Goal: Task Accomplishment & Management: Complete application form

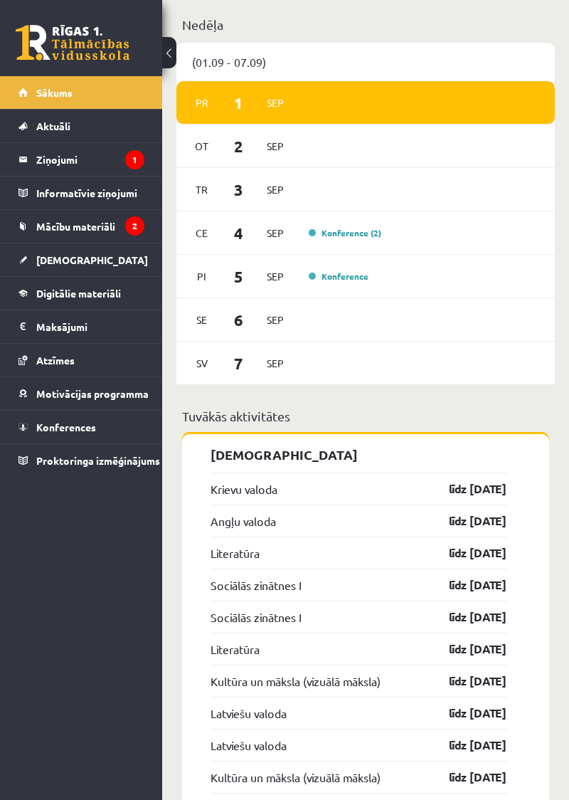
click at [492, 480] on link "līdz 15.09.25" at bounding box center [465, 488] width 83 height 17
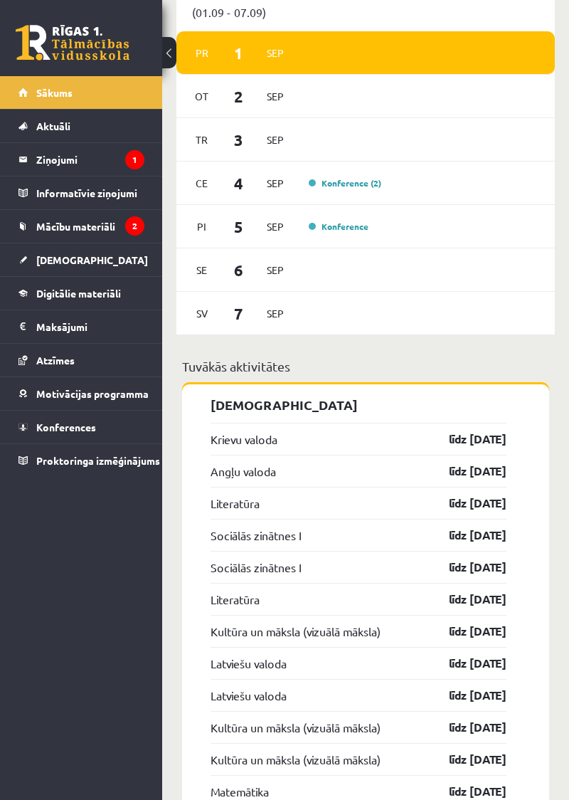
scroll to position [1342, 0]
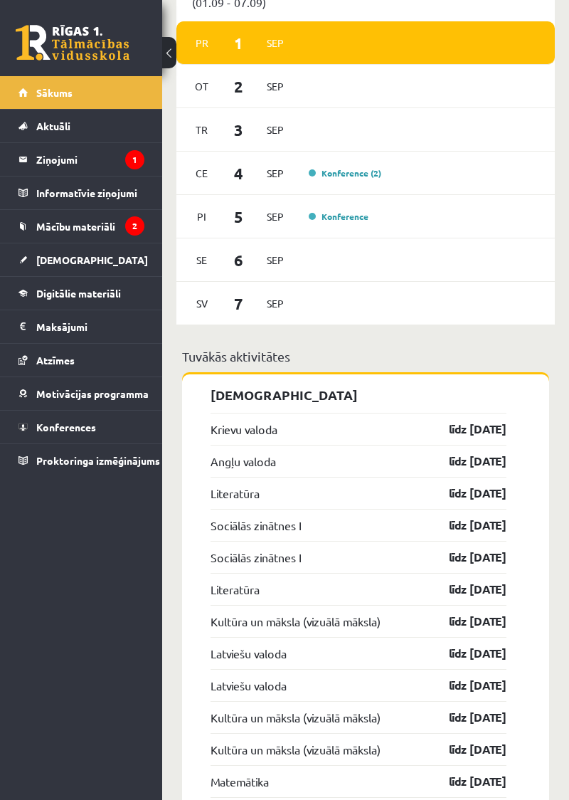
click at [495, 420] on link "līdz 15.09.25" at bounding box center [465, 428] width 83 height 17
click at [483, 420] on link "līdz 15.09.25" at bounding box center [465, 428] width 83 height 17
click at [470, 420] on link "līdz 15.09.25" at bounding box center [465, 428] width 83 height 17
click at [474, 452] on link "līdz 15.09.25" at bounding box center [465, 460] width 83 height 17
click at [498, 420] on link "līdz 15.09.25" at bounding box center [465, 428] width 83 height 17
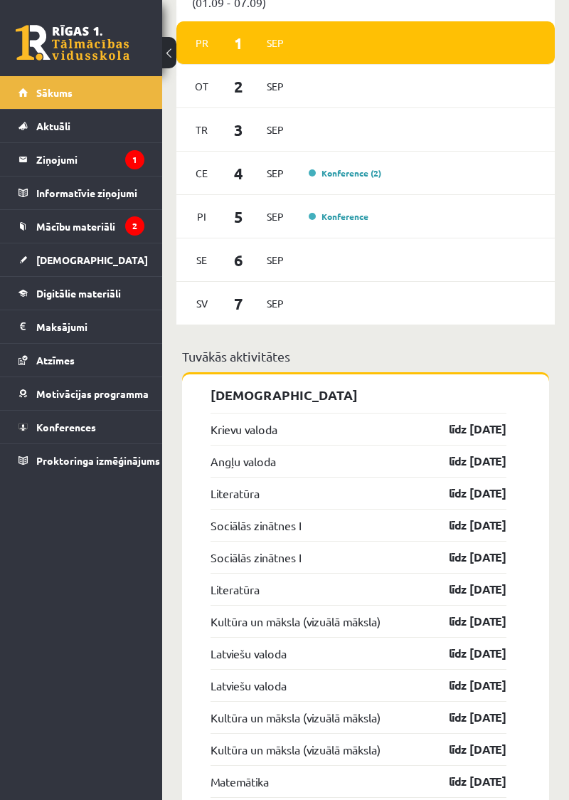
click at [482, 420] on link "līdz 15.09.25" at bounding box center [465, 428] width 83 height 17
click at [324, 413] on div "Krievu valoda līdz 15.09.25" at bounding box center [359, 429] width 296 height 32
click at [277, 385] on p "[DEMOGRAPHIC_DATA]" at bounding box center [359, 394] width 296 height 19
click at [92, 255] on link "[DEMOGRAPHIC_DATA]" at bounding box center [81, 259] width 126 height 33
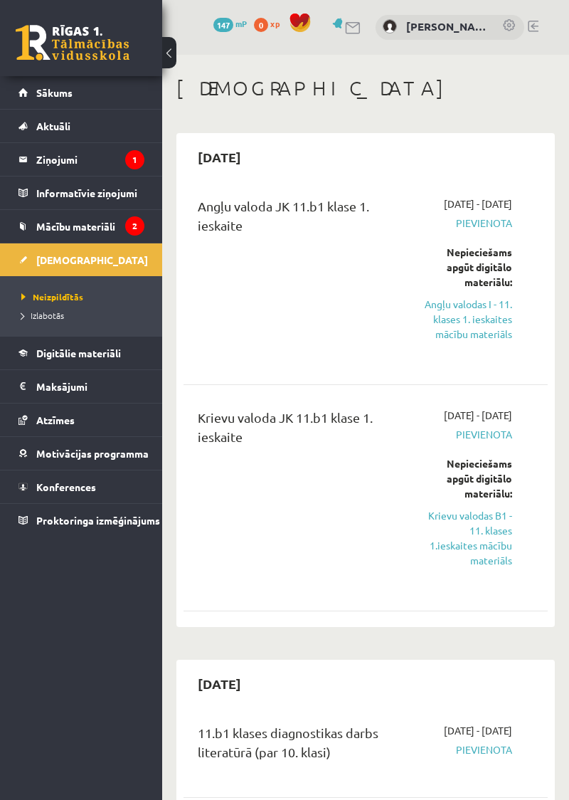
click at [487, 568] on link "Krievu valodas B1 - 11. klases 1.ieskaites mācību materiāls" at bounding box center [467, 538] width 90 height 60
click at [488, 568] on link "Krievu valodas B1 - 11. klases 1.ieskaites mācību materiāls" at bounding box center [467, 538] width 90 height 60
click at [492, 568] on link "Krievu valodas B1 - 11. klases 1.ieskaites mācību materiāls" at bounding box center [467, 538] width 90 height 60
click at [486, 568] on link "Krievu valodas B1 - 11. klases 1.ieskaites mācību materiāls" at bounding box center [467, 538] width 90 height 60
click at [494, 568] on link "Krievu valodas B1 - 11. klases 1.ieskaites mācību materiāls" at bounding box center [467, 538] width 90 height 60
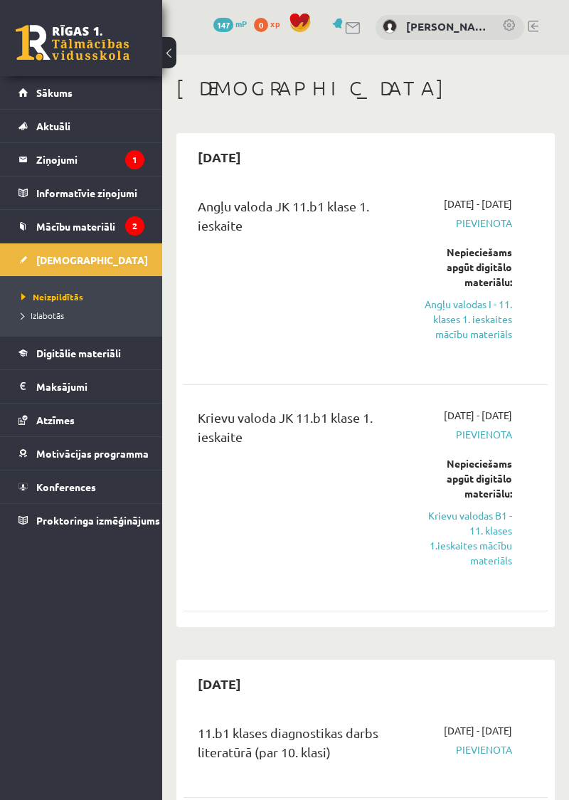
click at [487, 330] on link "Angļu valodas I - 11. klases 1. ieskaites mācību materiāls" at bounding box center [467, 319] width 90 height 45
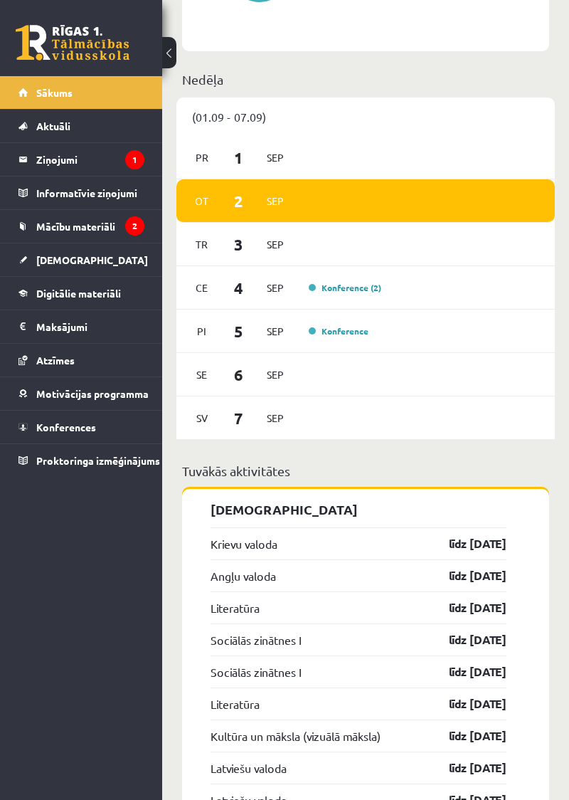
click at [471, 535] on link "līdz 15.09.25" at bounding box center [465, 543] width 83 height 17
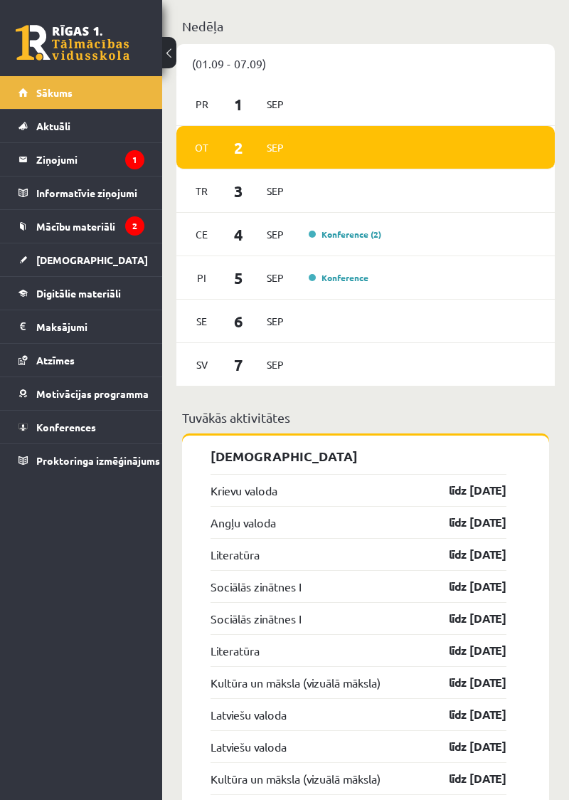
scroll to position [1287, 0]
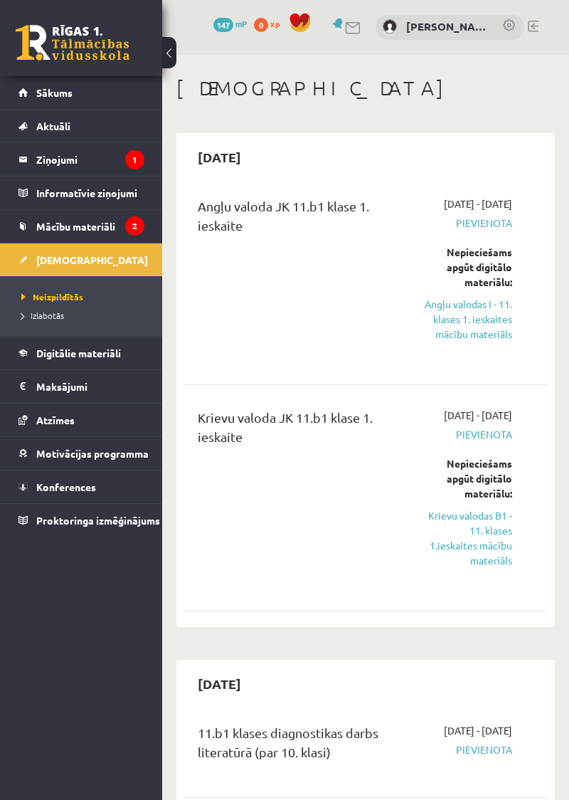
click at [479, 568] on link "Krievu valodas B1 - 11. klases 1.ieskaites mācību materiāls" at bounding box center [467, 538] width 90 height 60
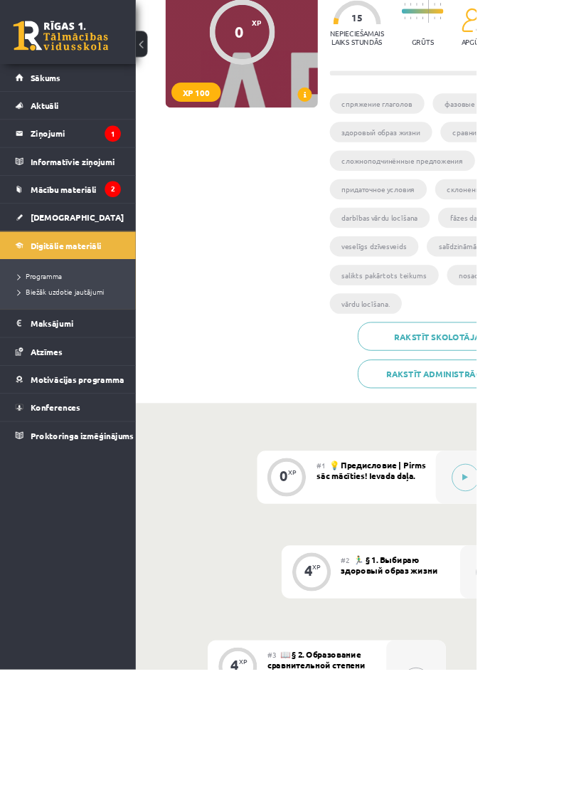
scroll to position [163, 0]
click at [566, 568] on button at bounding box center [556, 569] width 33 height 33
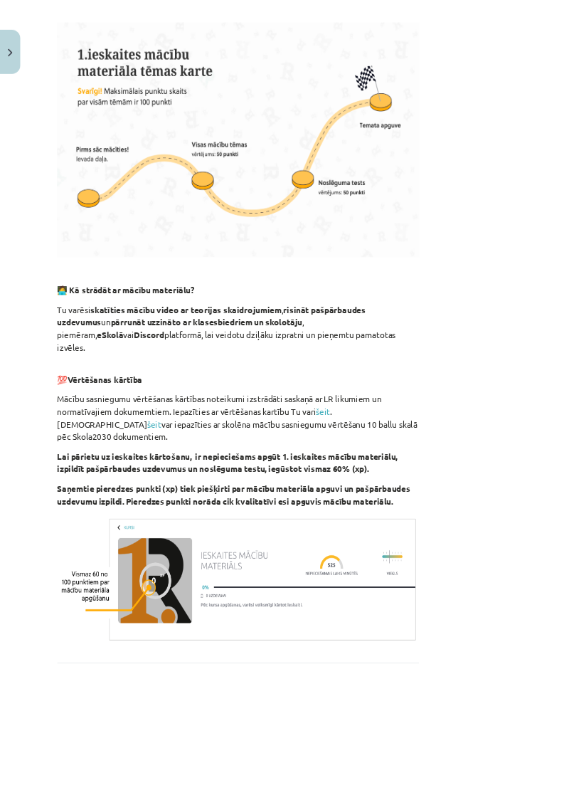
scroll to position [637, 0]
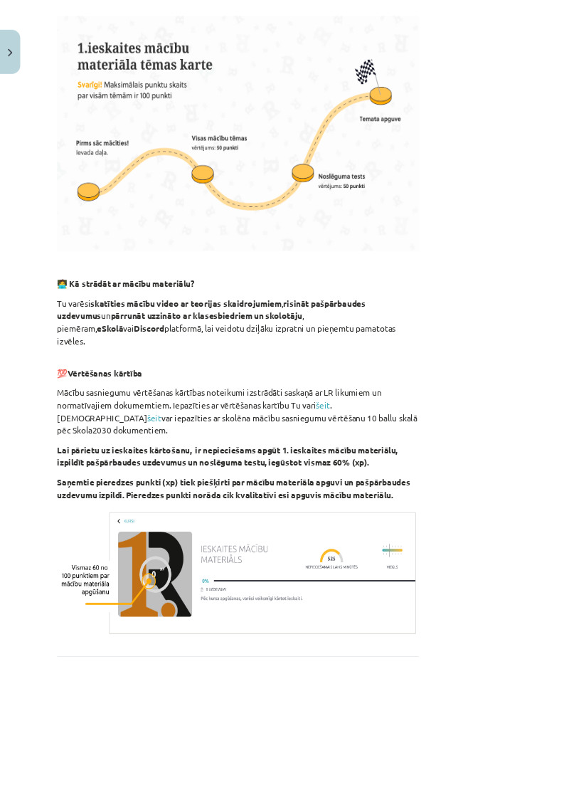
click at [249, 799] on div "Mācību tēma: Krievu valodas b1 - 11. klases 1.ieskaites mācību materiāls #1 💡 П…" at bounding box center [284, 400] width 569 height 800
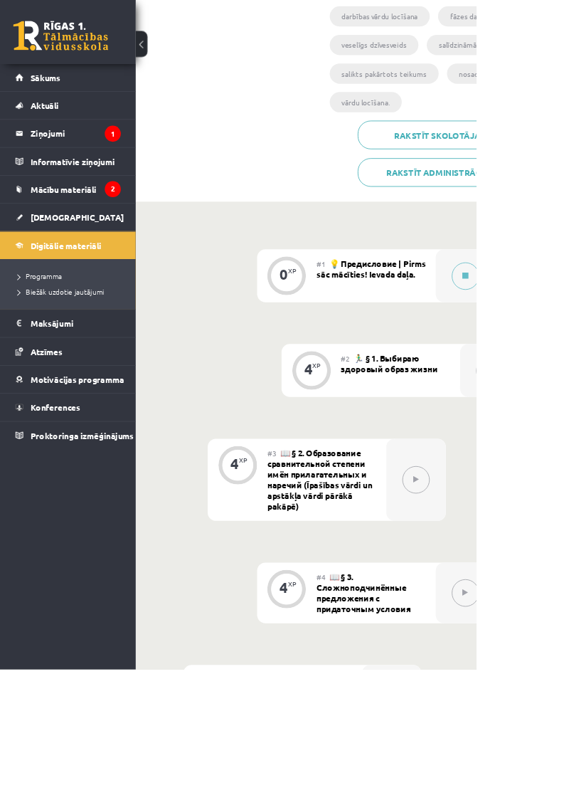
scroll to position [450, 0]
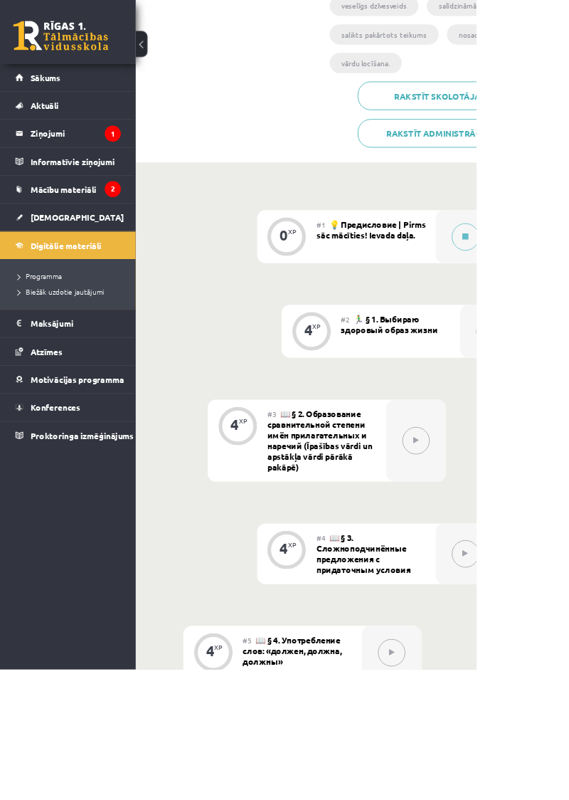
click at [563, 280] on button at bounding box center [556, 283] width 33 height 33
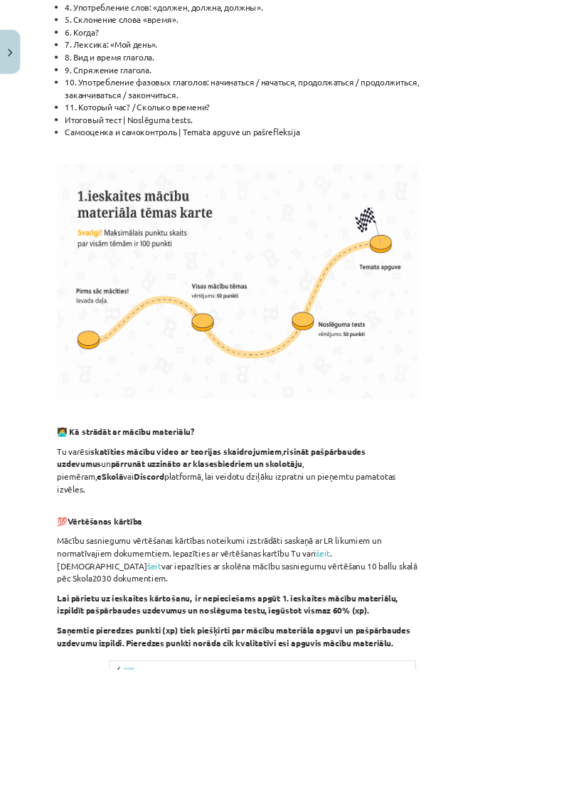
scroll to position [637, 0]
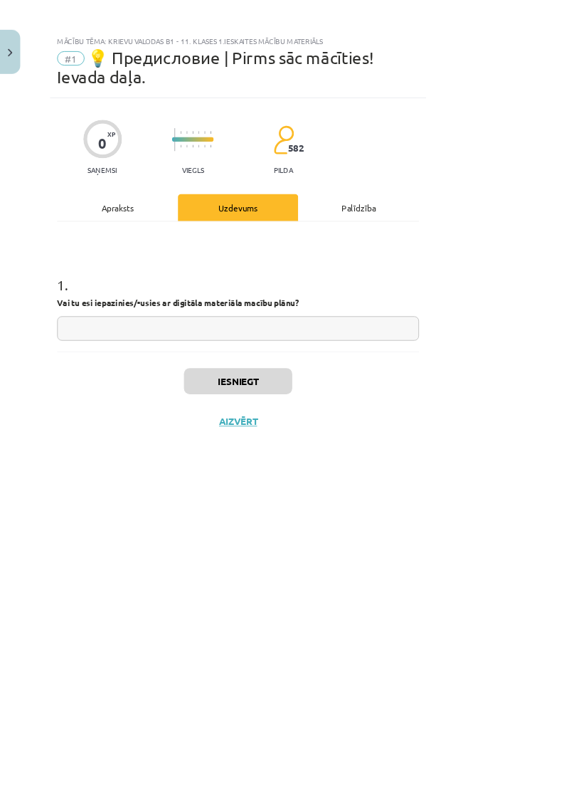
click at [470, 378] on input "text" at bounding box center [284, 392] width 433 height 29
click at [501, 378] on input "***" at bounding box center [284, 392] width 433 height 29
type input "**********"
click at [349, 440] on button "Iesniegt" at bounding box center [284, 455] width 129 height 31
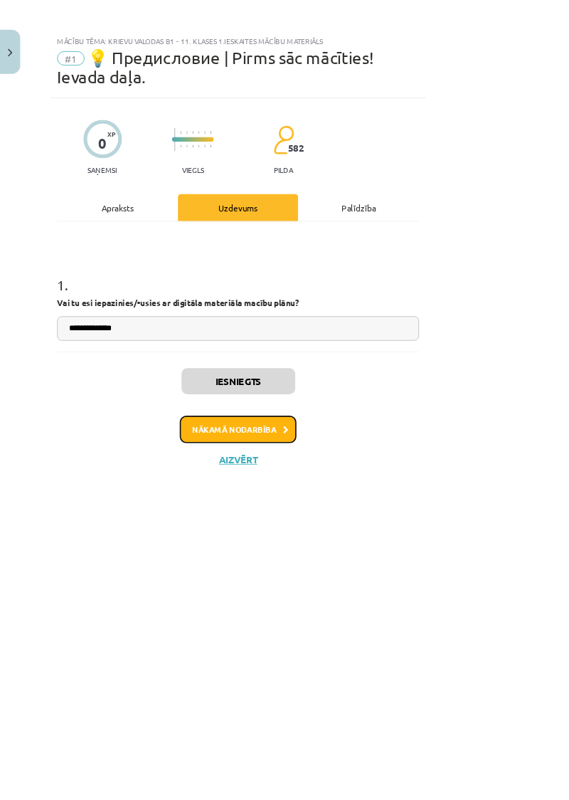
click at [354, 497] on button "Nākamā nodarbība" at bounding box center [284, 513] width 139 height 33
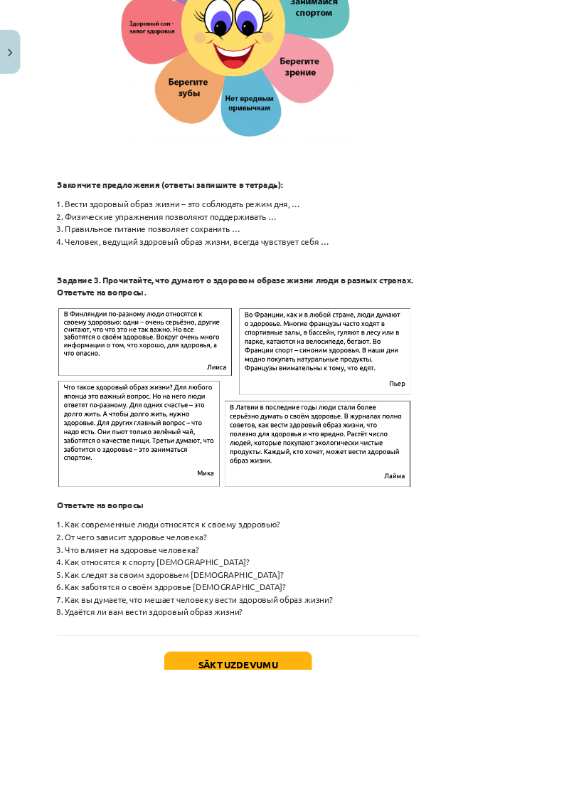
scroll to position [1989, 0]
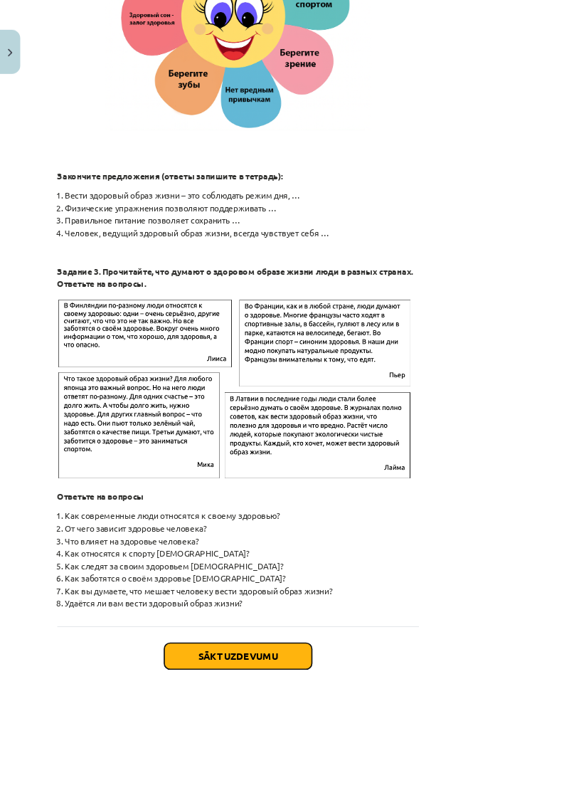
click at [364, 768] on button "Sākt uzdevumu" at bounding box center [284, 783] width 176 height 31
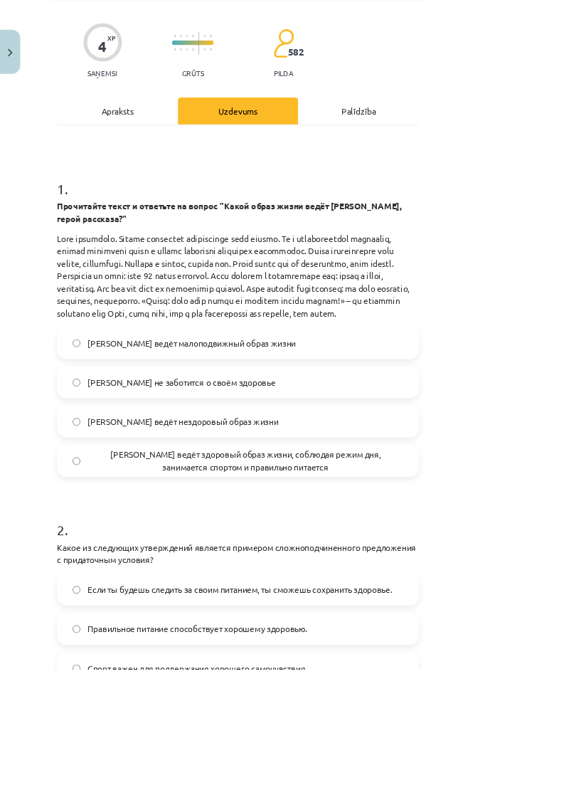
scroll to position [110, 0]
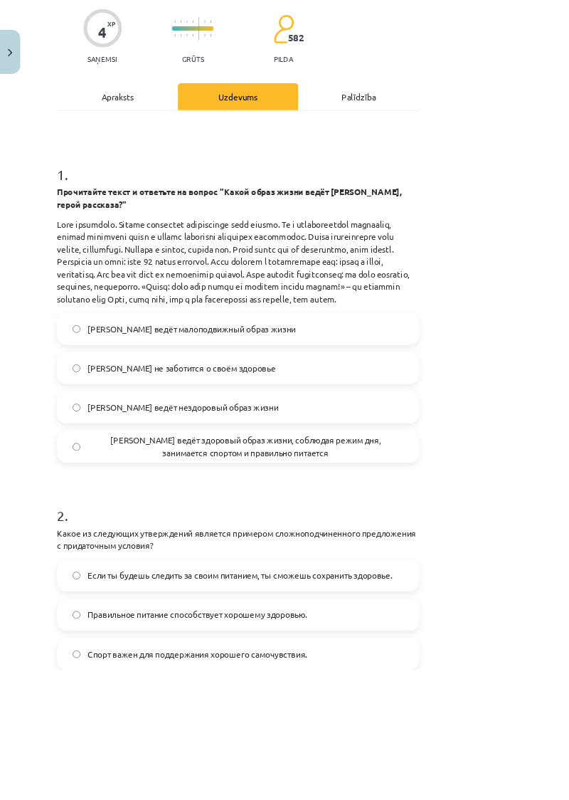
click at [482, 519] on span "Олег ведёт здоровый образ жизни, соблюдая режим дня, занимается спортом и прави…" at bounding box center [294, 534] width 378 height 30
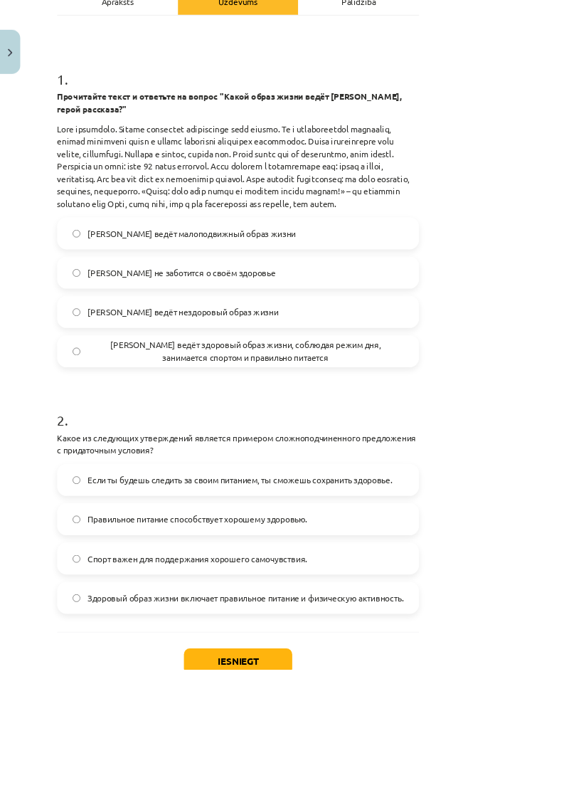
scroll to position [232, 0]
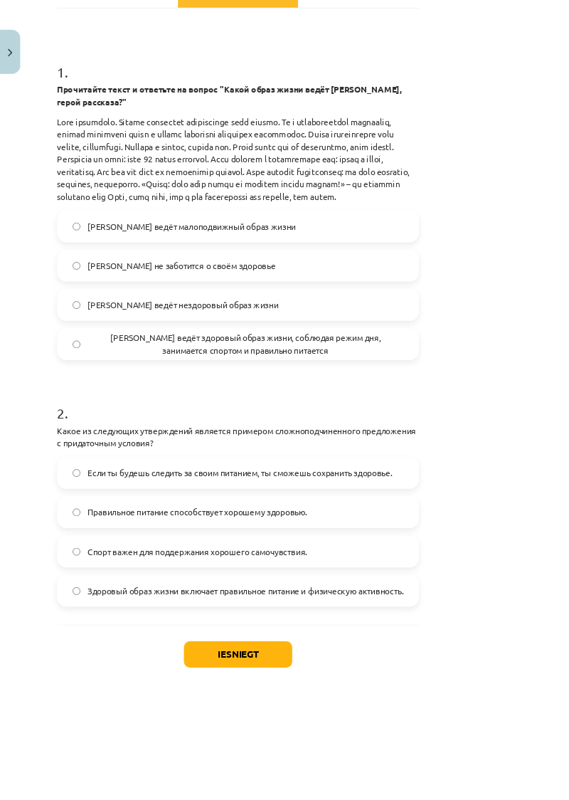
click at [112, 547] on label "Если ты будешь следить за своим питанием, ты сможешь сохранить здоровье." at bounding box center [285, 565] width 430 height 36
click at [349, 766] on button "Iesniegt" at bounding box center [284, 781] width 129 height 31
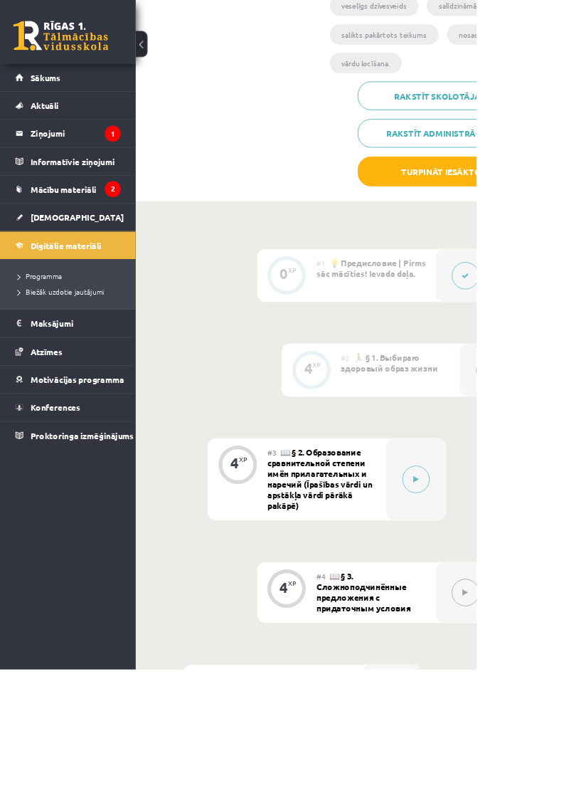
click at [494, 583] on button at bounding box center [497, 572] width 33 height 33
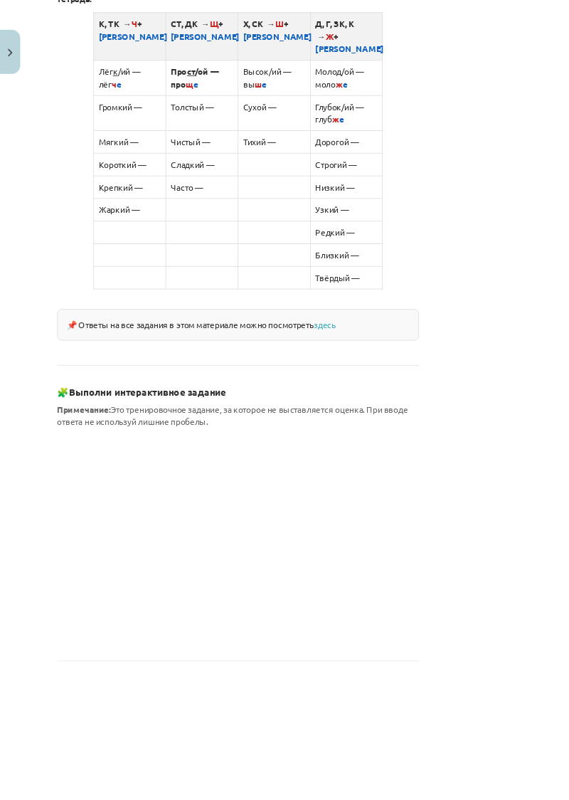
scroll to position [1026, 0]
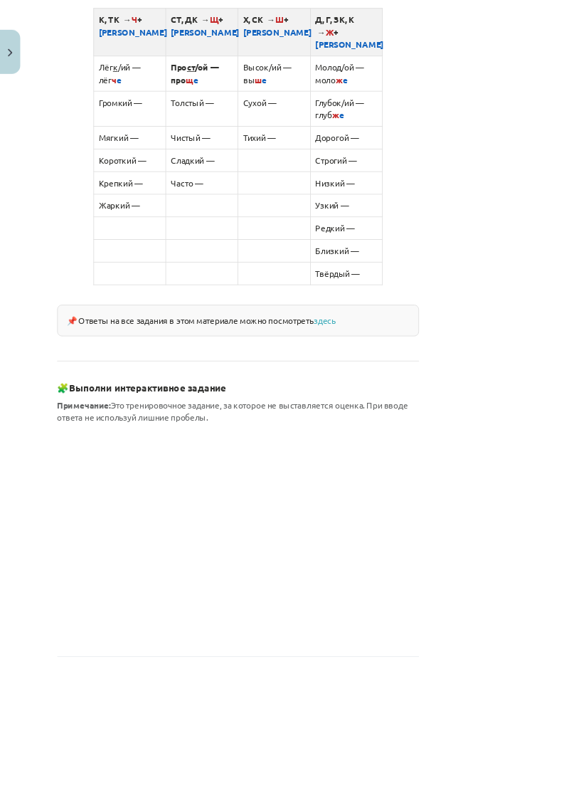
click at [401, 376] on link "здесь" at bounding box center [388, 382] width 26 height 13
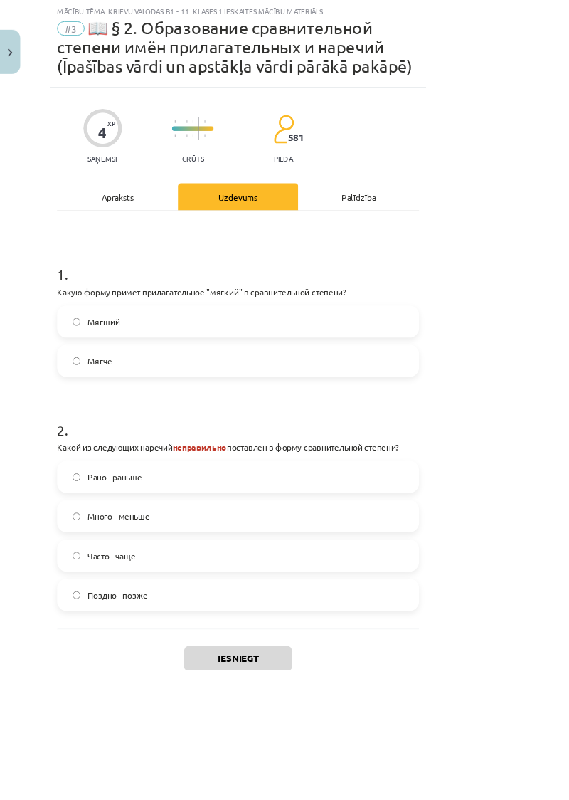
scroll to position [70, 0]
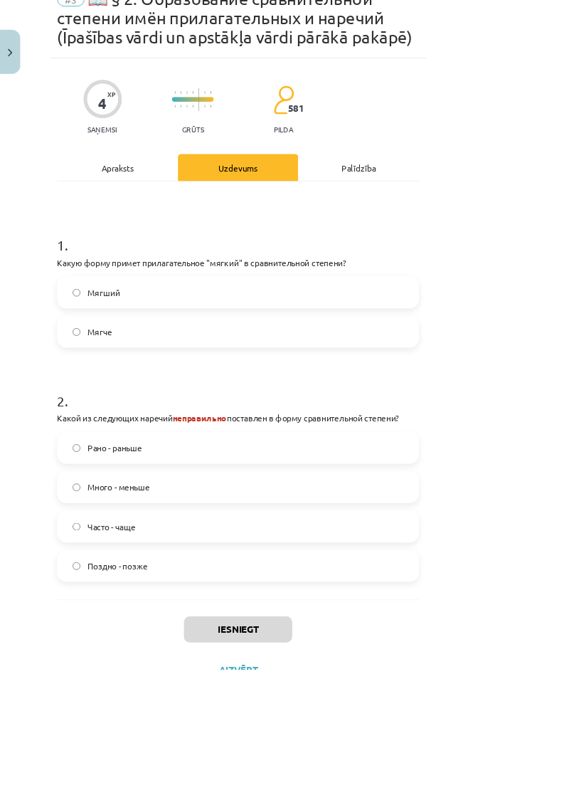
click at [231, 405] on label "Мягче" at bounding box center [285, 396] width 430 height 36
click at [401, 595] on label "Много - меньше" at bounding box center [285, 582] width 430 height 36
click at [349, 752] on button "Iesniegt" at bounding box center [284, 751] width 129 height 31
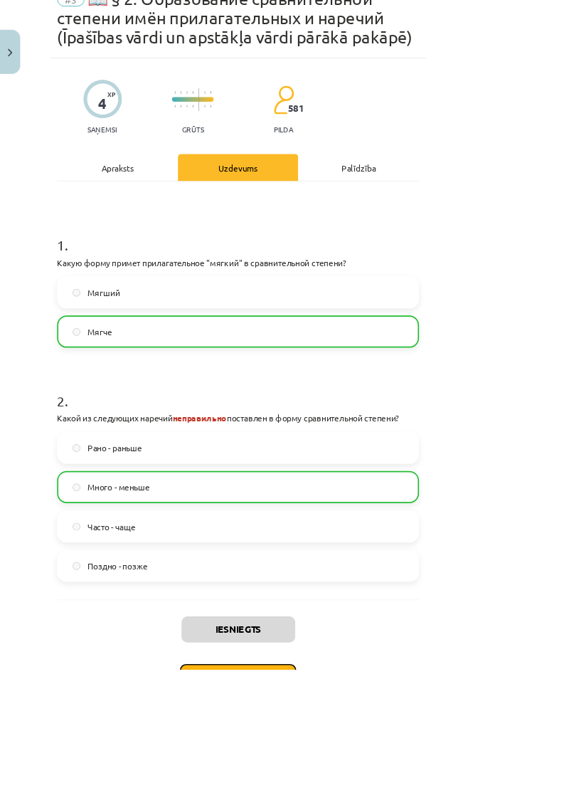
click at [354, 799] on button "Nākamā nodarbība" at bounding box center [284, 809] width 139 height 33
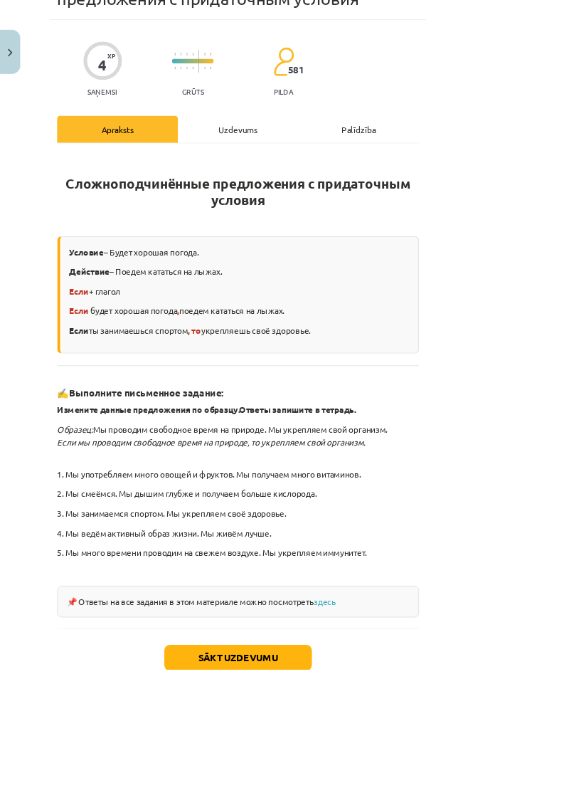
scroll to position [105, 0]
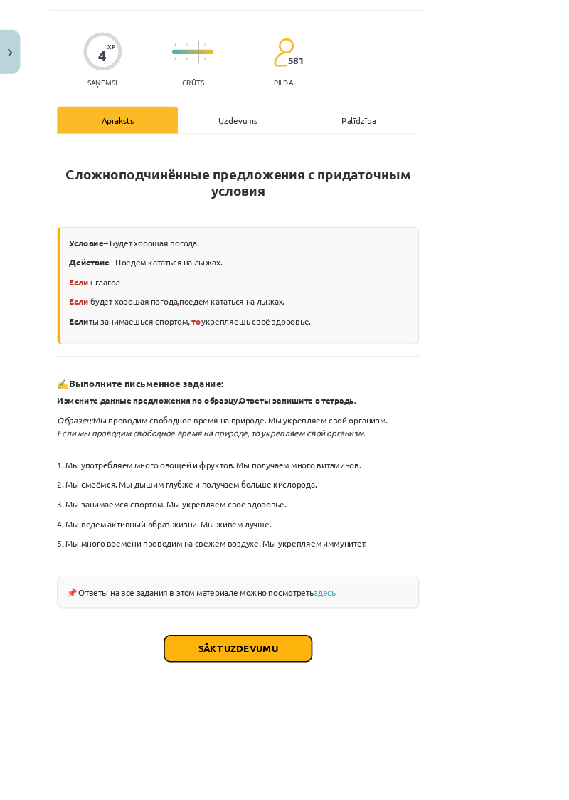
click at [286, 763] on button "Sākt uzdevumu" at bounding box center [284, 774] width 176 height 31
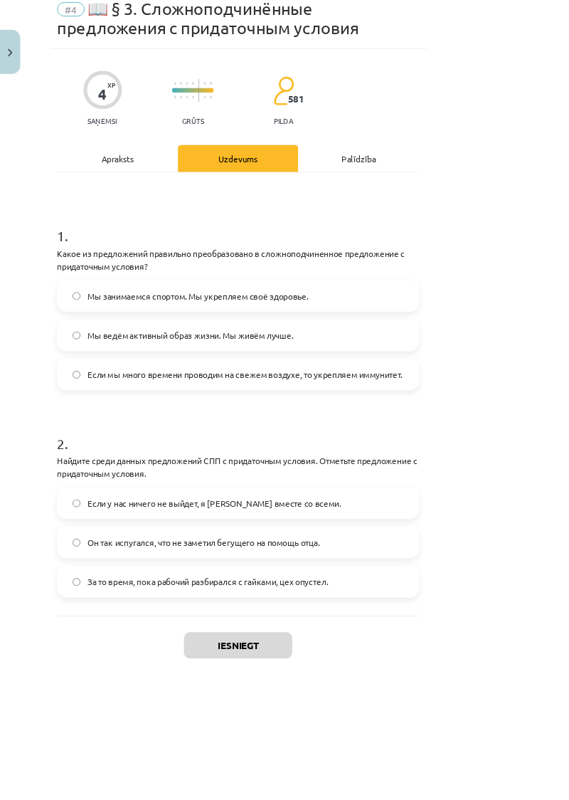
scroll to position [63, 0]
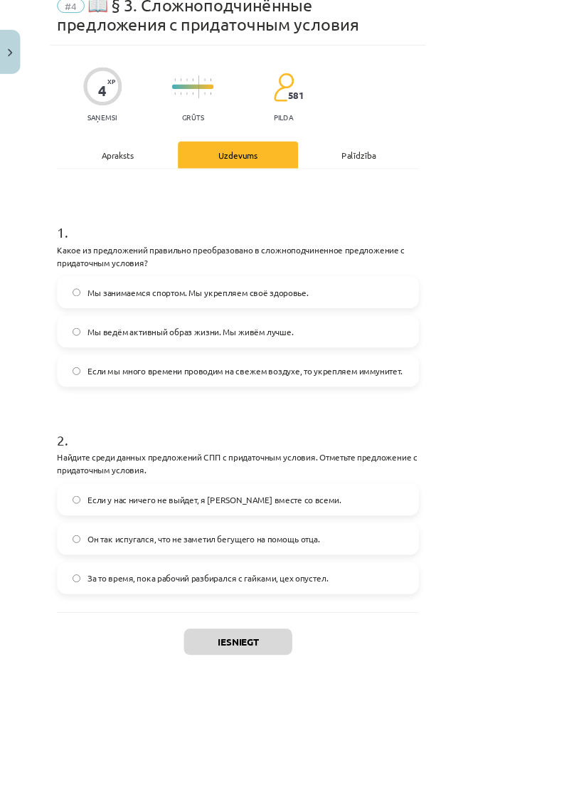
click at [499, 432] on label "Если мы много времени проводим на свежем воздухе, то укрепляем иммунитет." at bounding box center [285, 443] width 430 height 36
click at [499, 590] on label "Если у нас ничего не выйдет, я уеду вместе со всеми." at bounding box center [285, 597] width 430 height 36
click at [349, 765] on button "Iesniegt" at bounding box center [284, 766] width 129 height 31
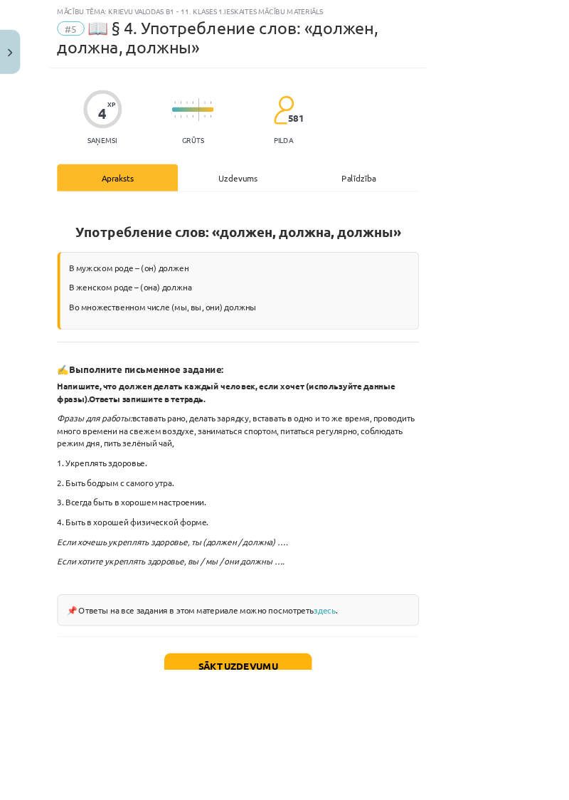
scroll to position [62, 0]
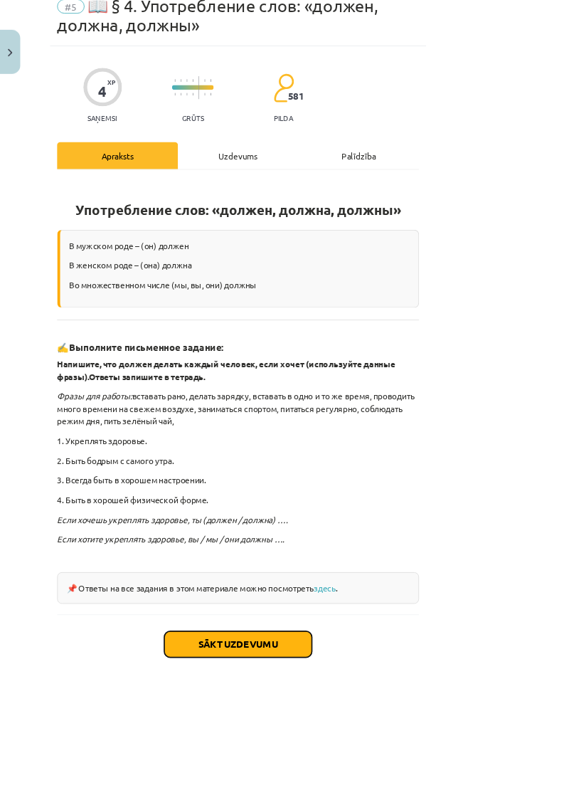
click at [373, 754] on button "Sākt uzdevumu" at bounding box center [284, 769] width 176 height 31
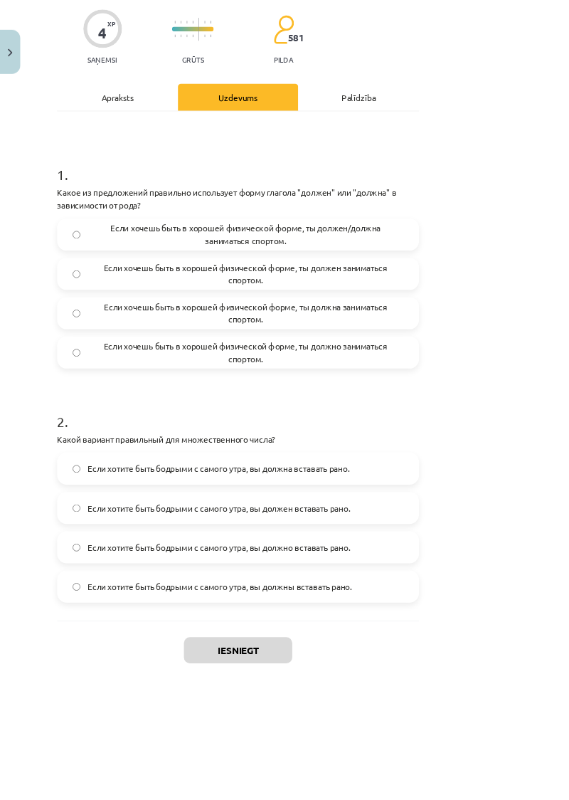
scroll to position [142, 0]
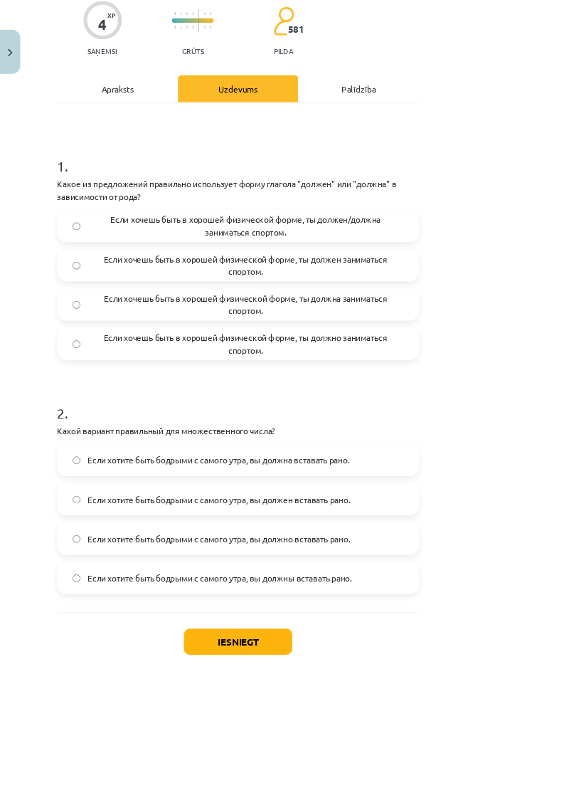
click at [105, 349] on span "Если хочешь быть в хорошей физической форме, ты должна заниматься спортом." at bounding box center [294, 364] width 378 height 30
click at [90, 268] on label "Если хочешь быть в хорошей физической форме, ты должен/должна заниматься спорто…" at bounding box center [285, 271] width 430 height 36
click at [317, 752] on button "Iesniegt" at bounding box center [284, 766] width 129 height 31
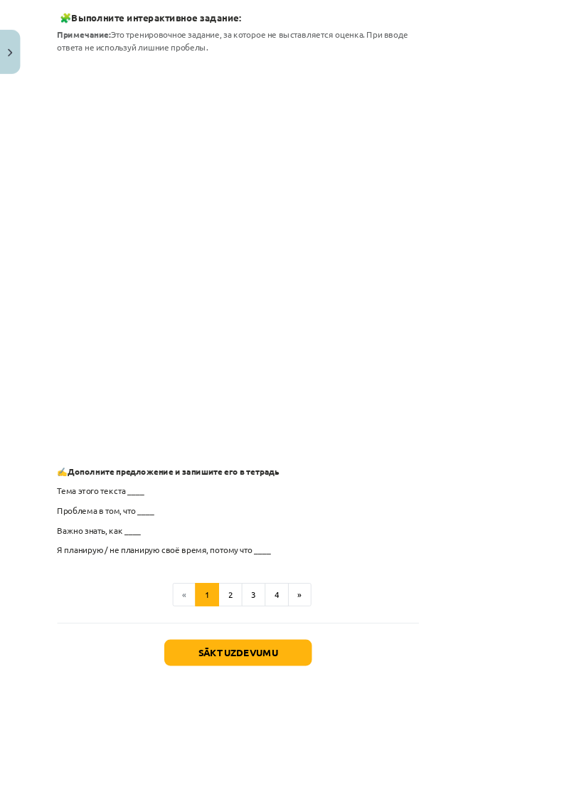
scroll to position [856, 0]
click at [373, 770] on button "Sākt uzdevumu" at bounding box center [284, 779] width 176 height 31
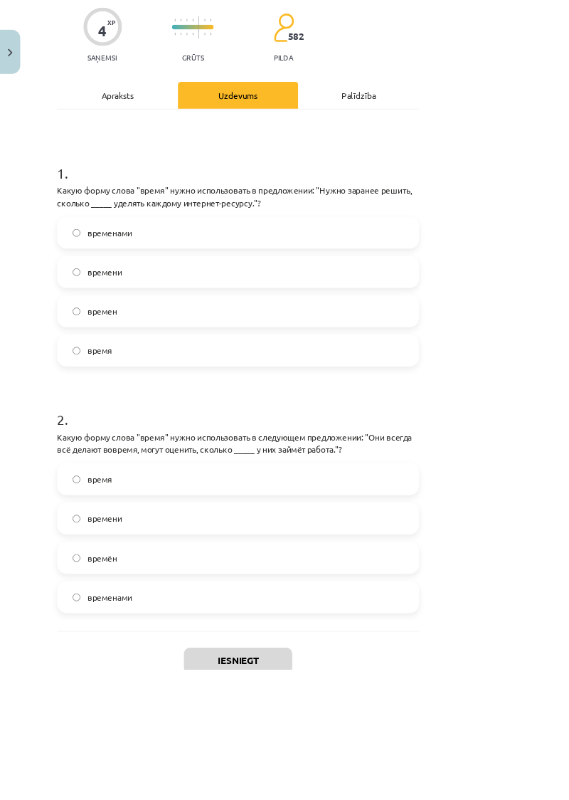
scroll to position [112, 0]
click at [110, 332] on label "времени" at bounding box center [285, 324] width 430 height 36
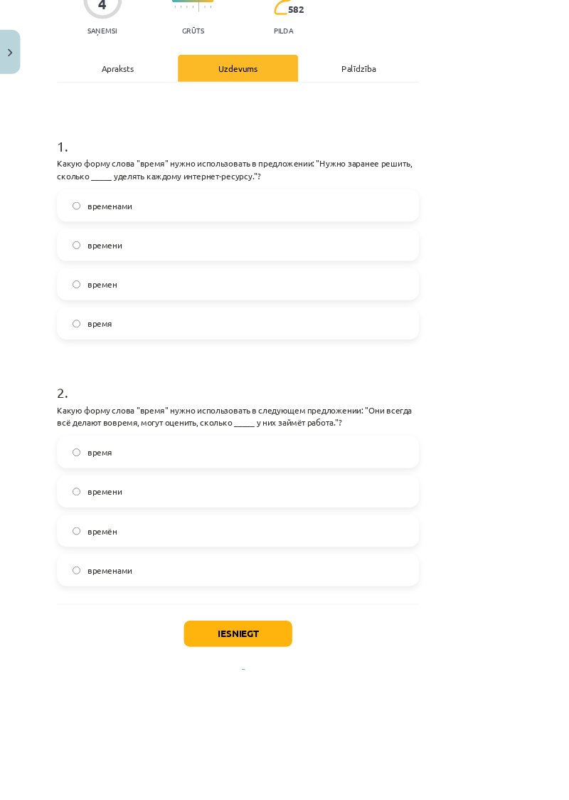
scroll to position [149, 0]
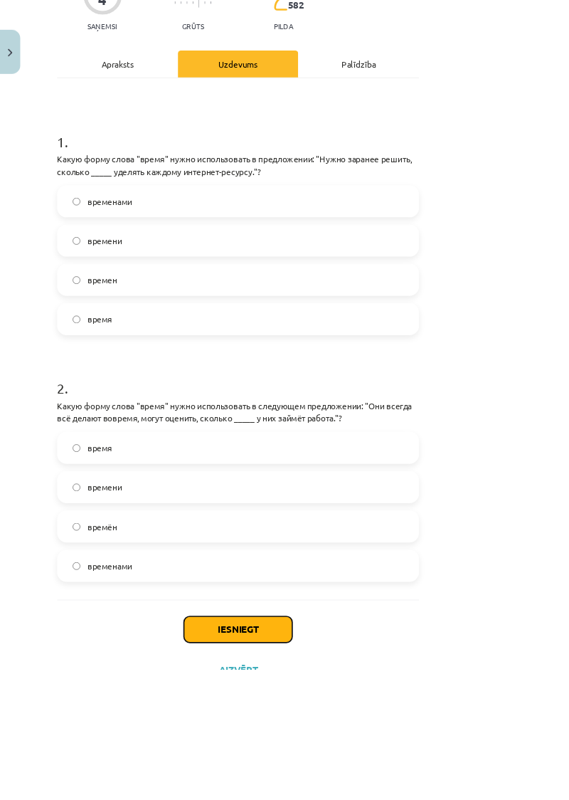
click at [349, 748] on button "Iesniegt" at bounding box center [284, 751] width 129 height 31
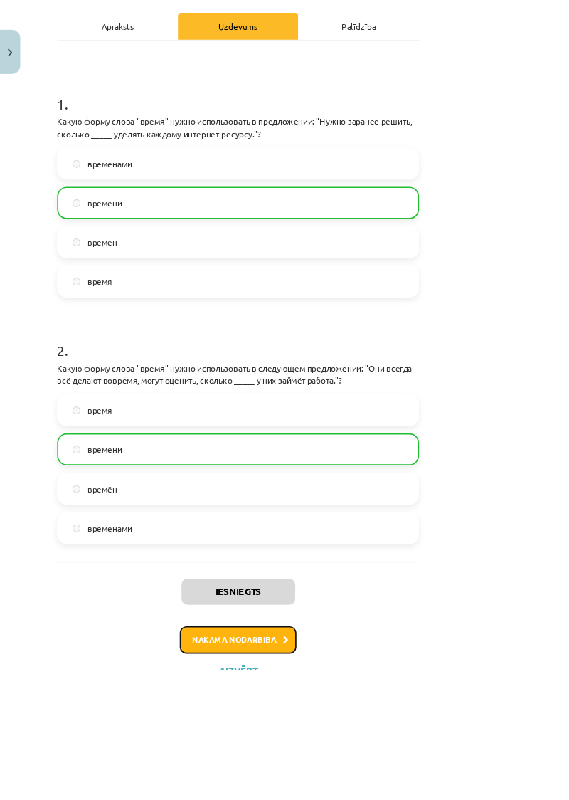
click at [354, 764] on button "Nākamā nodarbība" at bounding box center [284, 764] width 139 height 33
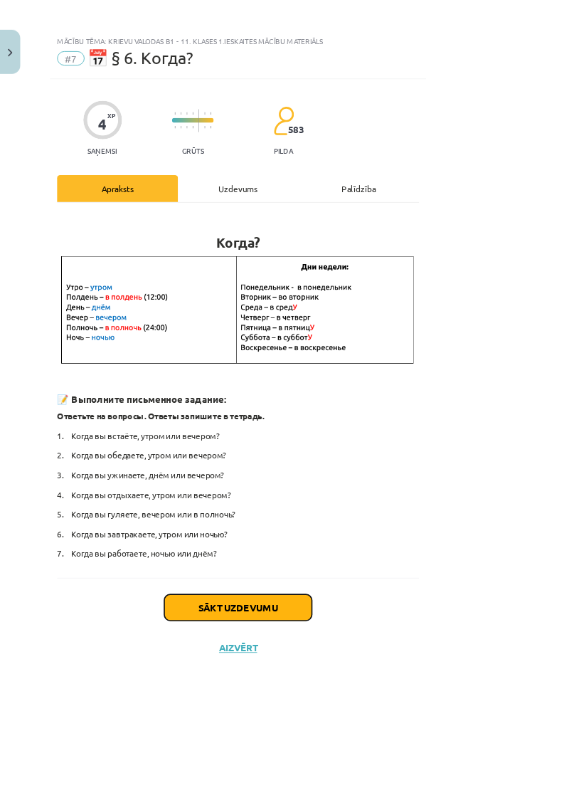
click at [286, 738] on button "Sākt uzdevumu" at bounding box center [284, 725] width 176 height 31
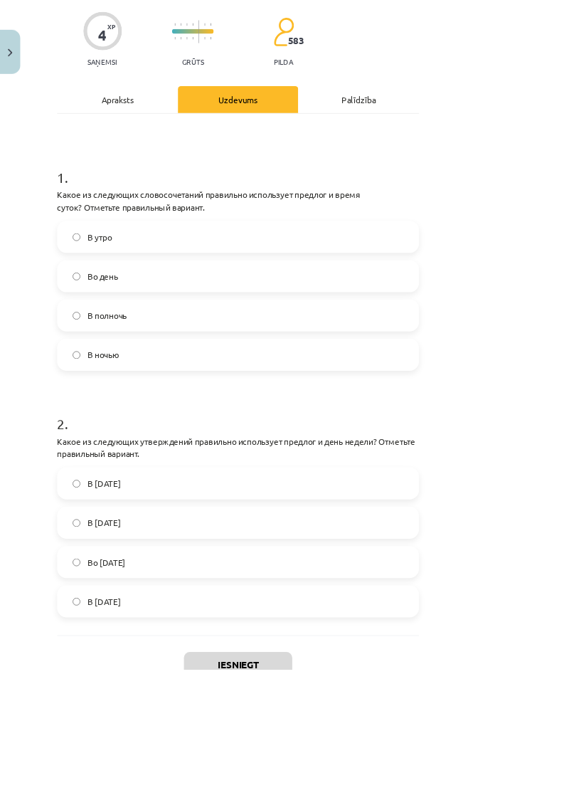
scroll to position [134, 0]
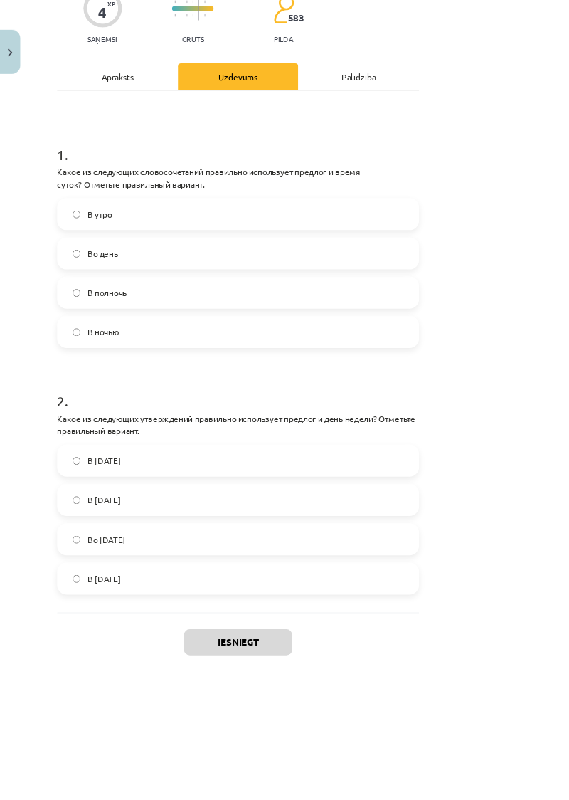
click at [108, 356] on label "В полночь" at bounding box center [285, 350] width 430 height 36
click at [275, 763] on button "Iesniegt" at bounding box center [284, 766] width 129 height 31
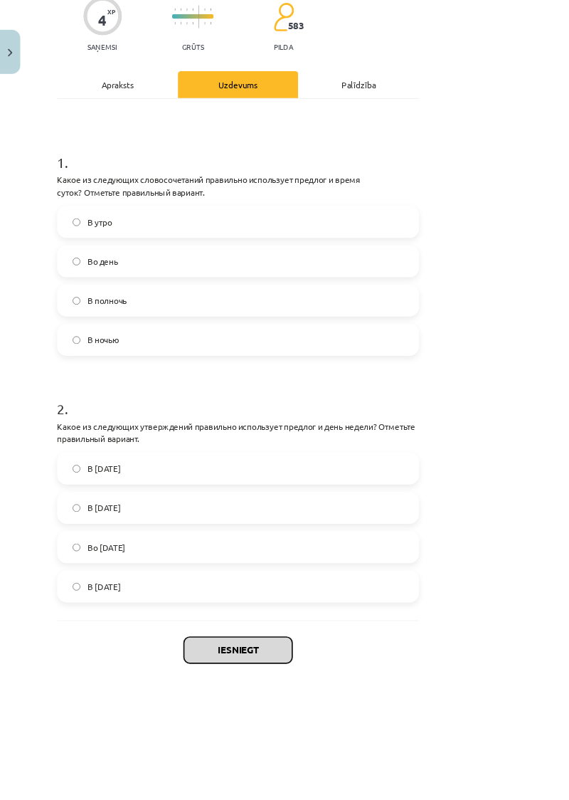
scroll to position [131, 0]
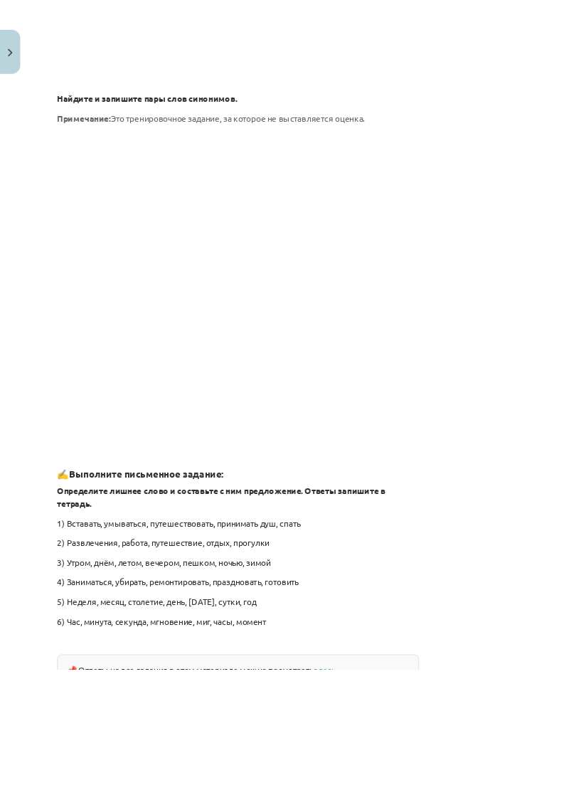
scroll to position [1670, 0]
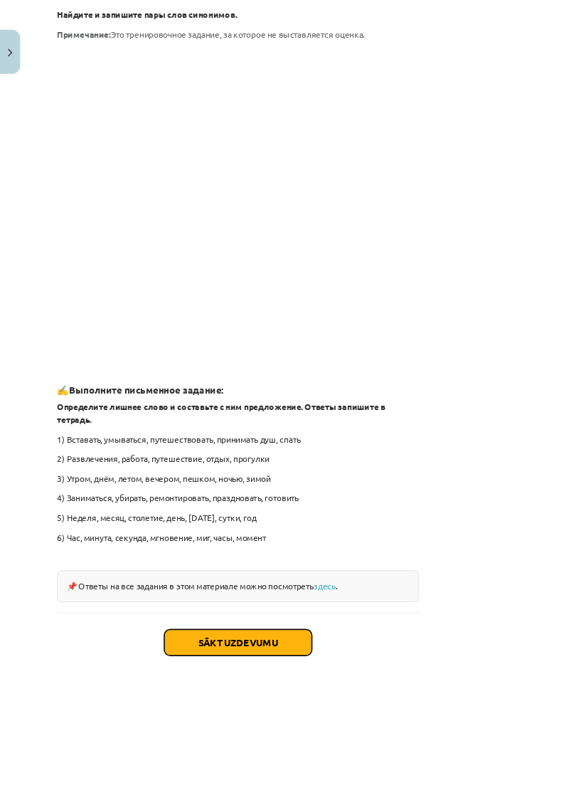
click at [373, 756] on button "Sākt uzdevumu" at bounding box center [284, 767] width 176 height 31
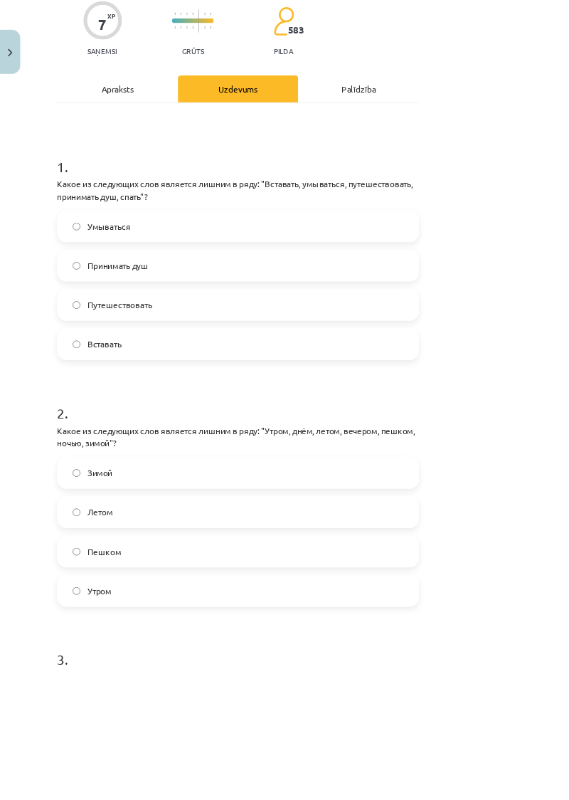
scroll to position [122, 0]
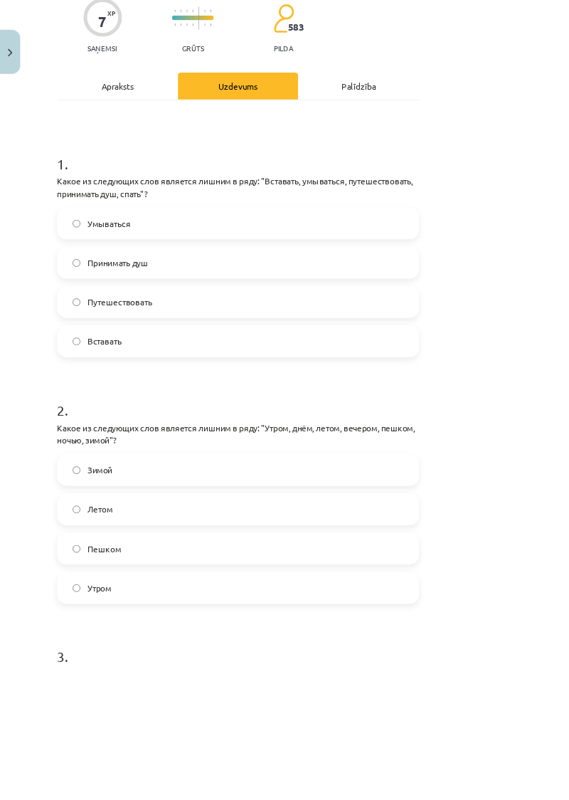
click at [124, 371] on label "Путешествовать" at bounding box center [285, 361] width 430 height 36
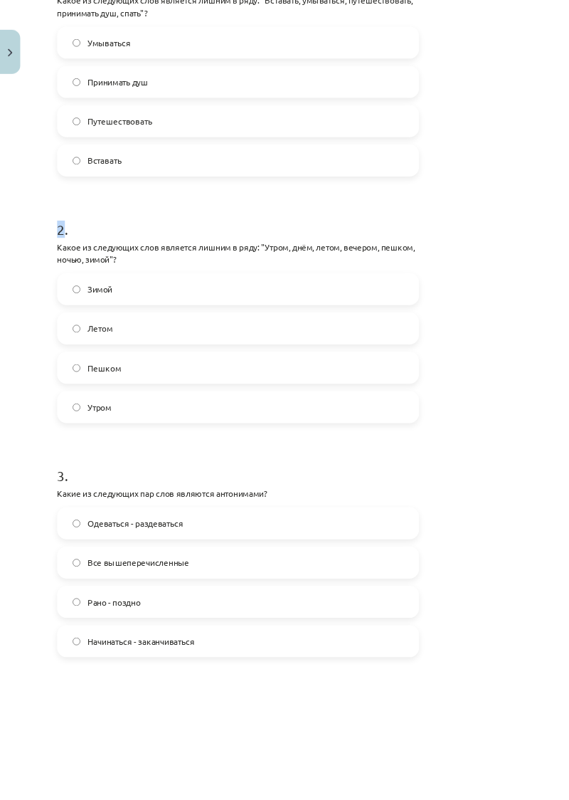
scroll to position [340, 0]
click at [33, 370] on div "Mācību tēma: Krievu valodas b1 - 11. klases 1.ieskaites mācību materiāls #8 ⏰ §…" at bounding box center [284, 400] width 569 height 800
click at [114, 437] on label "Пешком" at bounding box center [285, 438] width 430 height 36
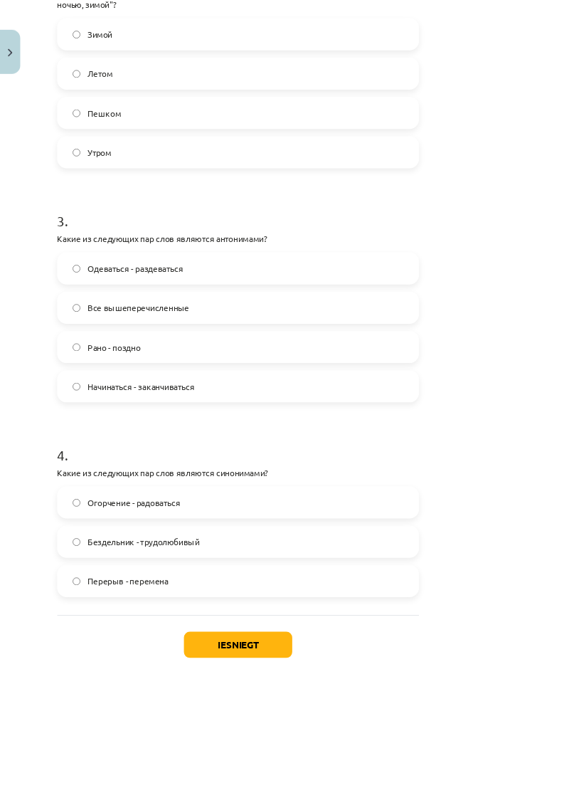
scroll to position [646, 0]
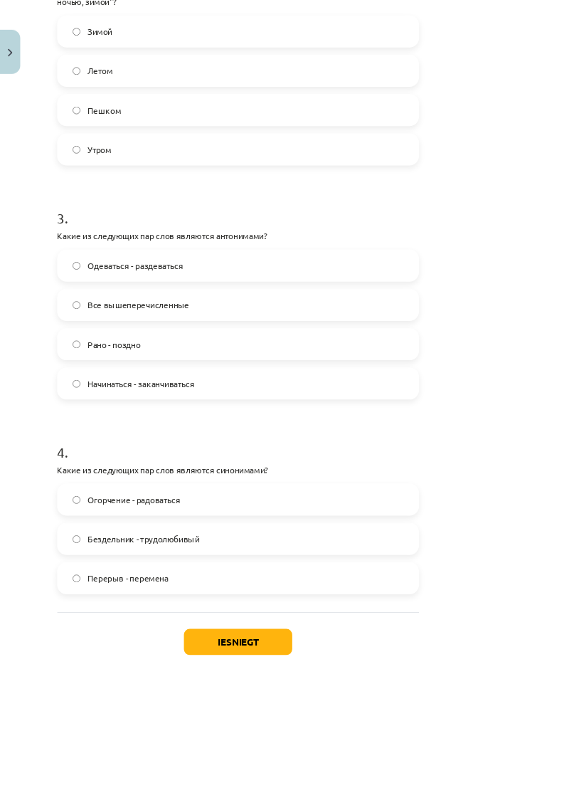
click at [489, 307] on label "Одеваться - раздеваться" at bounding box center [285, 318] width 430 height 36
click at [388, 676] on label "Перерыв - перемена" at bounding box center [285, 691] width 430 height 36
click at [349, 754] on button "Iesniegt" at bounding box center [284, 766] width 129 height 31
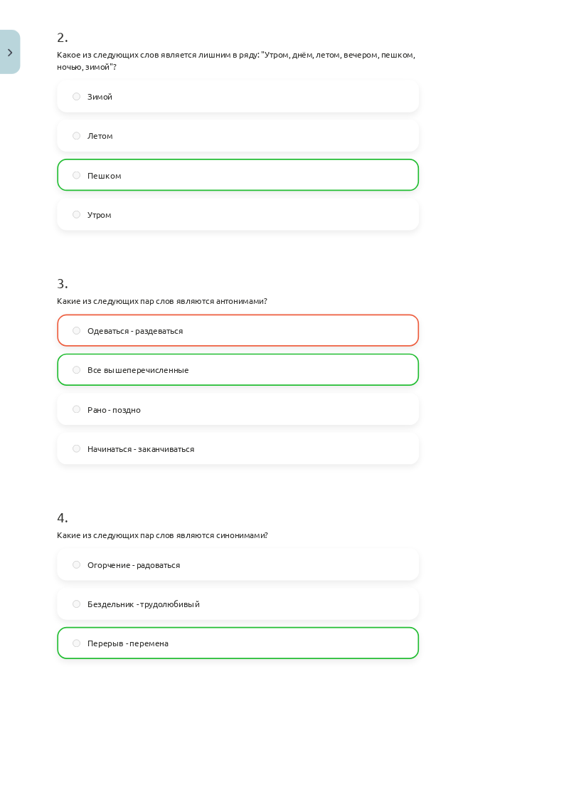
scroll to position [690, 0]
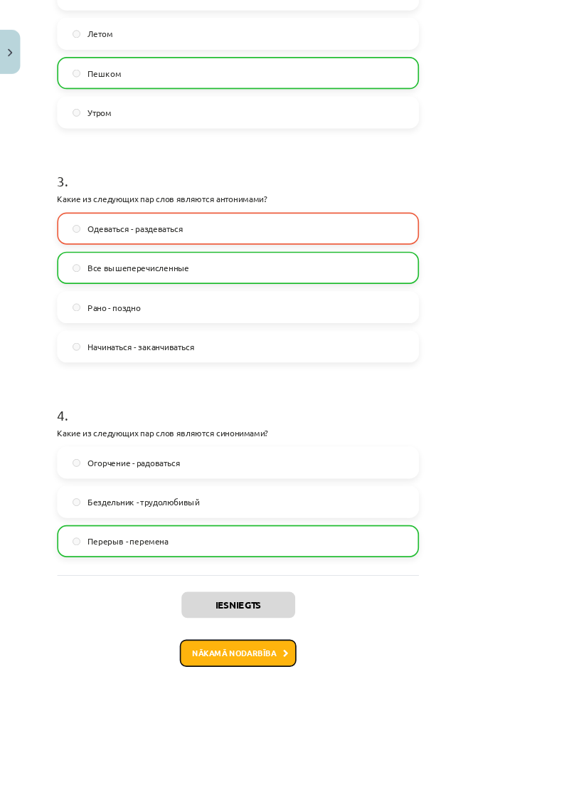
click at [354, 767] on button "Nākamā nodarbība" at bounding box center [284, 780] width 139 height 33
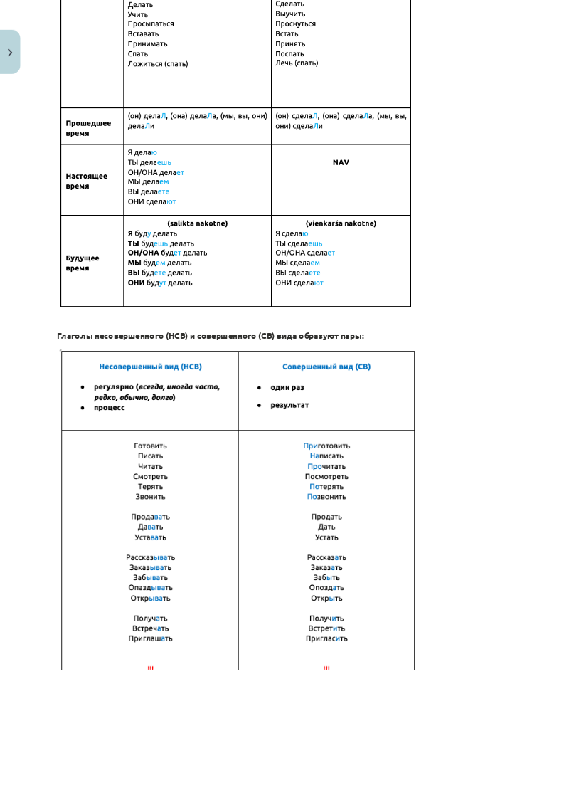
scroll to position [706, 0]
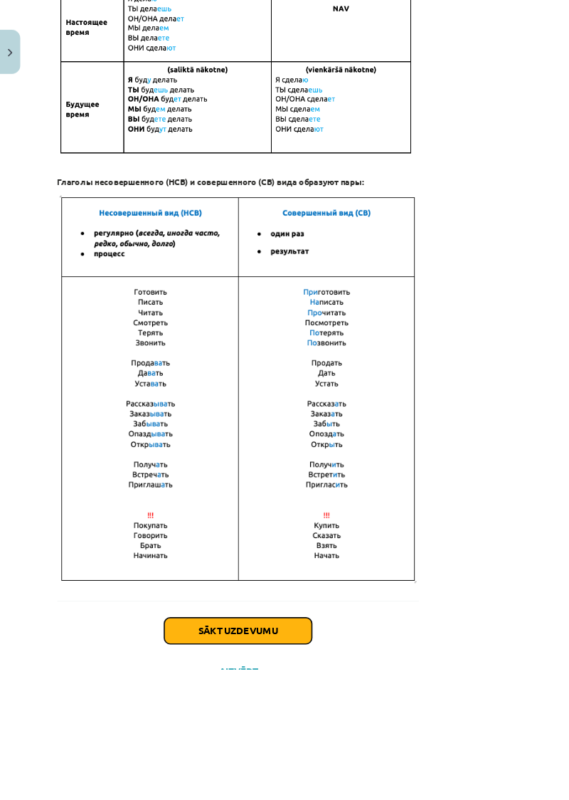
click at [373, 753] on button "Sākt uzdevumu" at bounding box center [284, 753] width 176 height 31
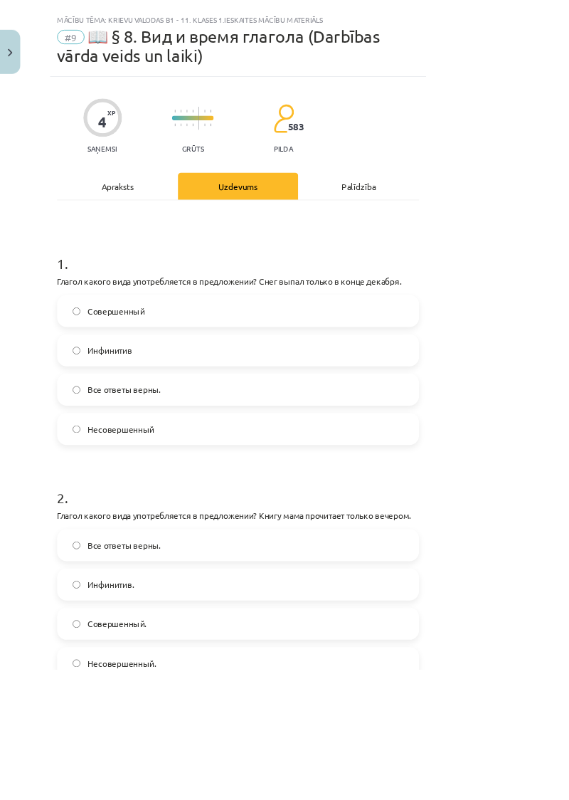
scroll to position [36, 0]
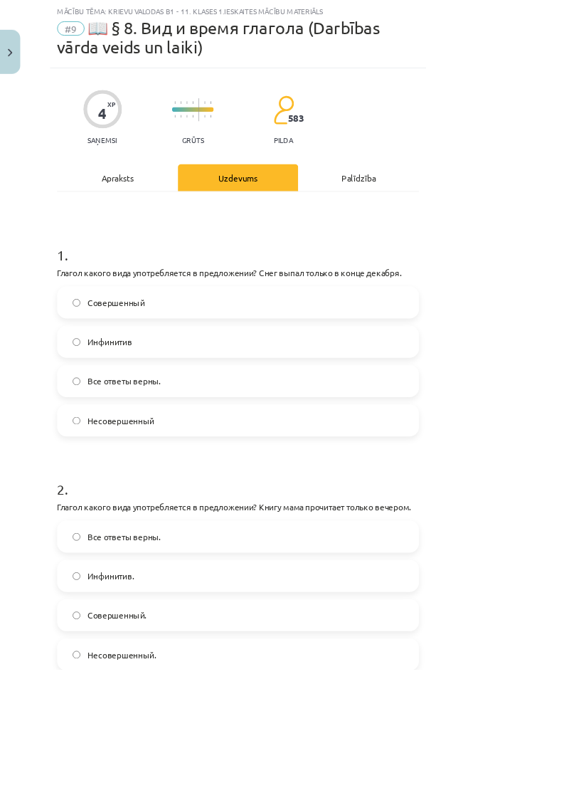
click at [422, 366] on label "Совершенный" at bounding box center [285, 362] width 430 height 36
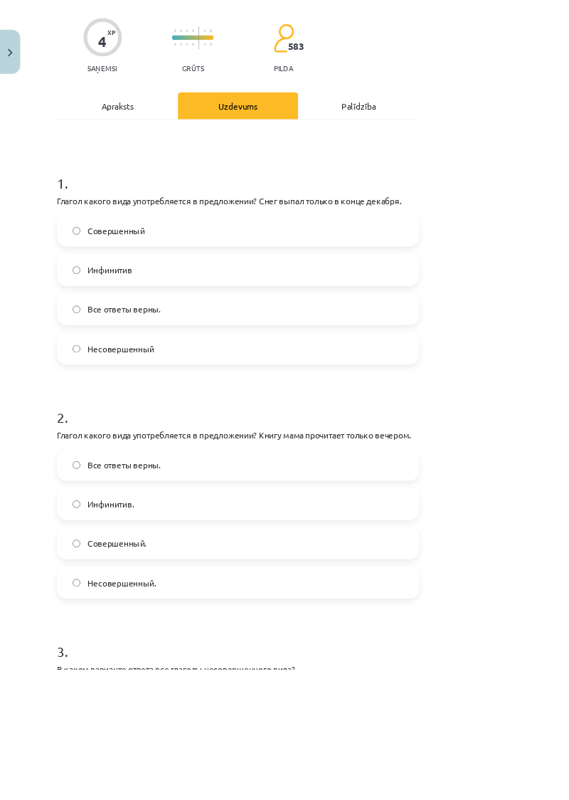
scroll to position [149, 0]
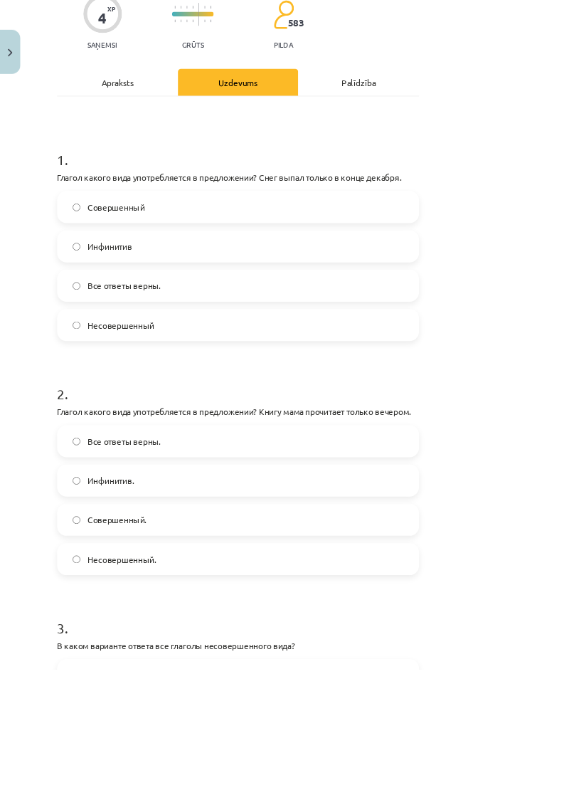
click at [392, 571] on label "Инфинитив." at bounding box center [285, 574] width 430 height 36
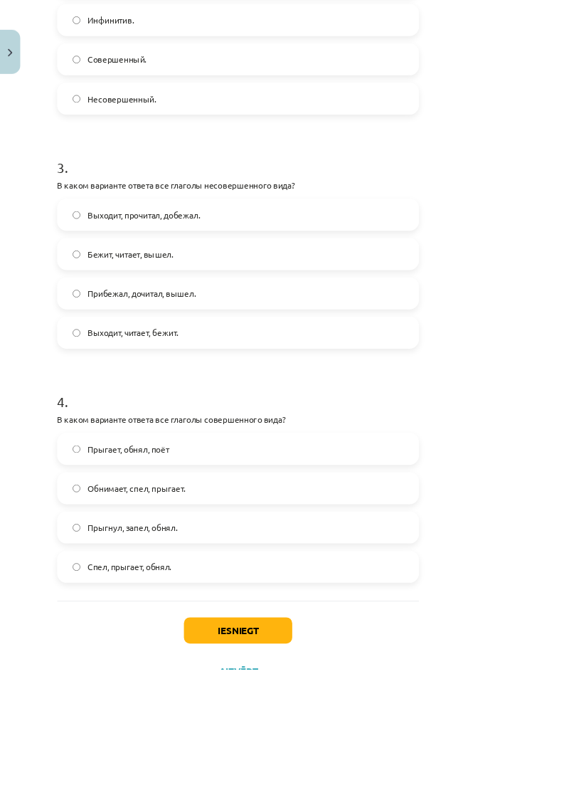
scroll to position [701, 0]
click at [112, 640] on label "Прыгнул, запел, обнял." at bounding box center [285, 629] width 430 height 36
click at [295, 760] on button "Iesniegt" at bounding box center [284, 751] width 129 height 31
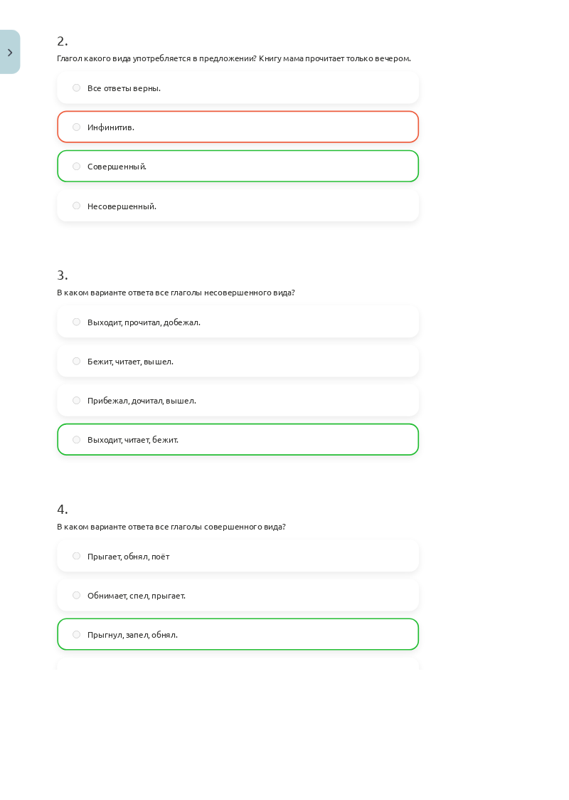
scroll to position [746, 0]
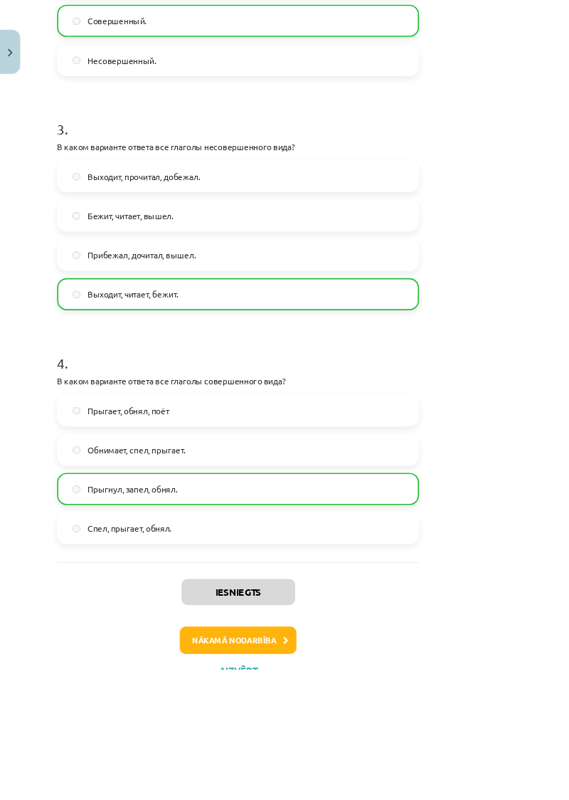
click at [176, 799] on div "Mācību tēma: Krievu valodas b1 - 11. klases 1.ieskaites mācību materiāls #9 📖 §…" at bounding box center [284, 400] width 569 height 800
click at [297, 775] on button "Nākamā nodarbība" at bounding box center [284, 764] width 139 height 33
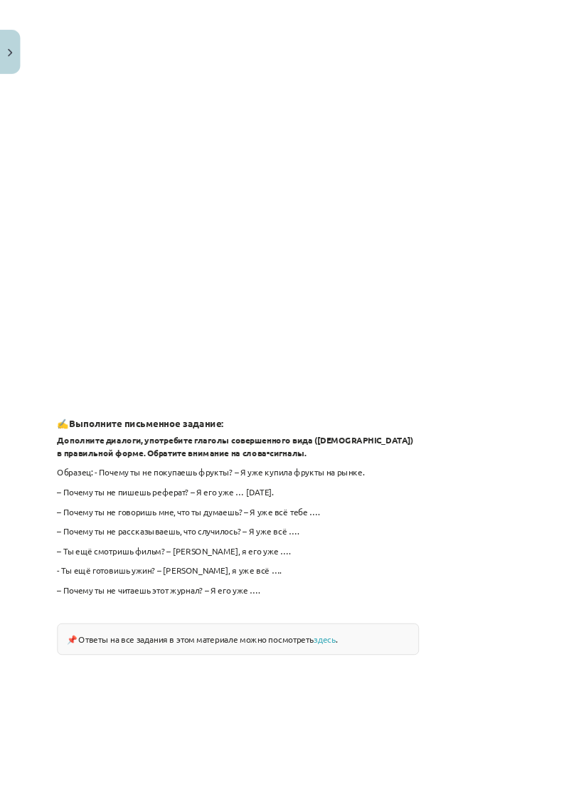
scroll to position [586, 0]
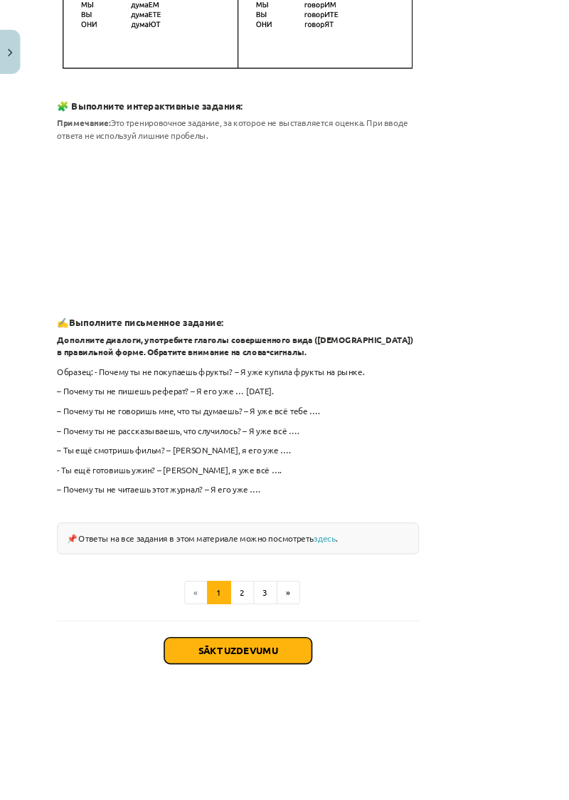
click at [373, 762] on button "Sākt uzdevumu" at bounding box center [284, 777] width 176 height 31
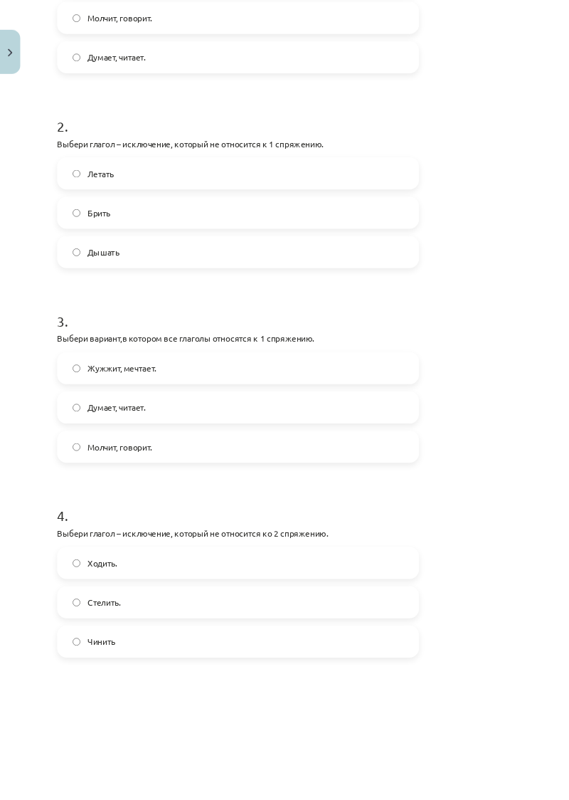
scroll to position [490, 0]
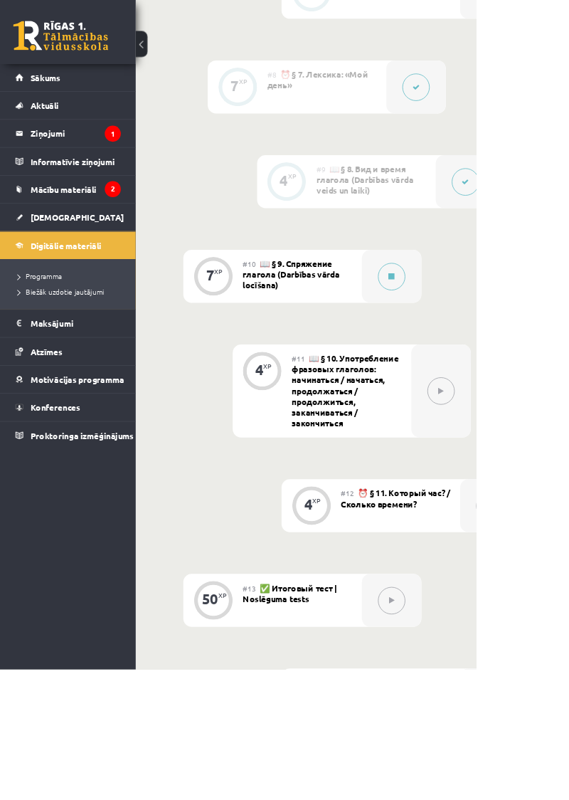
scroll to position [1602, 0]
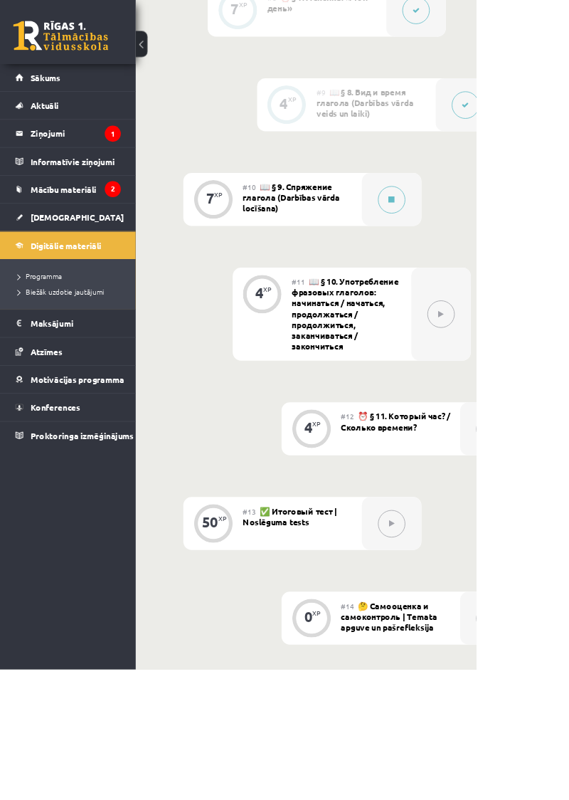
click at [523, 132] on div at bounding box center [556, 125] width 71 height 63
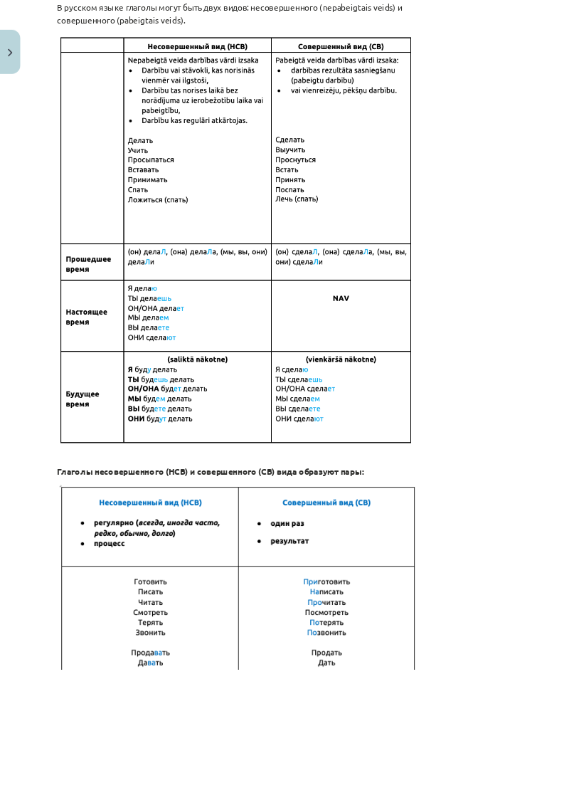
scroll to position [750, 0]
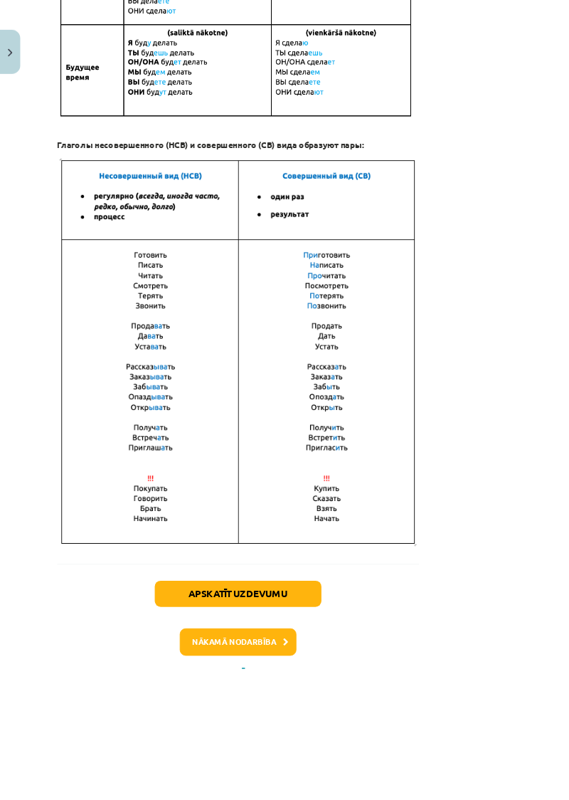
click at [419, 799] on div "Mācību tēma: Krievu valodas b1 - 11. klases 1.ieskaites mācību materiāls #9 📖 §…" at bounding box center [284, 400] width 569 height 800
click at [312, 799] on button "Aizvērt" at bounding box center [285, 803] width 54 height 14
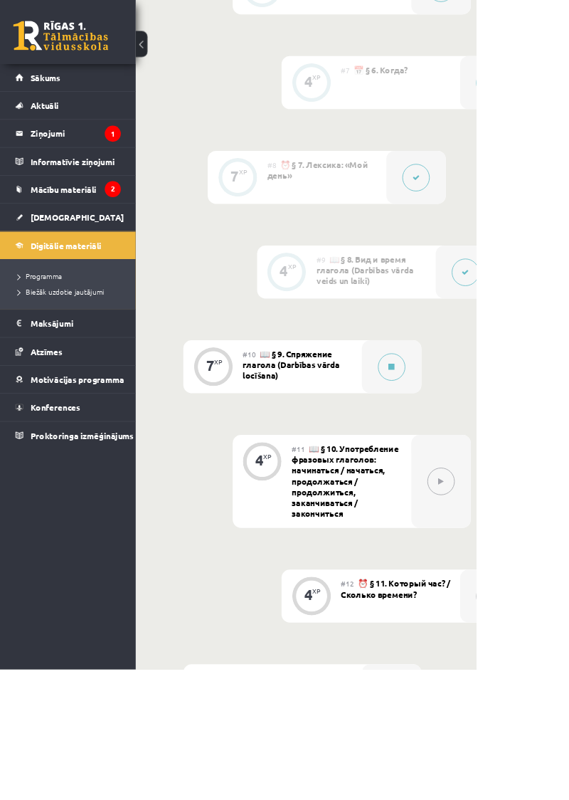
scroll to position [1372, 0]
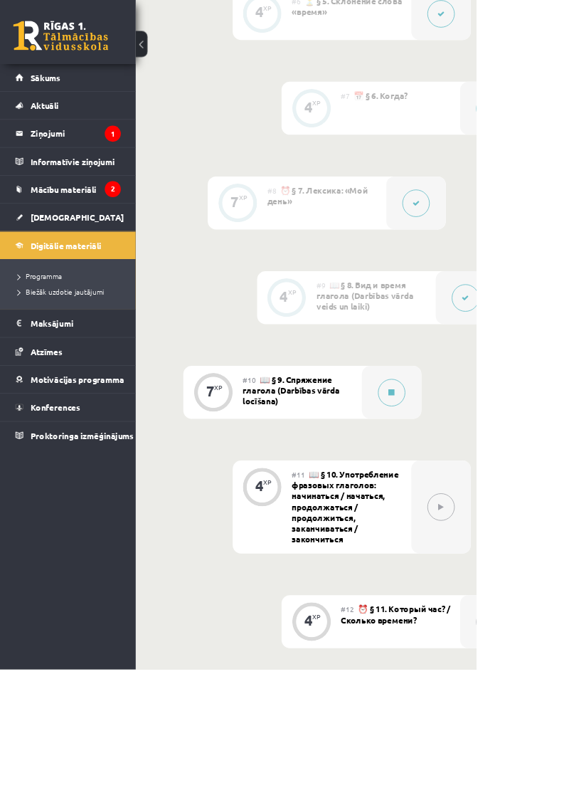
click at [391, 474] on span "📖 § 9. Спряжение глагола (Darbības vārda locīšana)" at bounding box center [348, 466] width 116 height 38
click at [472, 477] on button at bounding box center [468, 468] width 33 height 33
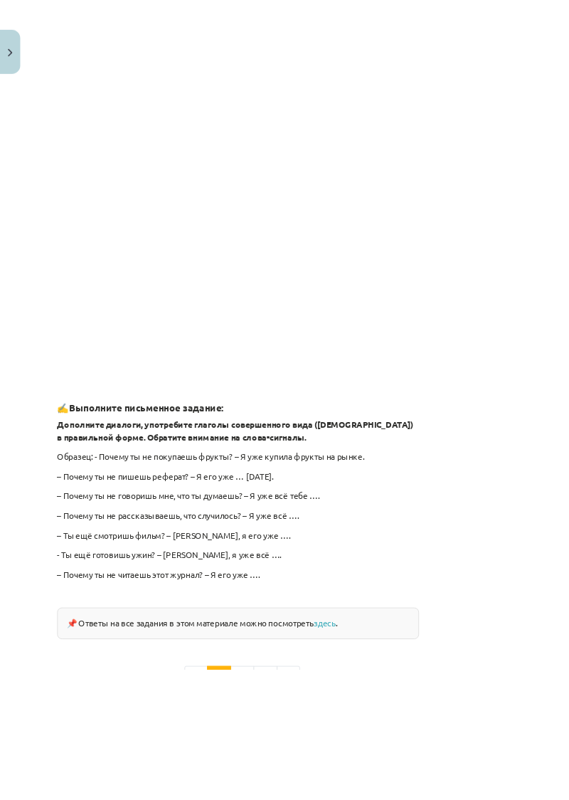
scroll to position [1007, 0]
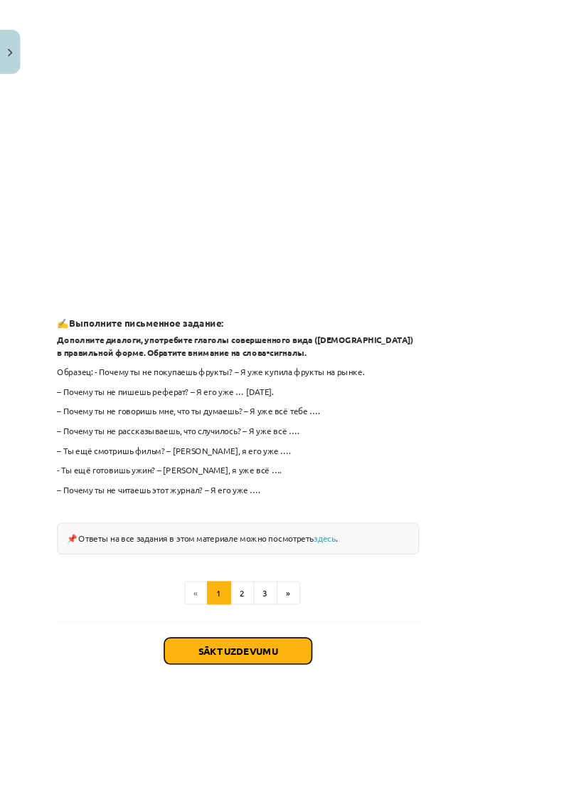
click at [373, 762] on button "Sākt uzdevumu" at bounding box center [284, 777] width 176 height 31
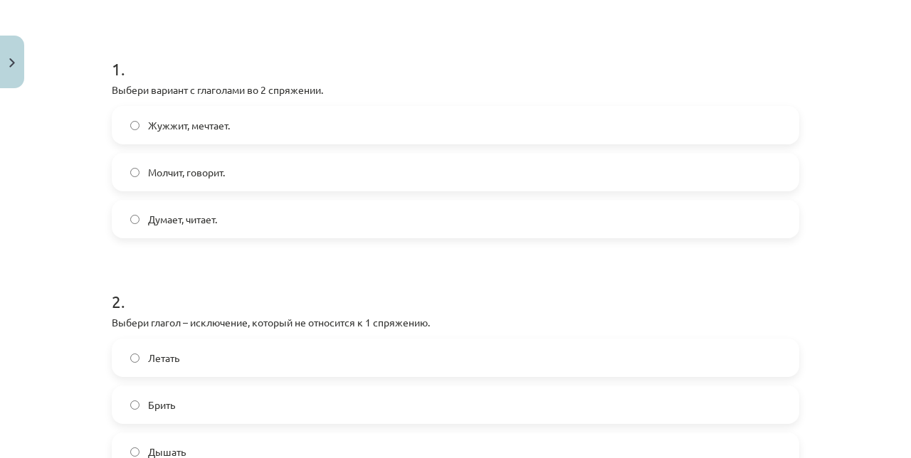
scroll to position [253, 0]
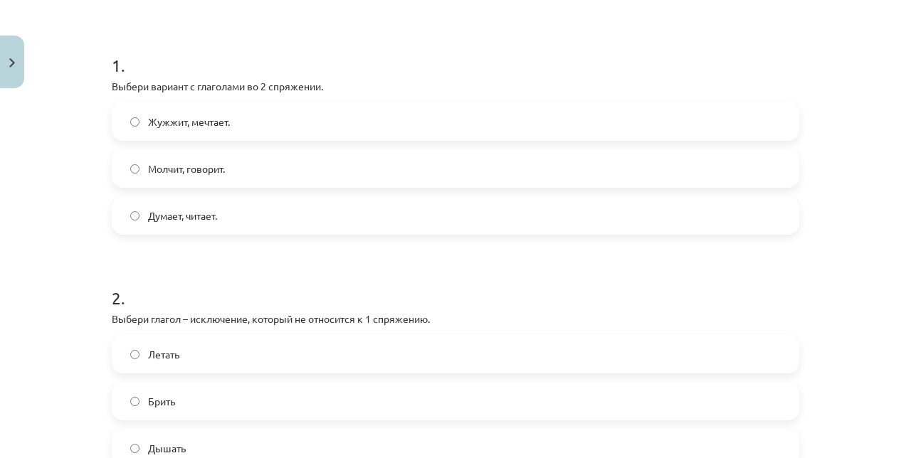
click at [546, 113] on label "Жужжит, мечтает." at bounding box center [455, 122] width 684 height 36
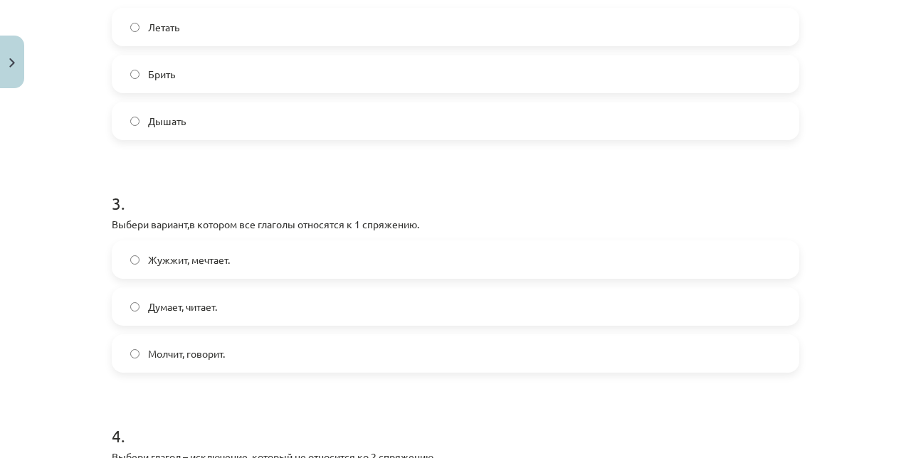
scroll to position [534, 0]
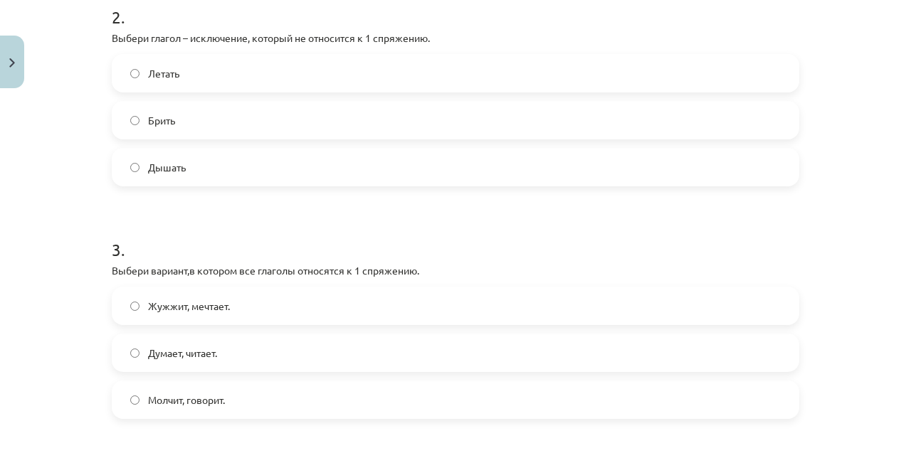
click at [157, 137] on label "Брить" at bounding box center [455, 120] width 684 height 36
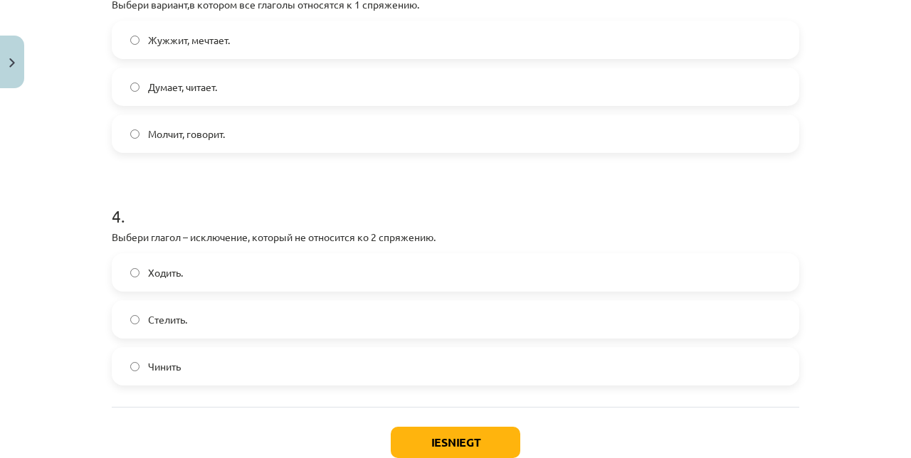
scroll to position [832, 0]
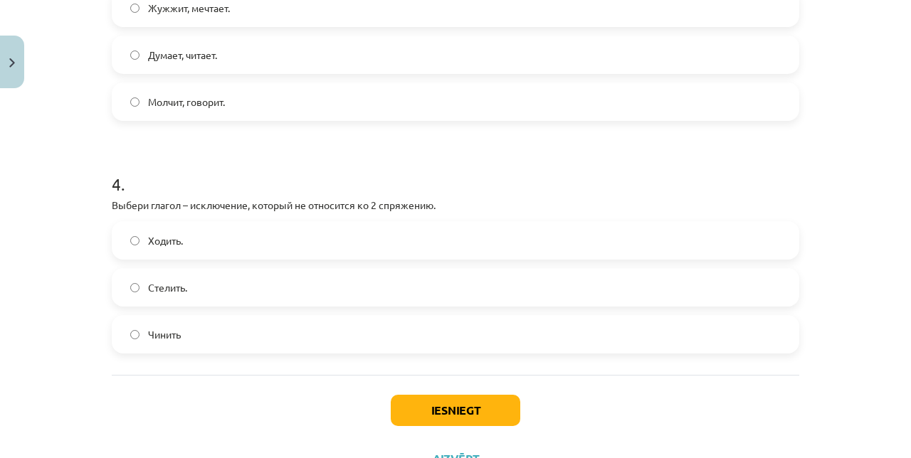
click at [433, 295] on label "Стелить." at bounding box center [455, 288] width 684 height 36
click at [478, 411] on button "Iesniegt" at bounding box center [455, 410] width 129 height 31
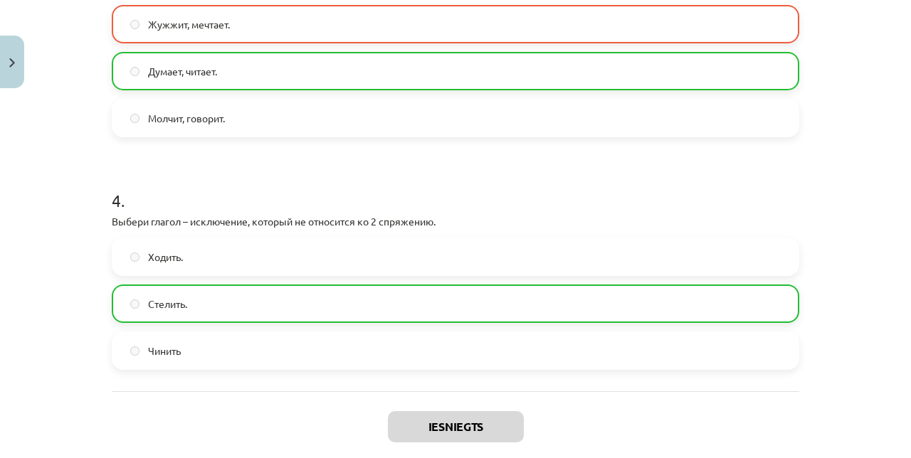
scroll to position [876, 0]
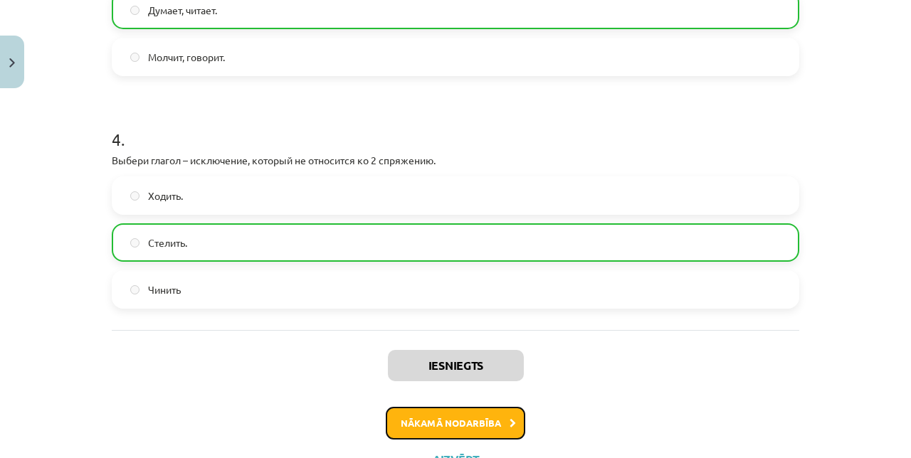
click at [413, 425] on button "Nākamā nodarbība" at bounding box center [455, 423] width 139 height 33
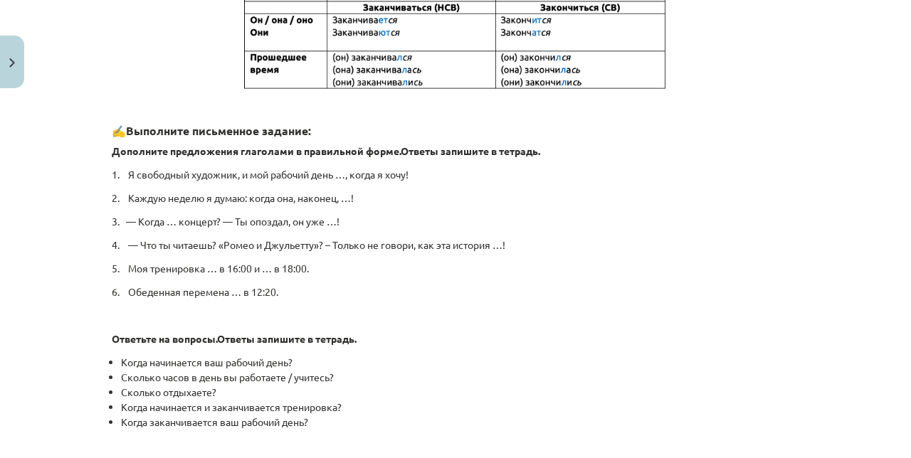
scroll to position [605, 0]
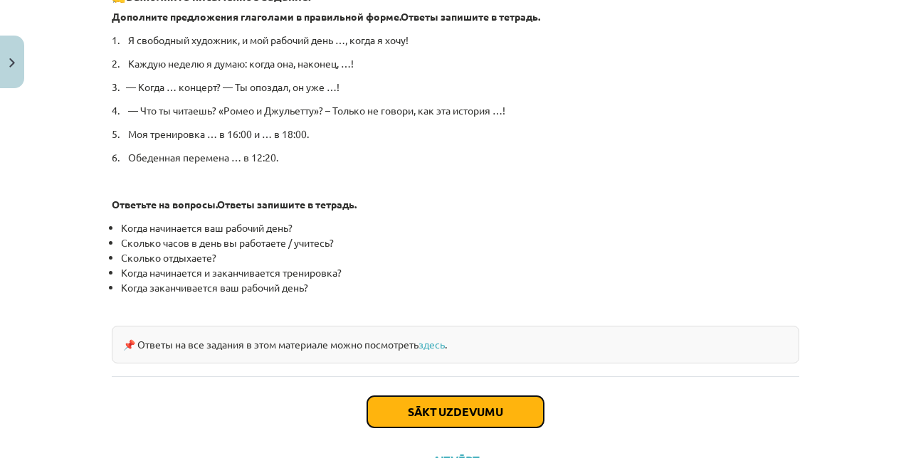
click at [408, 413] on button "Sākt uzdevumu" at bounding box center [455, 411] width 176 height 31
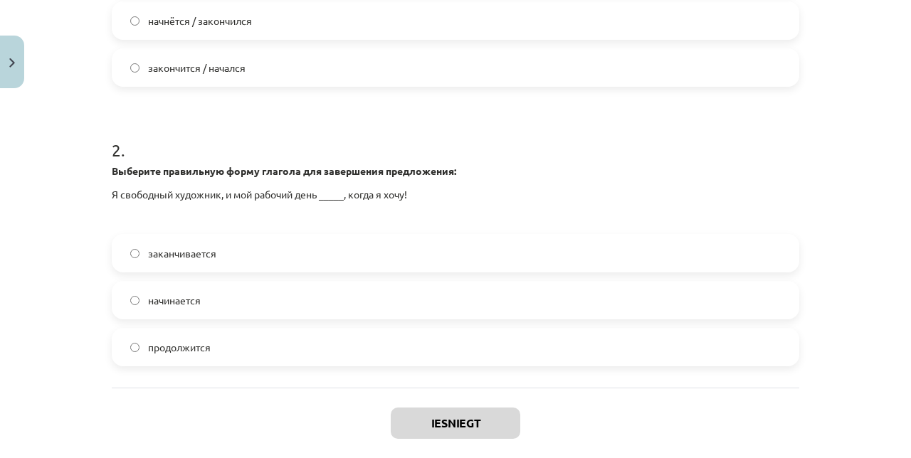
scroll to position [460, 0]
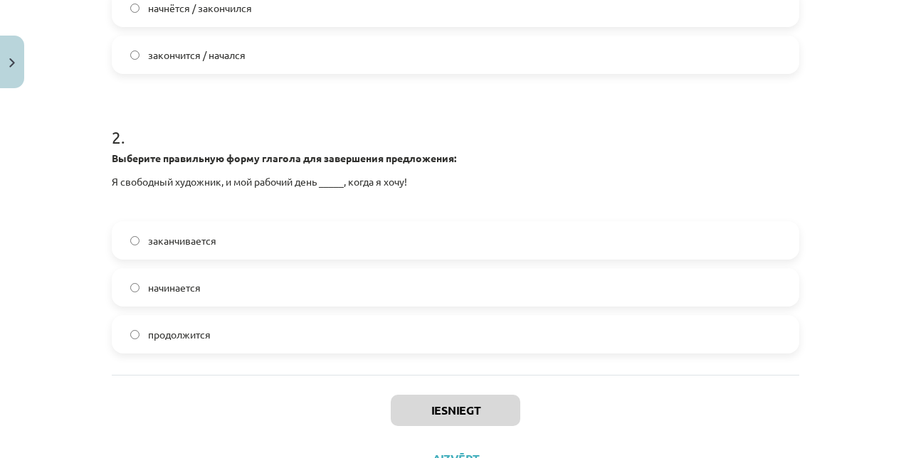
click at [286, 286] on label "начинается" at bounding box center [455, 288] width 684 height 36
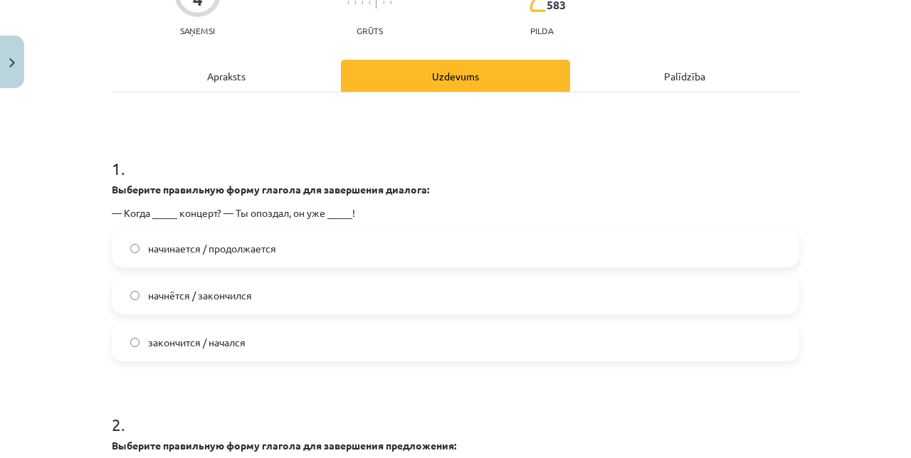
scroll to position [171, 0]
click at [206, 303] on label "начнётся / закончился" at bounding box center [455, 296] width 684 height 36
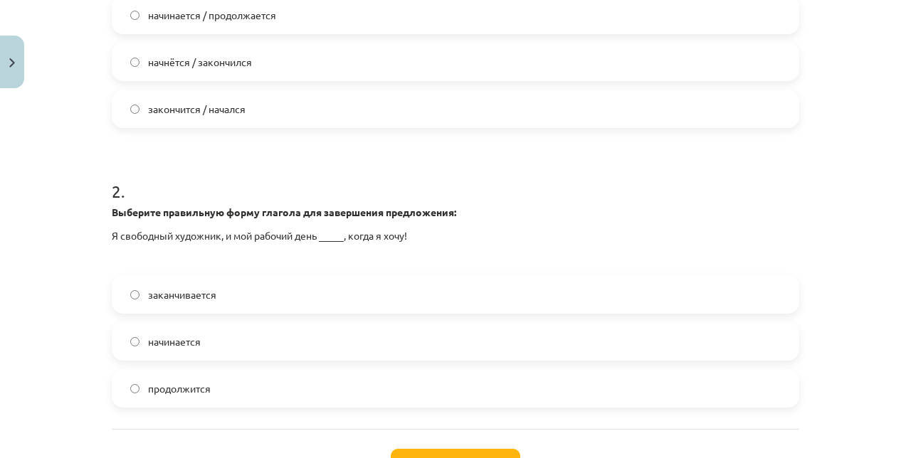
scroll to position [460, 0]
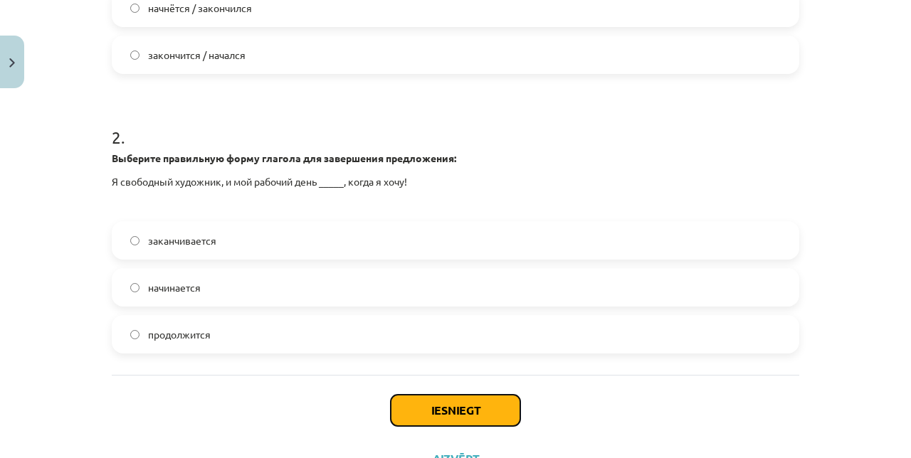
click at [430, 412] on button "Iesniegt" at bounding box center [455, 410] width 129 height 31
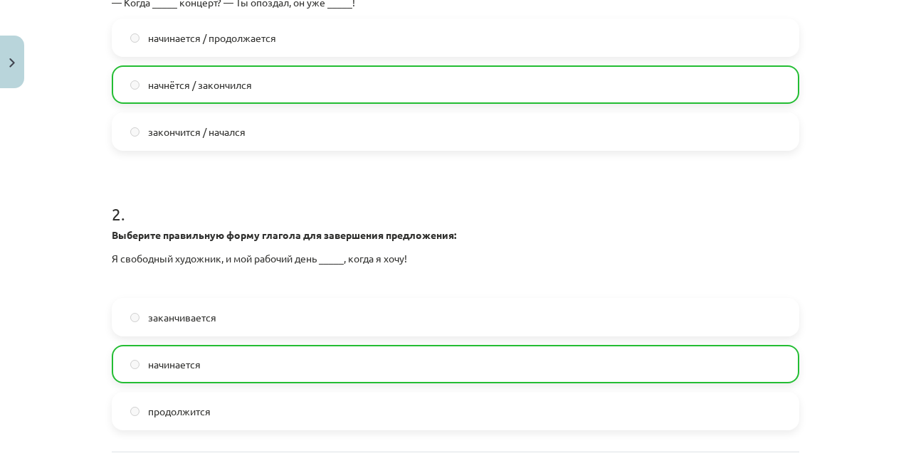
scroll to position [504, 0]
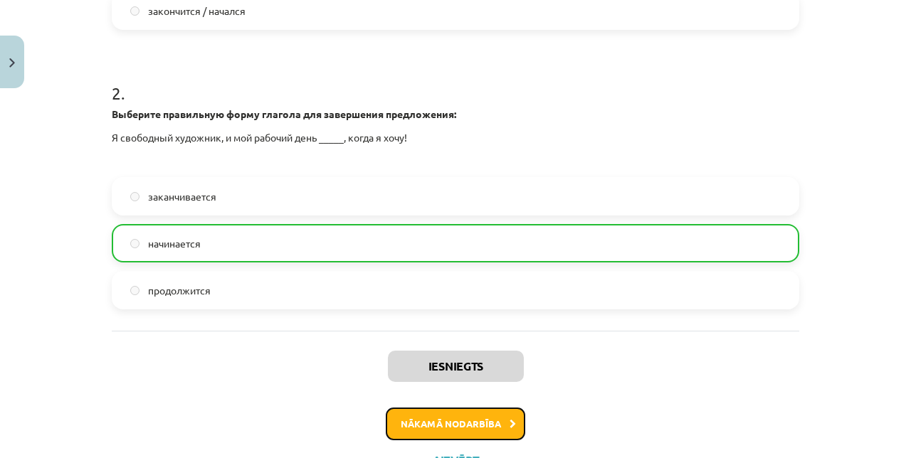
click at [495, 424] on button "Nākamā nodarbība" at bounding box center [455, 424] width 139 height 33
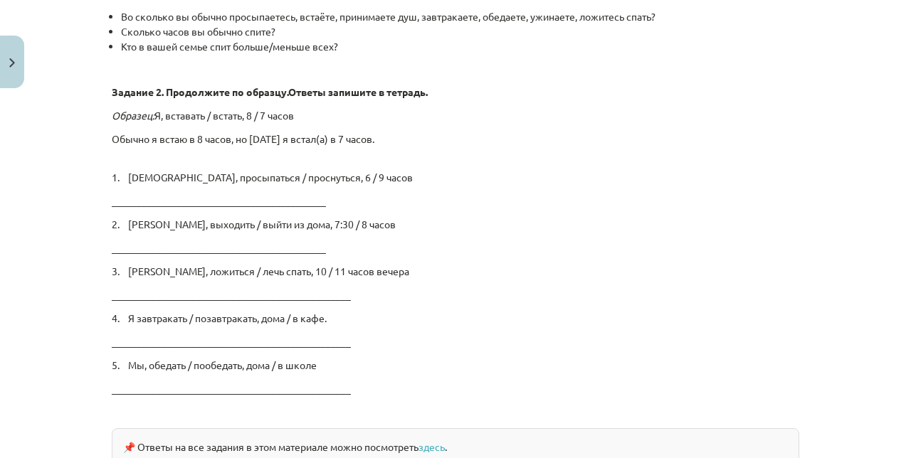
scroll to position [2166, 0]
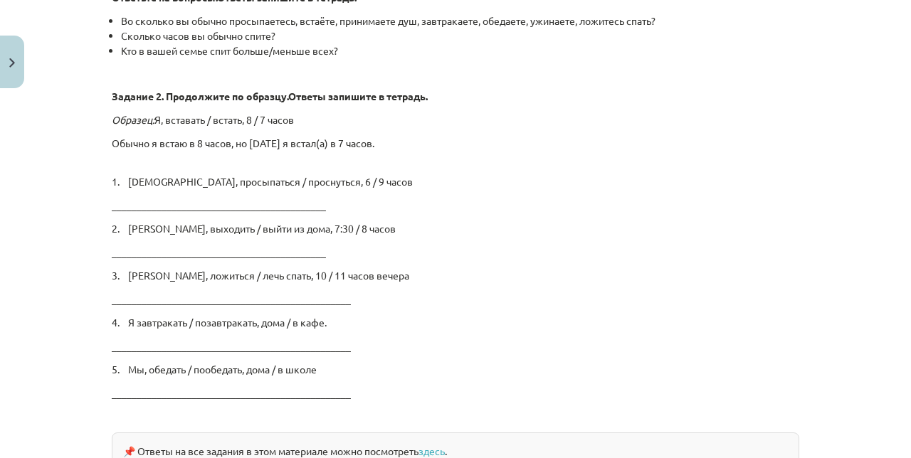
click at [286, 203] on p "___________________________________________" at bounding box center [455, 205] width 687 height 15
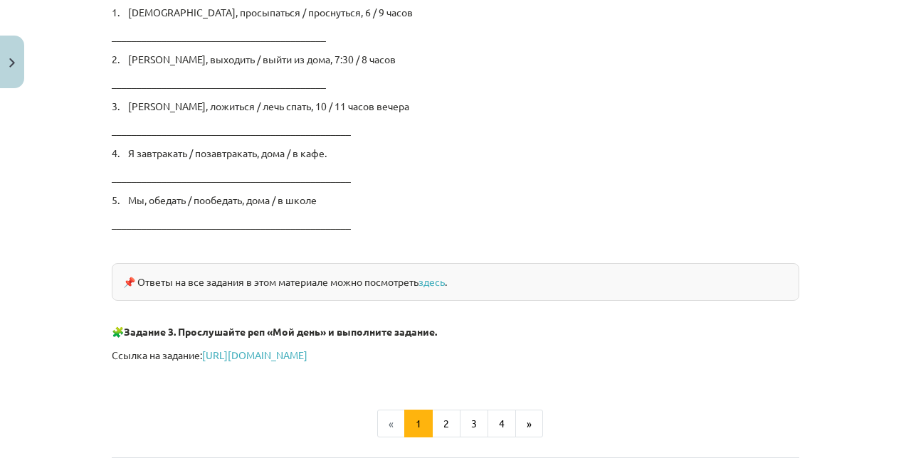
scroll to position [2414, 0]
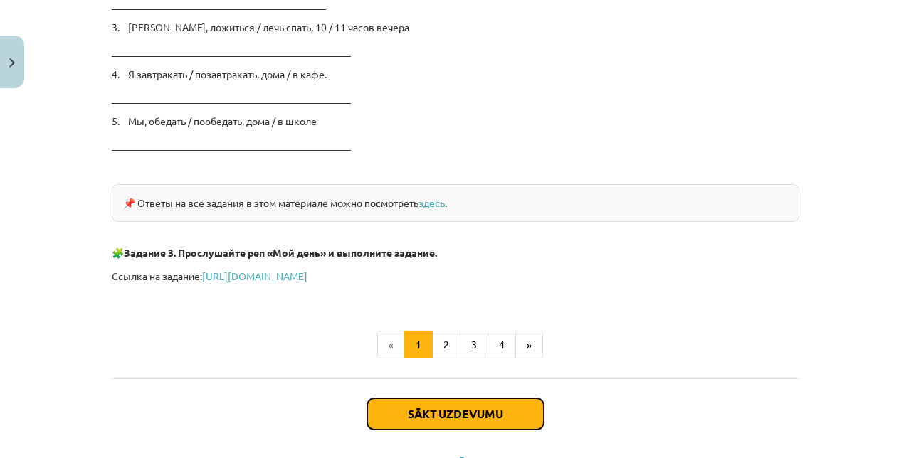
click at [502, 413] on button "Sākt uzdevumu" at bounding box center [455, 413] width 176 height 31
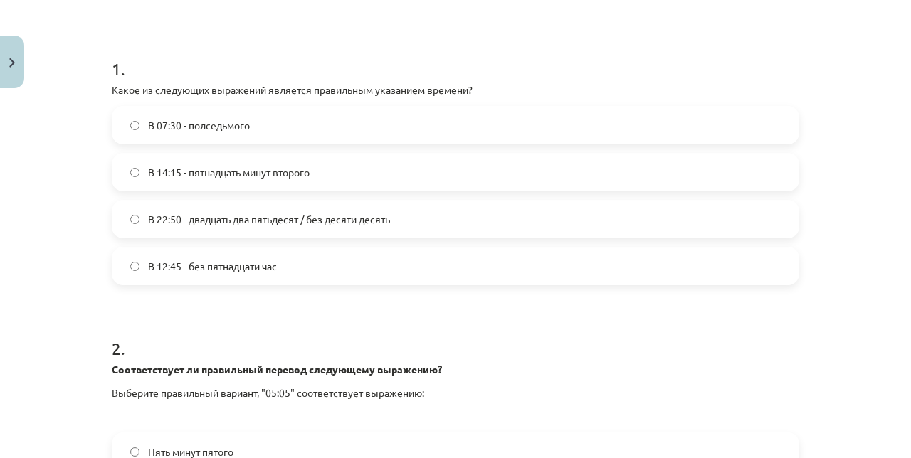
scroll to position [252, 0]
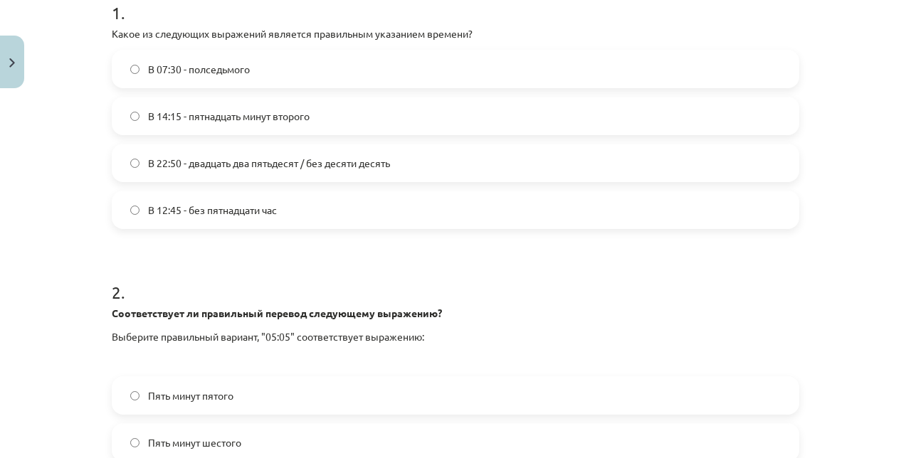
click at [300, 221] on label "В 12:45 - без пятнадцати час" at bounding box center [455, 210] width 684 height 36
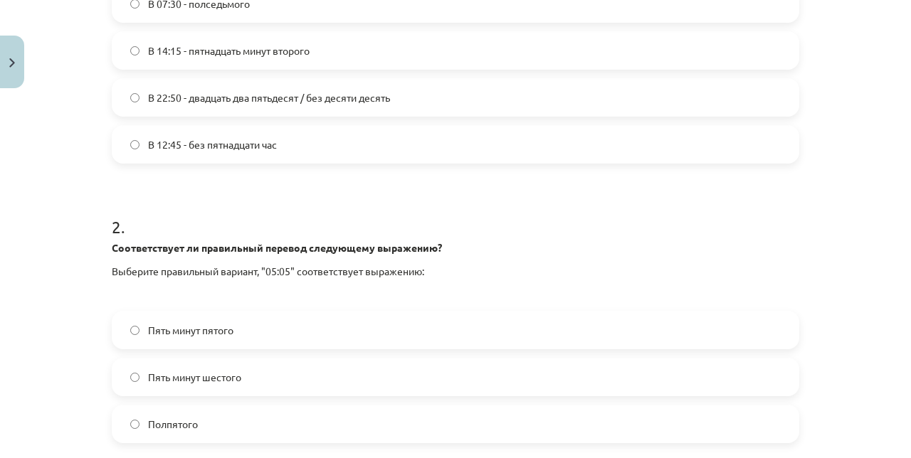
scroll to position [460, 0]
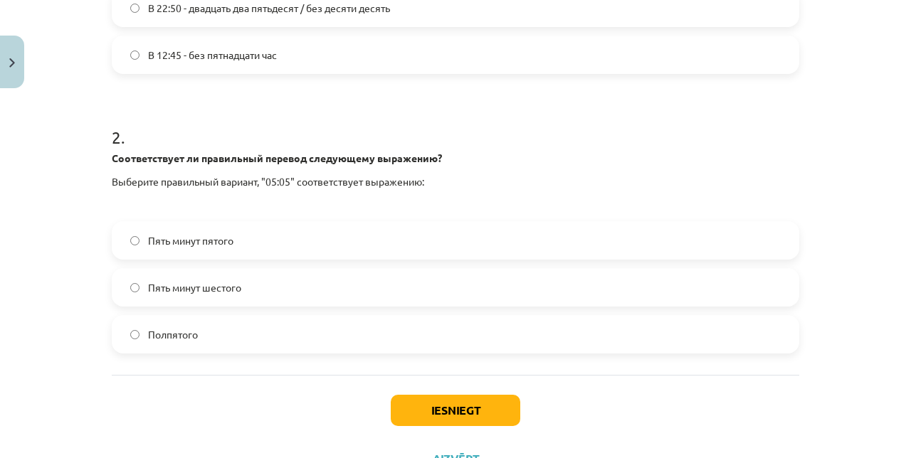
click at [478, 297] on label "Пять минут шестого" at bounding box center [455, 288] width 684 height 36
click at [479, 410] on button "Iesniegt" at bounding box center [455, 410] width 129 height 31
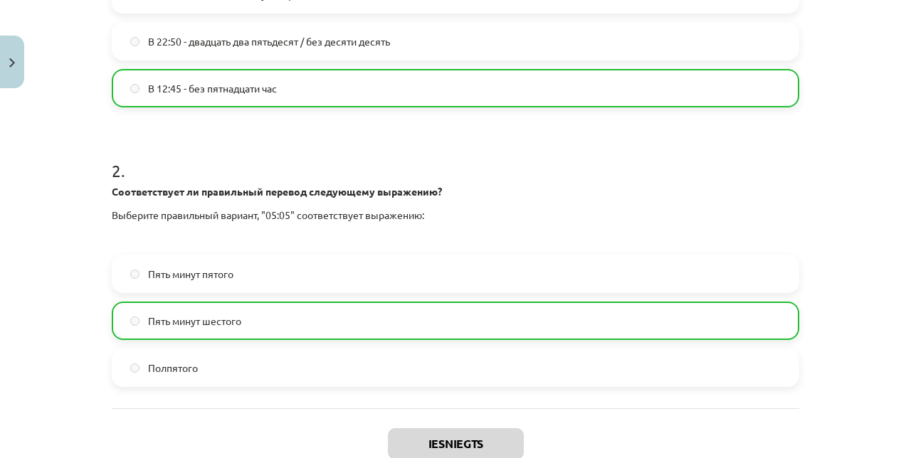
scroll to position [505, 0]
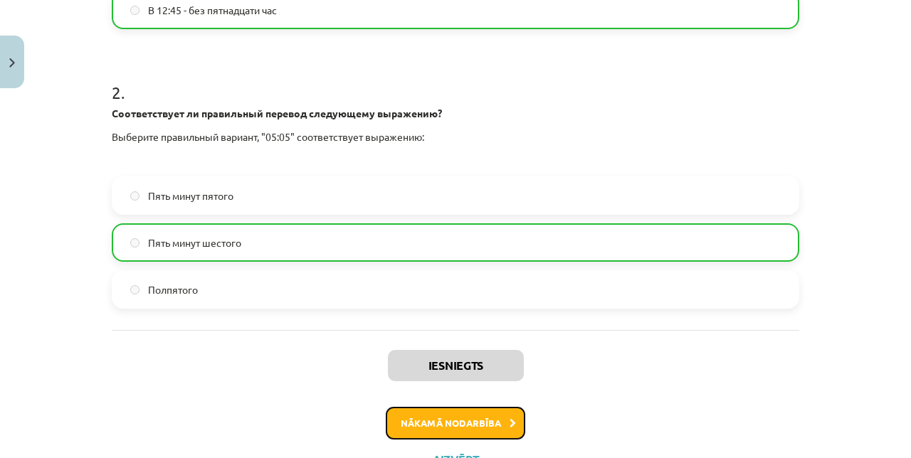
click at [411, 425] on button "Nākamā nodarbība" at bounding box center [455, 423] width 139 height 33
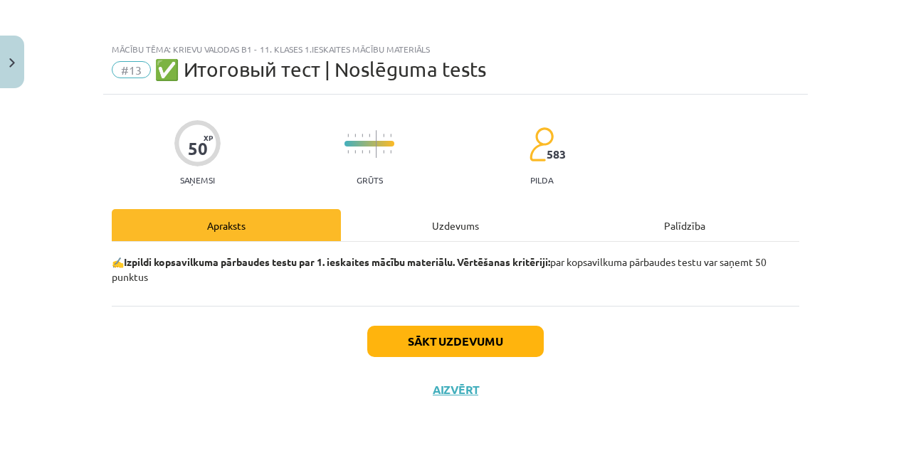
click at [568, 371] on div "Sākt uzdevumu Aizvērt" at bounding box center [455, 356] width 687 height 100
click at [526, 334] on button "Sākt uzdevumu" at bounding box center [455, 341] width 176 height 31
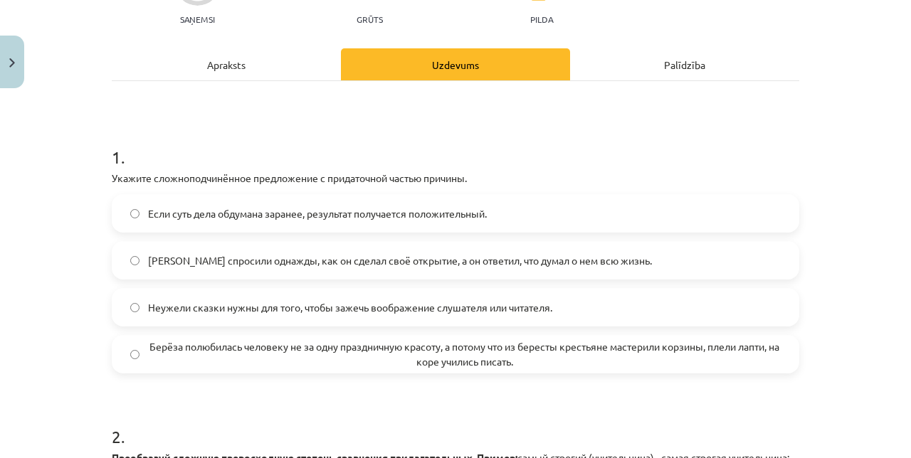
scroll to position [171, 0]
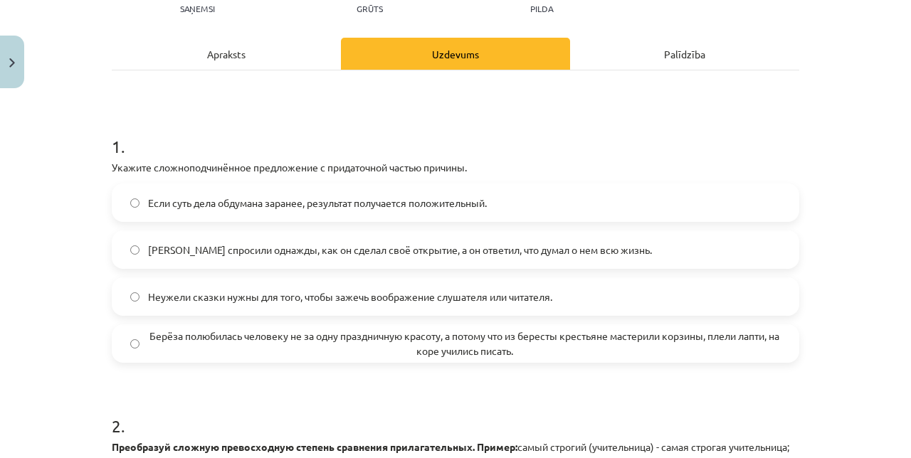
click at [174, 349] on span "Берёза полюбилась человеку не за одну праздничную красоту, а потому что из бере…" at bounding box center [464, 344] width 632 height 30
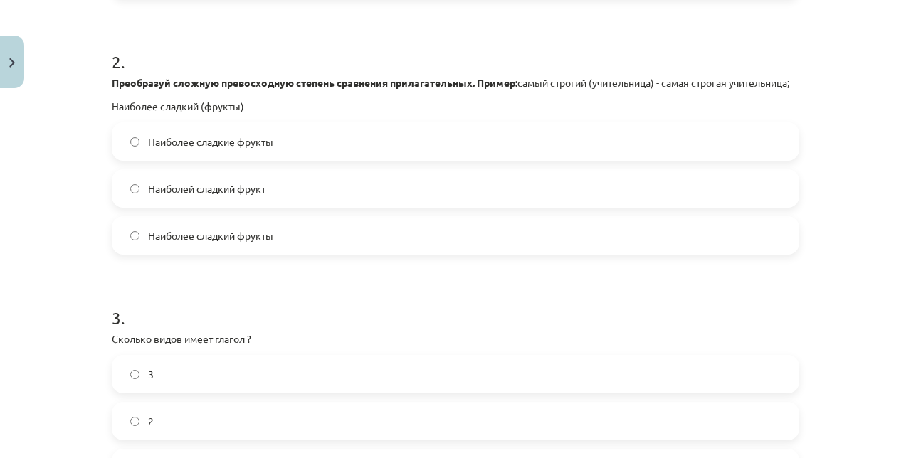
scroll to position [535, 0]
click at [152, 150] on span "Наиболее сладкие фрукты" at bounding box center [210, 142] width 125 height 15
click at [156, 440] on label "2" at bounding box center [455, 422] width 684 height 36
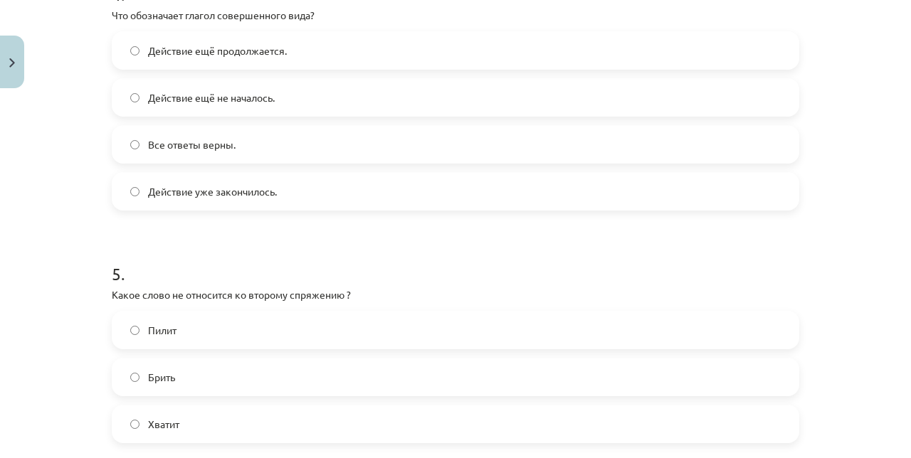
scroll to position [1138, 0]
click at [171, 200] on span "Действие уже закончилось." at bounding box center [212, 192] width 129 height 15
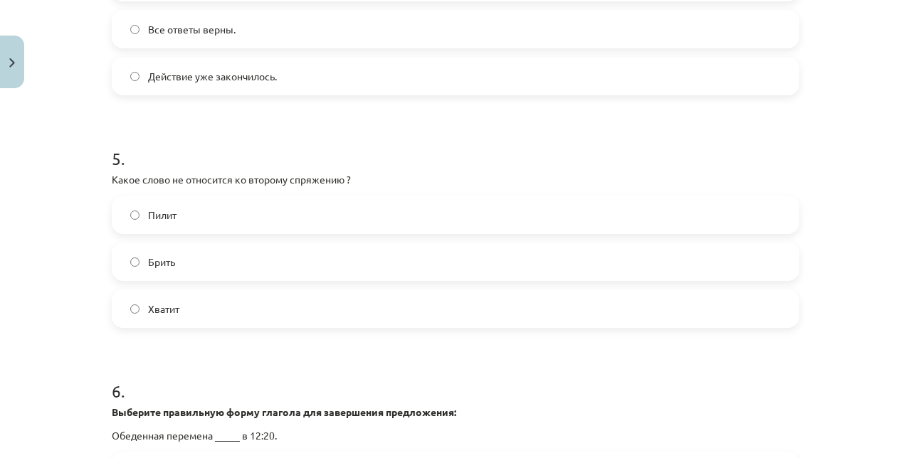
scroll to position [1255, 0]
click at [149, 279] on label "Брить" at bounding box center [455, 261] width 684 height 36
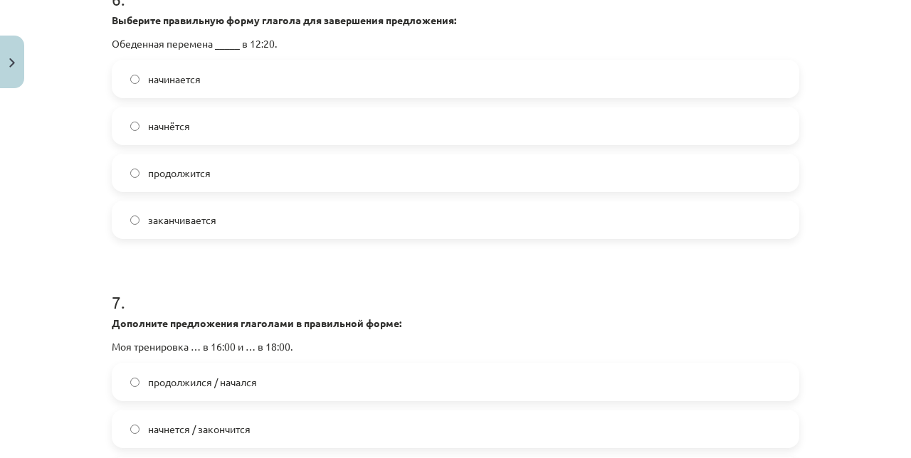
scroll to position [1648, 0]
click at [157, 435] on span "начнется / закончится" at bounding box center [199, 427] width 102 height 15
click at [153, 85] on span "начинается" at bounding box center [174, 77] width 53 height 15
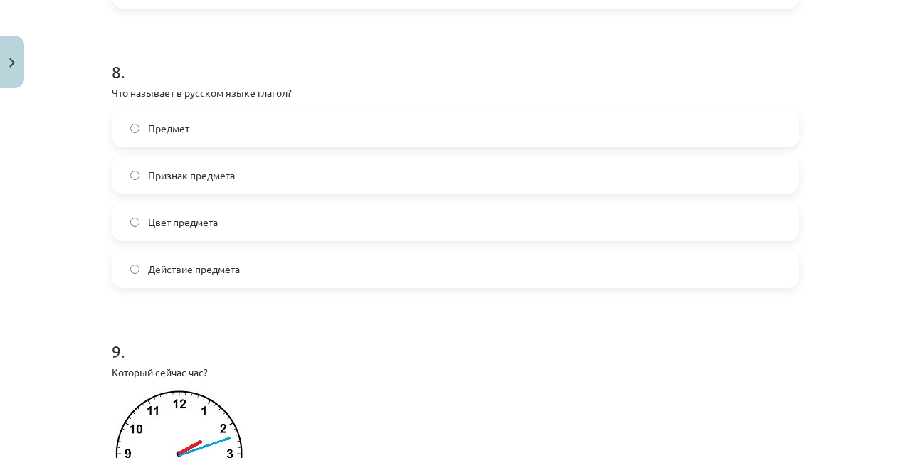
scroll to position [2146, 0]
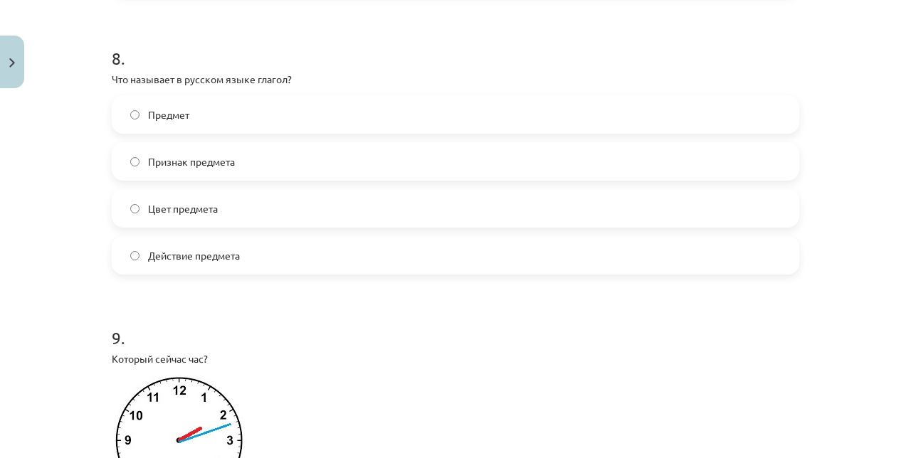
click at [149, 263] on span "Действие предмета" at bounding box center [194, 255] width 92 height 15
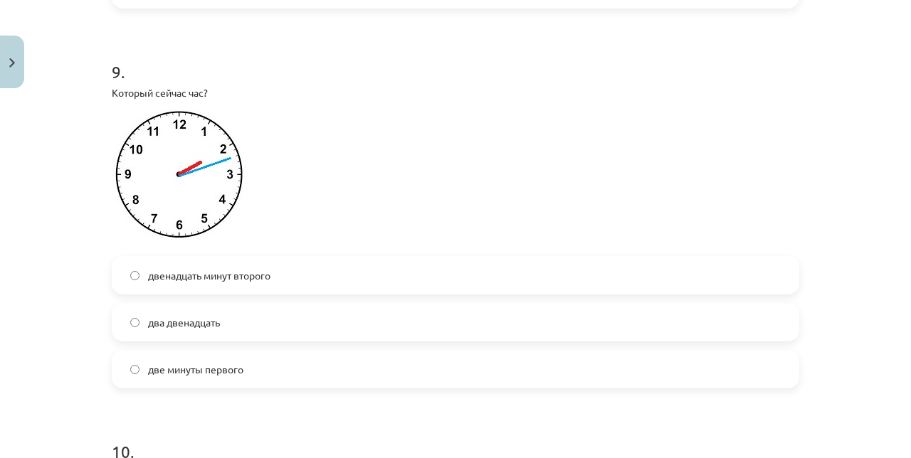
scroll to position [2415, 0]
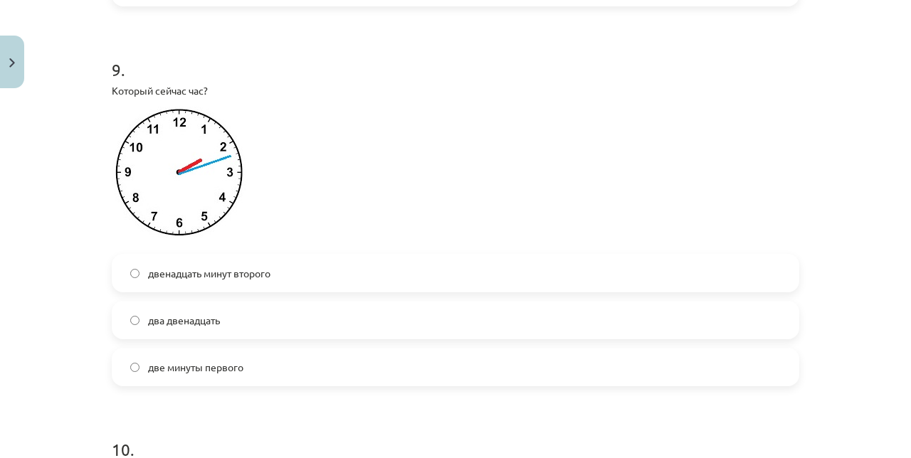
click at [166, 338] on label "два двенадцать" at bounding box center [455, 320] width 684 height 36
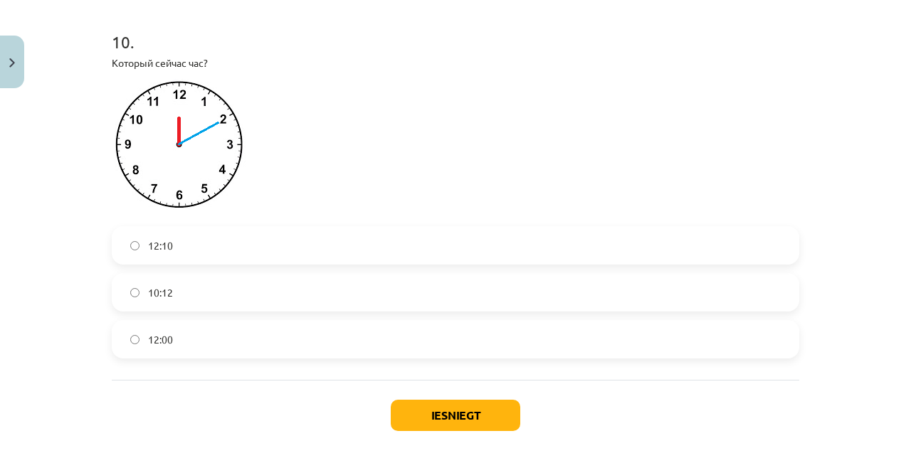
scroll to position [2823, 0]
click at [147, 259] on label "12:10" at bounding box center [455, 245] width 684 height 36
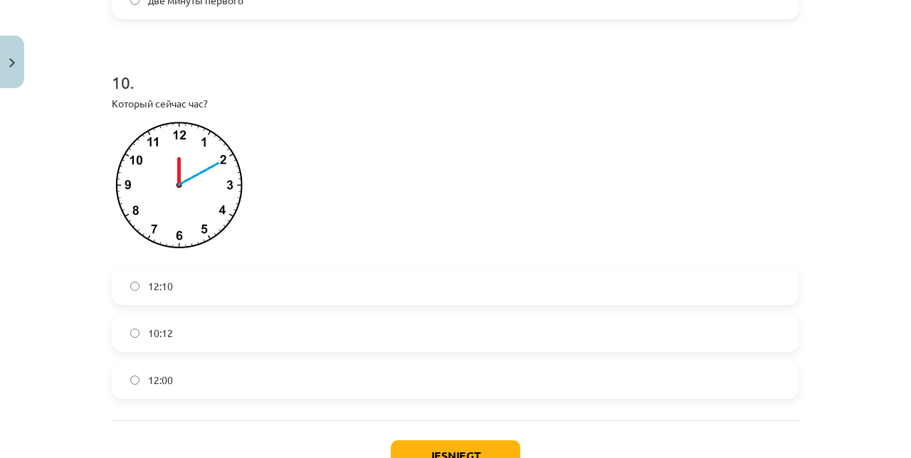
scroll to position [2781, 0]
click at [430, 472] on button "Iesniegt" at bounding box center [455, 456] width 129 height 31
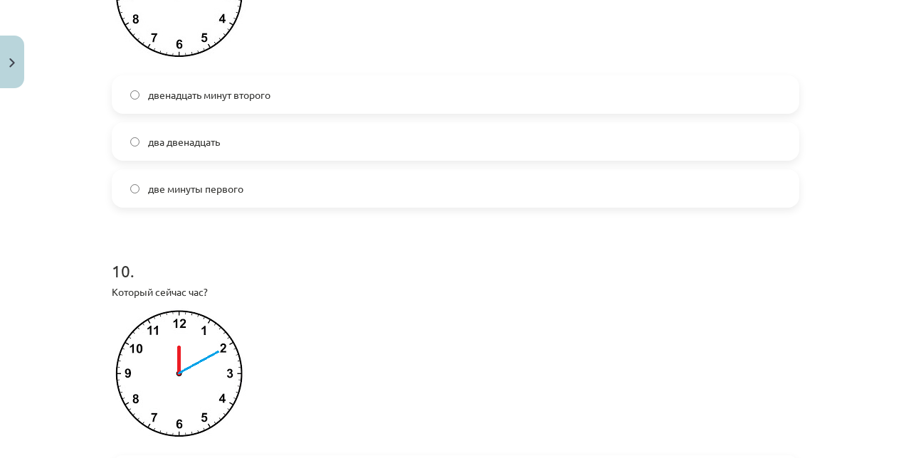
scroll to position [2842, 0]
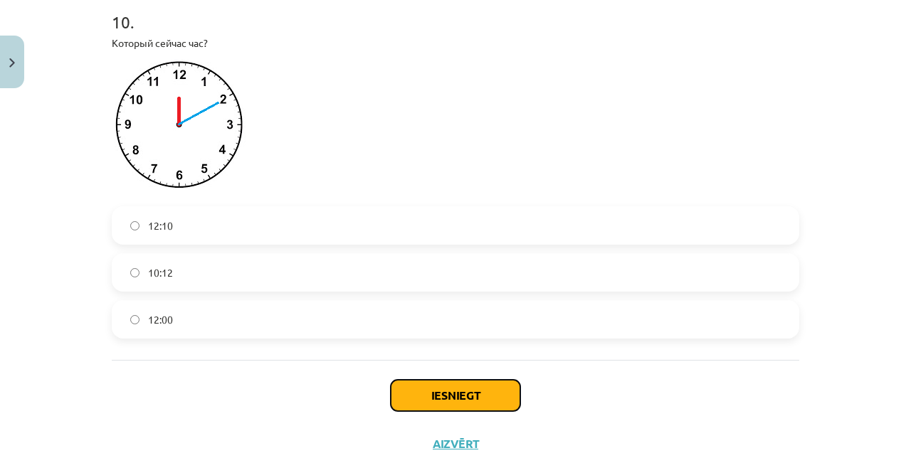
click at [480, 410] on button "Iesniegt" at bounding box center [455, 395] width 129 height 31
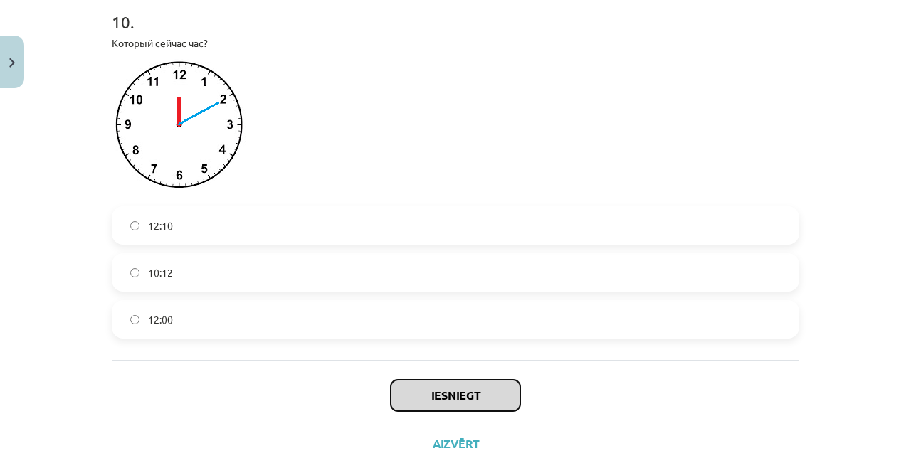
click at [470, 407] on button "Iesniegt" at bounding box center [455, 395] width 129 height 31
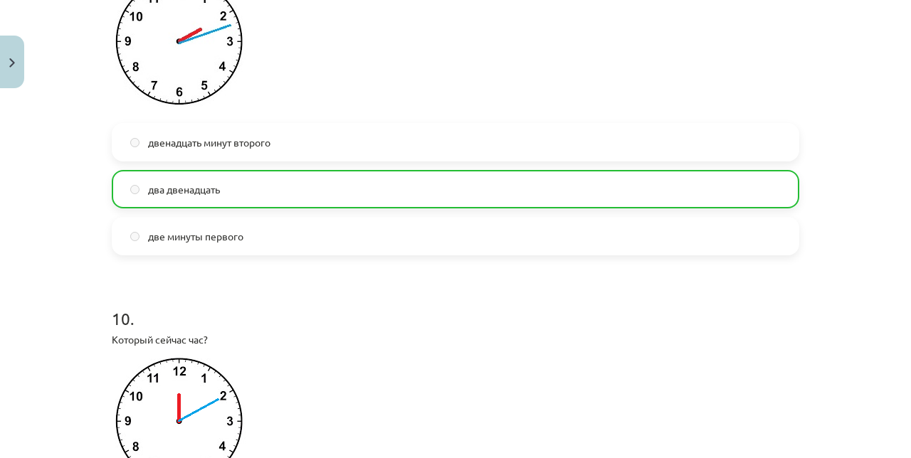
scroll to position [2887, 0]
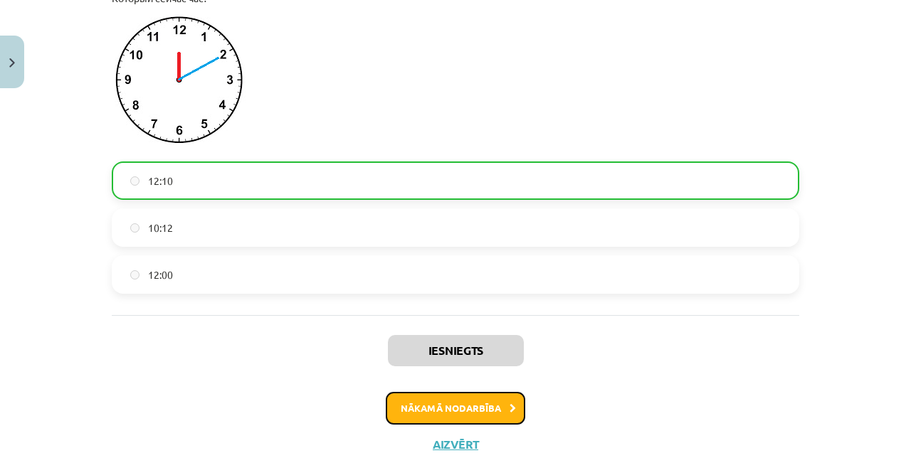
click at [485, 424] on button "Nākamā nodarbība" at bounding box center [455, 408] width 139 height 33
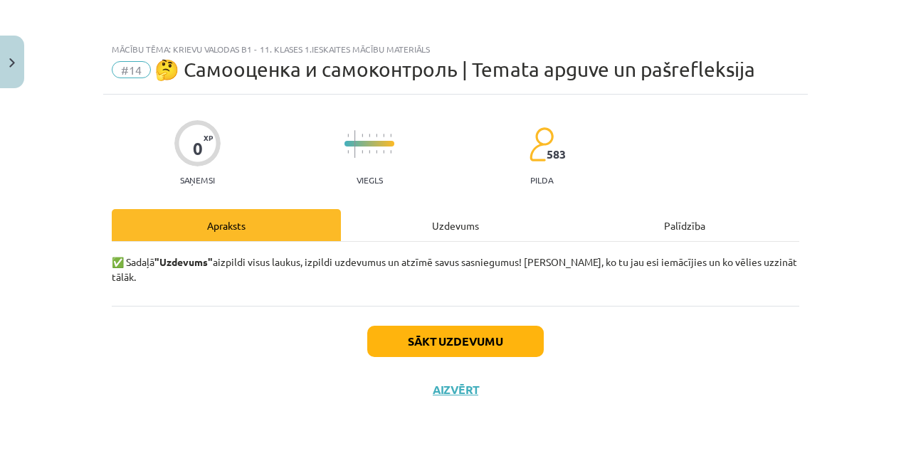
scroll to position [0, 0]
click at [485, 329] on button "Sākt uzdevumu" at bounding box center [455, 341] width 176 height 31
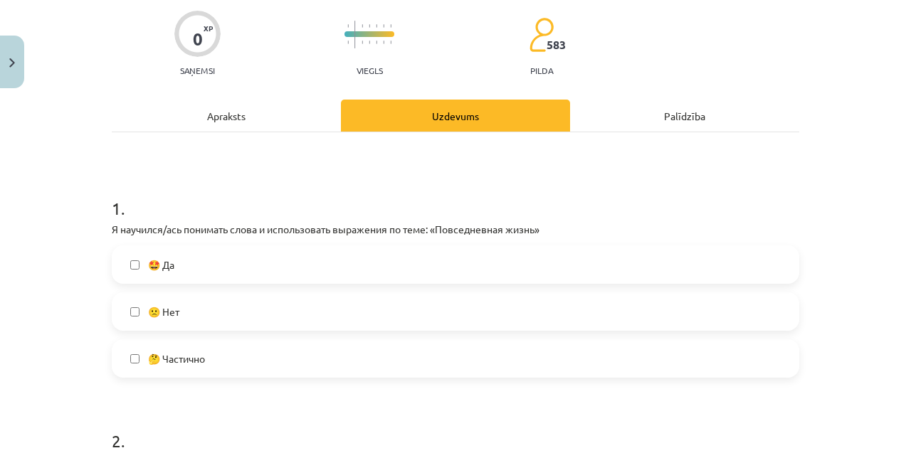
scroll to position [111, 0]
click at [355, 260] on label "🤩 Да" at bounding box center [455, 263] width 684 height 36
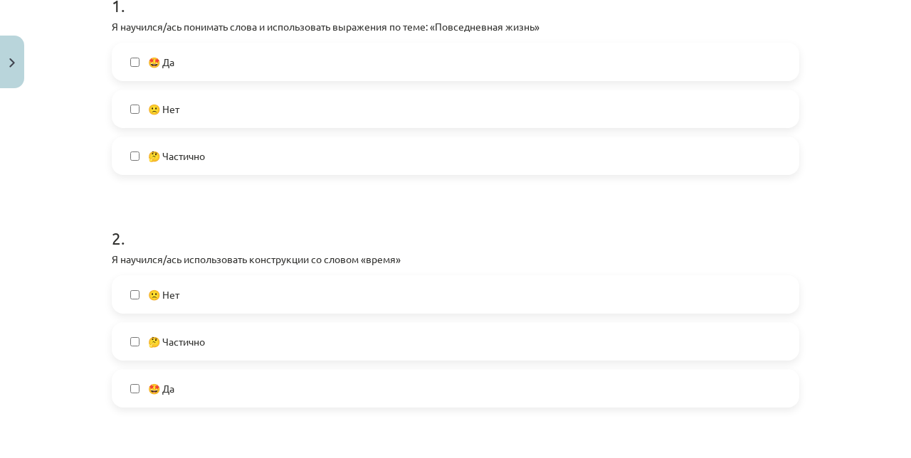
scroll to position [314, 0]
click at [198, 400] on label "🤩 Да" at bounding box center [455, 387] width 684 height 36
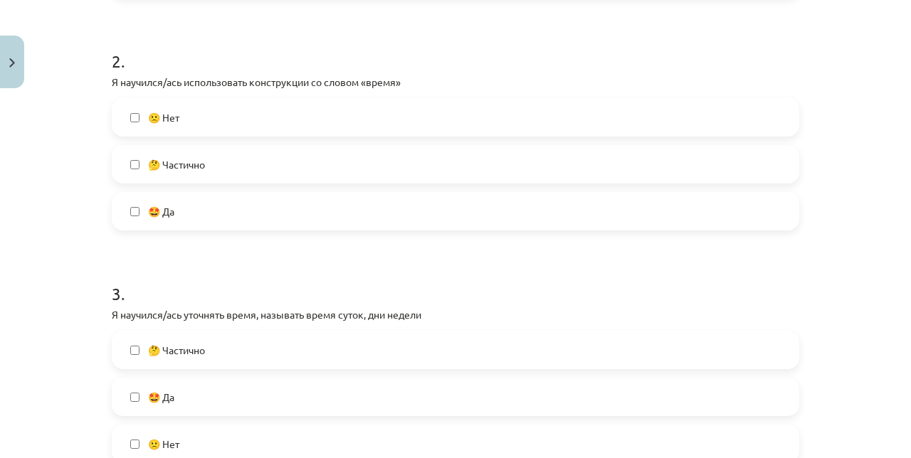
scroll to position [503, 0]
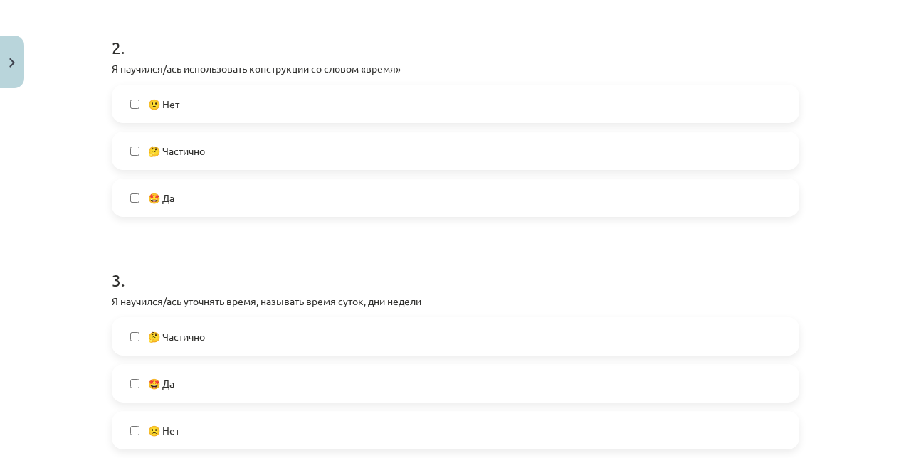
click at [232, 394] on label "🤩 Да" at bounding box center [455, 384] width 684 height 36
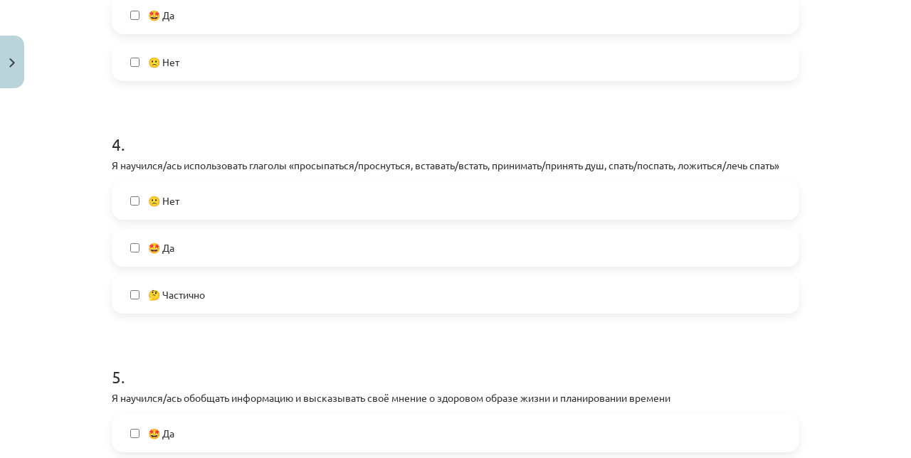
scroll to position [872, 0]
click at [260, 250] on label "🤩 Да" at bounding box center [455, 247] width 684 height 36
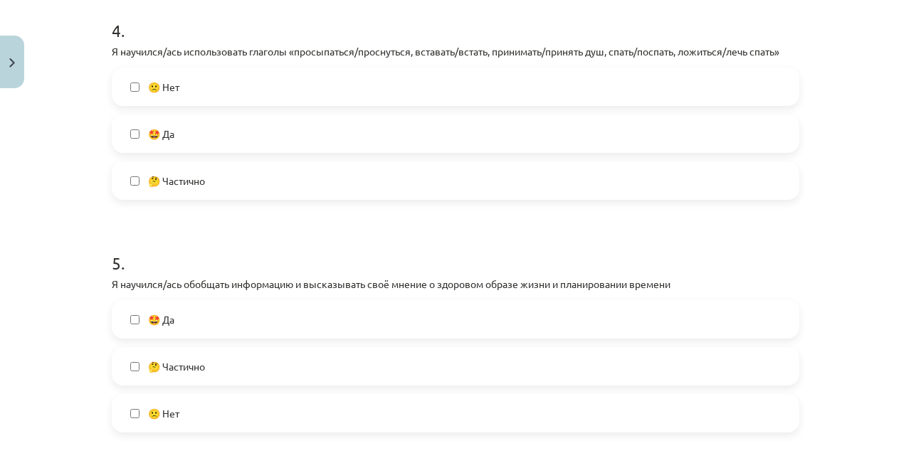
scroll to position [986, 0]
click at [243, 332] on label "🤩 Да" at bounding box center [455, 319] width 684 height 36
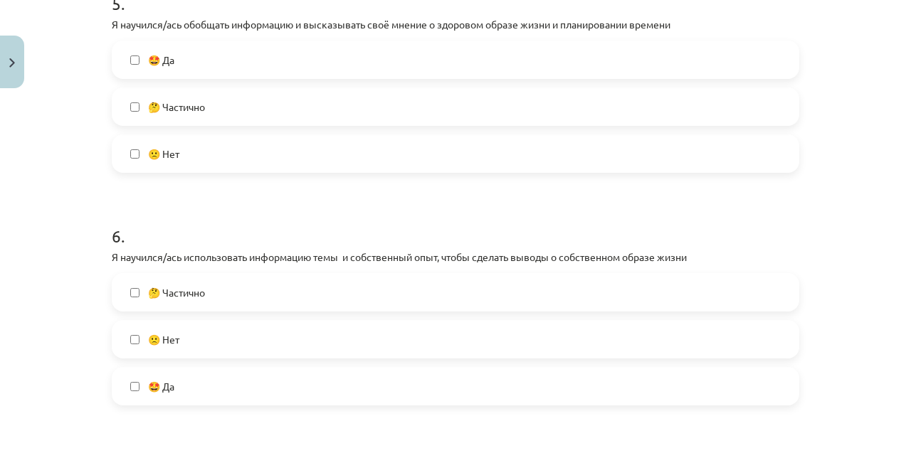
scroll to position [1245, 0]
click at [186, 397] on label "🤩 Да" at bounding box center [455, 387] width 684 height 36
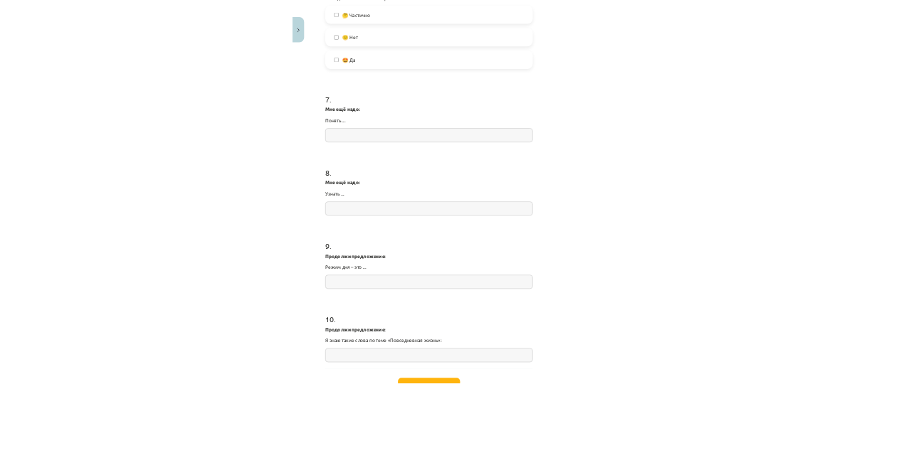
scroll to position [1484, 0]
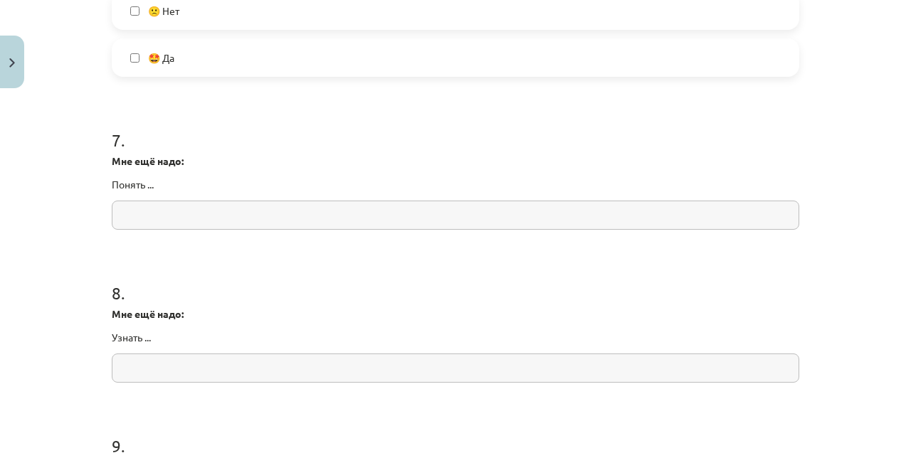
click at [565, 216] on input "text" at bounding box center [455, 215] width 687 height 29
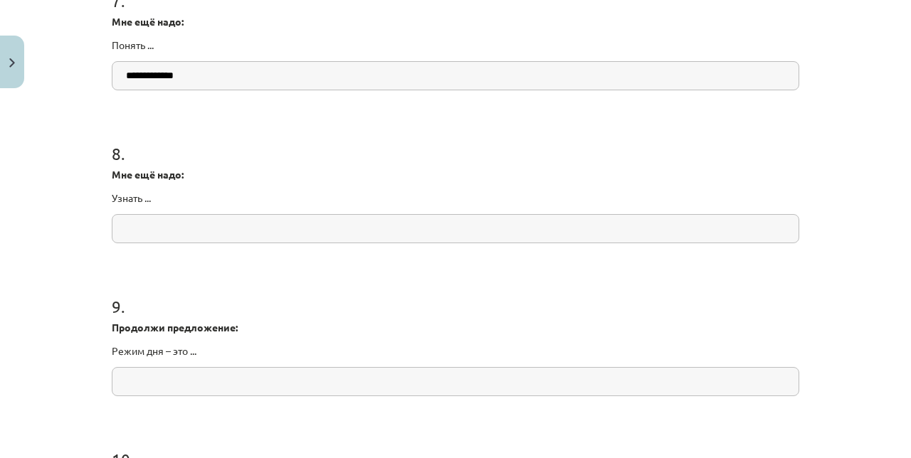
scroll to position [1714, 0]
type input "**********"
click at [366, 230] on input "text" at bounding box center [455, 227] width 687 height 29
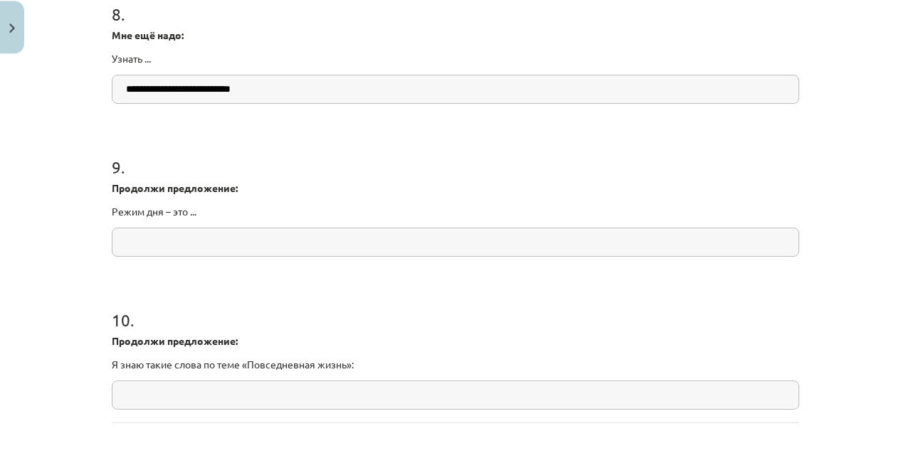
scroll to position [1817, 0]
type input "**********"
type input "*"
click at [269, 283] on input "text" at bounding box center [455, 277] width 687 height 29
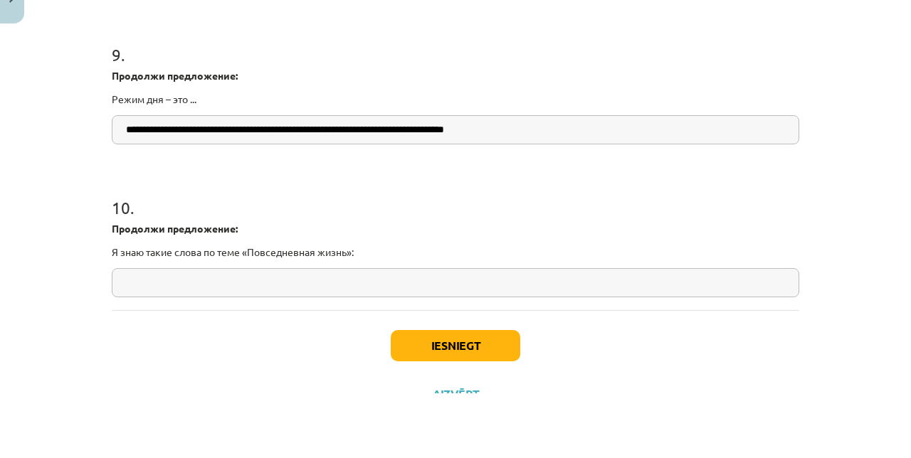
scroll to position [1483, 0]
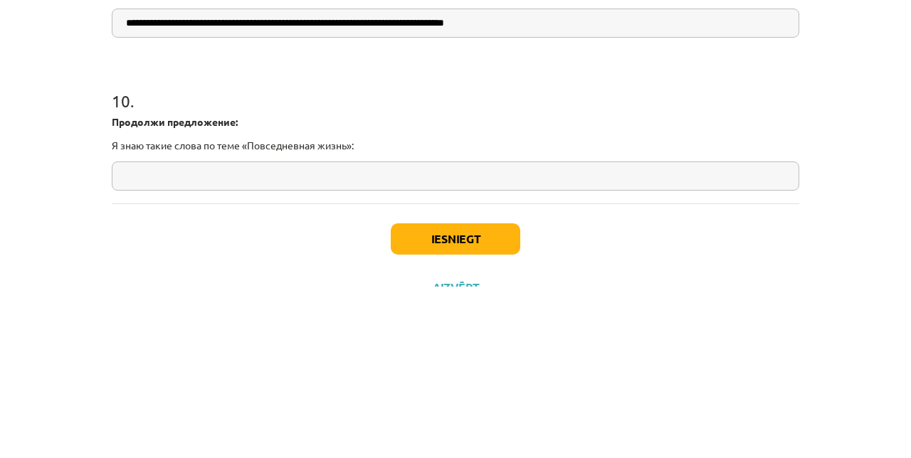
type input "**********"
click at [556, 349] on input "text" at bounding box center [455, 347] width 687 height 29
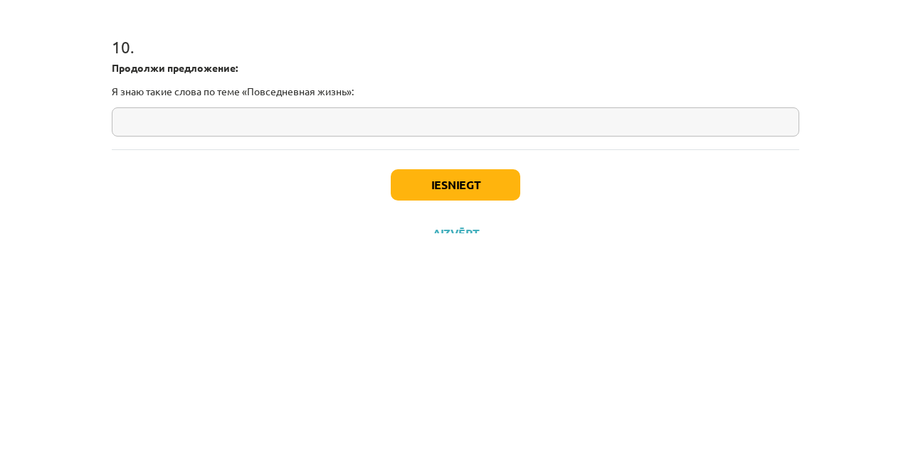
scroll to position [1484, 0]
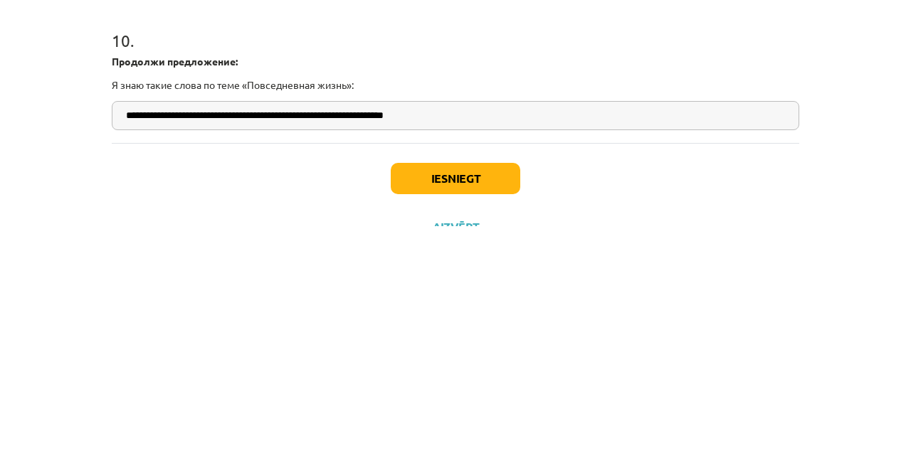
click at [420, 347] on input "**********" at bounding box center [455, 347] width 687 height 29
click at [428, 346] on input "**********" at bounding box center [455, 347] width 687 height 29
click at [533, 351] on input "**********" at bounding box center [455, 347] width 687 height 29
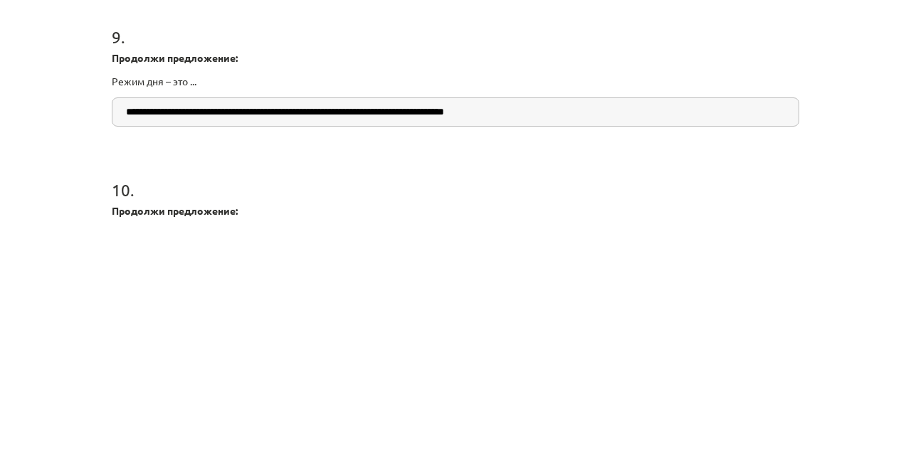
scroll to position [1900, 0]
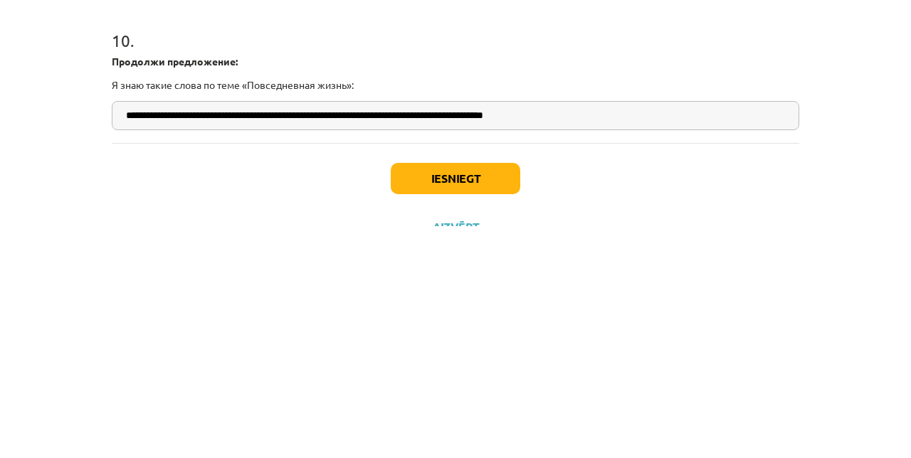
type input "**********"
click at [502, 406] on button "Iesniegt" at bounding box center [455, 410] width 129 height 31
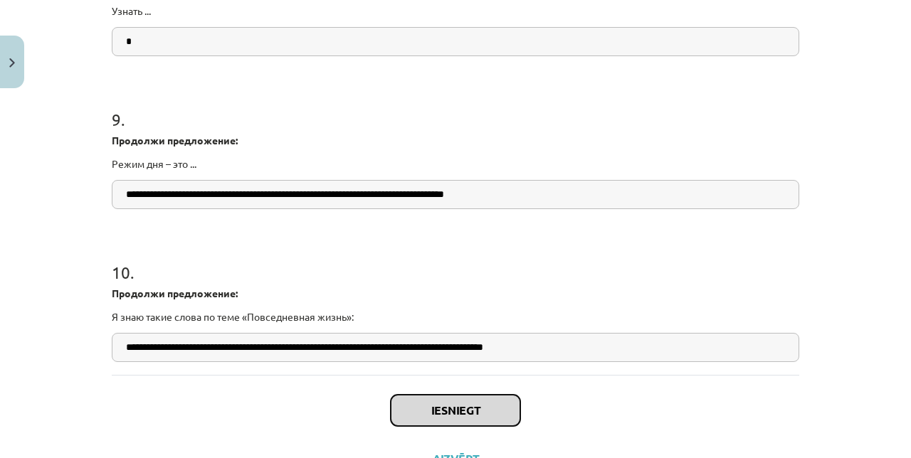
click at [453, 415] on button "Iesniegt" at bounding box center [455, 410] width 129 height 31
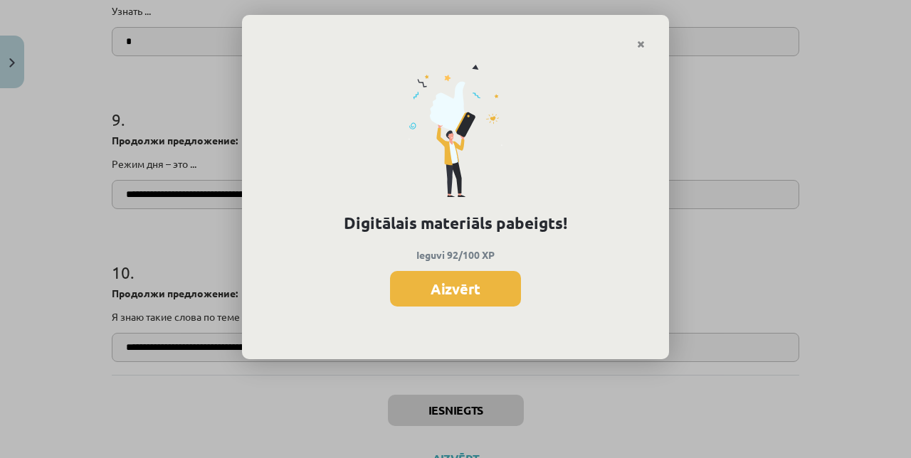
scroll to position [1483, 0]
click at [492, 285] on button "Aizvērt" at bounding box center [455, 289] width 131 height 36
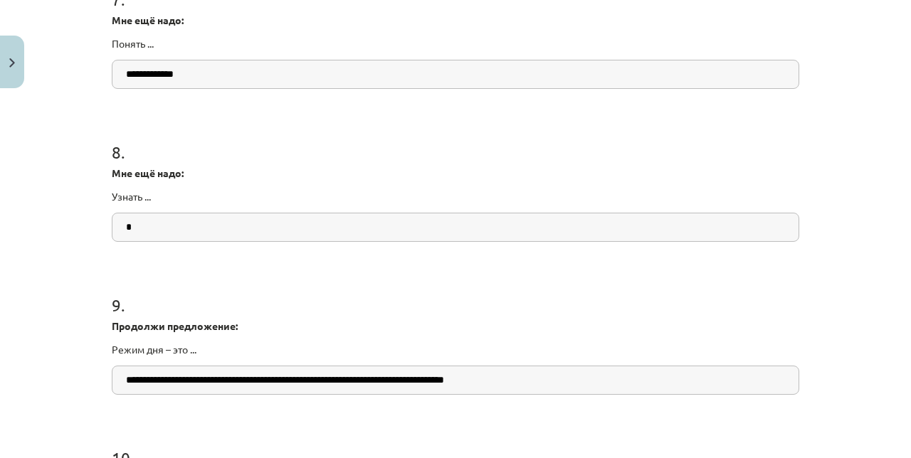
scroll to position [1900, 0]
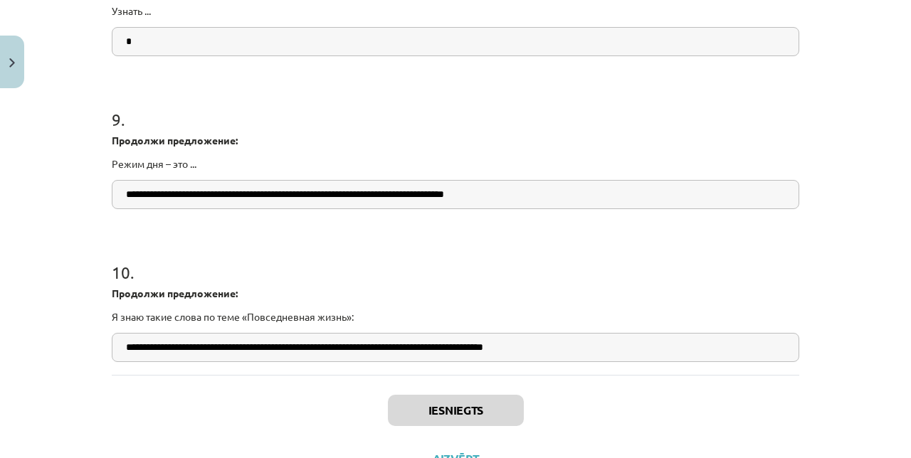
click at [450, 461] on button "Aizvērt" at bounding box center [455, 459] width 54 height 14
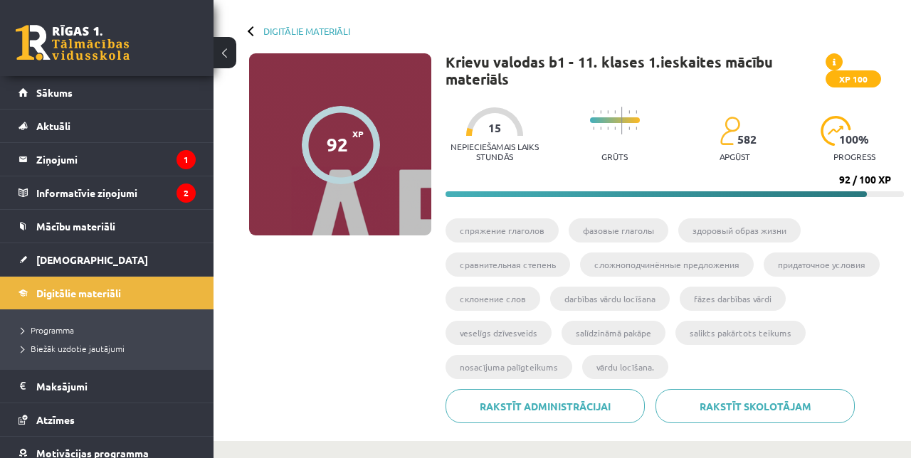
scroll to position [0, 0]
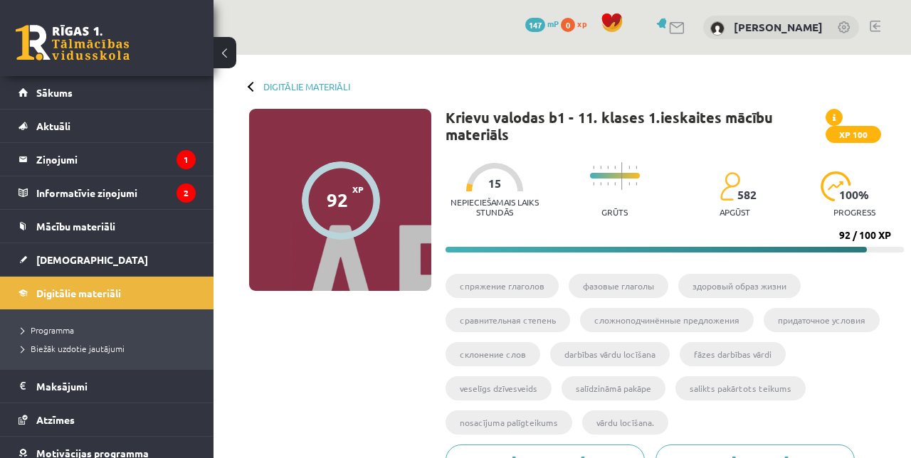
click at [41, 273] on link "[DEMOGRAPHIC_DATA]" at bounding box center [106, 259] width 177 height 33
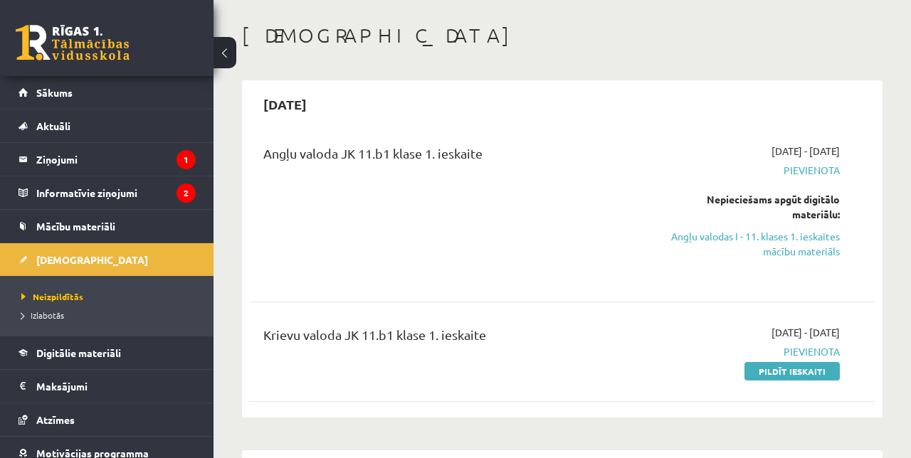
scroll to position [62, 0]
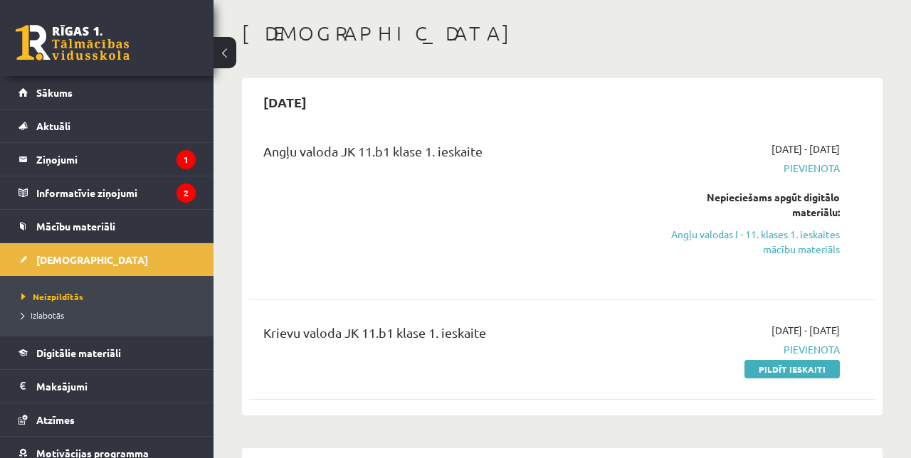
click at [568, 371] on link "Pildīt ieskaiti" at bounding box center [791, 369] width 95 height 18
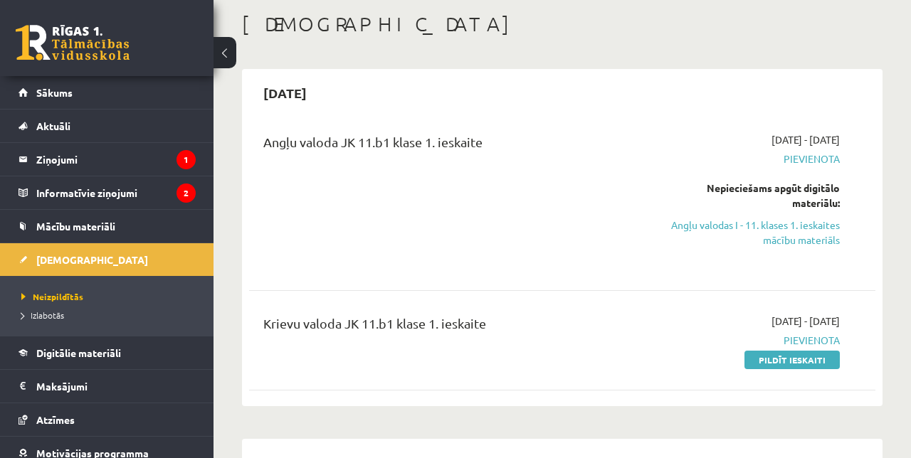
click at [568, 378] on div "Krievu valoda JK 11.b1 klase 1. ieskaite 2025-09-01 - 2025-09-15 Pievienota Pil…" at bounding box center [562, 341] width 626 height 82
click at [568, 361] on link "Pildīt ieskaiti" at bounding box center [791, 360] width 95 height 18
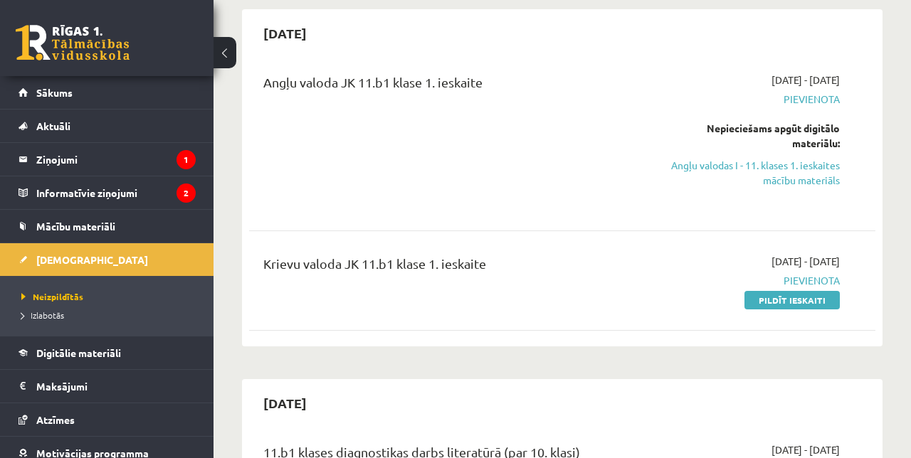
click at [568, 300] on link "Pildīt ieskaiti" at bounding box center [791, 300] width 95 height 18
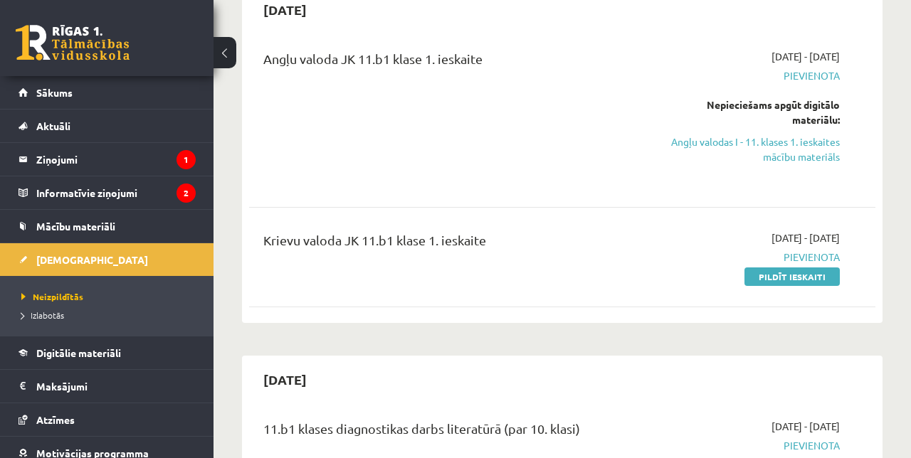
scroll to position [0, 0]
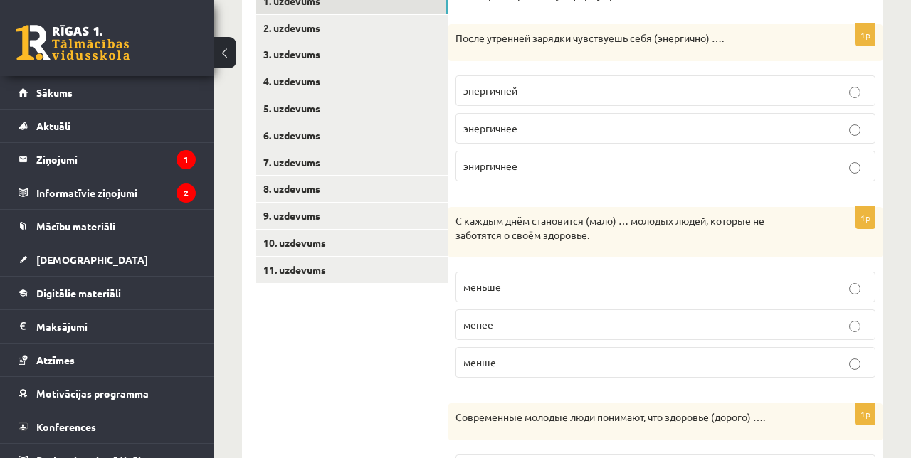
scroll to position [286, 0]
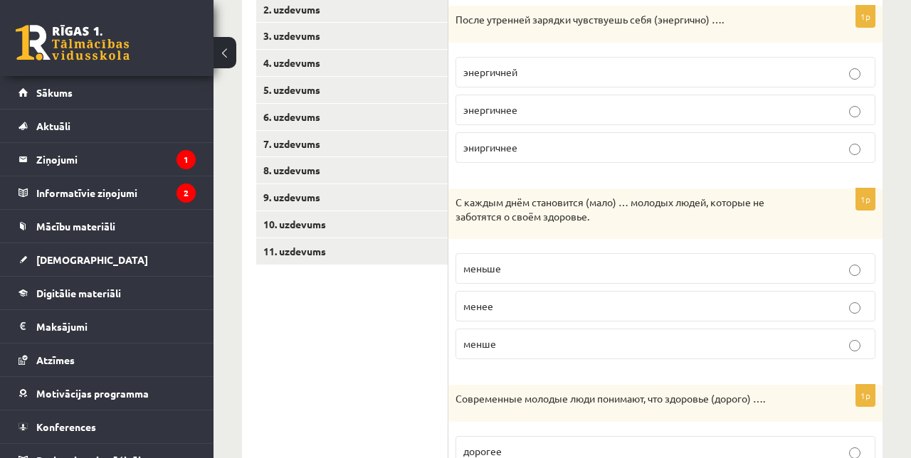
click at [782, 269] on p "меньше" at bounding box center [665, 268] width 404 height 15
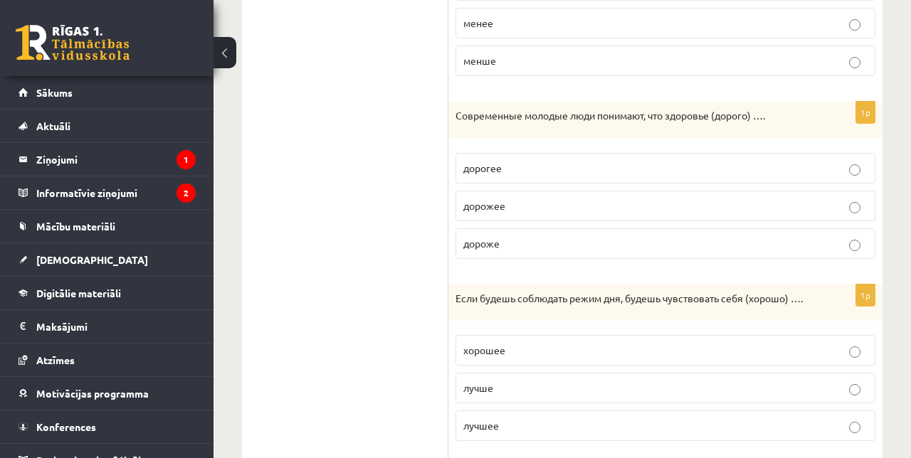
scroll to position [582, 0]
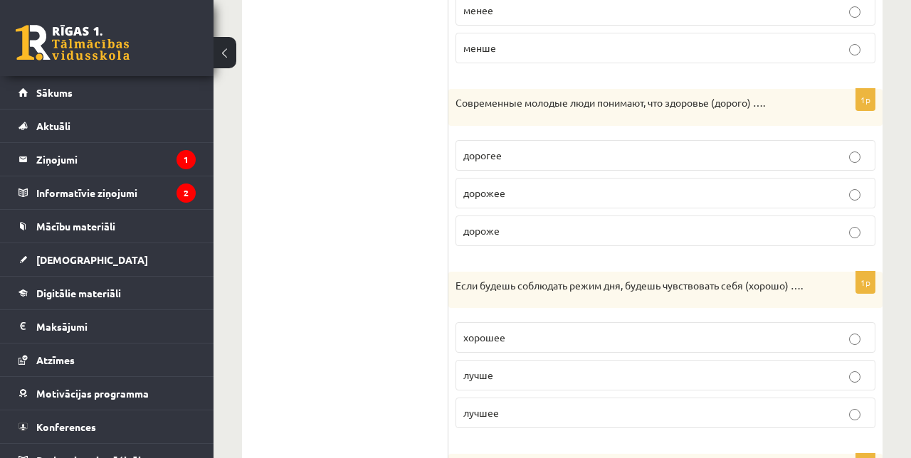
click at [464, 232] on p "дороже" at bounding box center [665, 230] width 404 height 15
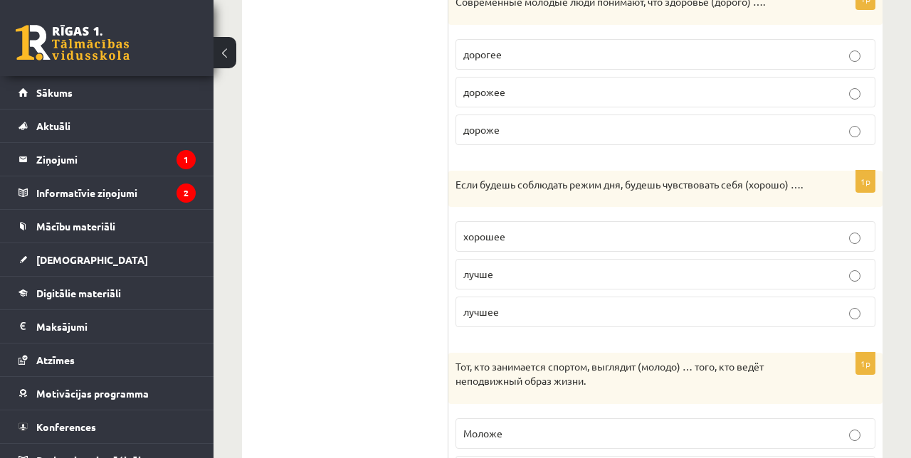
scroll to position [685, 0]
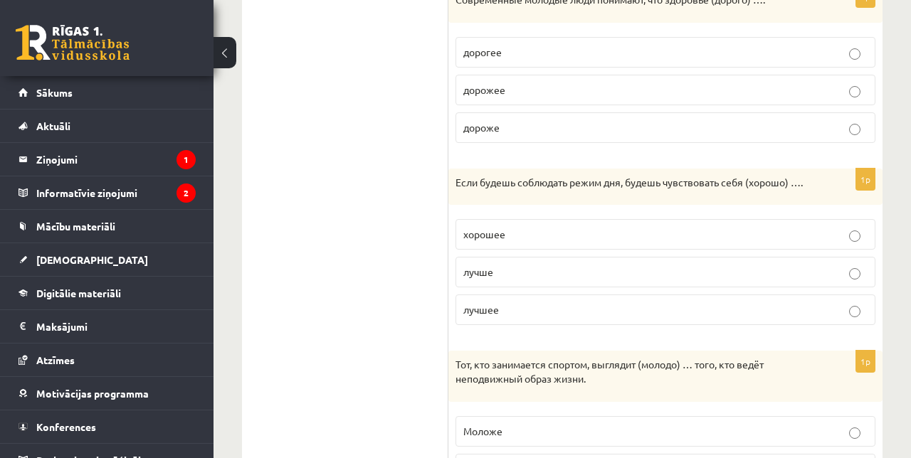
click at [586, 280] on p "лучше" at bounding box center [665, 272] width 404 height 15
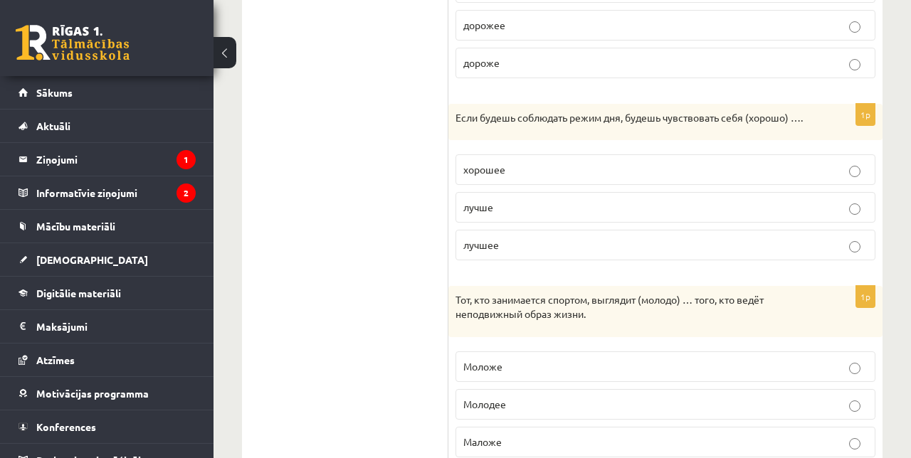
click at [600, 382] on label "Моложе" at bounding box center [665, 366] width 420 height 31
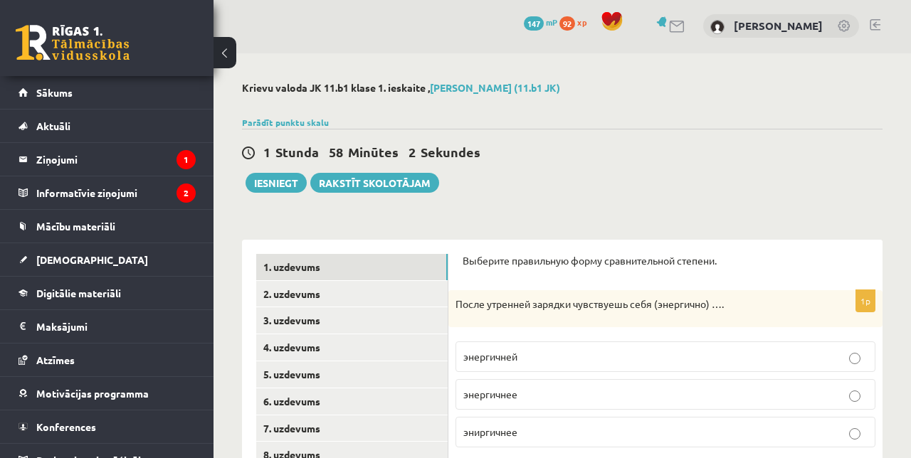
scroll to position [0, 0]
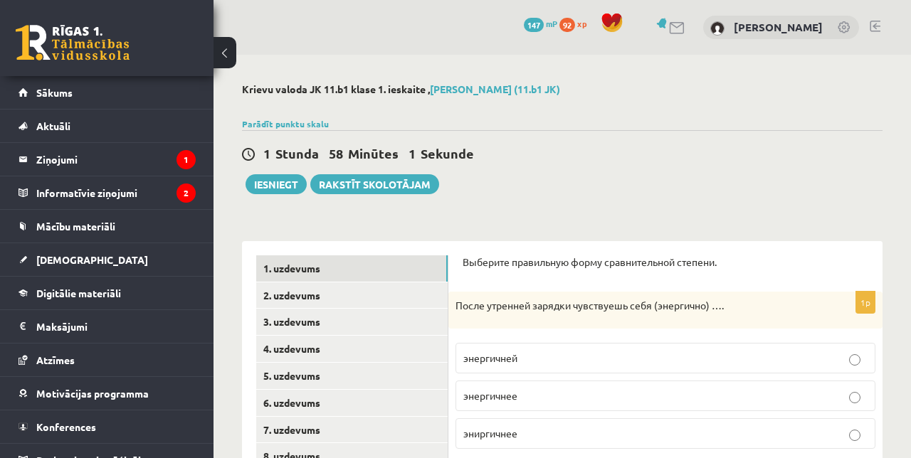
click at [346, 303] on link "2. uzdevums" at bounding box center [351, 295] width 191 height 26
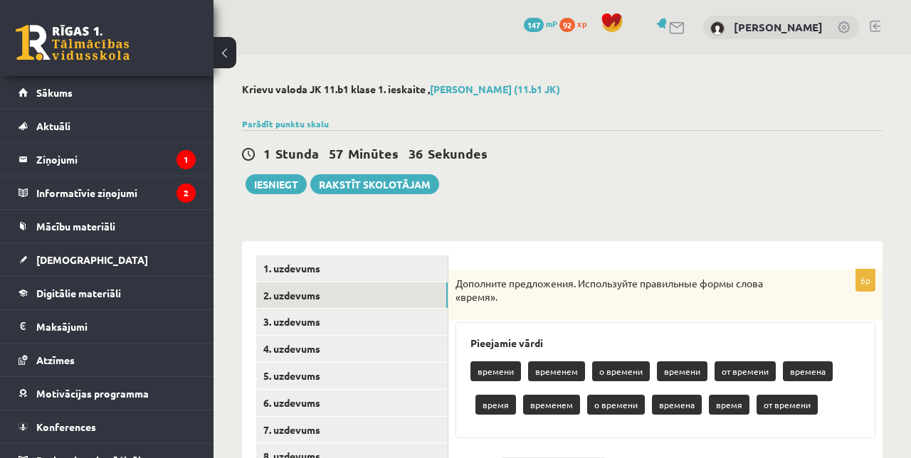
scroll to position [4, 0]
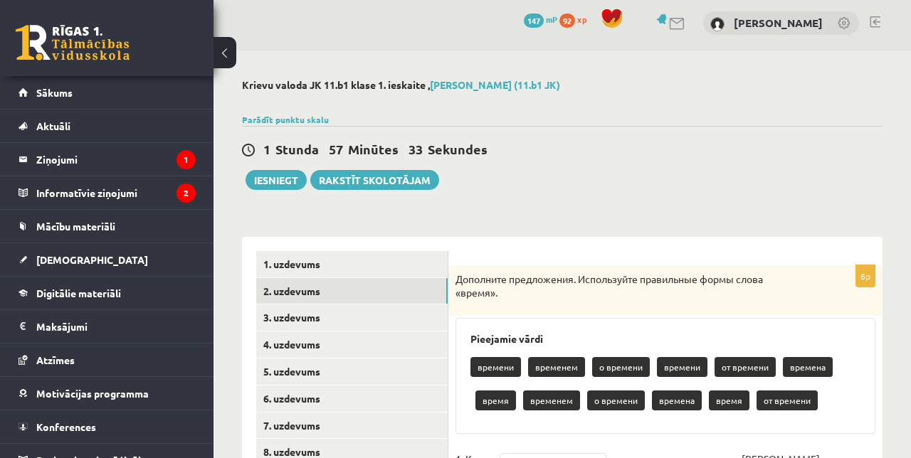
click at [635, 371] on p "о времени" at bounding box center [621, 367] width 58 height 20
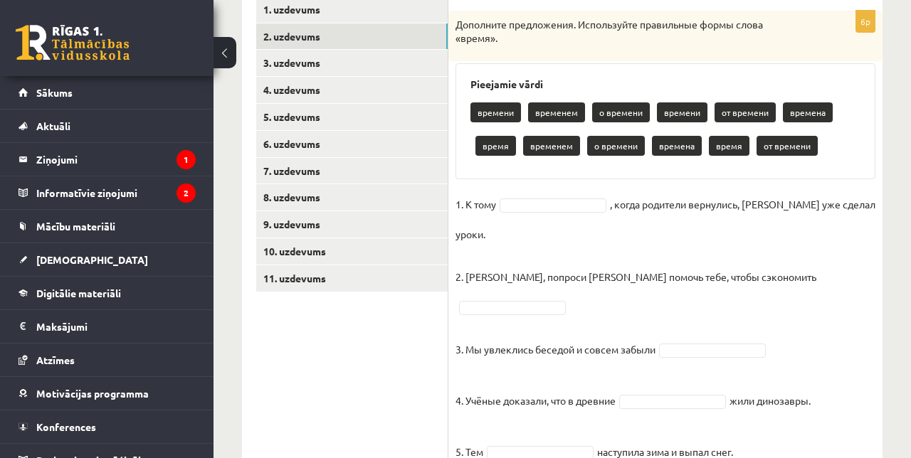
scroll to position [260, 0]
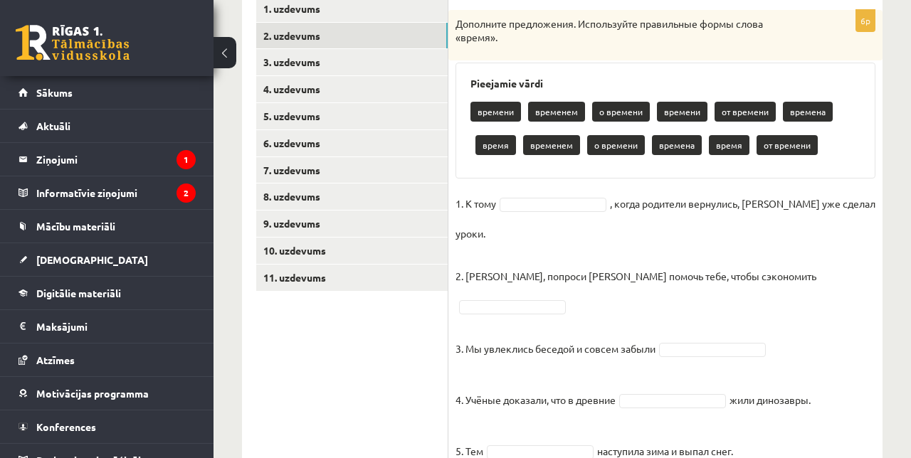
click at [510, 100] on div "времени временем о времени времени от времени времена время временем о времени …" at bounding box center [665, 130] width 390 height 67
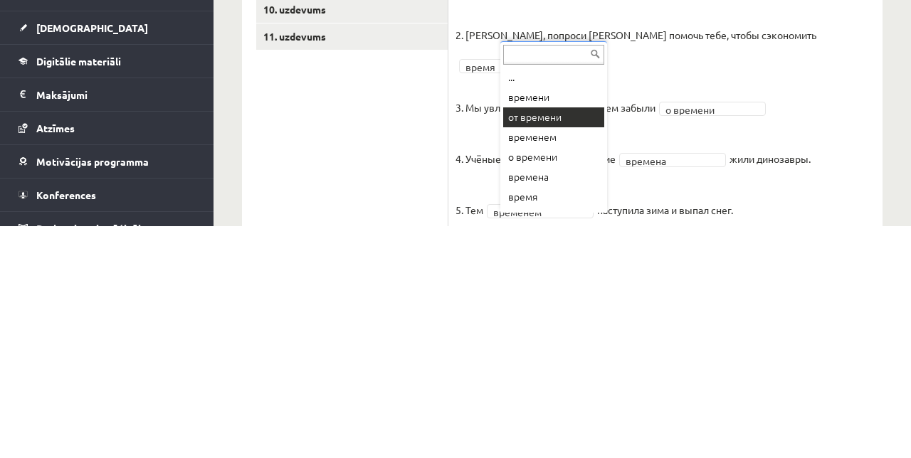
scroll to position [236, 0]
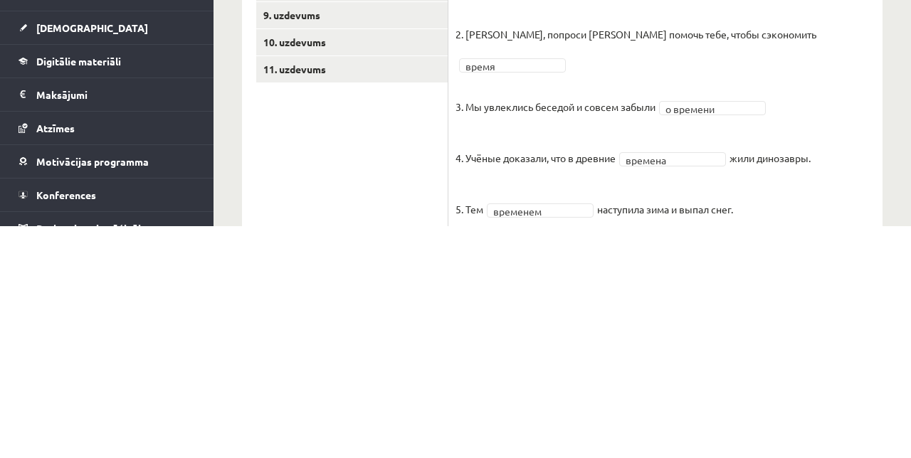
click at [778, 434] on fieldset "**********" at bounding box center [665, 347] width 420 height 329
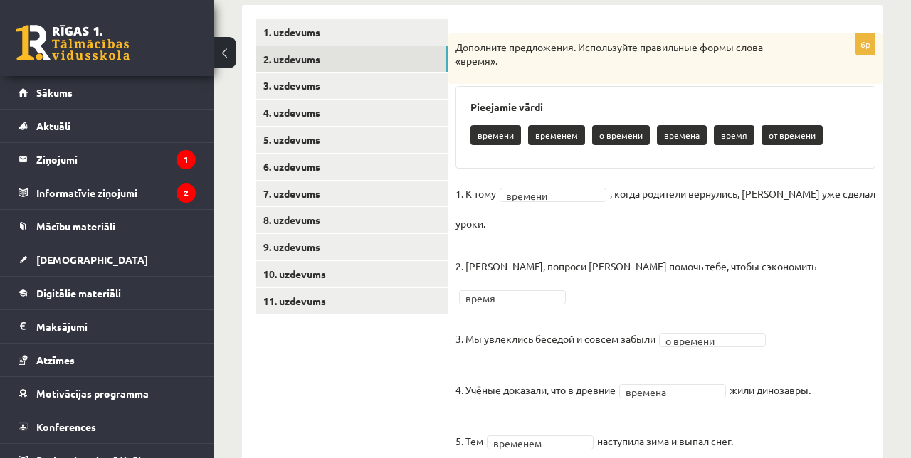
click at [337, 90] on link "3. uzdevums" at bounding box center [351, 86] width 191 height 26
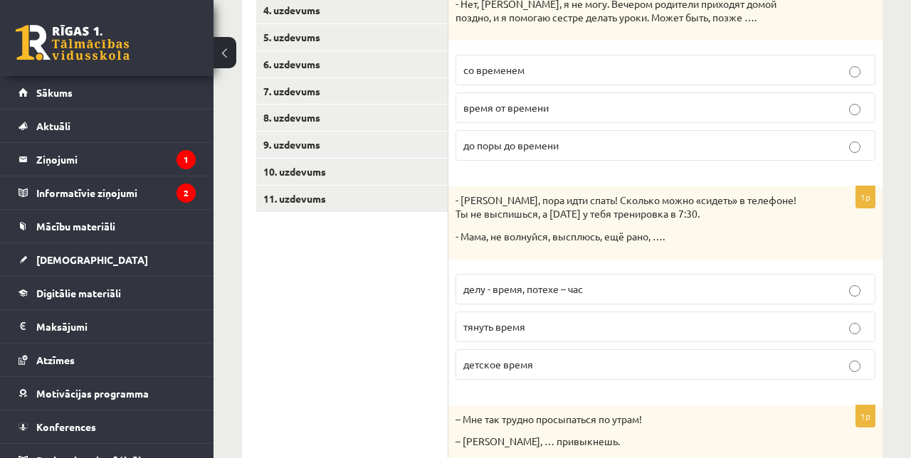
scroll to position [0, 0]
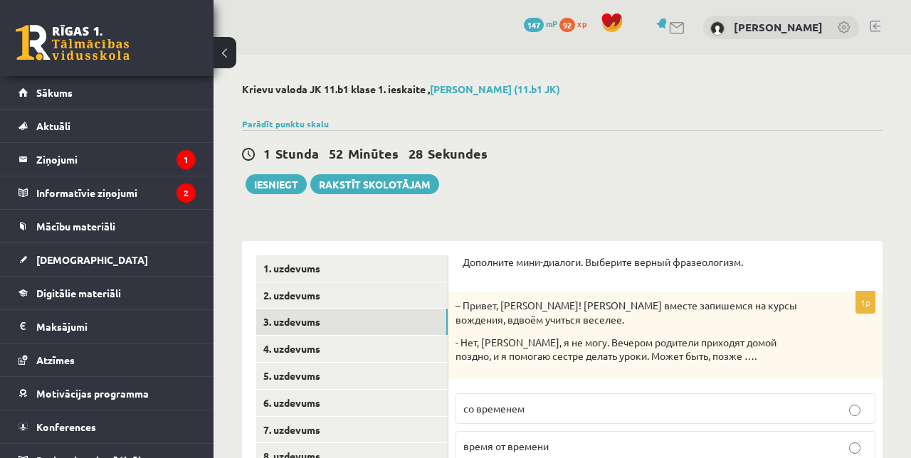
click at [333, 354] on link "4. uzdevums" at bounding box center [351, 349] width 191 height 26
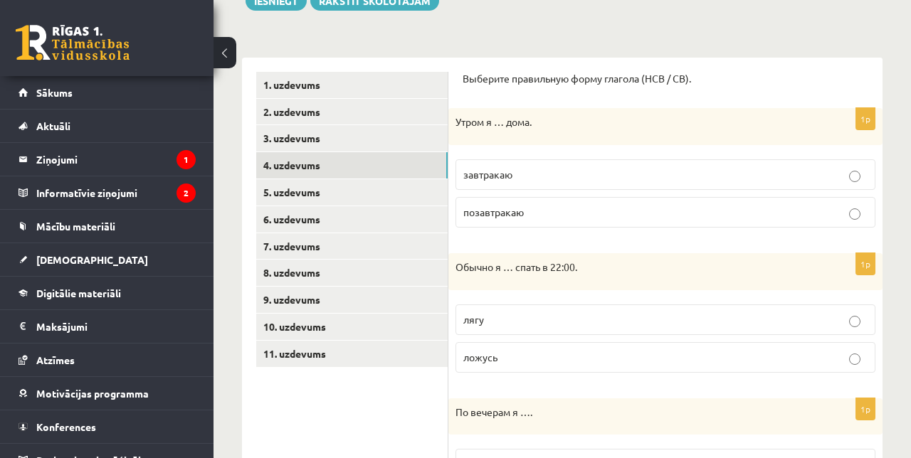
scroll to position [191, 0]
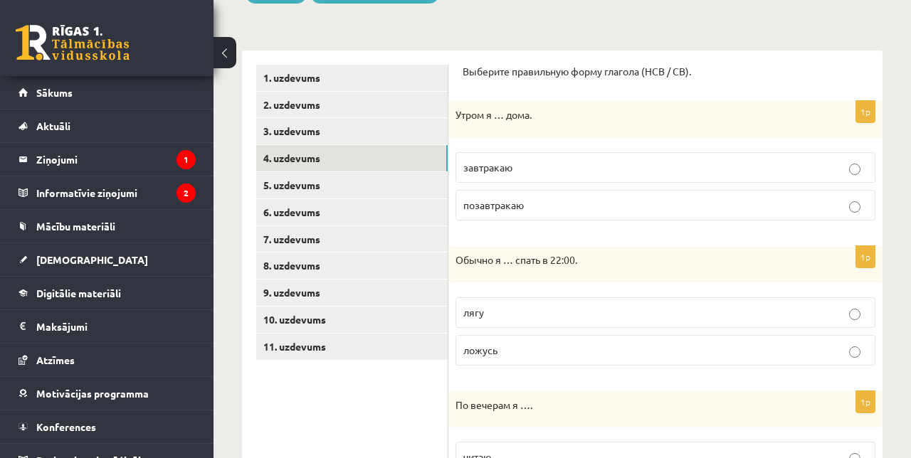
click at [824, 362] on label "ложусь" at bounding box center [665, 350] width 420 height 31
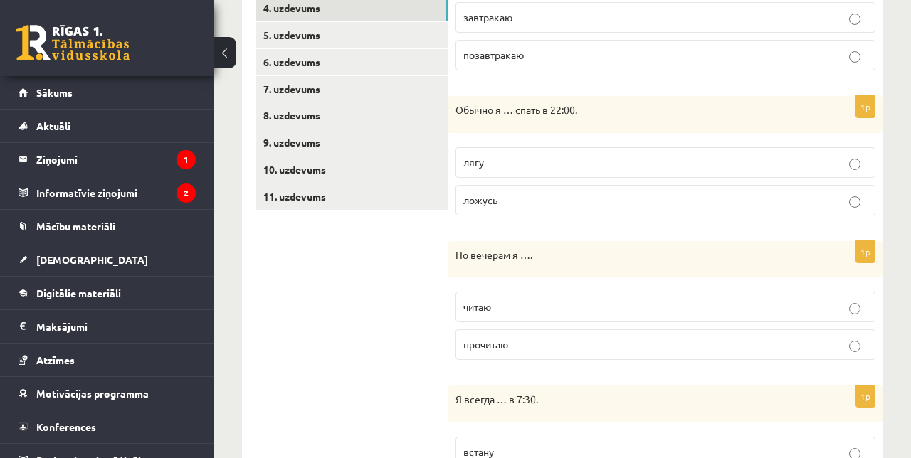
scroll to position [366, 0]
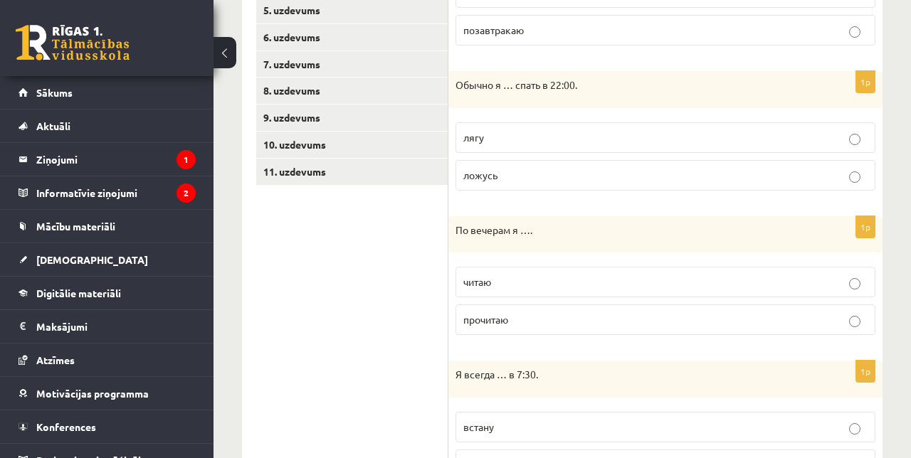
click at [485, 284] on span "читаю" at bounding box center [477, 281] width 28 height 13
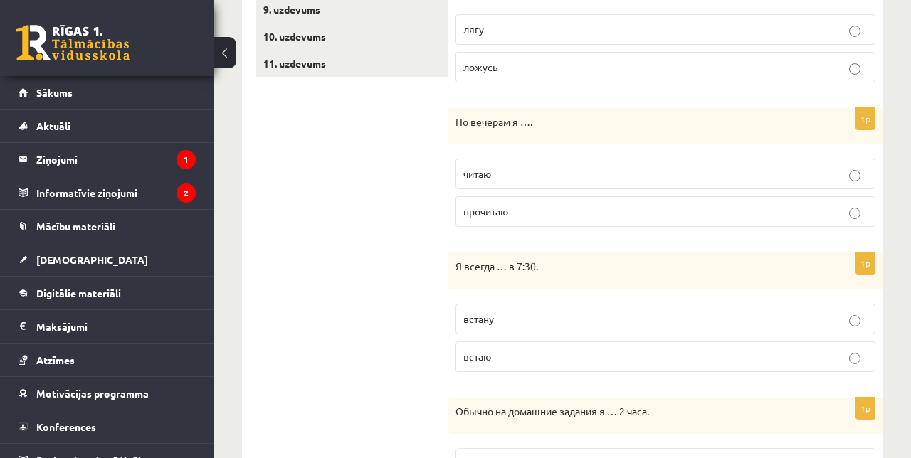
scroll to position [489, 0]
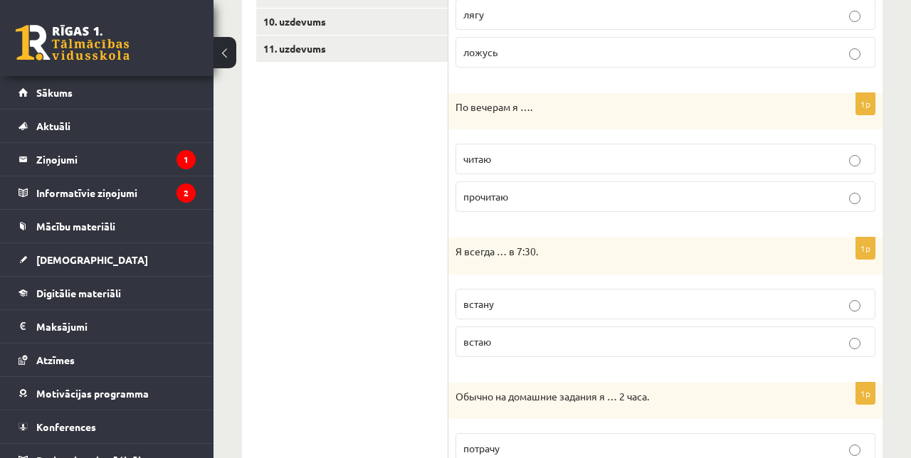
click at [470, 336] on span "встаю" at bounding box center [477, 341] width 28 height 13
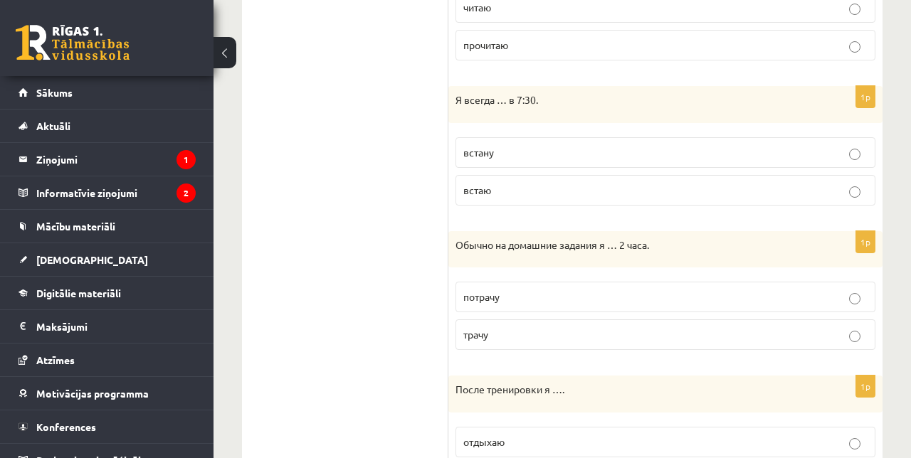
scroll to position [670, 0]
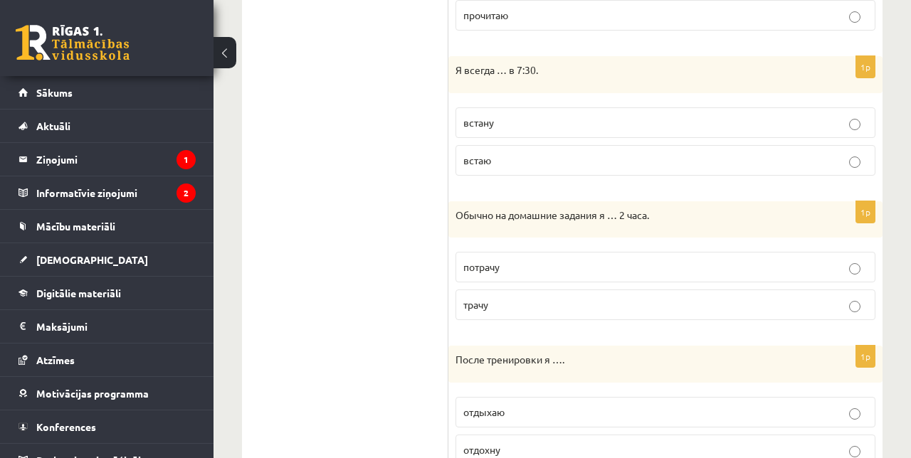
click at [474, 298] on span "трачу" at bounding box center [475, 304] width 25 height 13
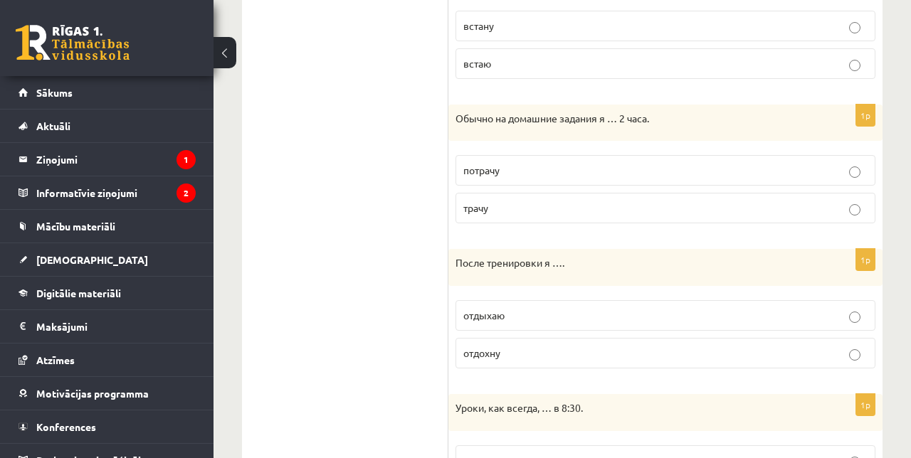
scroll to position [768, 0]
click at [479, 314] on span "отдыхаю" at bounding box center [483, 314] width 41 height 13
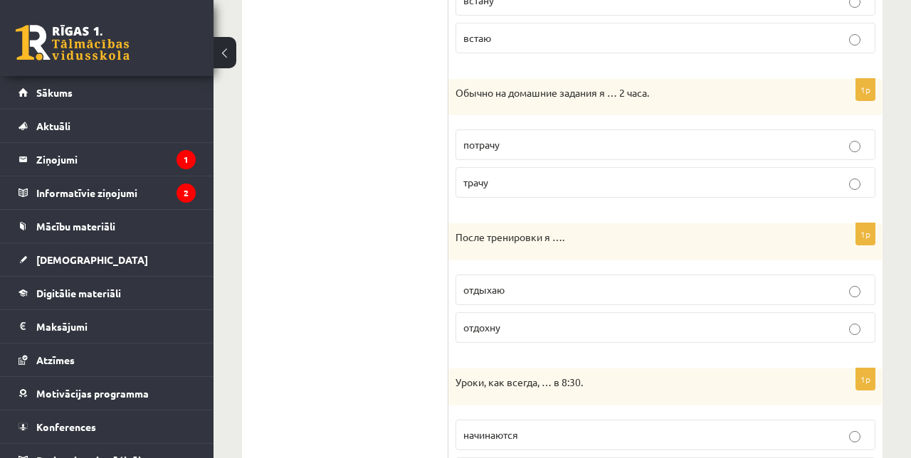
scroll to position [812, 0]
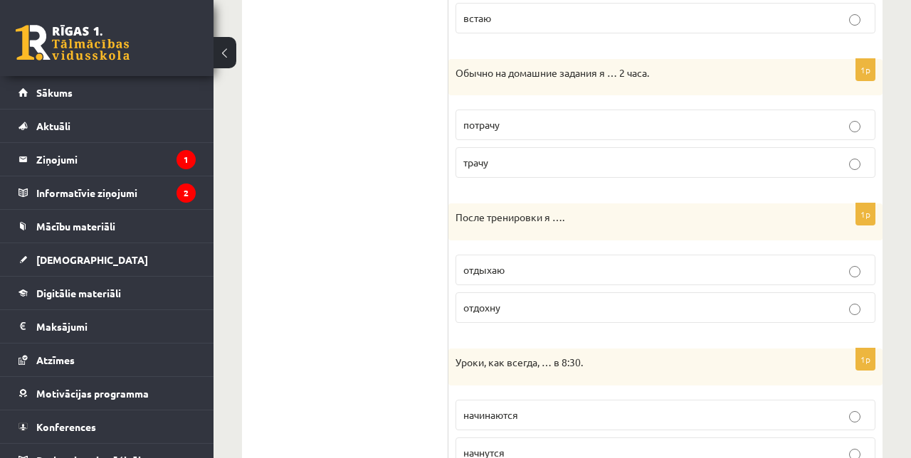
click at [780, 308] on p "отдохну" at bounding box center [665, 307] width 404 height 15
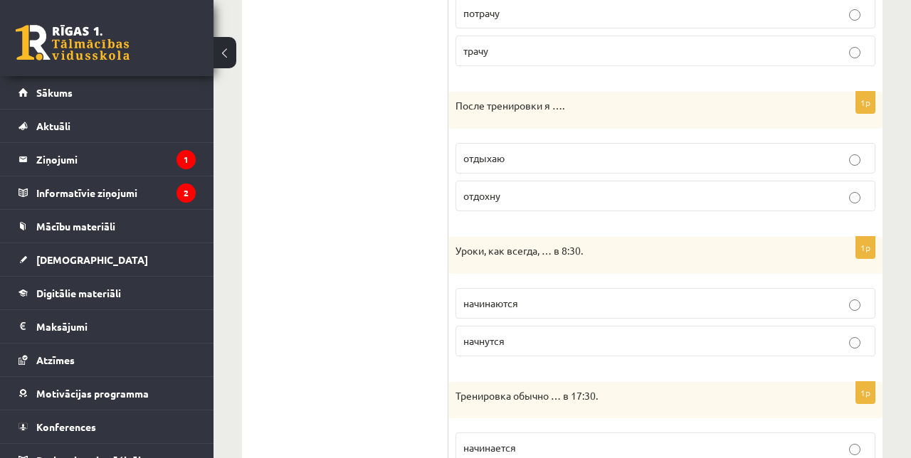
scroll to position [953, 0]
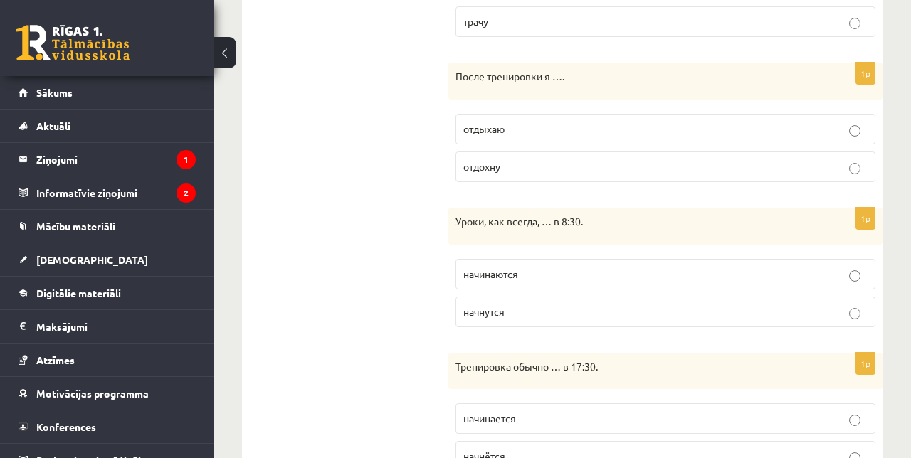
click at [726, 274] on p "начинаются" at bounding box center [665, 274] width 404 height 15
click at [679, 416] on p "начинается" at bounding box center [665, 418] width 404 height 15
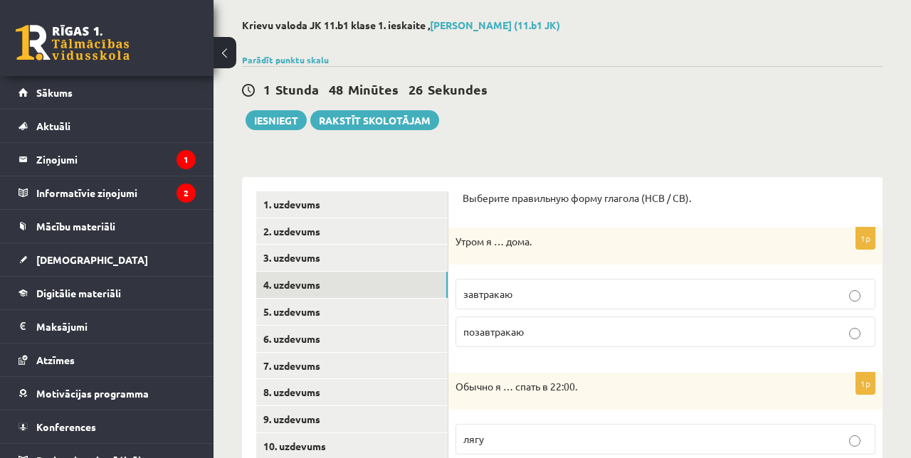
scroll to position [63, 0]
click at [371, 322] on link "5. uzdevums" at bounding box center [351, 313] width 191 height 26
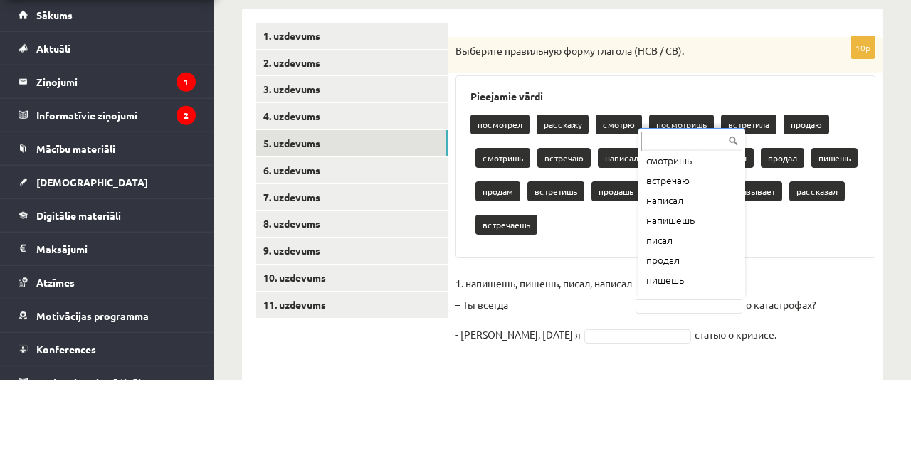
scroll to position [155, 0]
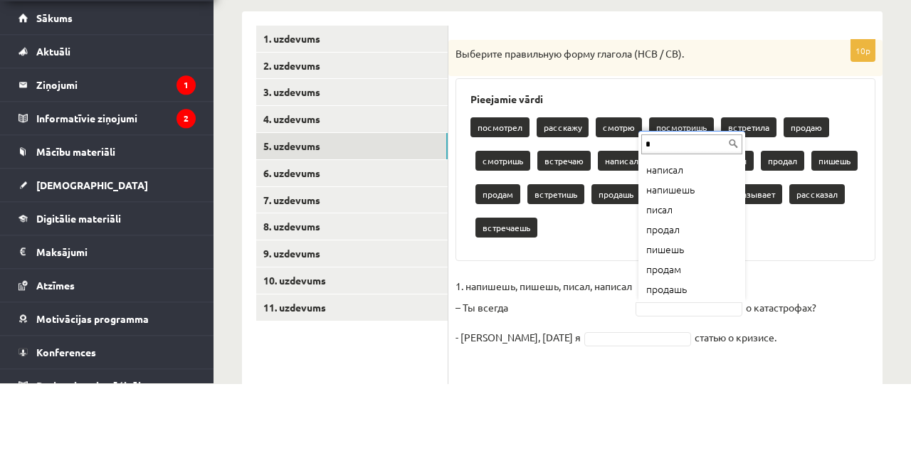
type input "**"
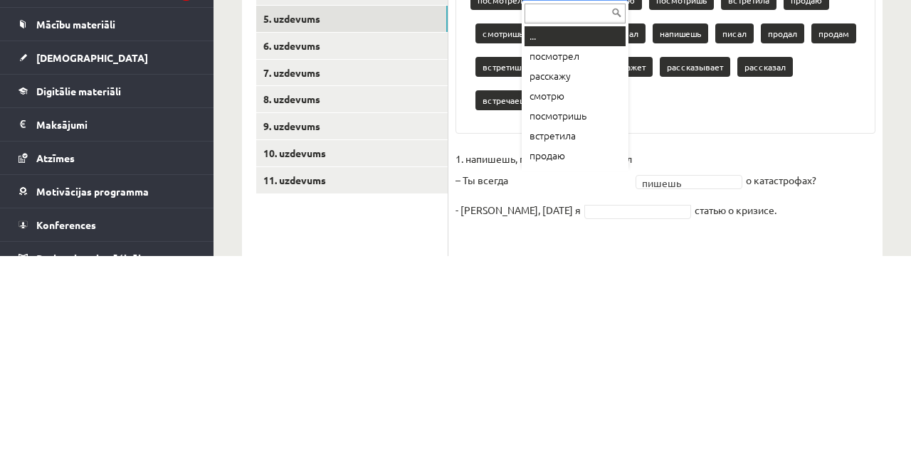
type input "*"
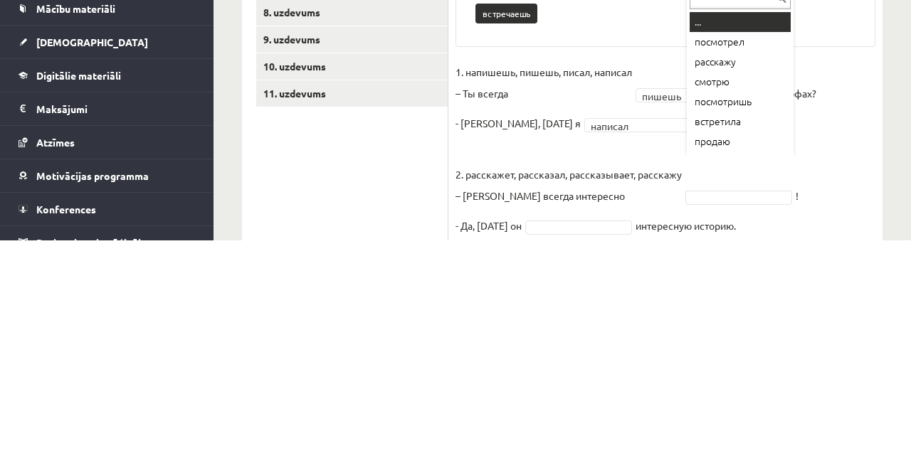
scroll to position [226, 0]
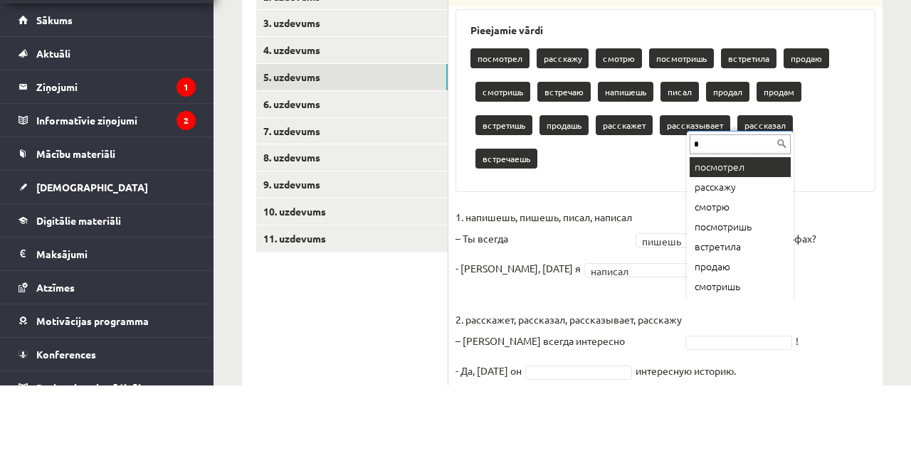
type input "**"
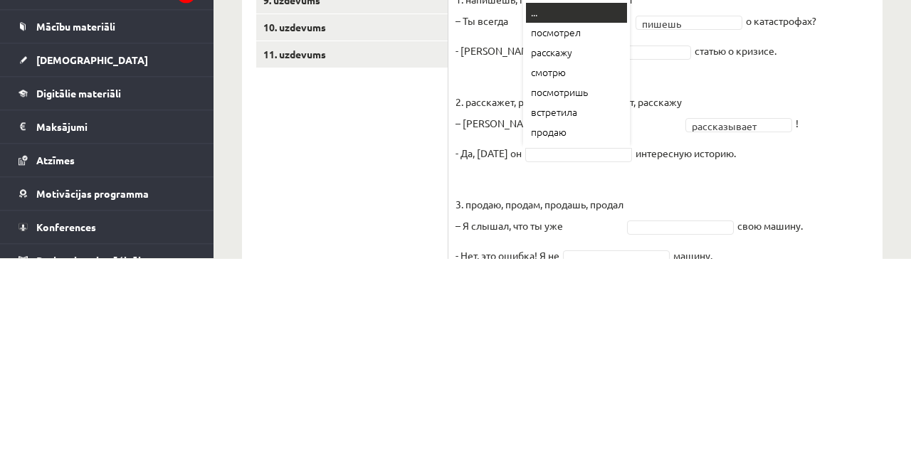
scroll to position [282, 0]
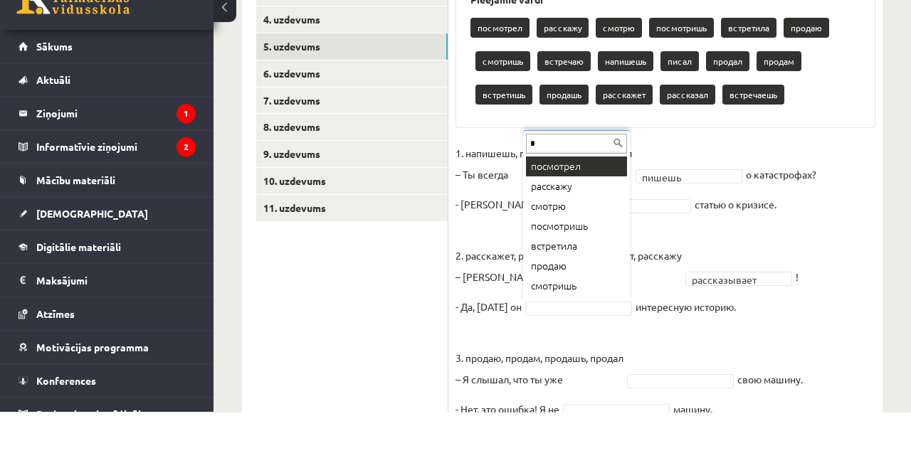
type input "**"
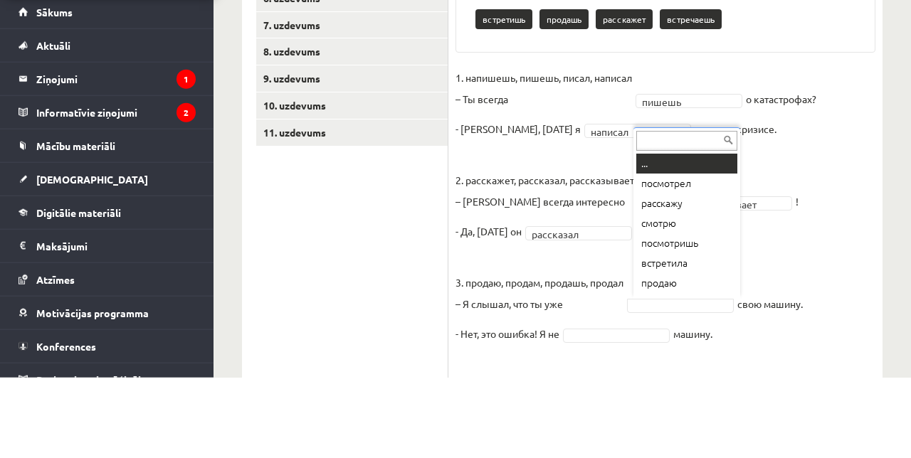
scroll to position [324, 0]
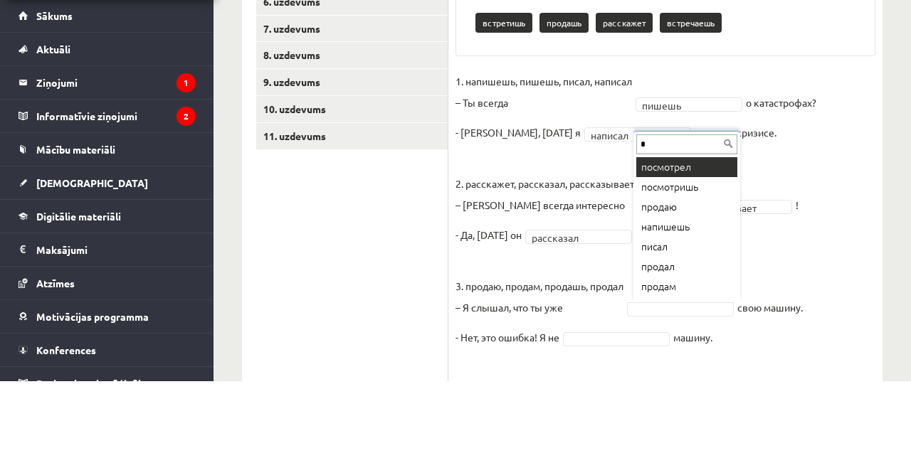
type input "**"
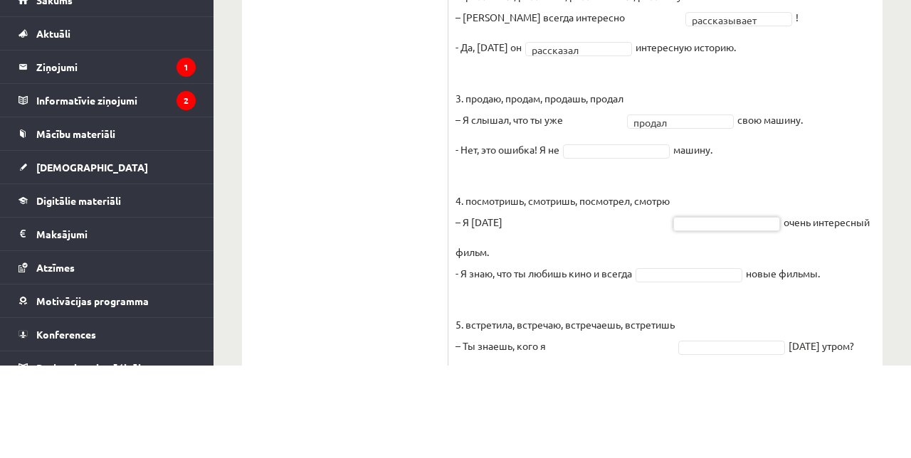
scroll to position [497, 0]
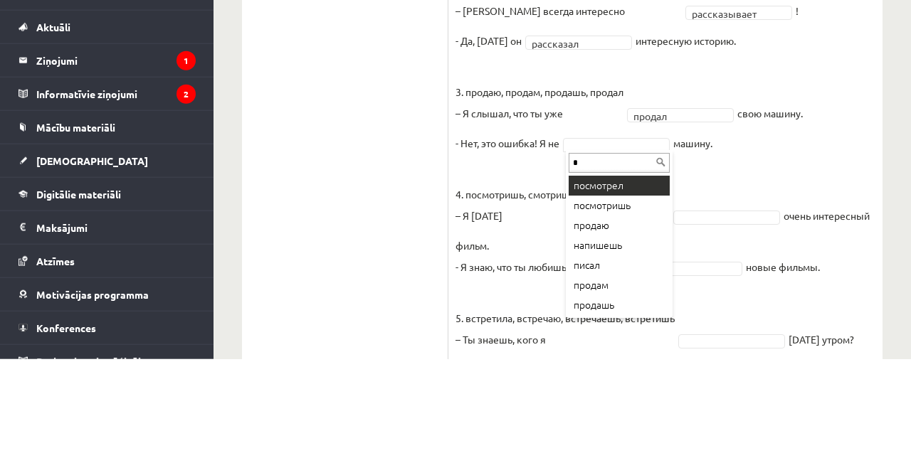
type input "**"
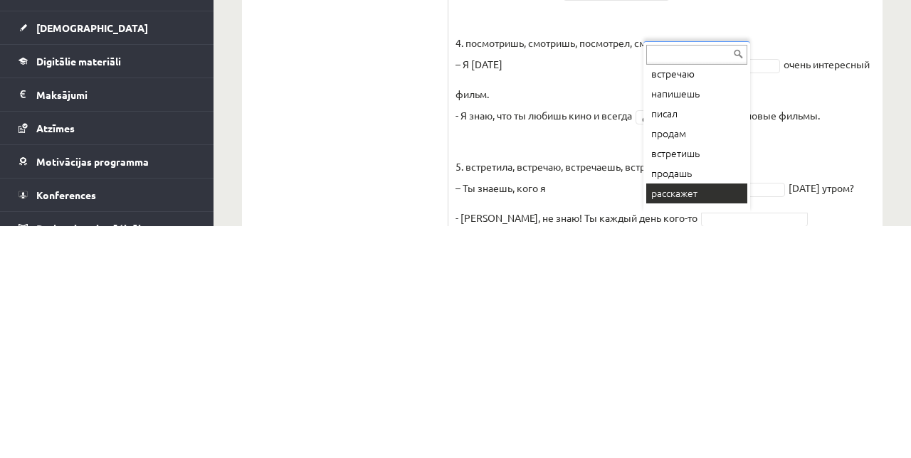
scroll to position [97, 0]
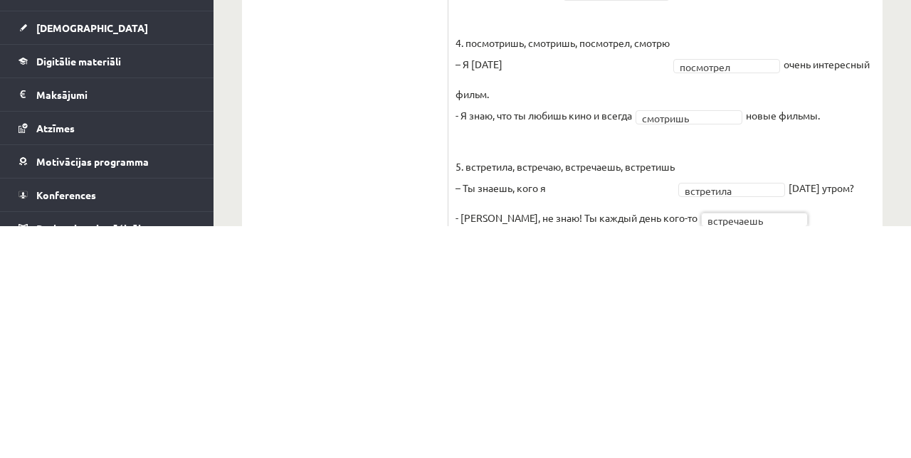
click at [783, 457] on fieldset "**********" at bounding box center [665, 213] width 420 height 512
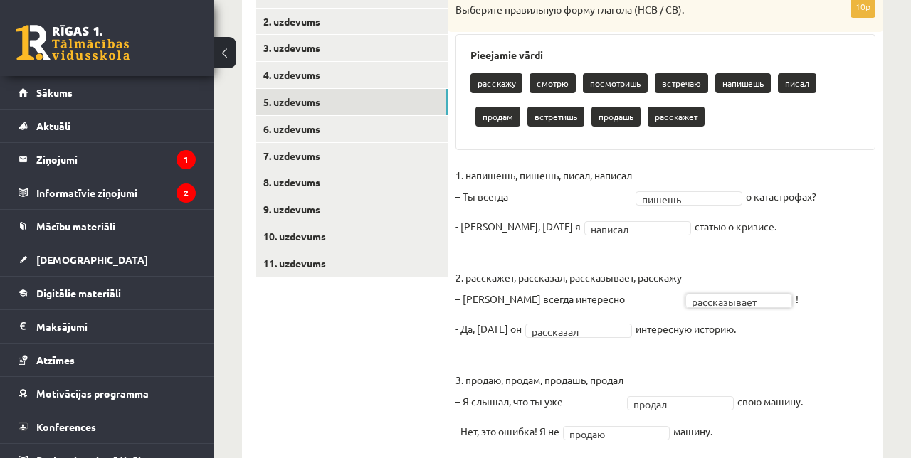
scroll to position [271, 0]
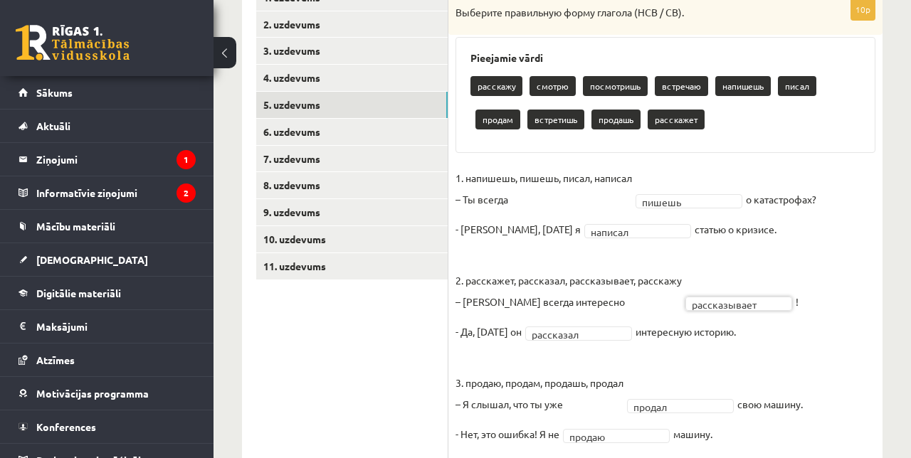
click at [402, 141] on link "6. uzdevums" at bounding box center [351, 132] width 191 height 26
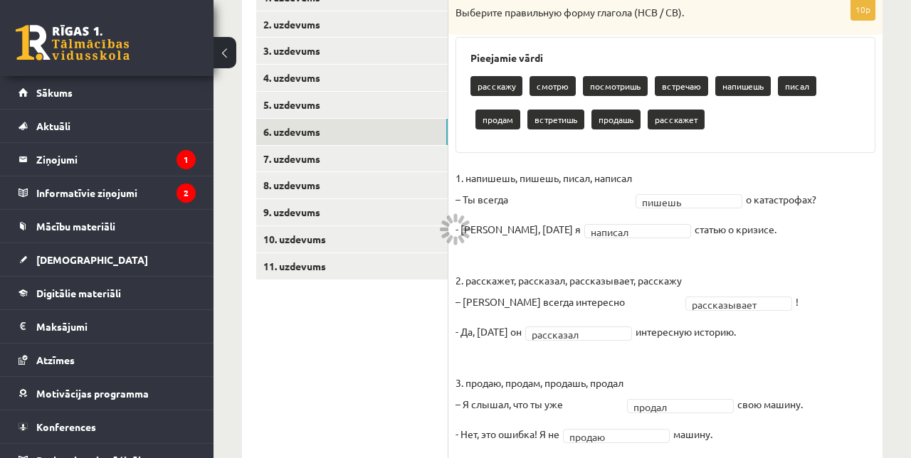
click at [296, 108] on link "5. uzdevums" at bounding box center [351, 105] width 191 height 26
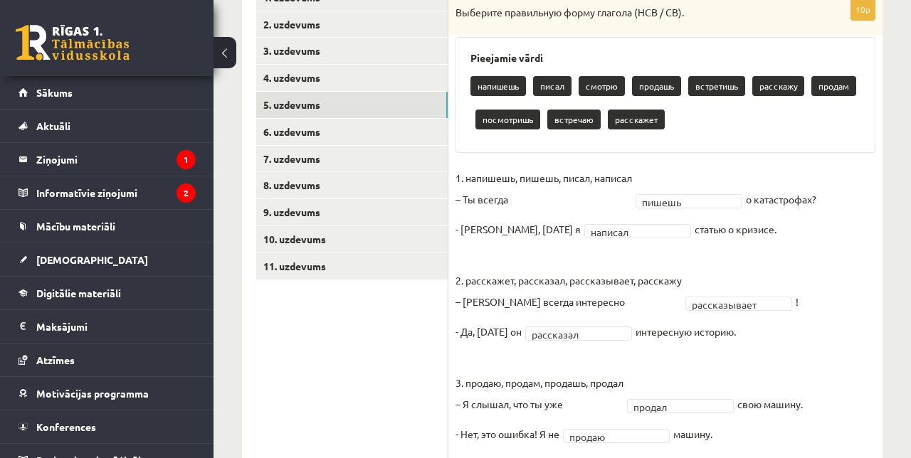
click at [286, 125] on link "6. uzdevums" at bounding box center [351, 132] width 191 height 26
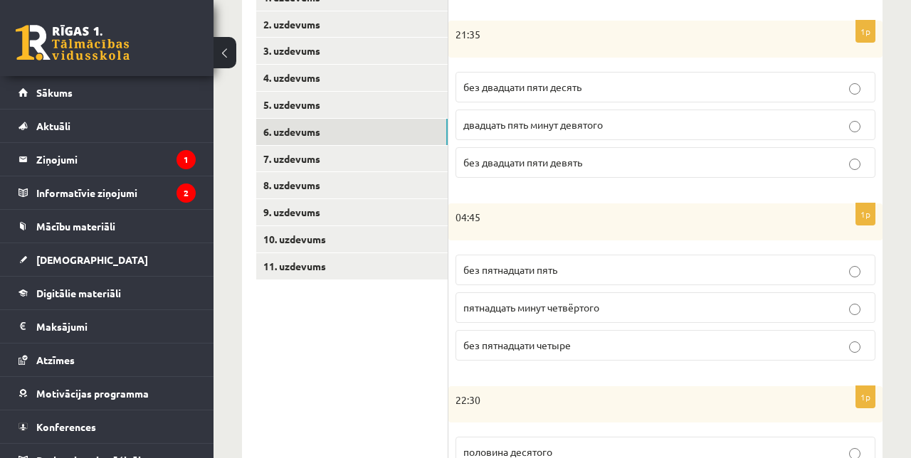
click at [277, 107] on link "5. uzdevums" at bounding box center [351, 105] width 191 height 26
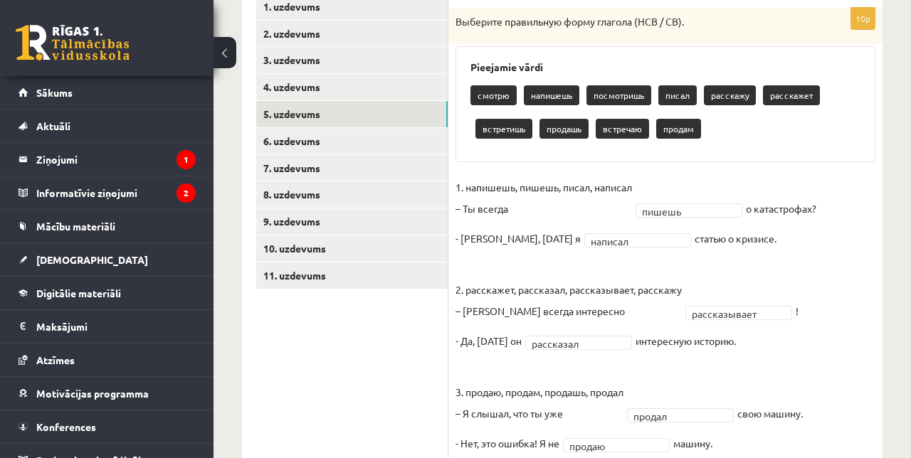
scroll to position [260, 0]
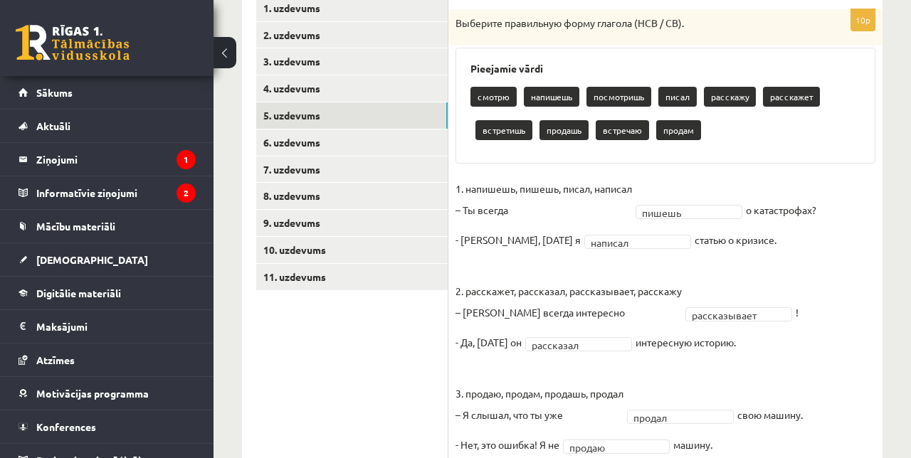
click at [285, 142] on link "6. uzdevums" at bounding box center [351, 142] width 191 height 26
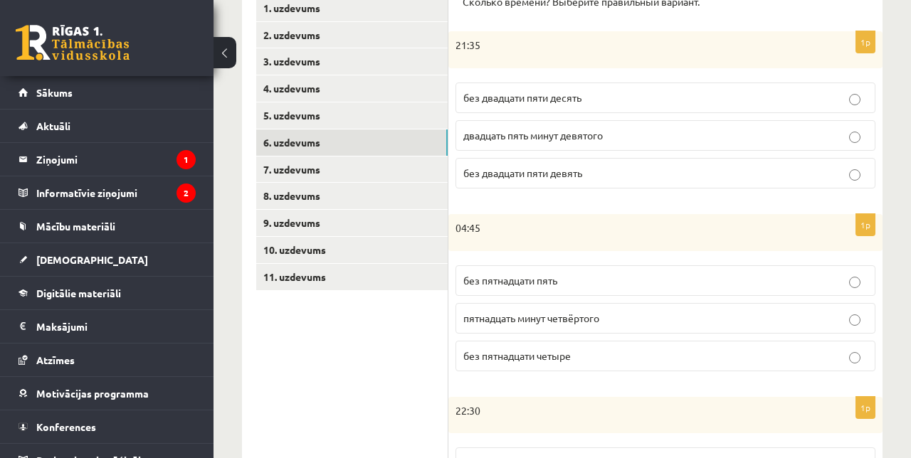
click at [839, 289] on label "без пятнадцати пять" at bounding box center [665, 280] width 420 height 31
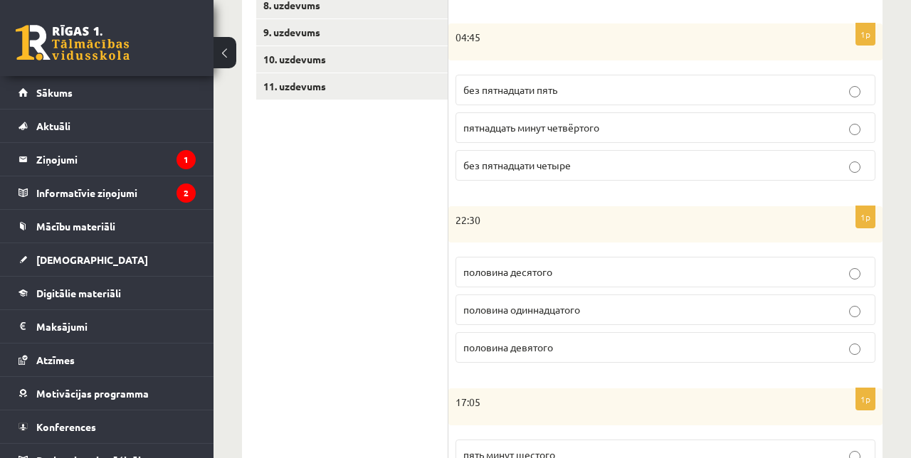
scroll to position [451, 0]
click at [700, 306] on p "половина одиннадцатого" at bounding box center [665, 309] width 404 height 15
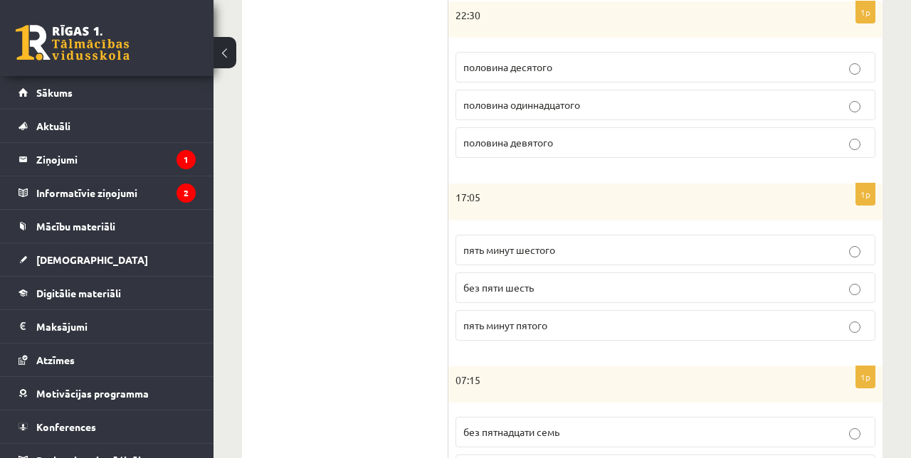
scroll to position [708, 0]
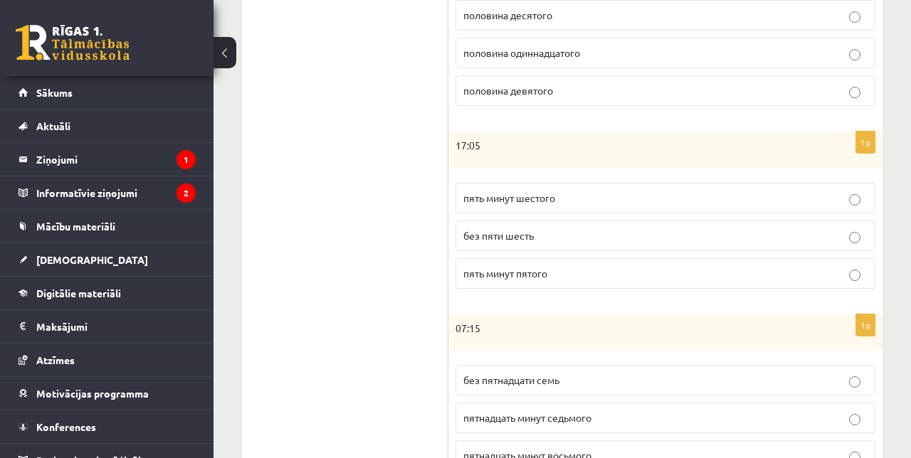
click at [598, 191] on p "пять минут шестого" at bounding box center [665, 198] width 404 height 15
click at [589, 457] on label "пятнадцать минут восьмого" at bounding box center [665, 455] width 420 height 31
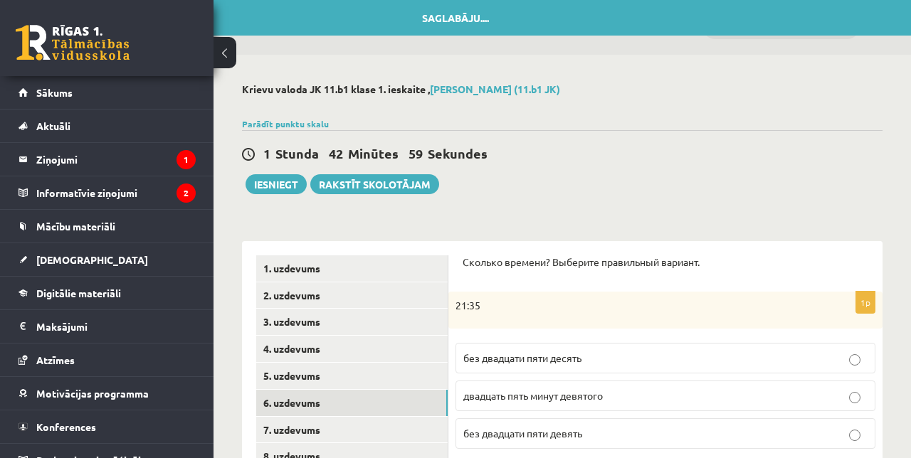
scroll to position [48, 0]
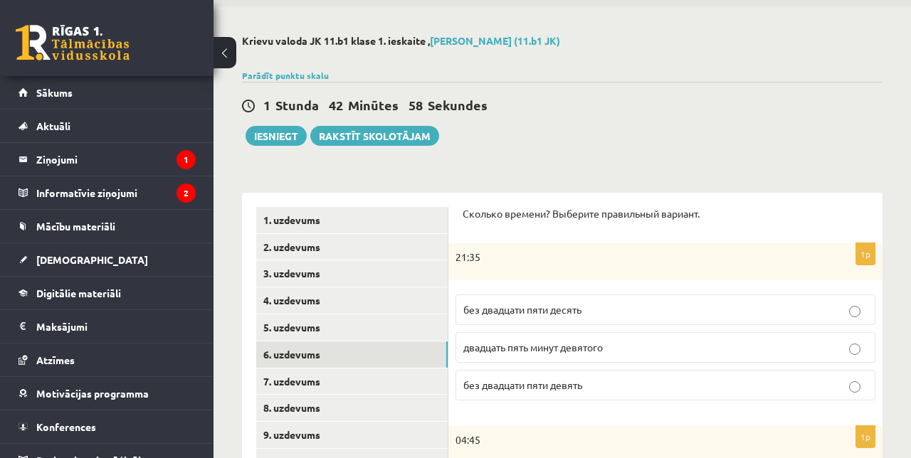
click at [371, 387] on link "7. uzdevums" at bounding box center [351, 382] width 191 height 26
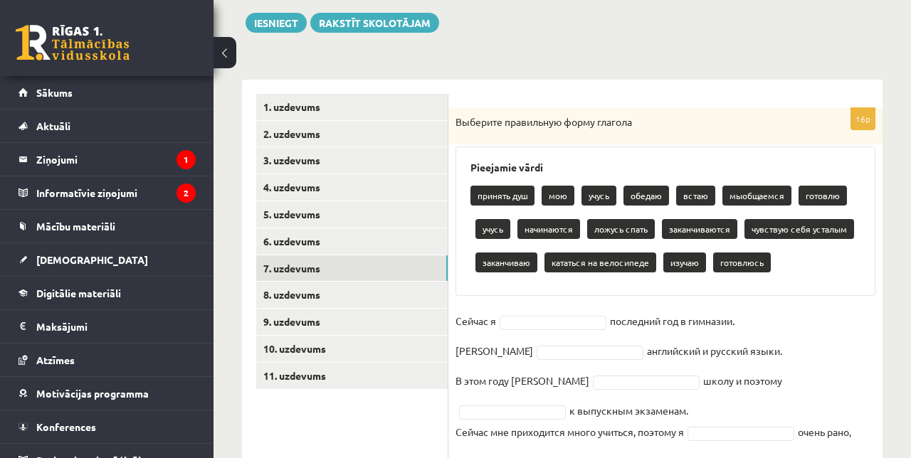
scroll to position [166, 0]
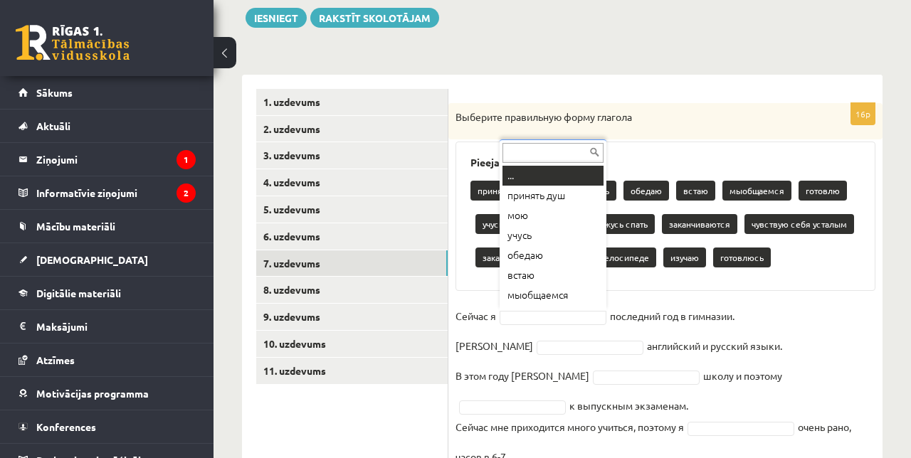
type input "*"
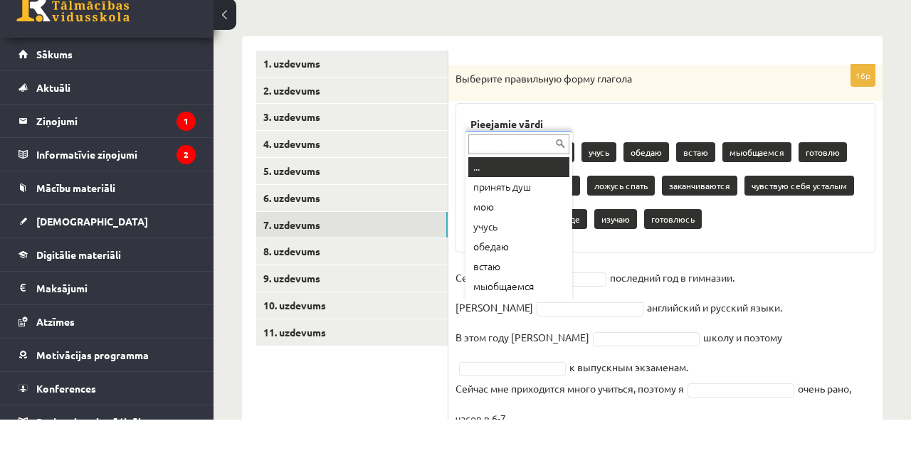
type input "*"
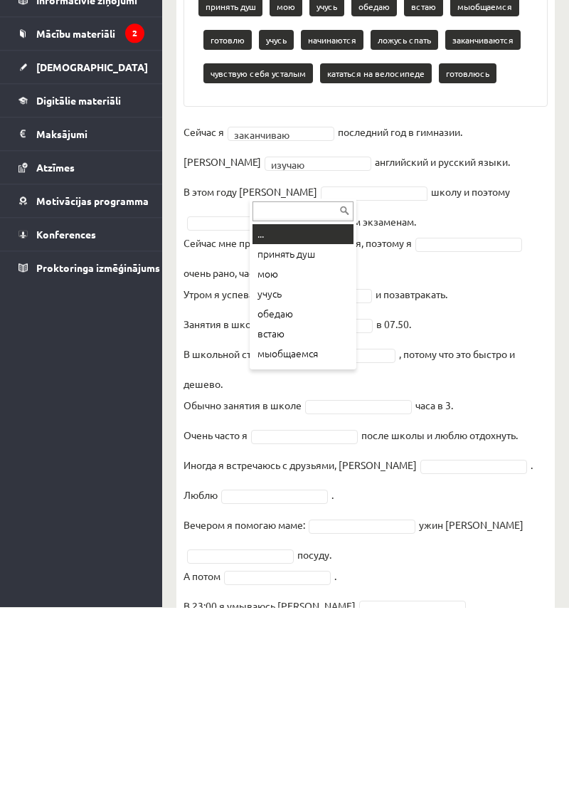
scroll to position [110, 0]
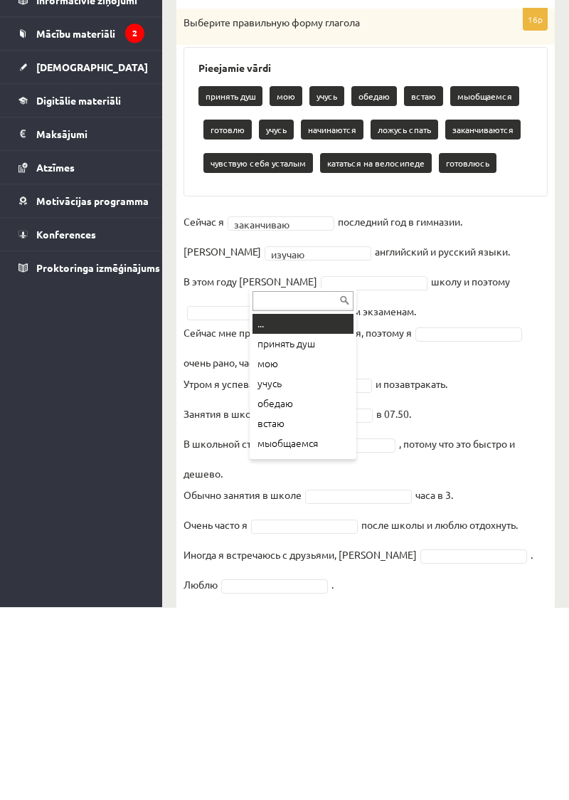
type input "*"
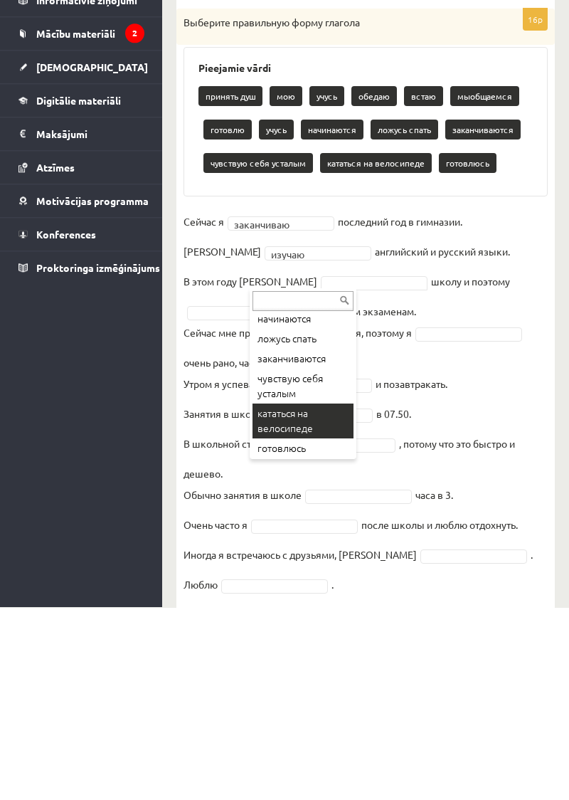
scroll to position [186, 0]
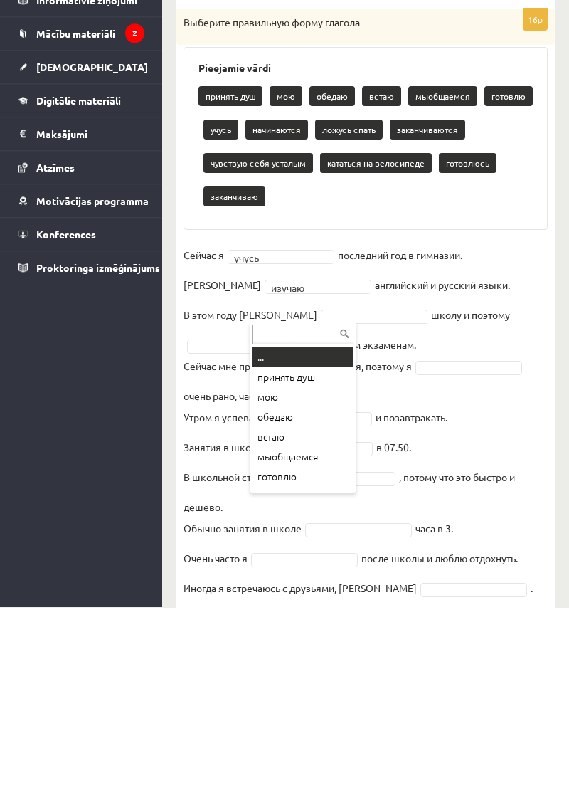
type input "*"
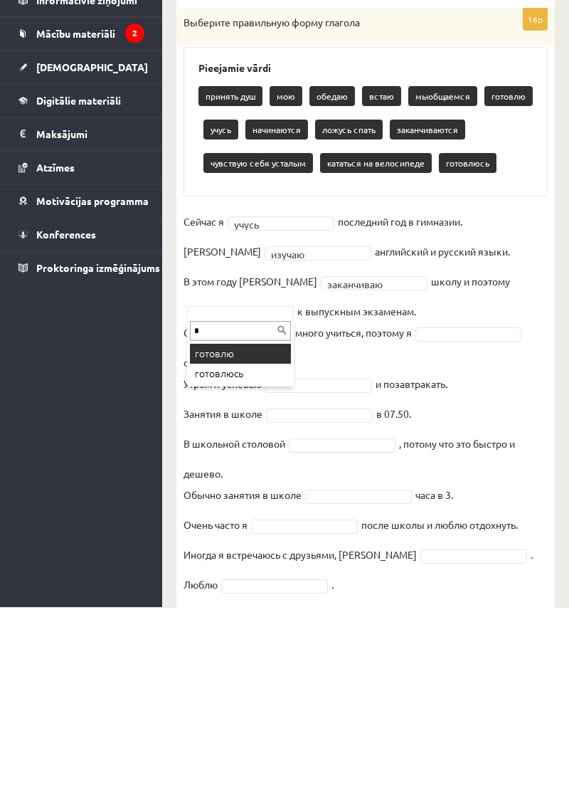
type input "**"
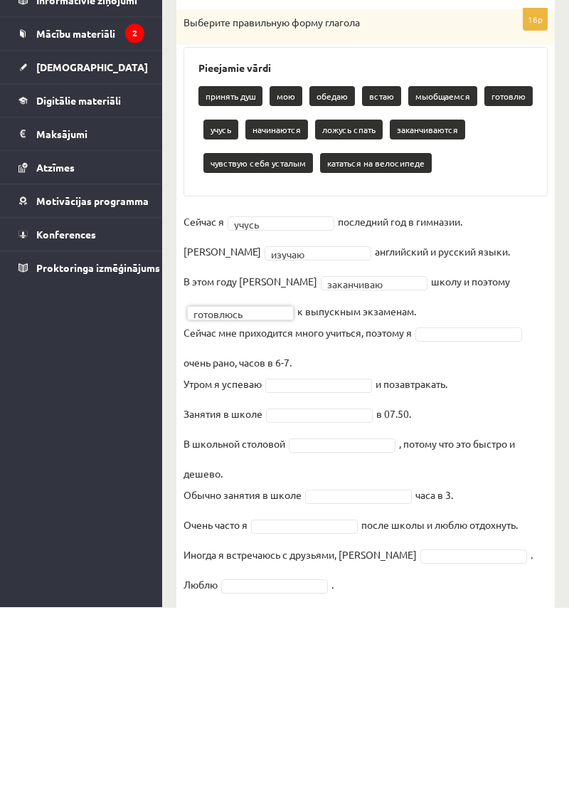
scroll to position [95, 0]
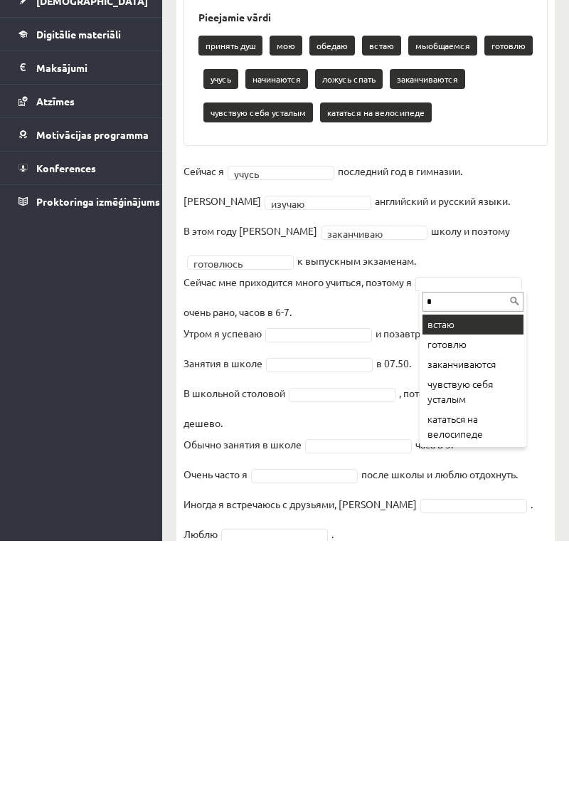
type input "**"
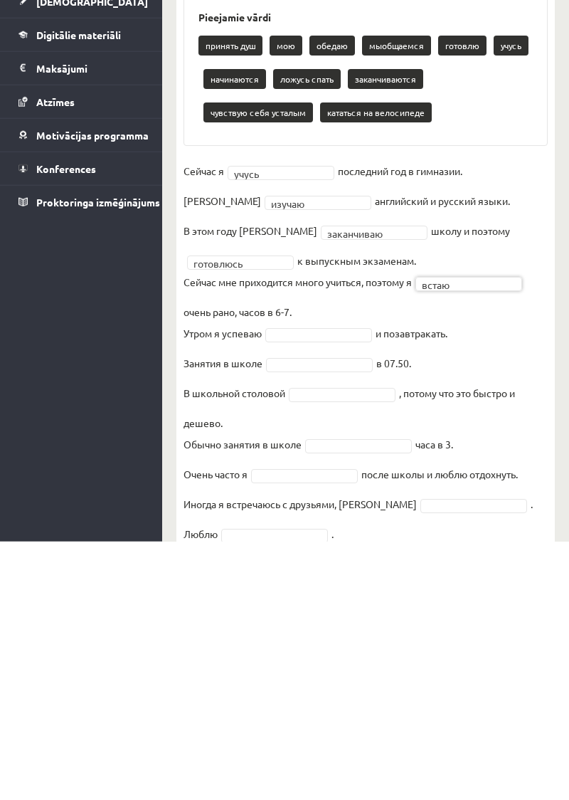
scroll to position [95, 0]
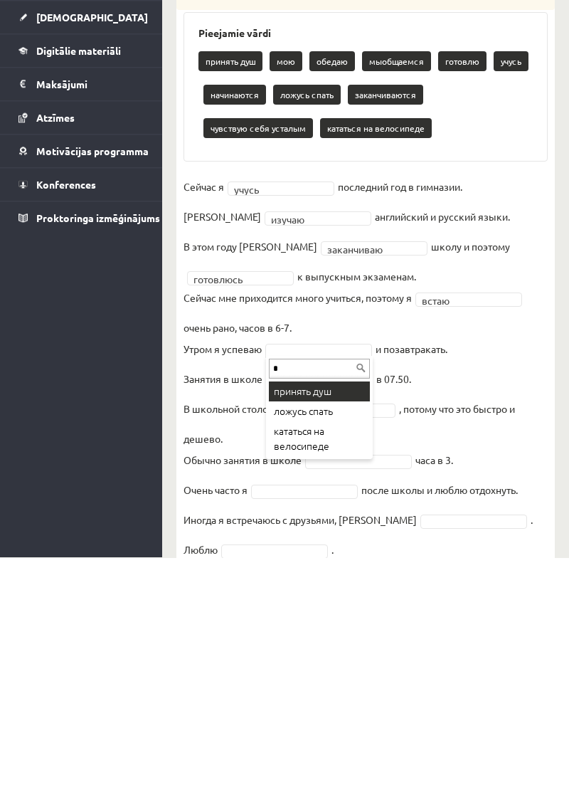
type input "**"
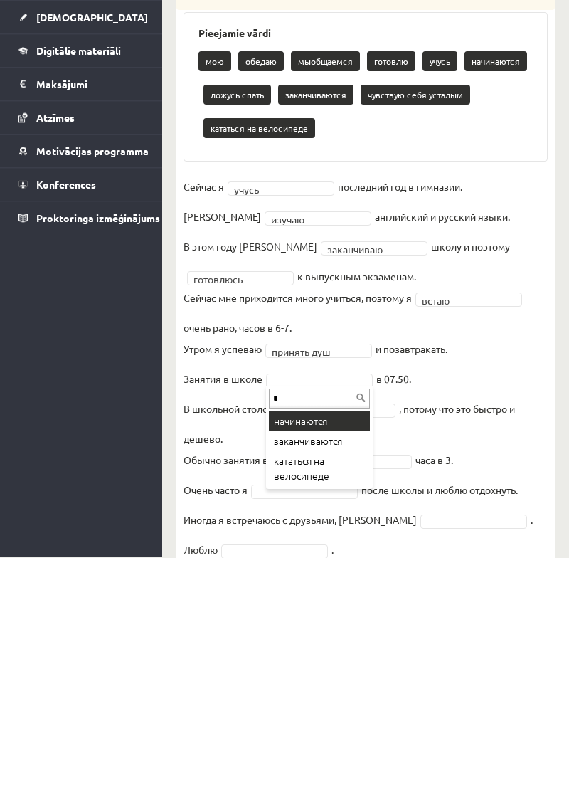
type input "**"
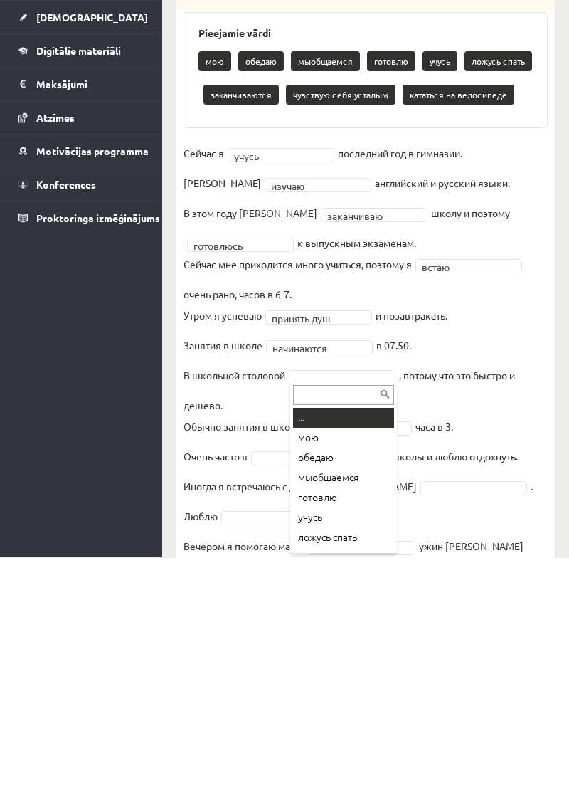
type input "*"
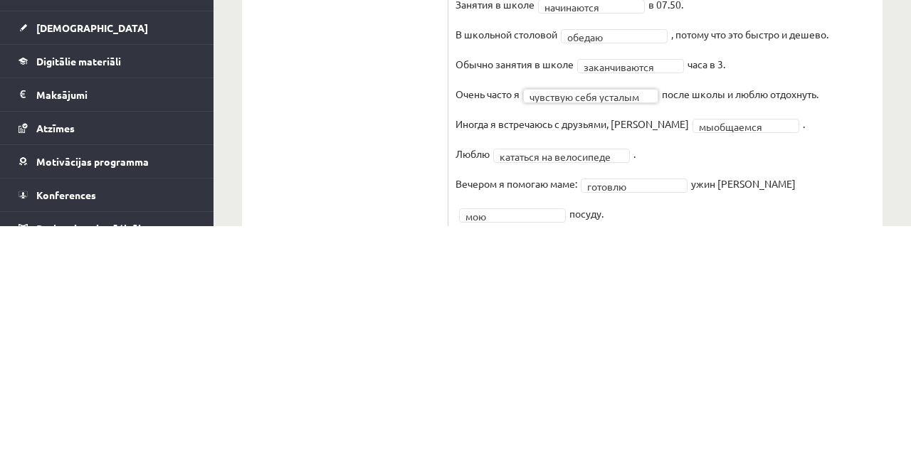
scroll to position [385, 0]
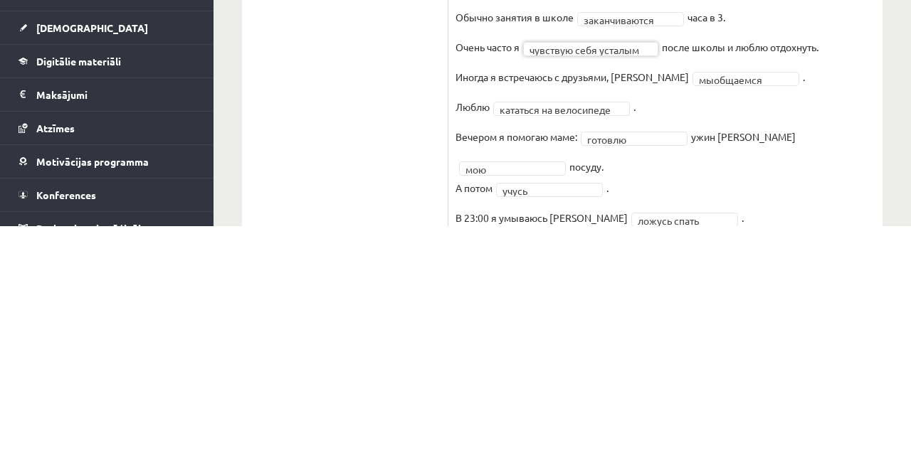
click at [310, 439] on ul "1. uzdevums 2. uzdevums 3. uzdevums 4. uzdevums 5. uzdevums 6. uzdevums 7. uzde…" at bounding box center [352, 173] width 192 height 605
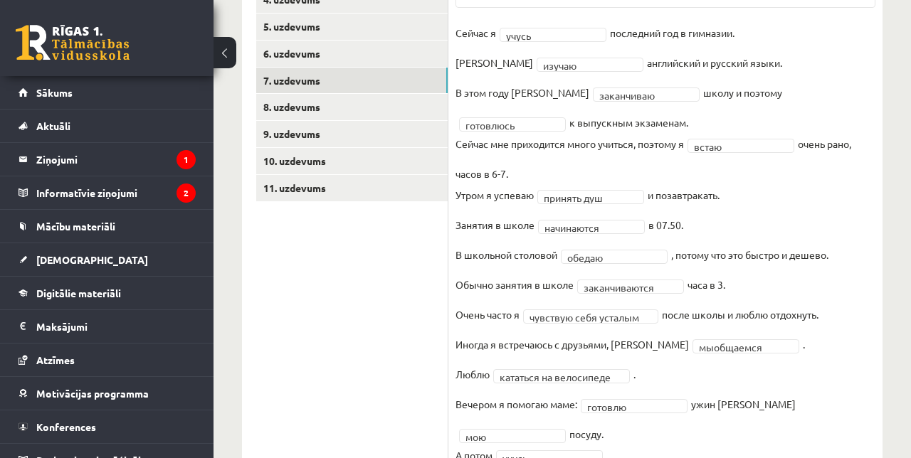
scroll to position [334, 0]
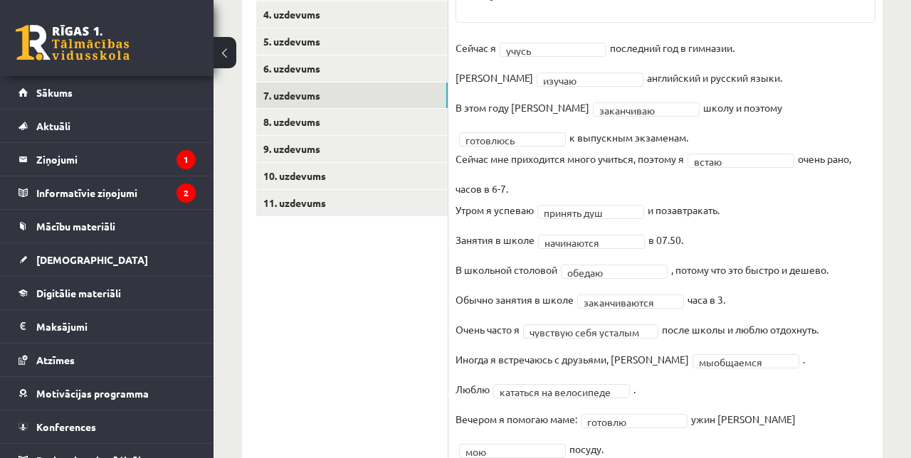
click at [282, 137] on link "9. uzdevums" at bounding box center [351, 149] width 191 height 26
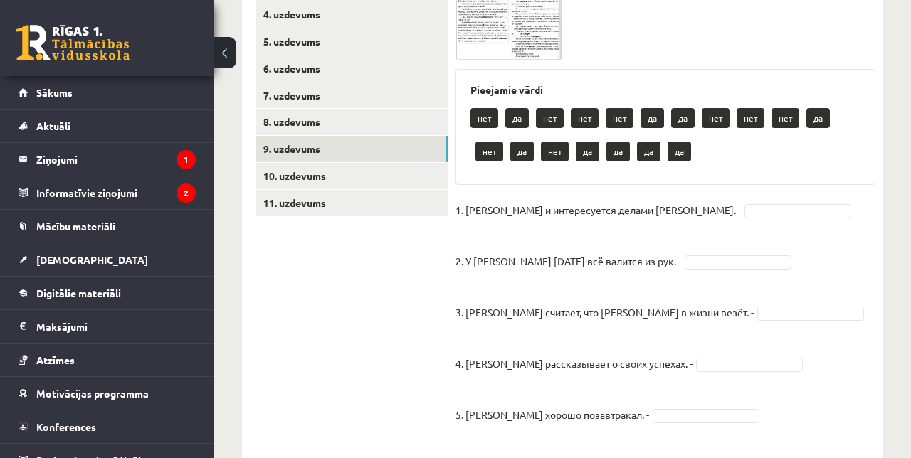
click at [285, 127] on link "8. uzdevums" at bounding box center [351, 122] width 191 height 26
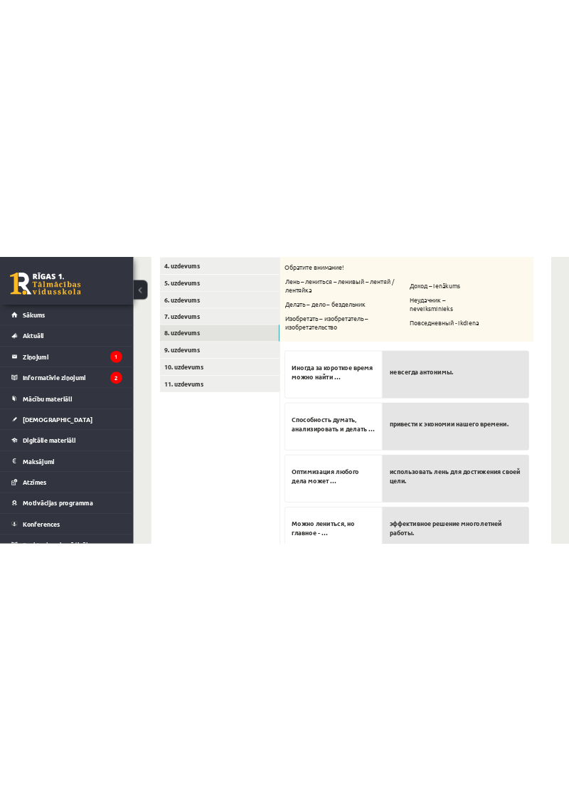
scroll to position [183, 0]
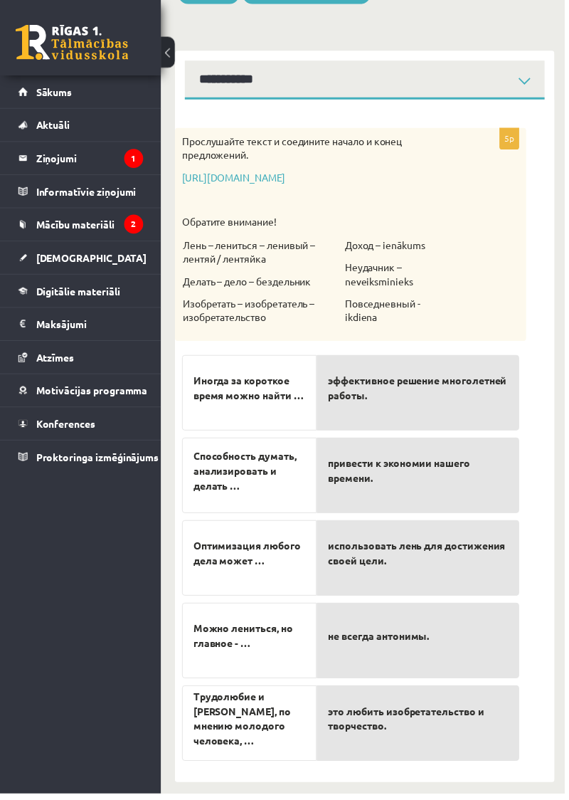
click at [287, 180] on link "[URL][DOMAIN_NAME]" at bounding box center [236, 178] width 104 height 13
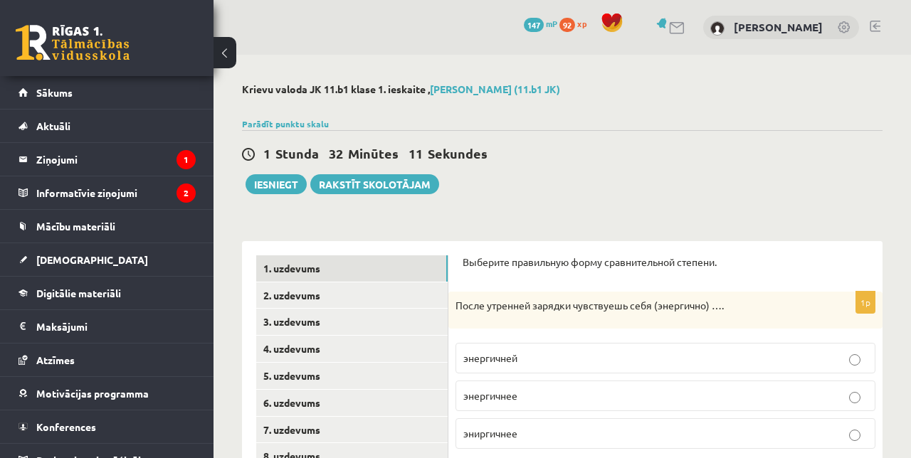
click at [292, 324] on link "3. uzdevums" at bounding box center [351, 322] width 191 height 26
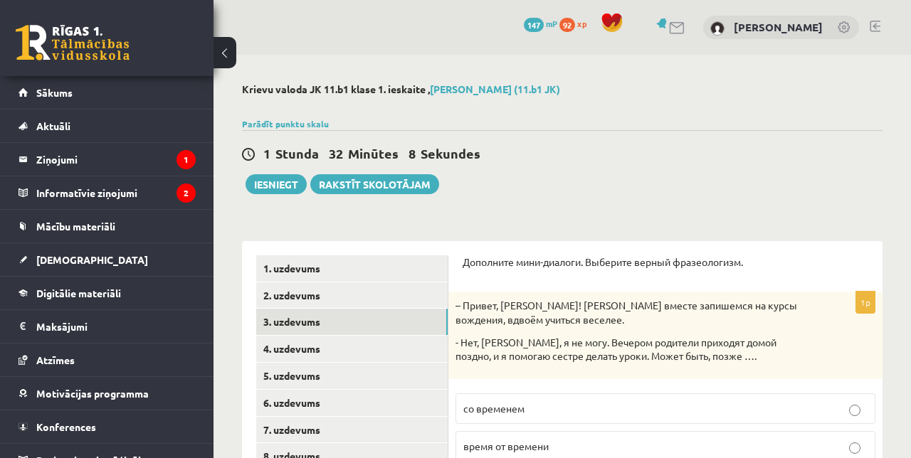
click at [282, 310] on link "3. uzdevums" at bounding box center [351, 322] width 191 height 26
click at [285, 283] on link "2. uzdevums" at bounding box center [351, 295] width 191 height 26
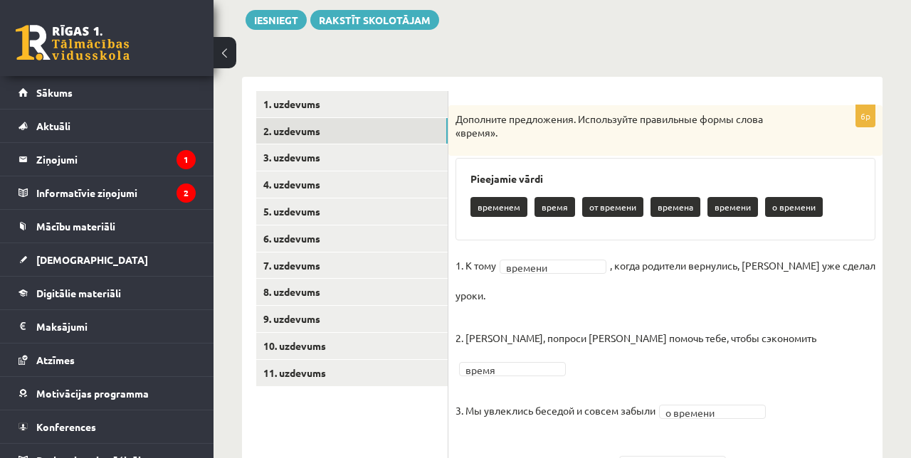
scroll to position [236, 0]
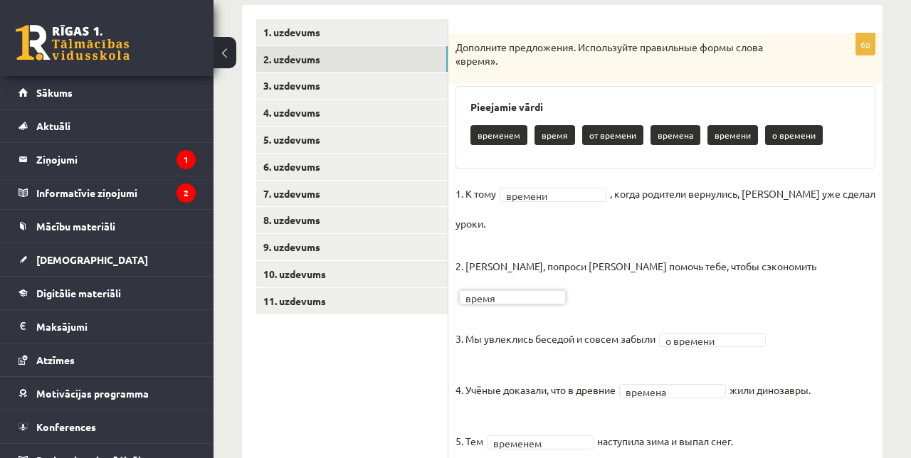
click at [374, 261] on link "10. uzdevums" at bounding box center [351, 274] width 191 height 26
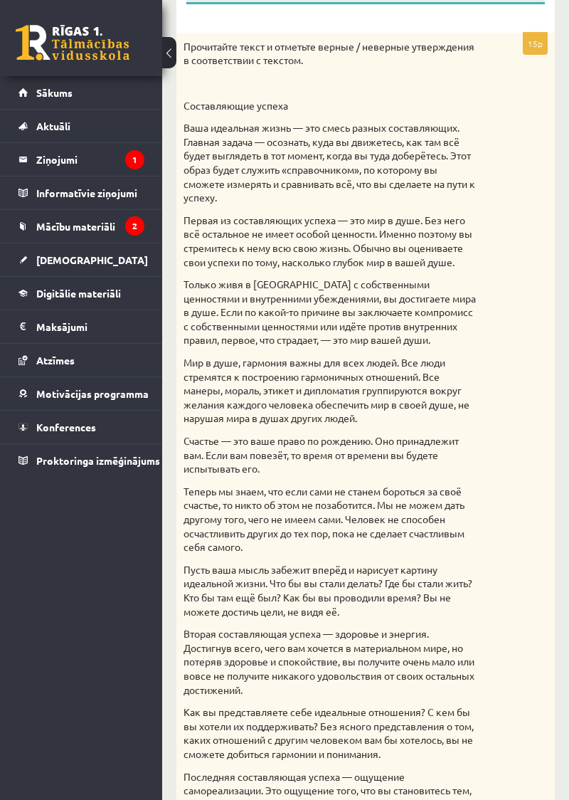
scroll to position [0, 0]
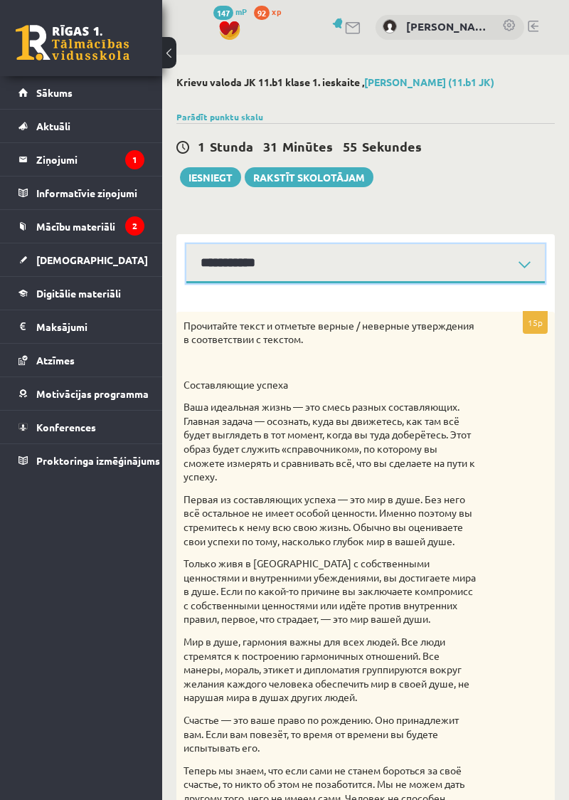
click at [525, 263] on select "**********" at bounding box center [365, 263] width 359 height 39
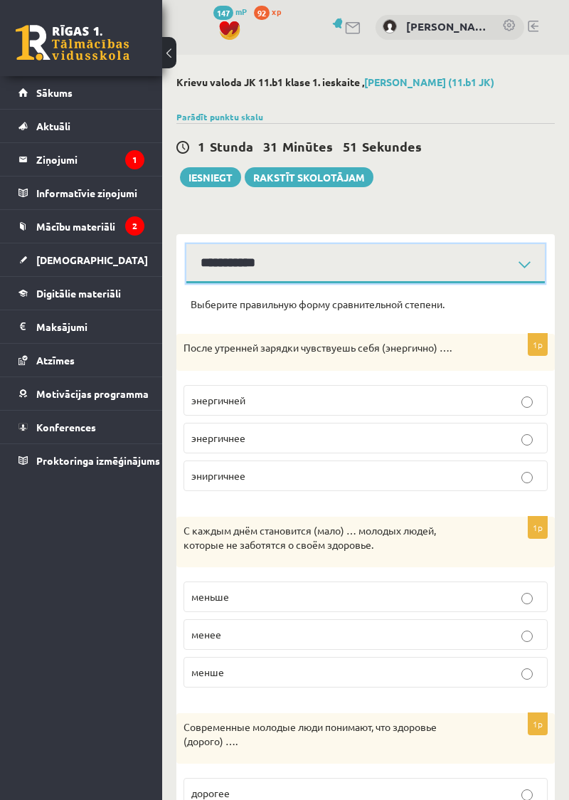
click at [511, 260] on select "**********" at bounding box center [365, 263] width 359 height 39
click at [518, 270] on select "**********" at bounding box center [365, 263] width 359 height 39
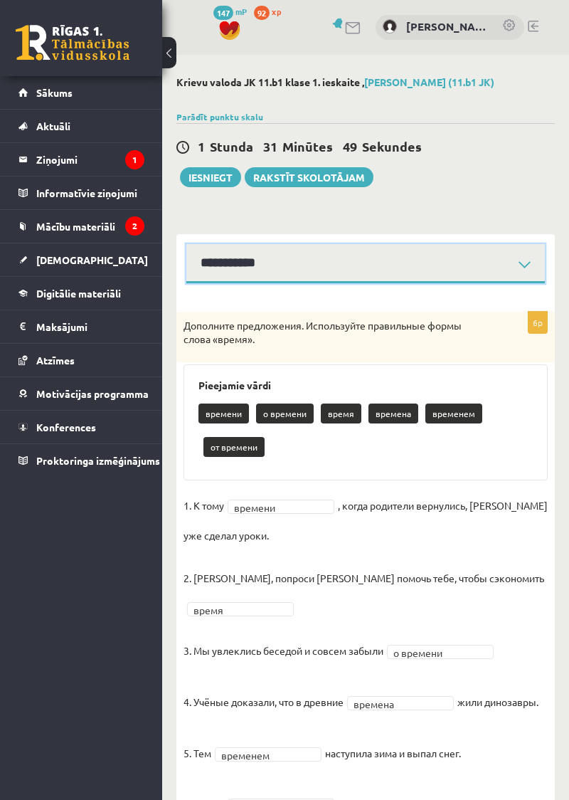
scroll to position [6, 0]
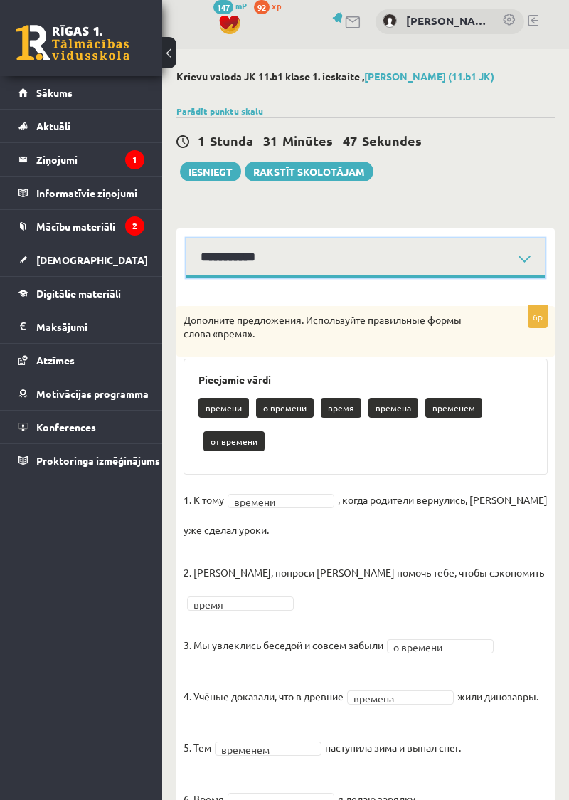
click at [521, 265] on select "**********" at bounding box center [365, 257] width 359 height 39
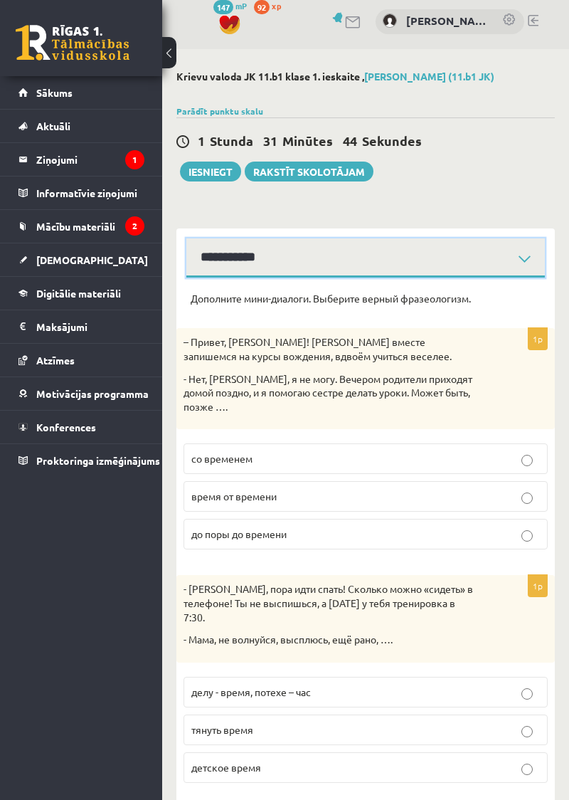
click at [529, 255] on select "**********" at bounding box center [365, 257] width 359 height 39
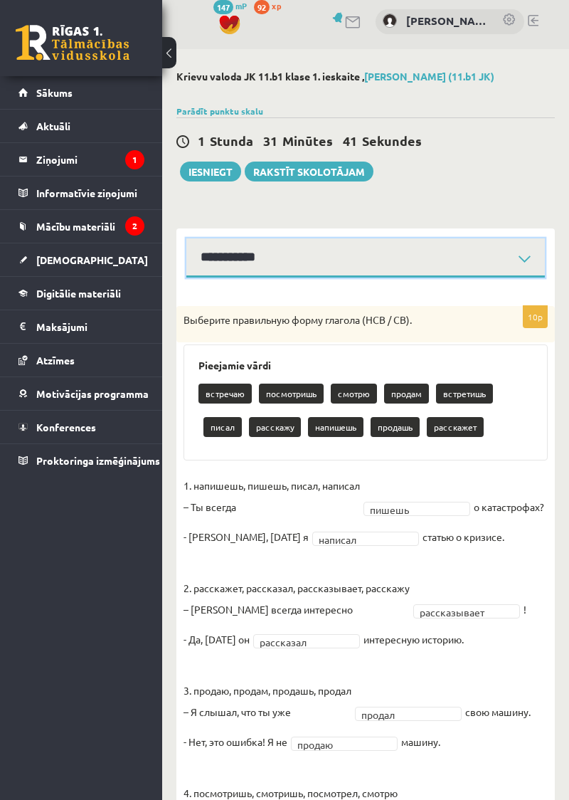
click at [514, 265] on select "**********" at bounding box center [365, 257] width 359 height 39
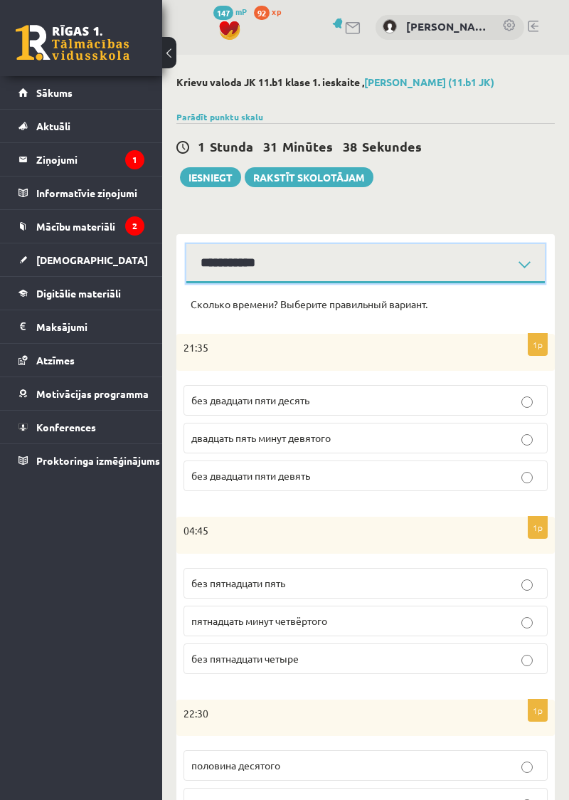
click at [521, 263] on select "**********" at bounding box center [365, 263] width 359 height 39
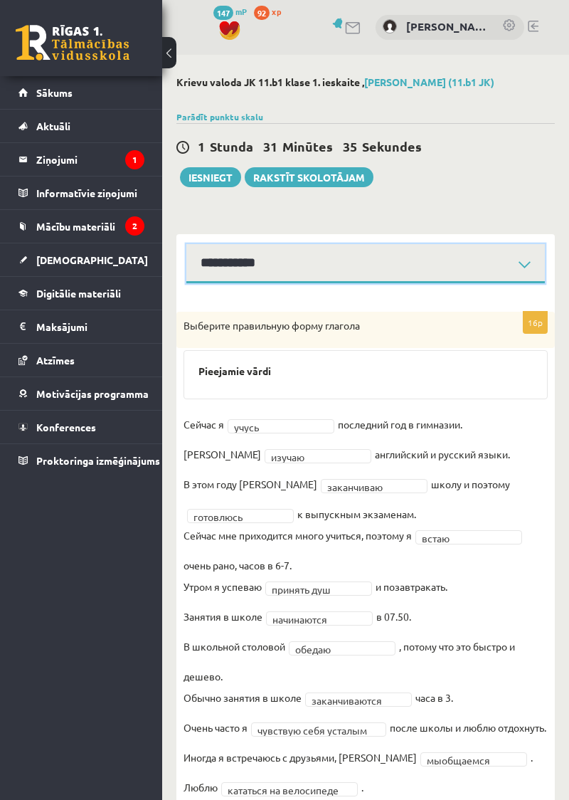
click at [519, 267] on select "**********" at bounding box center [365, 263] width 359 height 39
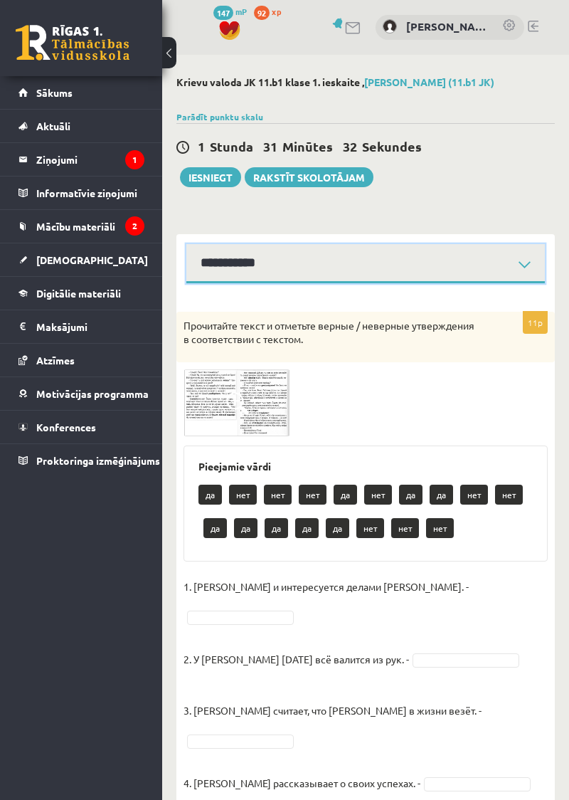
click at [519, 263] on select "**********" at bounding box center [365, 263] width 359 height 39
select select "**********"
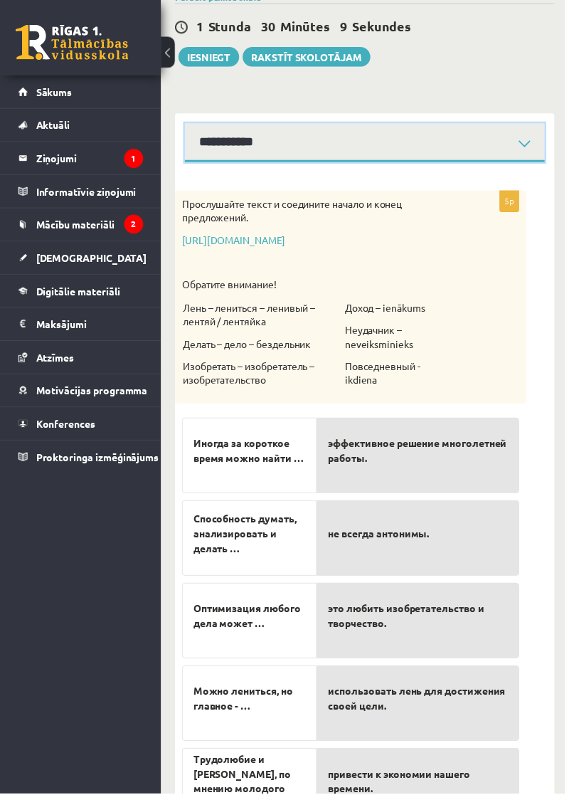
scroll to position [122, 0]
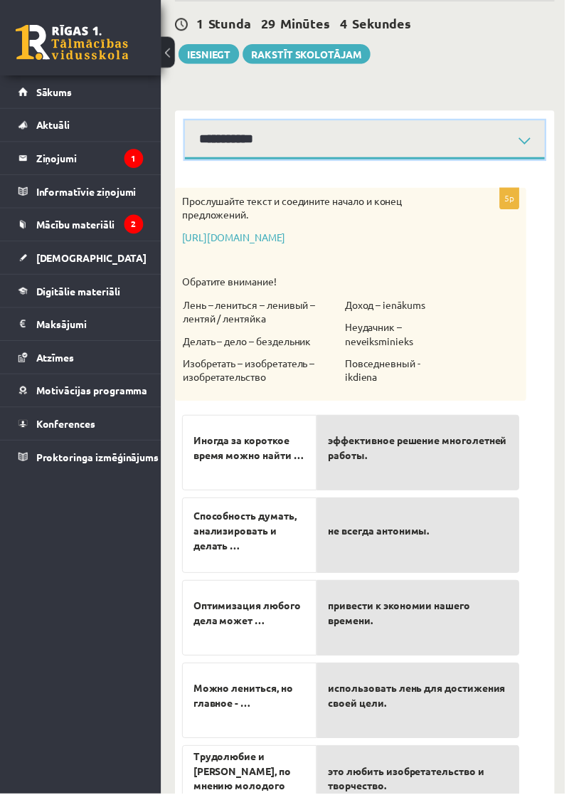
click at [534, 142] on select "**********" at bounding box center [367, 141] width 363 height 39
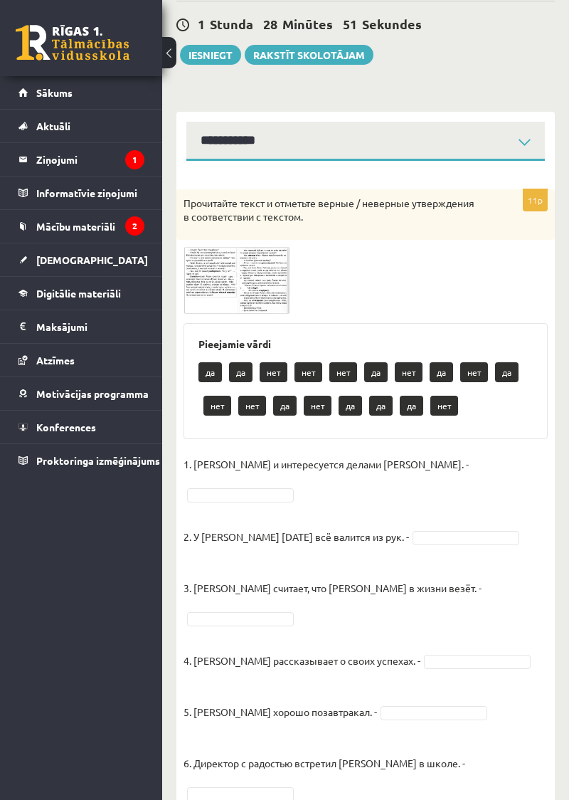
click at [262, 290] on img at bounding box center [237, 280] width 107 height 67
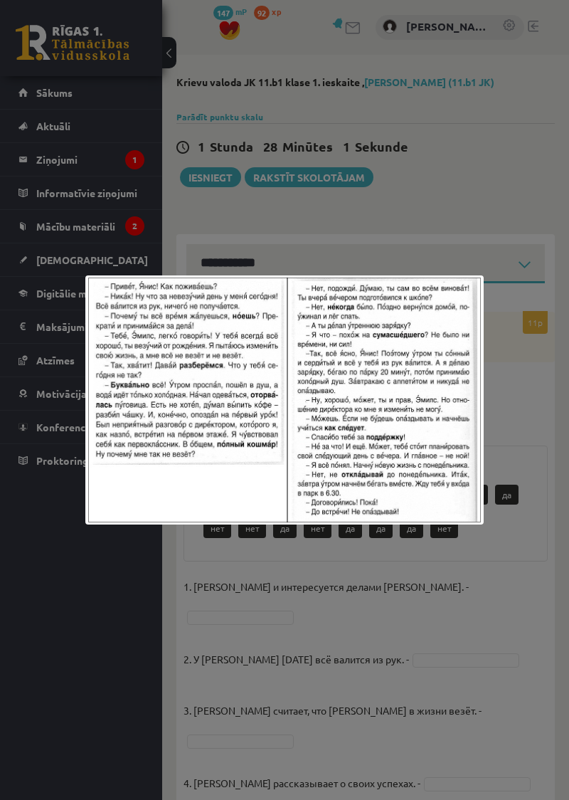
scroll to position [11, 0]
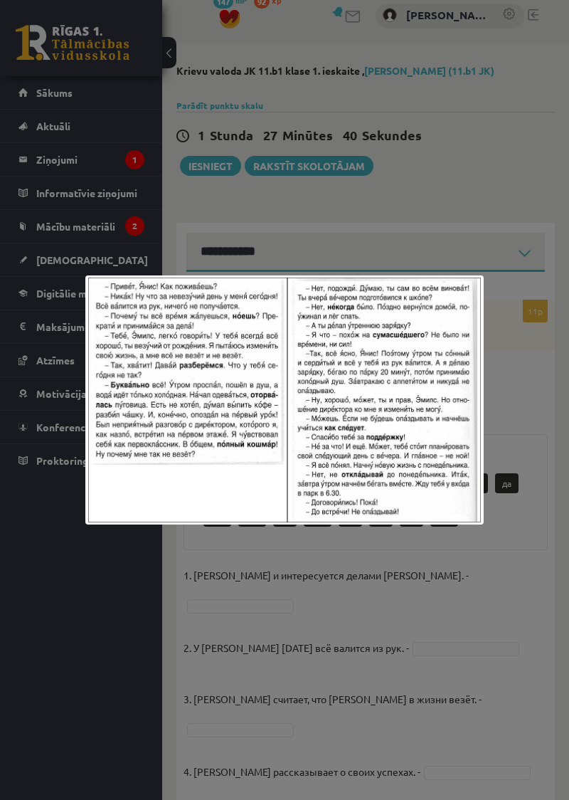
click at [472, 645] on div at bounding box center [284, 400] width 569 height 800
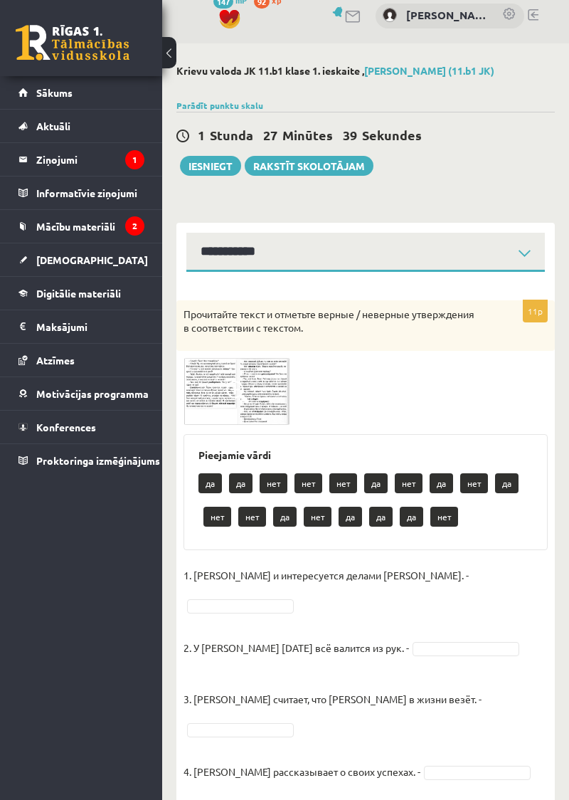
click at [241, 397] on span at bounding box center [237, 392] width 23 height 23
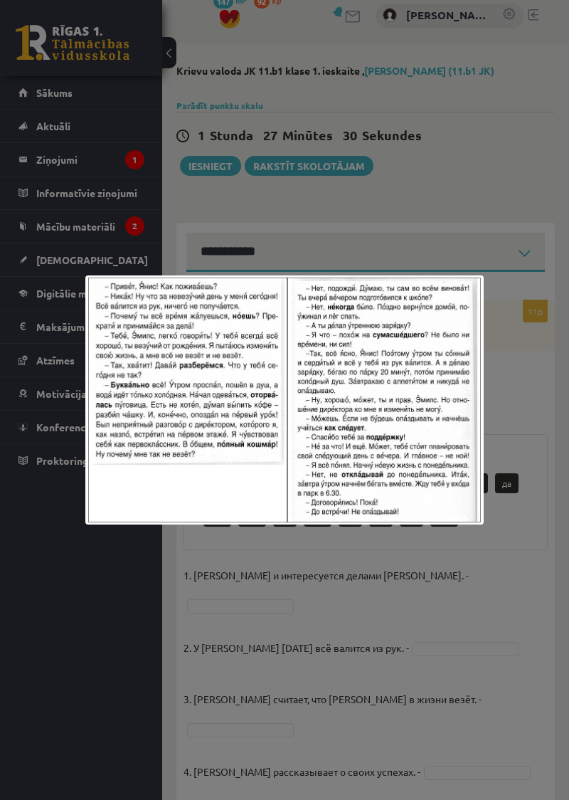
click at [508, 654] on div at bounding box center [284, 400] width 569 height 800
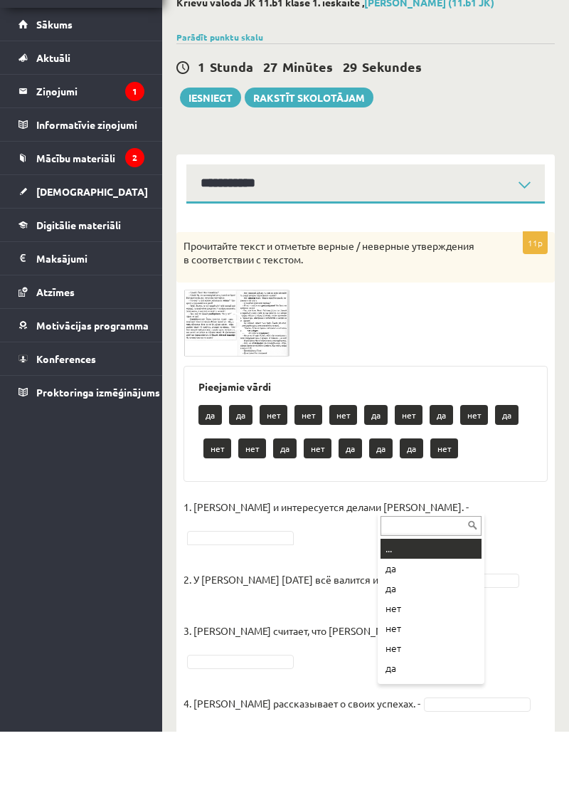
scroll to position [75, 0]
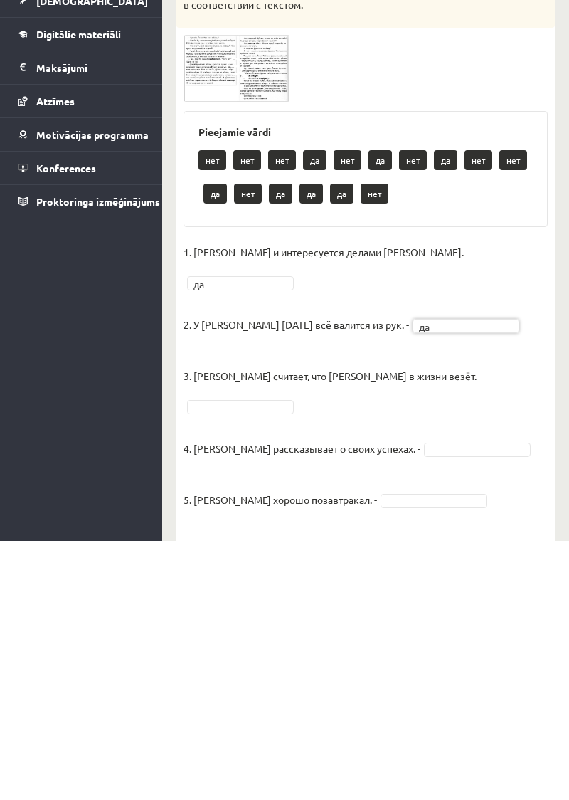
click at [270, 334] on img at bounding box center [237, 327] width 107 height 67
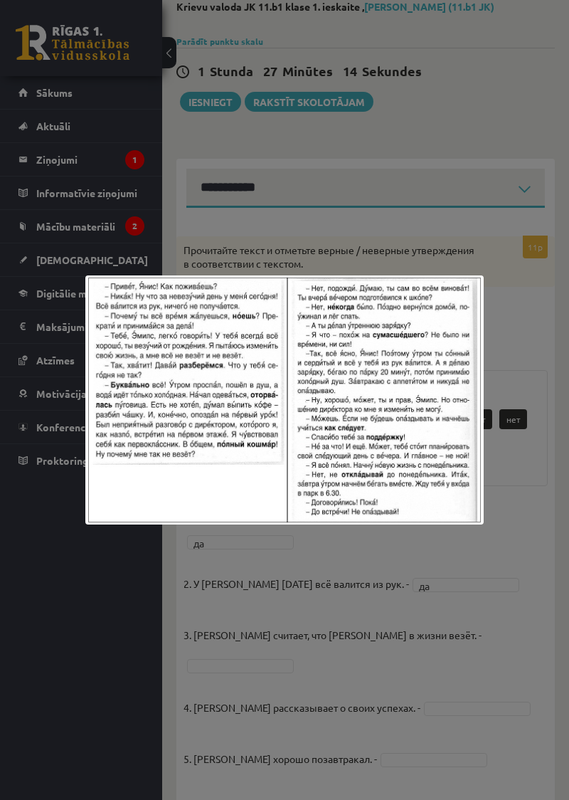
click at [505, 581] on div at bounding box center [284, 400] width 569 height 800
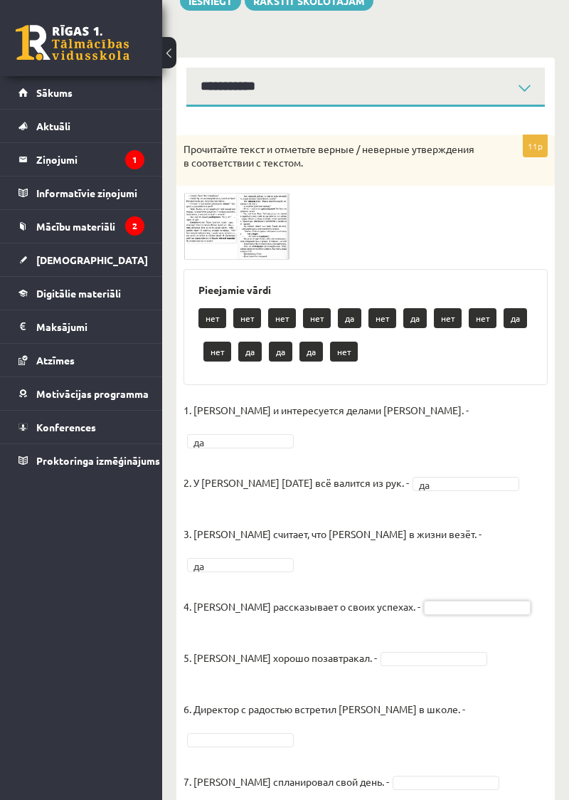
scroll to position [171, 0]
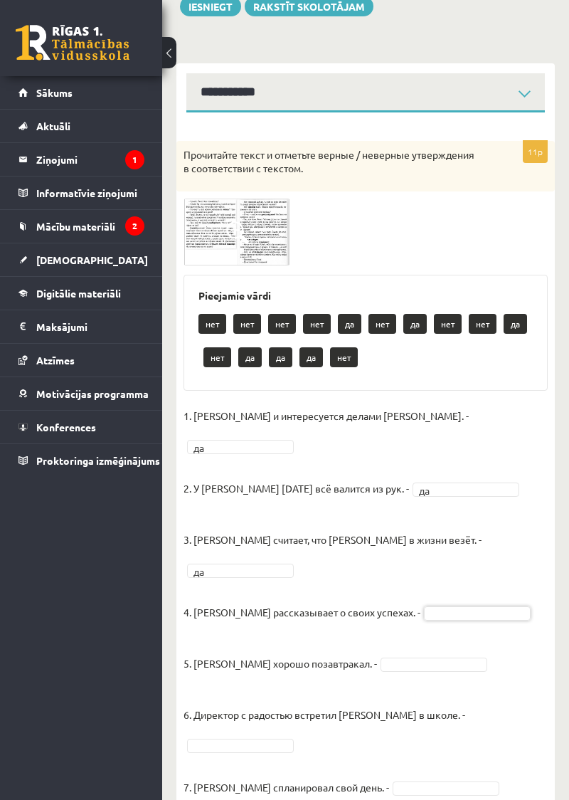
click at [266, 244] on img at bounding box center [237, 231] width 107 height 67
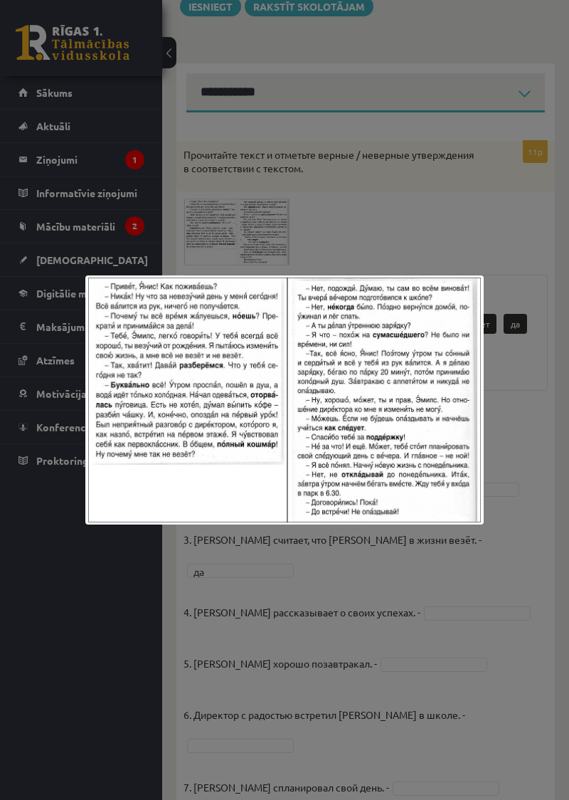
click at [485, 200] on div at bounding box center [284, 400] width 569 height 800
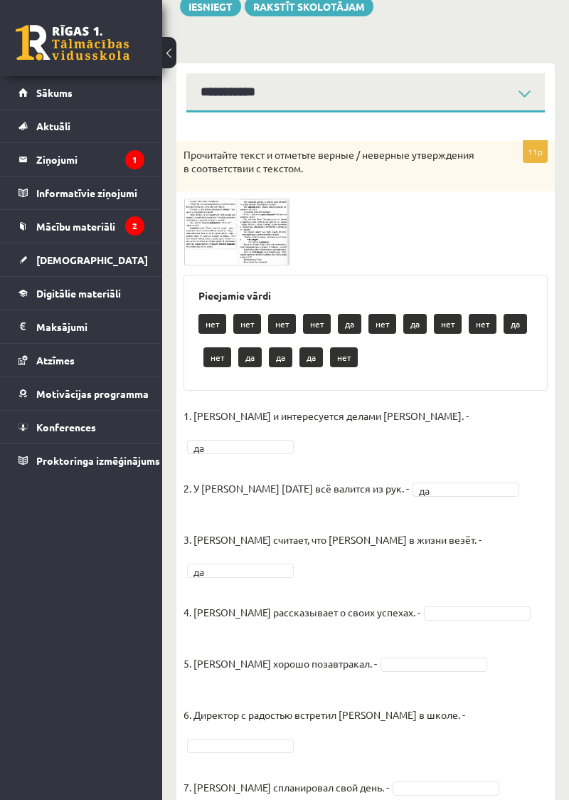
click at [259, 240] on img at bounding box center [237, 231] width 107 height 67
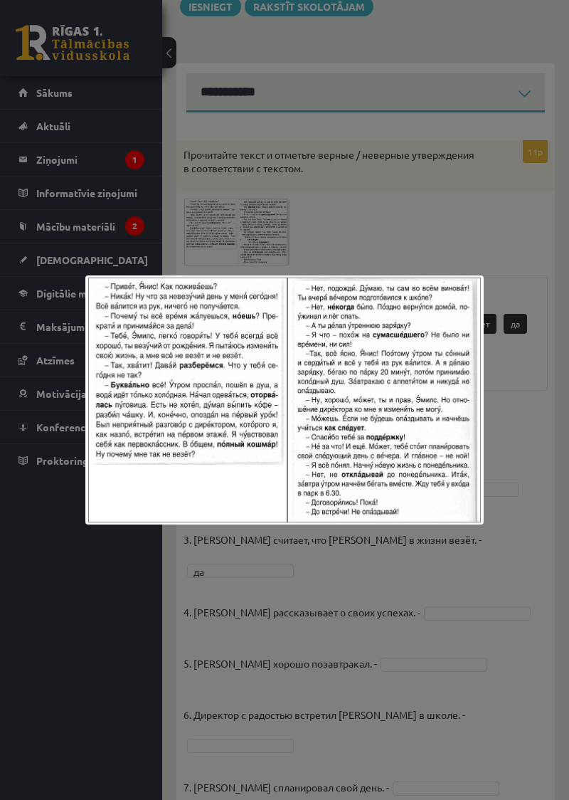
click at [492, 608] on div at bounding box center [284, 400] width 569 height 800
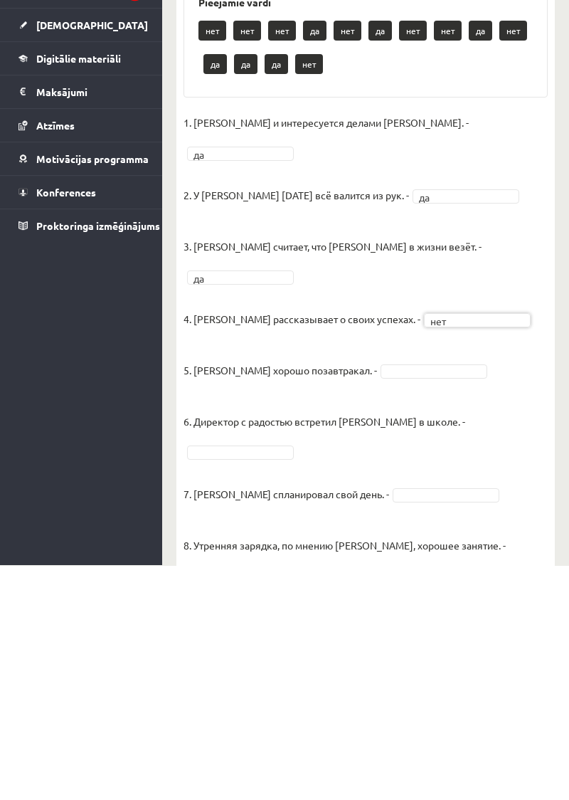
scroll to position [229, 0]
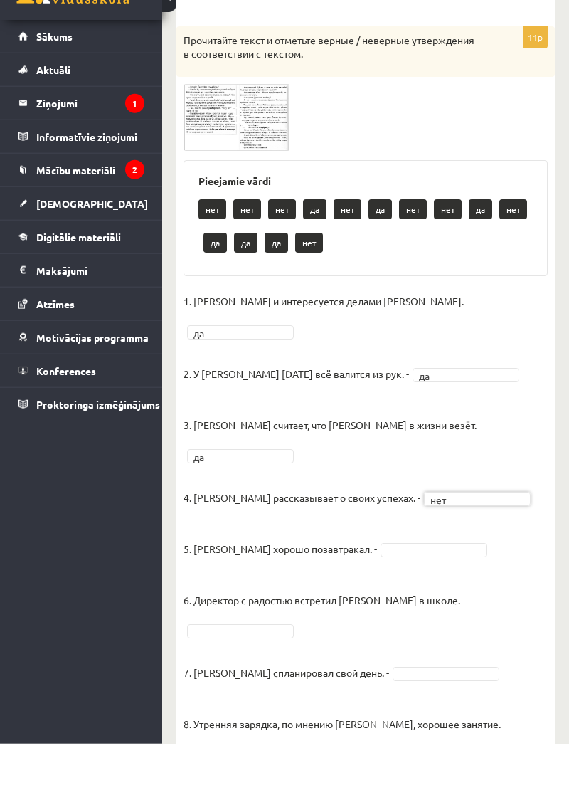
click at [272, 186] on img at bounding box center [237, 173] width 107 height 67
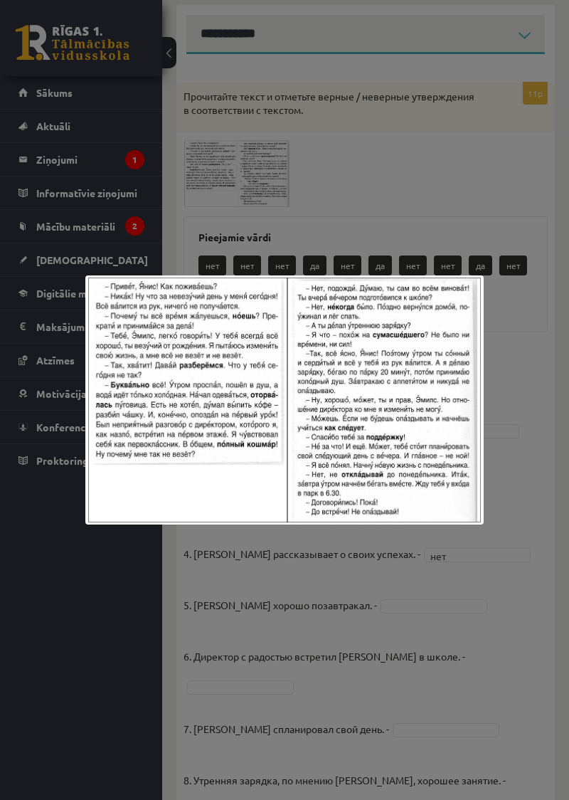
click at [544, 502] on div at bounding box center [284, 400] width 569 height 800
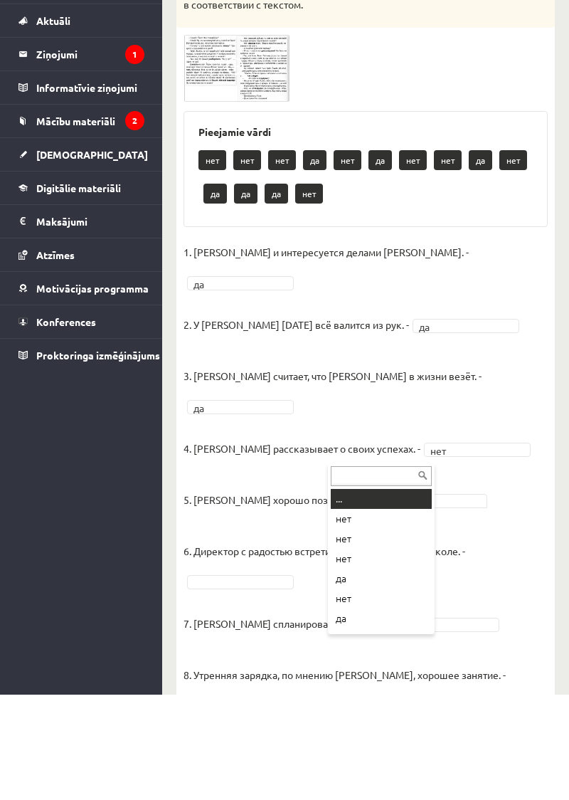
scroll to position [280, 0]
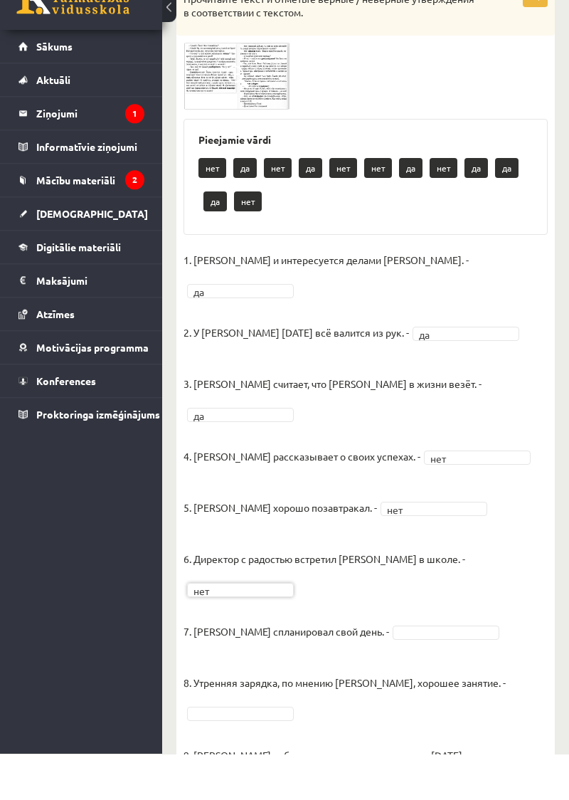
click at [271, 139] on img at bounding box center [237, 122] width 107 height 67
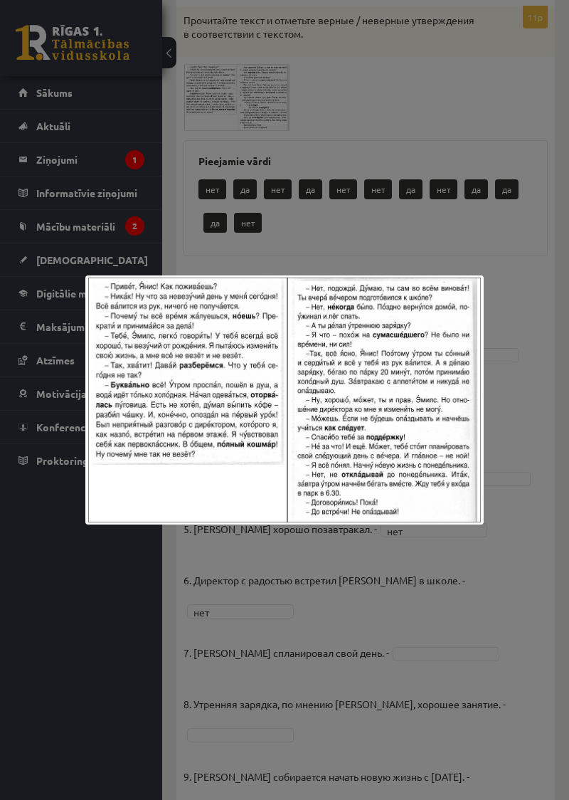
scroll to position [329, 0]
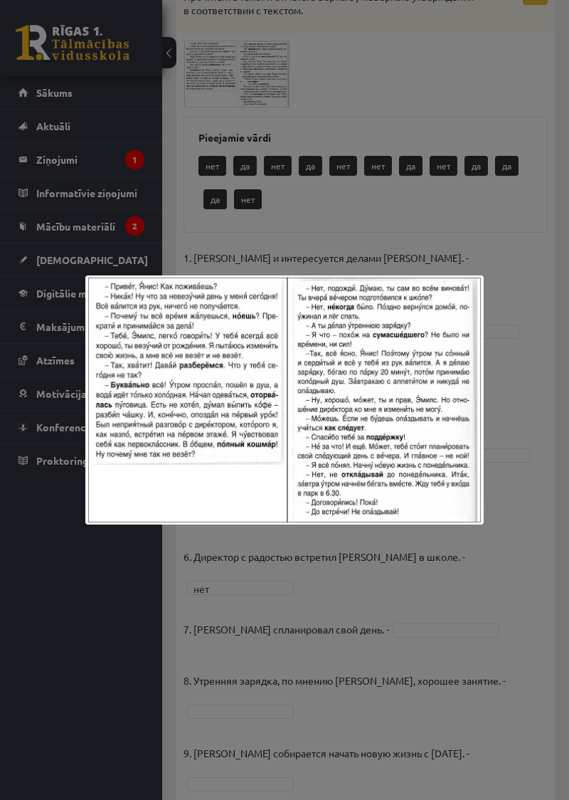
click at [490, 598] on div at bounding box center [284, 400] width 569 height 800
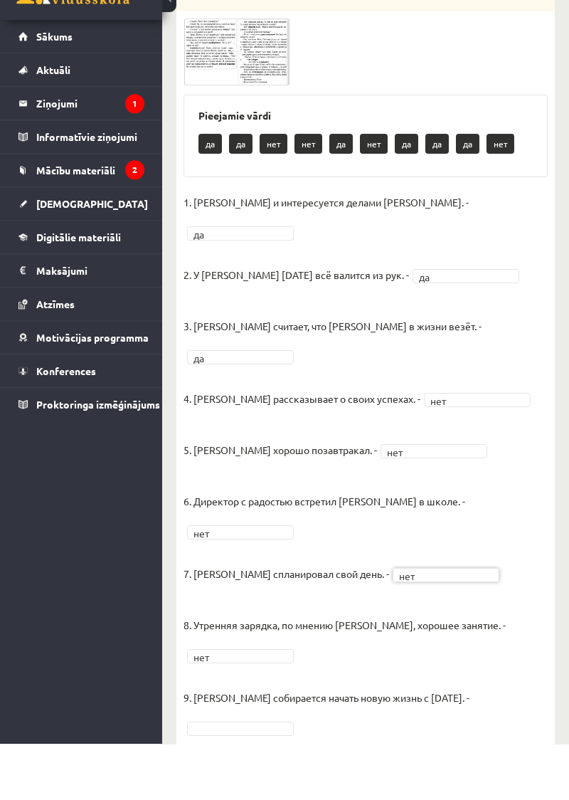
scroll to position [0, 0]
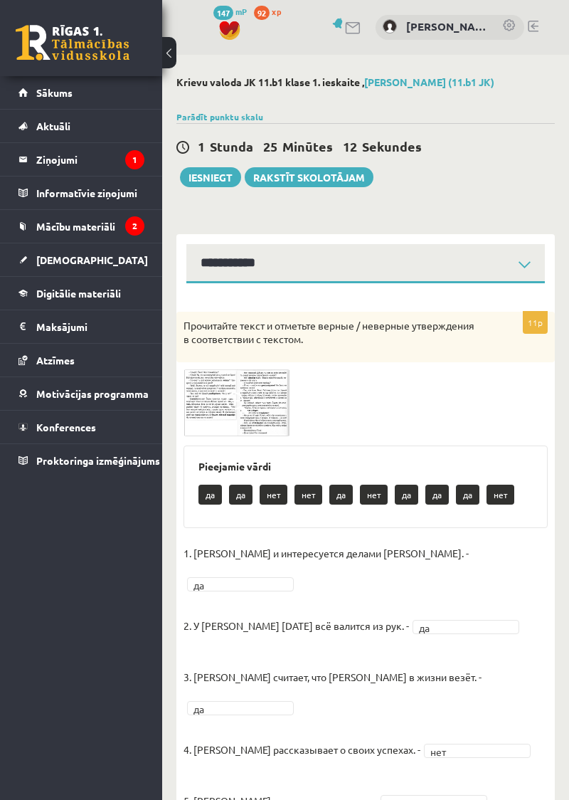
click at [270, 391] on img at bounding box center [237, 402] width 107 height 67
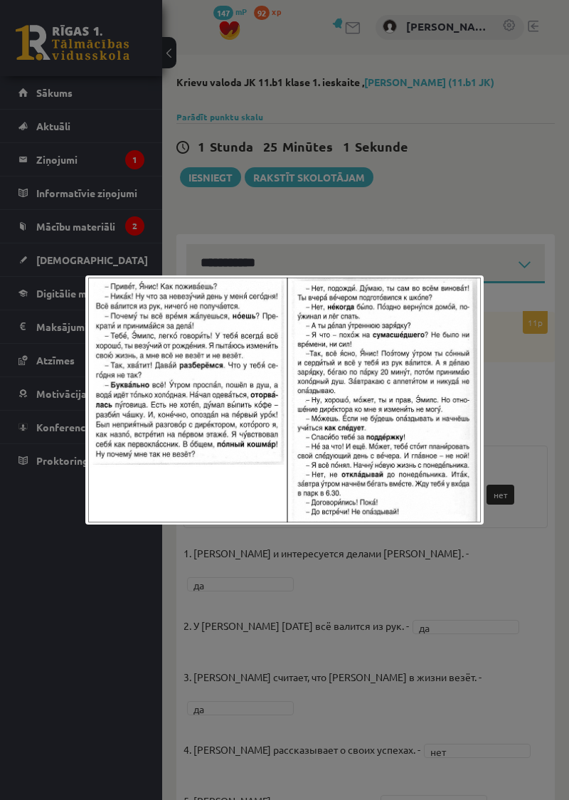
click at [538, 551] on div at bounding box center [284, 400] width 569 height 800
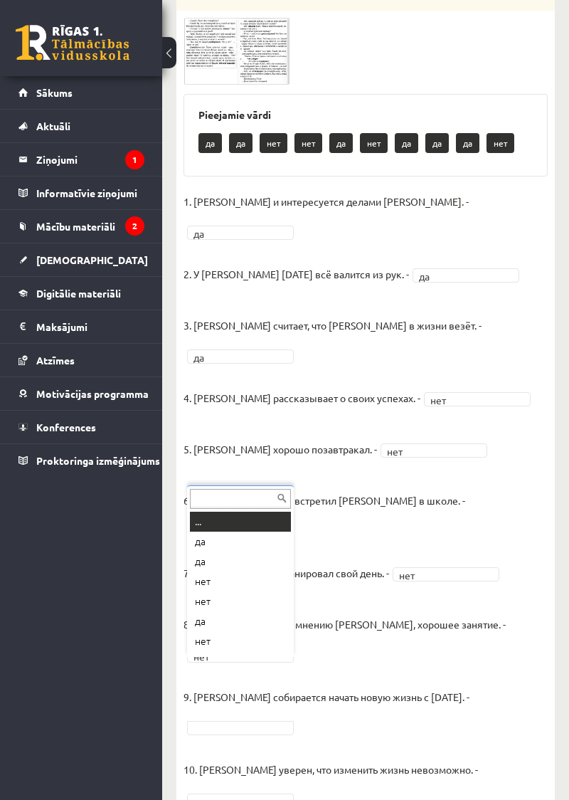
scroll to position [351, 0]
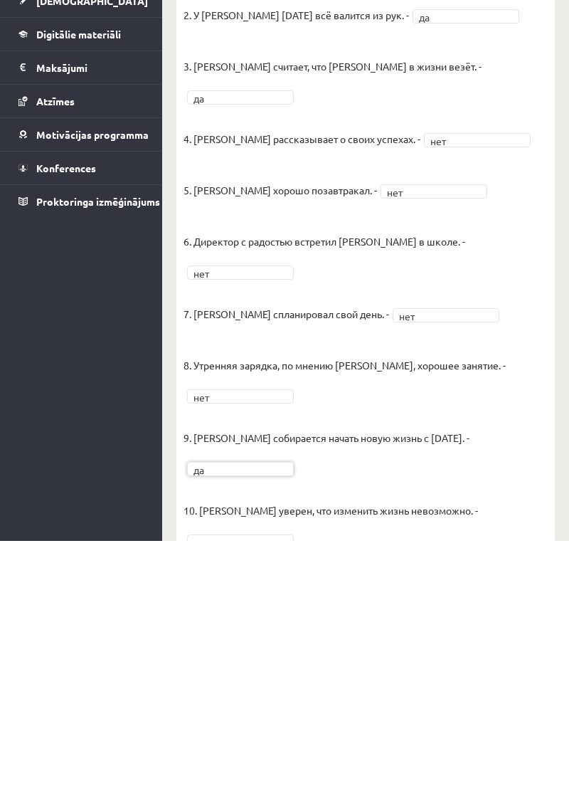
click at [538, 672] on fieldset "1. Эмилс и интересуется делами Яниса. - да ** 2. У Яниса сегодня всё валится из…" at bounding box center [366, 536] width 364 height 691
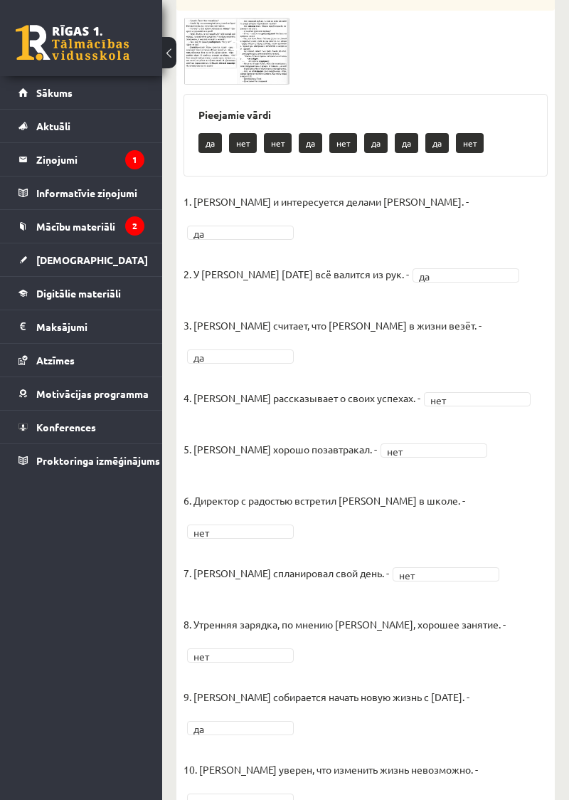
click at [280, 75] on img at bounding box center [237, 51] width 107 height 67
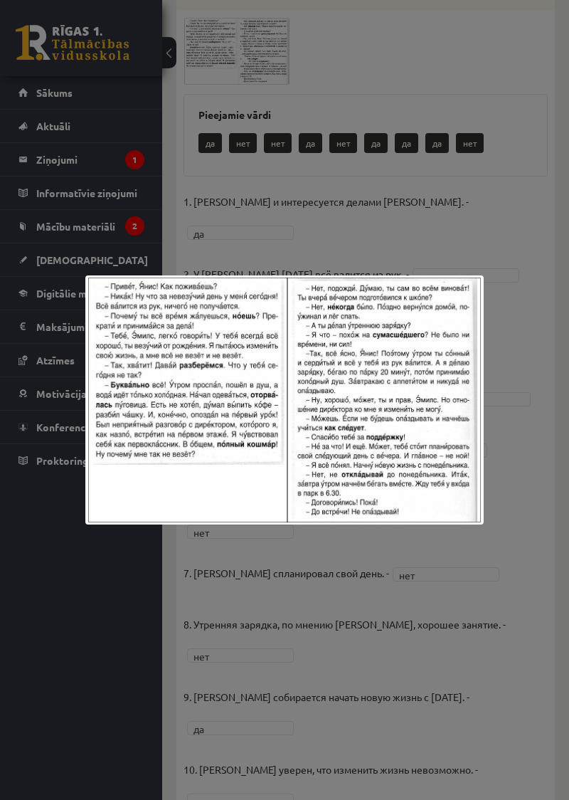
click at [534, 628] on div at bounding box center [284, 400] width 569 height 800
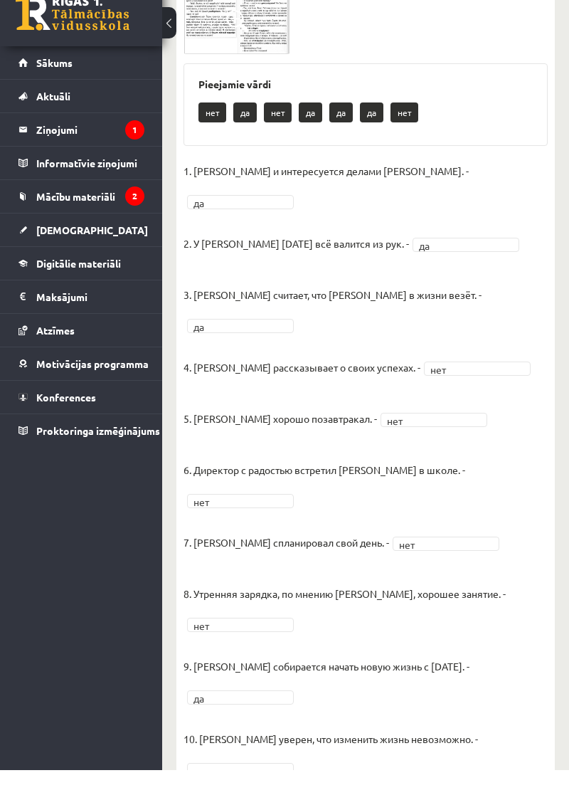
scroll to position [0, 0]
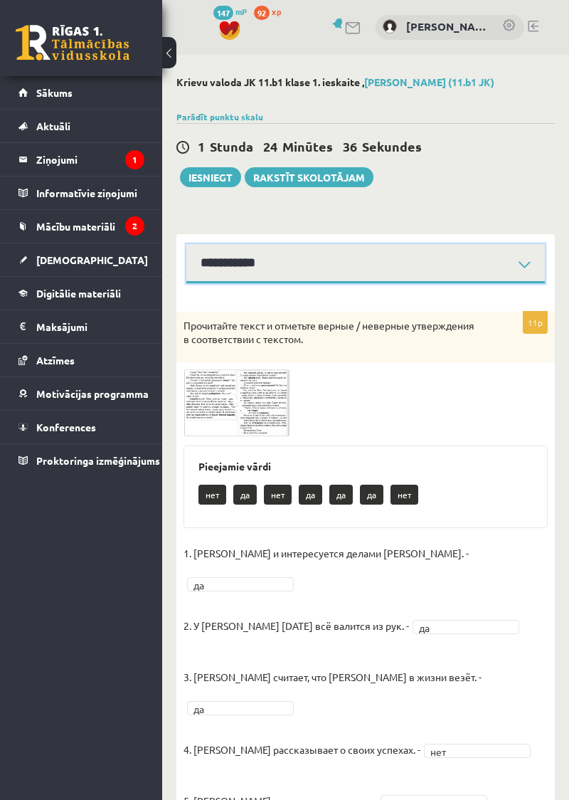
click at [461, 258] on select "**********" at bounding box center [365, 263] width 359 height 39
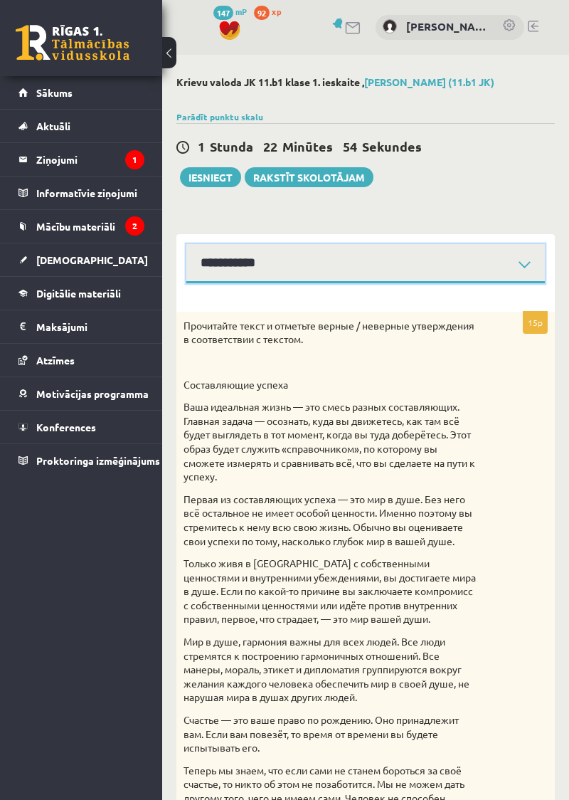
click at [218, 269] on select "**********" at bounding box center [365, 263] width 359 height 39
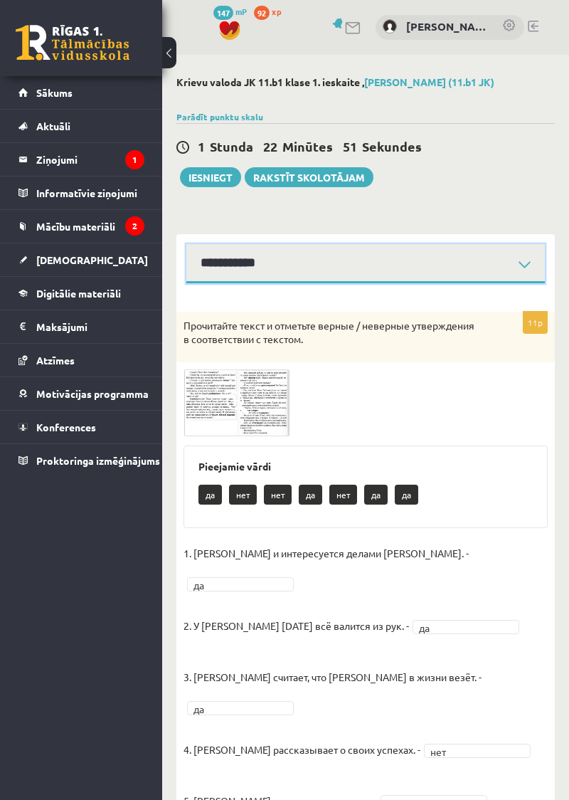
click at [217, 262] on select "**********" at bounding box center [365, 263] width 359 height 39
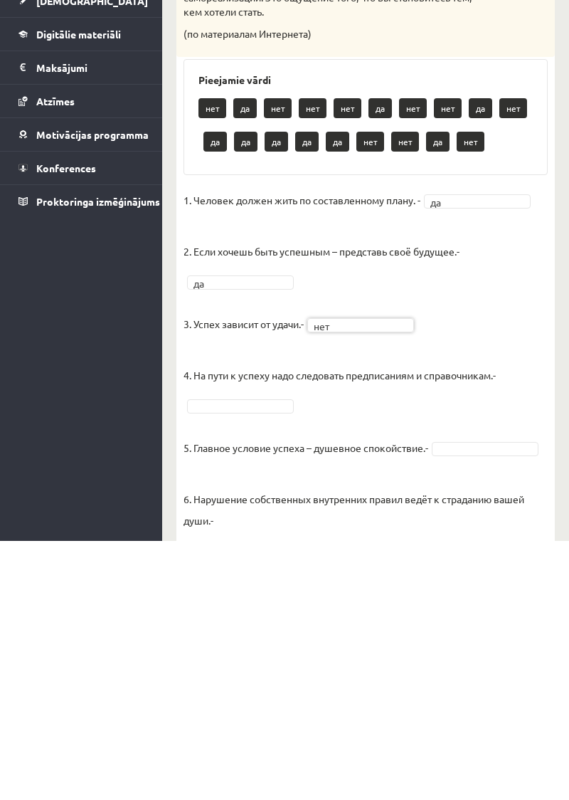
scroll to position [813, 0]
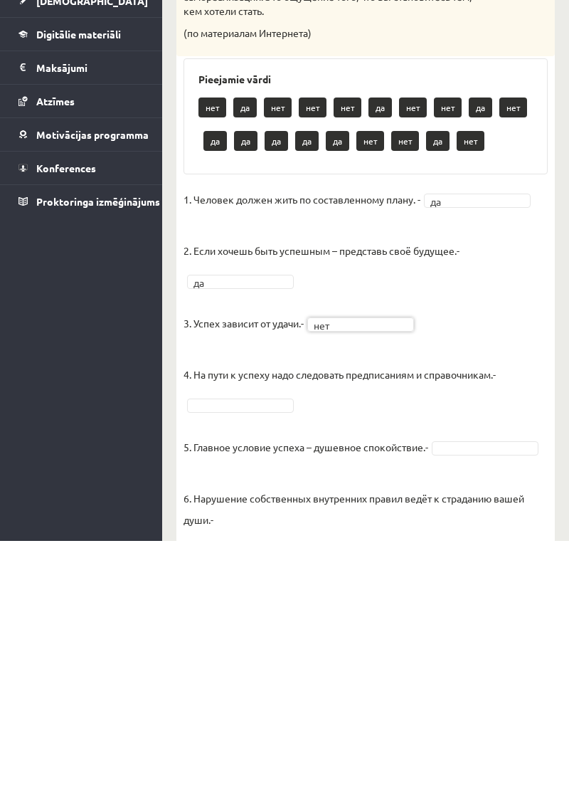
click at [209, 697] on p "5. Главное условие успеха – душевное спокойствие.-" at bounding box center [306, 695] width 245 height 43
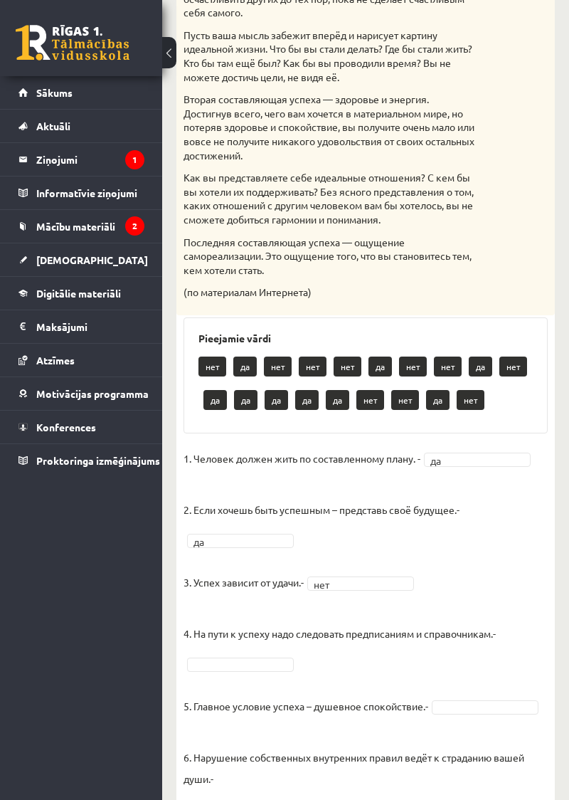
click at [202, 692] on p "5. Главное условие успеха – душевное спокойствие.-" at bounding box center [306, 695] width 245 height 43
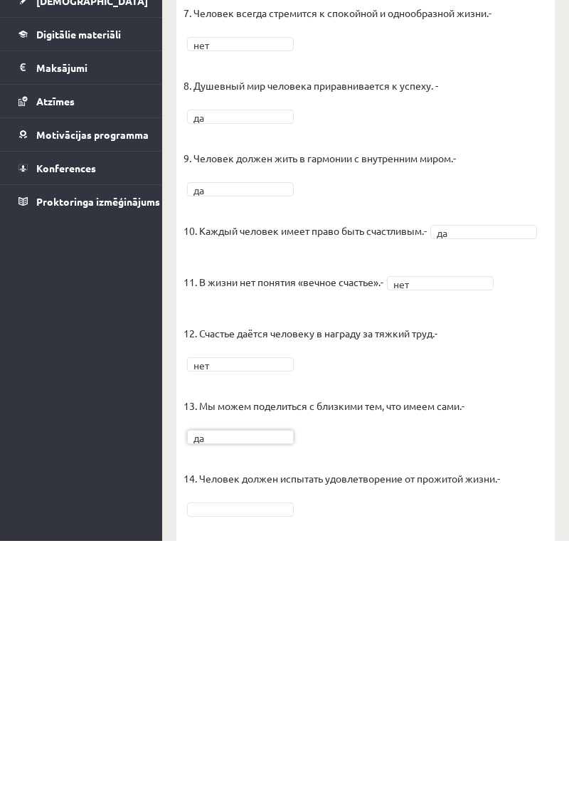
scroll to position [1384, 0]
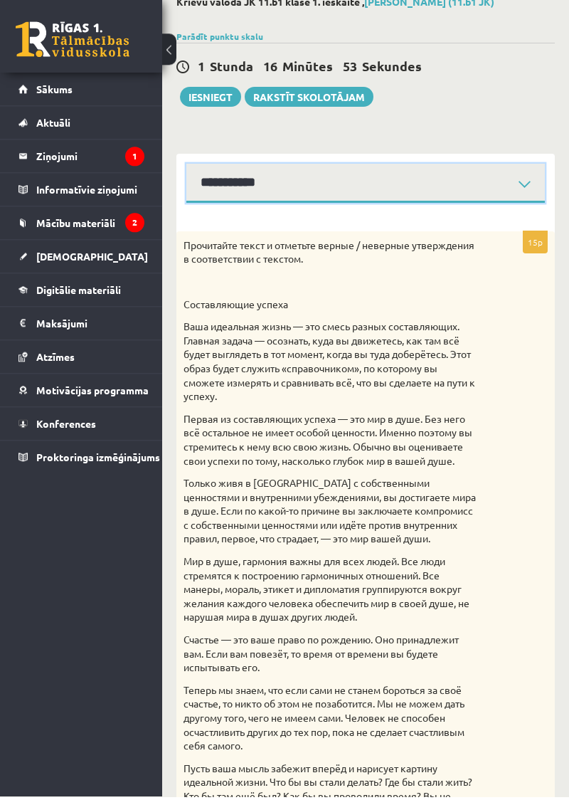
click at [420, 176] on select "**********" at bounding box center [365, 186] width 359 height 39
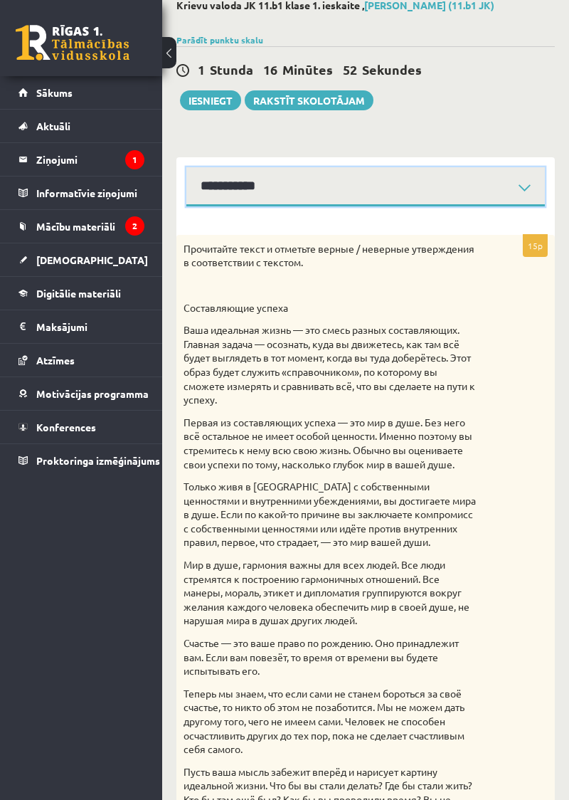
select select "**********"
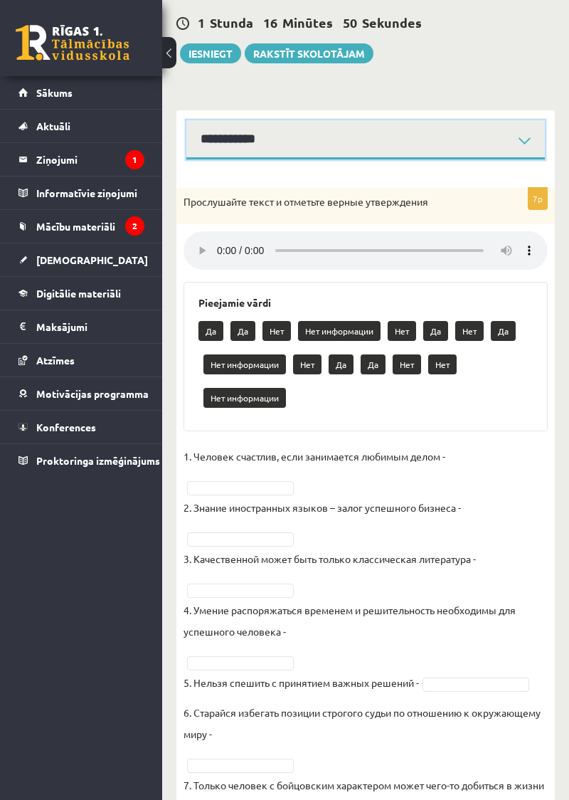
scroll to position [154, 0]
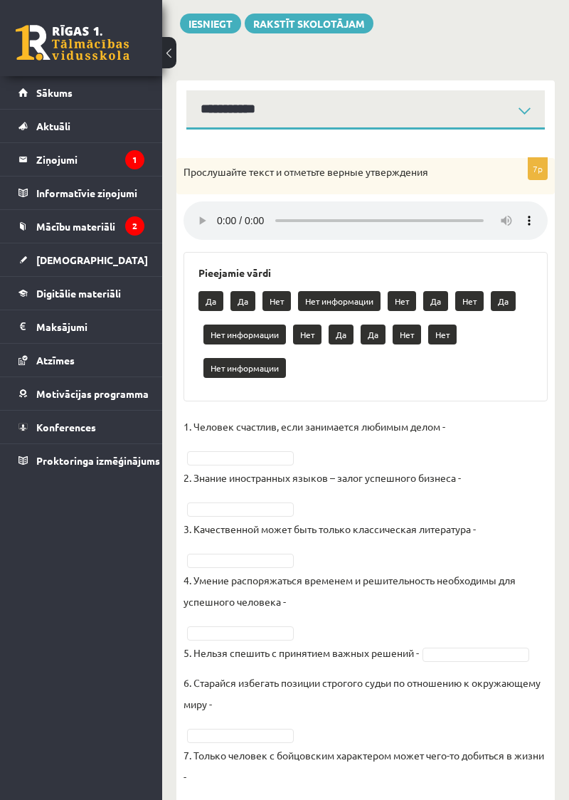
click at [445, 306] on p "Да" at bounding box center [435, 301] width 25 height 20
click at [353, 334] on p "Да" at bounding box center [341, 334] width 25 height 20
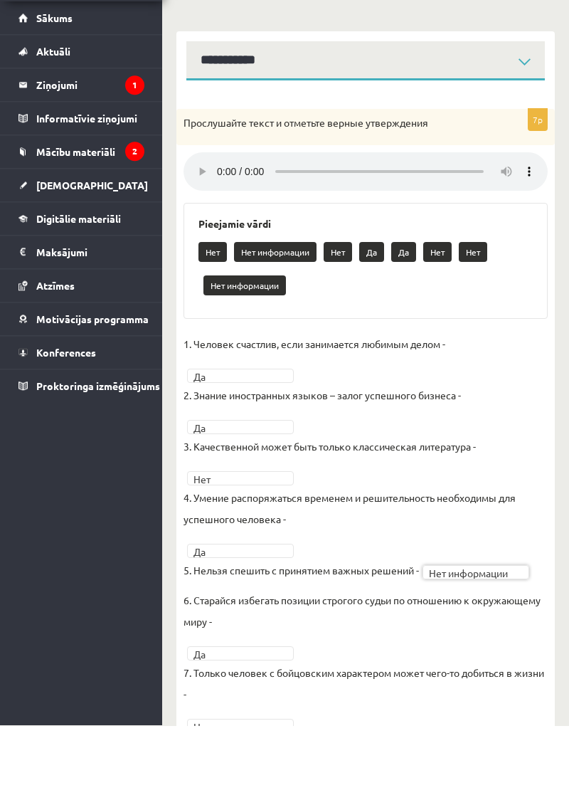
scroll to position [127, 0]
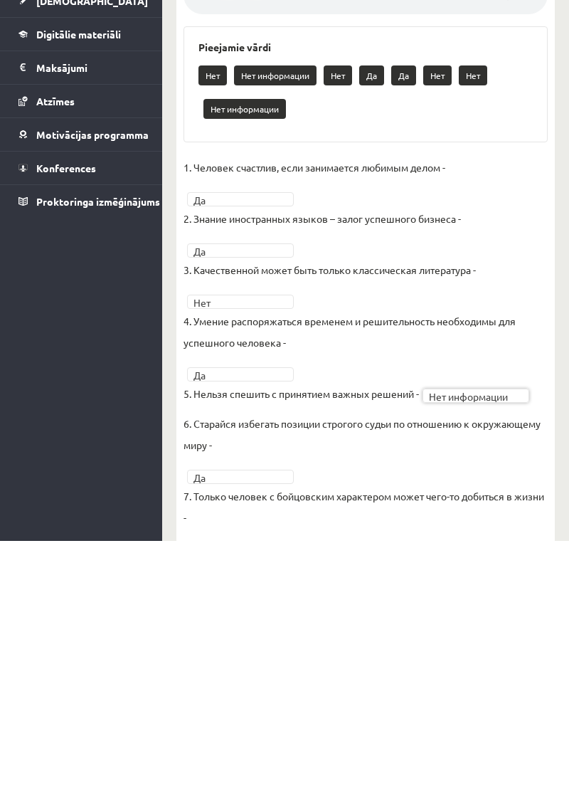
click at [516, 799] on div "7p Прослушайте текст и отметьте верные утверждения Pieejamie vārdi Нет Нет инфо…" at bounding box center [365, 500] width 378 height 675
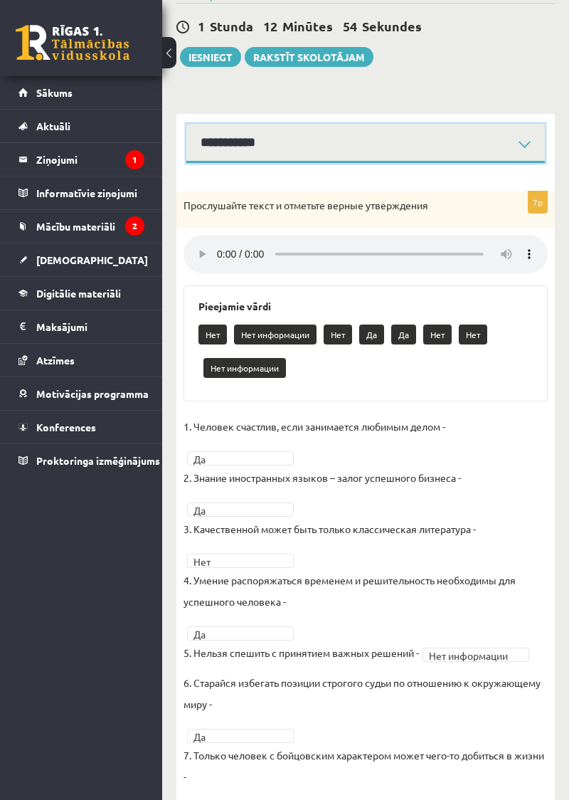
click at [425, 148] on select "**********" at bounding box center [365, 143] width 359 height 39
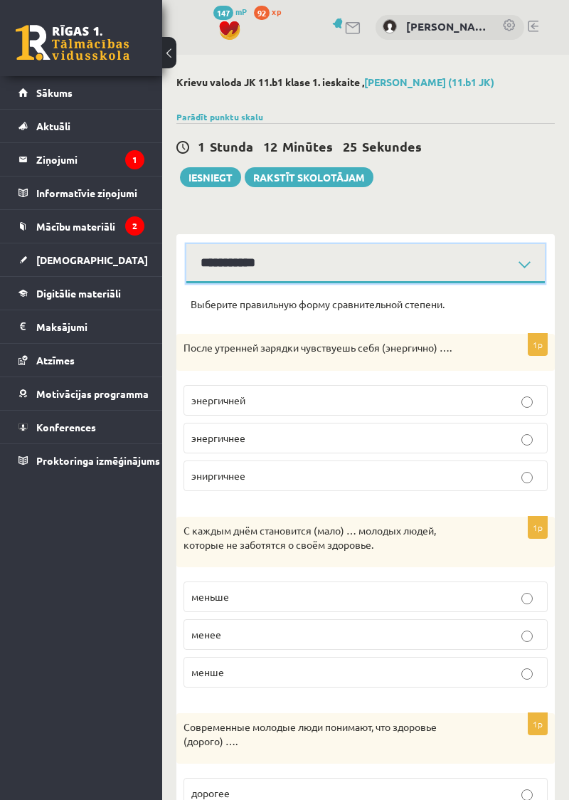
click at [470, 260] on select "**********" at bounding box center [365, 263] width 359 height 39
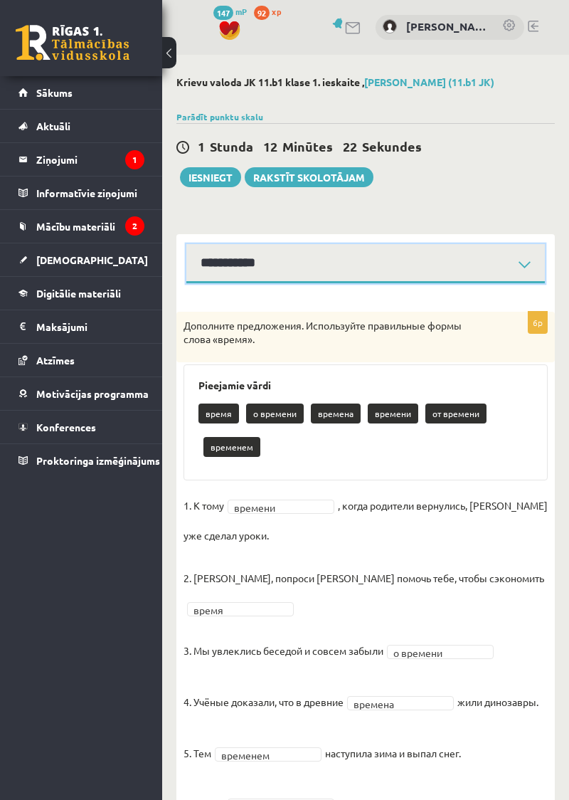
scroll to position [6, 0]
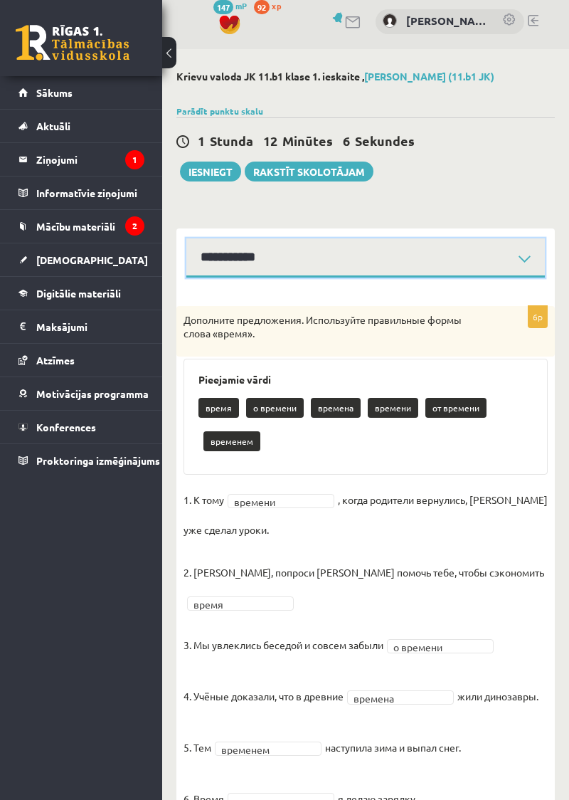
click at [524, 270] on select "**********" at bounding box center [365, 257] width 359 height 39
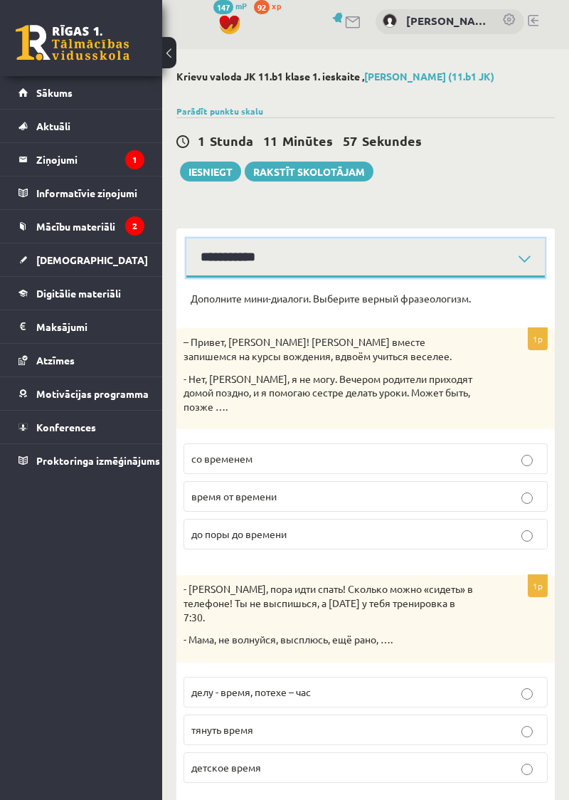
click at [497, 260] on select "**********" at bounding box center [365, 257] width 359 height 39
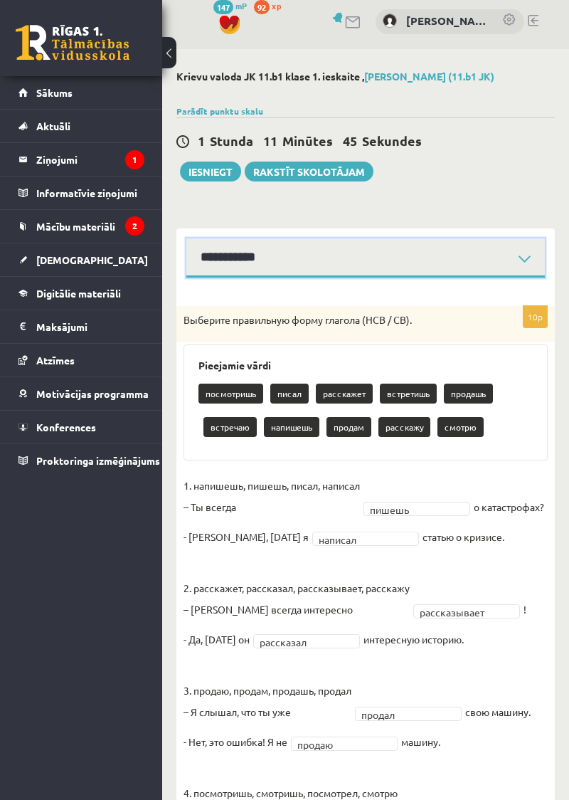
click at [487, 263] on select "**********" at bounding box center [365, 257] width 359 height 39
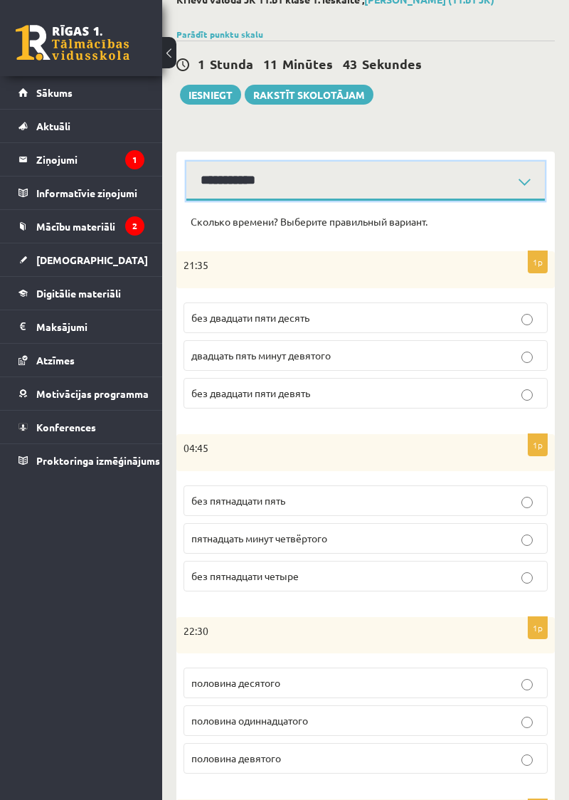
scroll to position [85, 0]
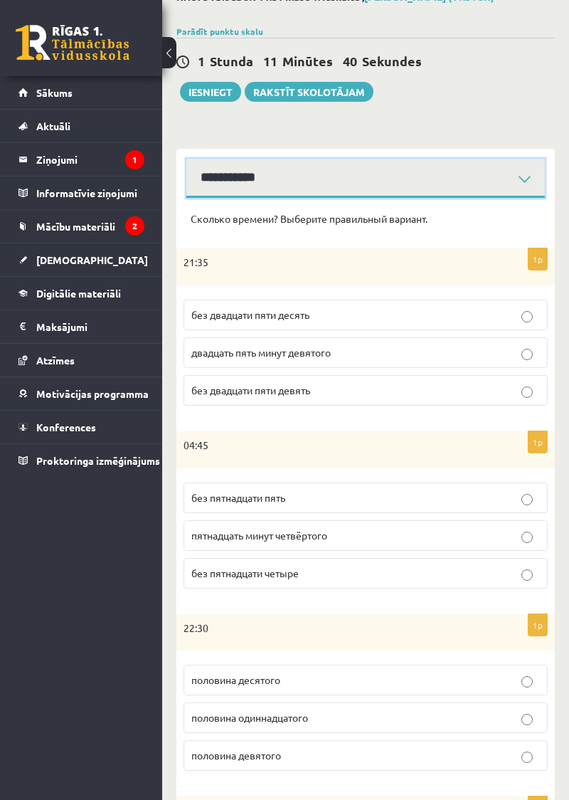
click at [202, 189] on select "**********" at bounding box center [365, 178] width 359 height 39
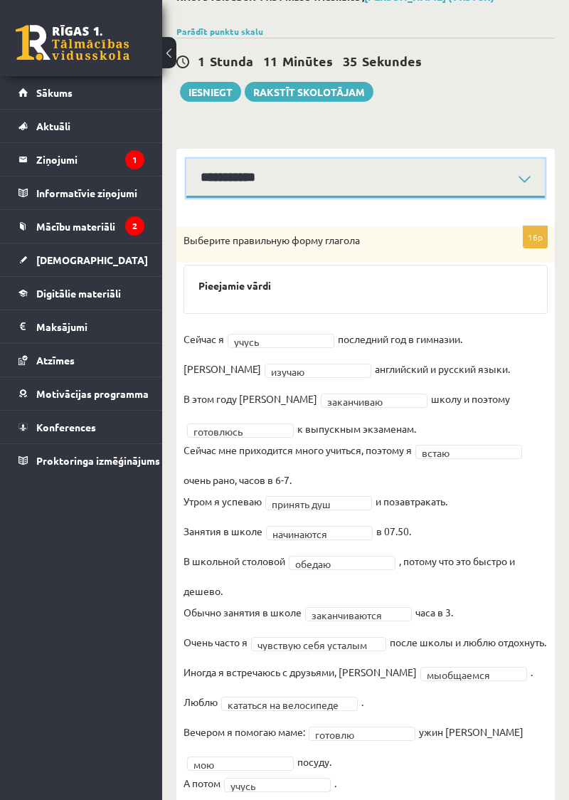
click at [433, 178] on select "**********" at bounding box center [365, 178] width 359 height 39
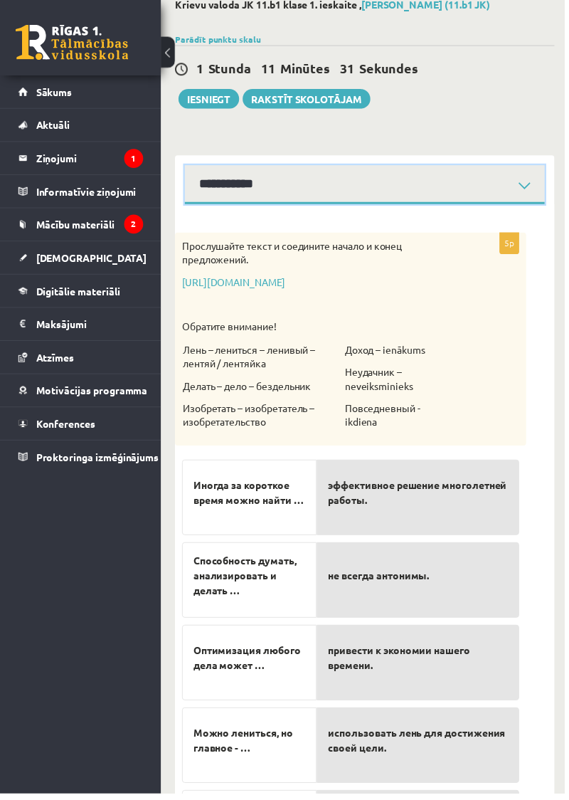
click at [479, 179] on select "**********" at bounding box center [367, 185] width 363 height 39
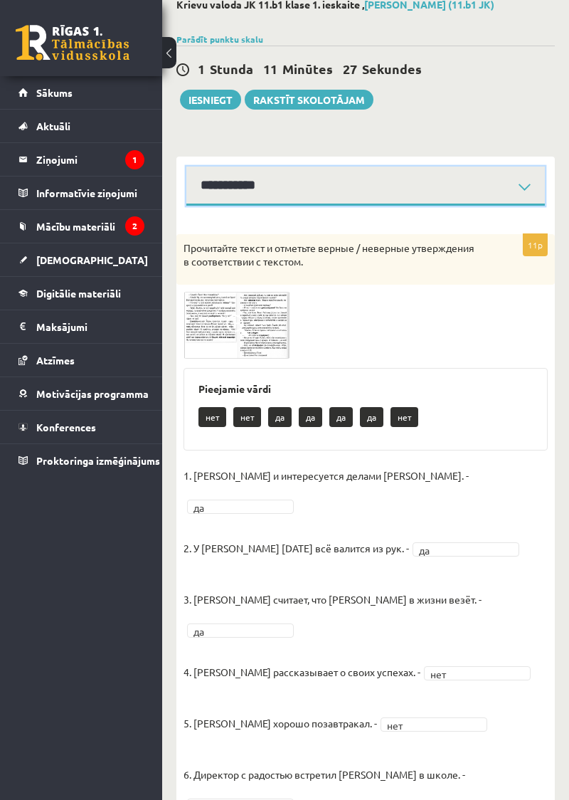
click at [477, 195] on select "**********" at bounding box center [365, 185] width 359 height 39
select select "**********"
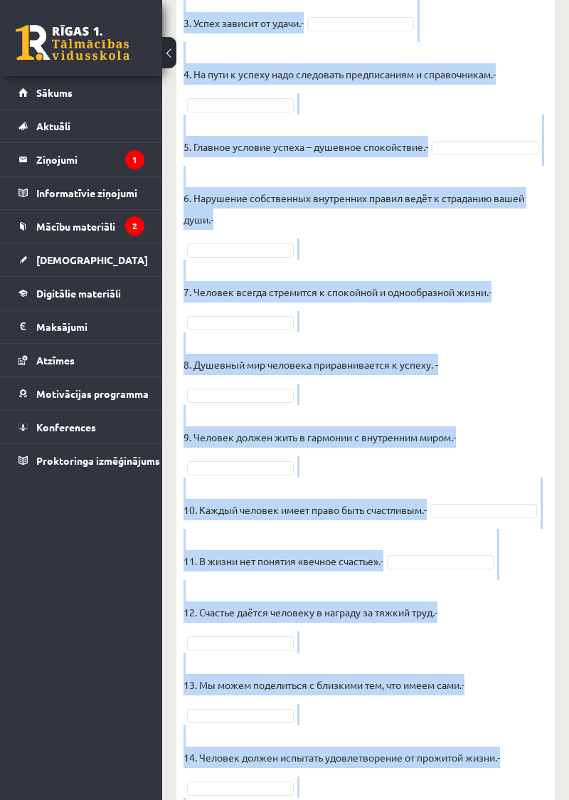
scroll to position [1451, 0]
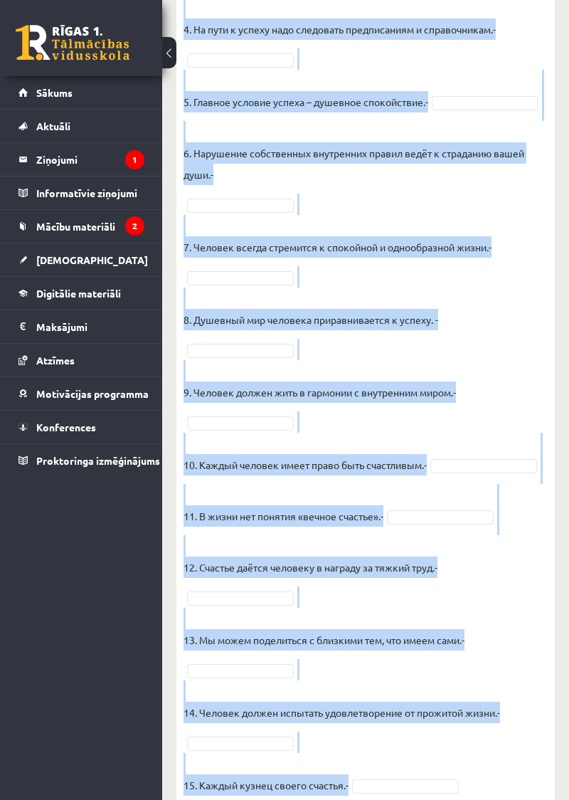
click at [351, 723] on p "14. Человек должен испытать удовлетворение от прожитой жизни.-" at bounding box center [342, 701] width 317 height 43
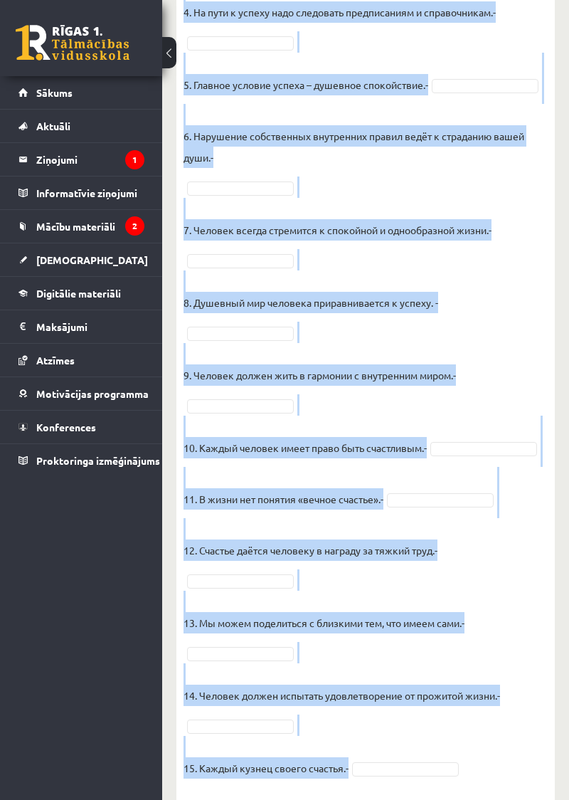
scroll to position [1510, 0]
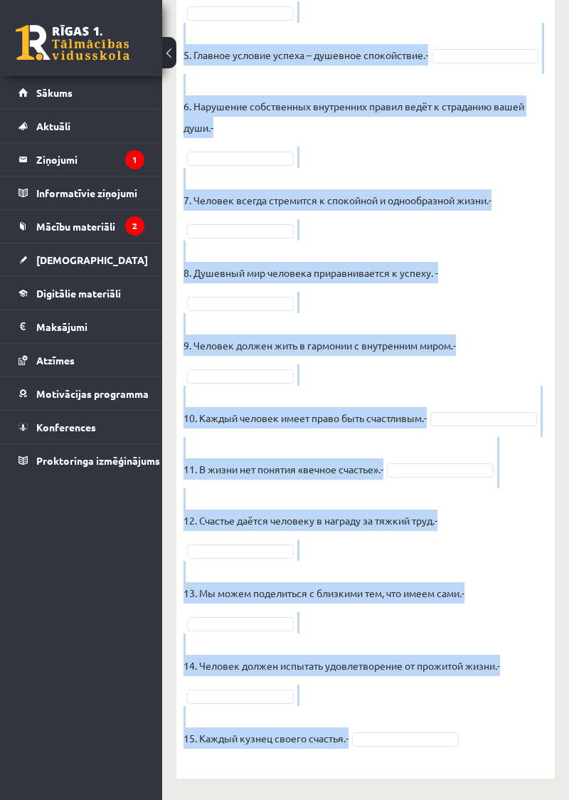
copy div "Прочитайте текст и отметьте верные / неверные утверждения в соответствии с текс…"
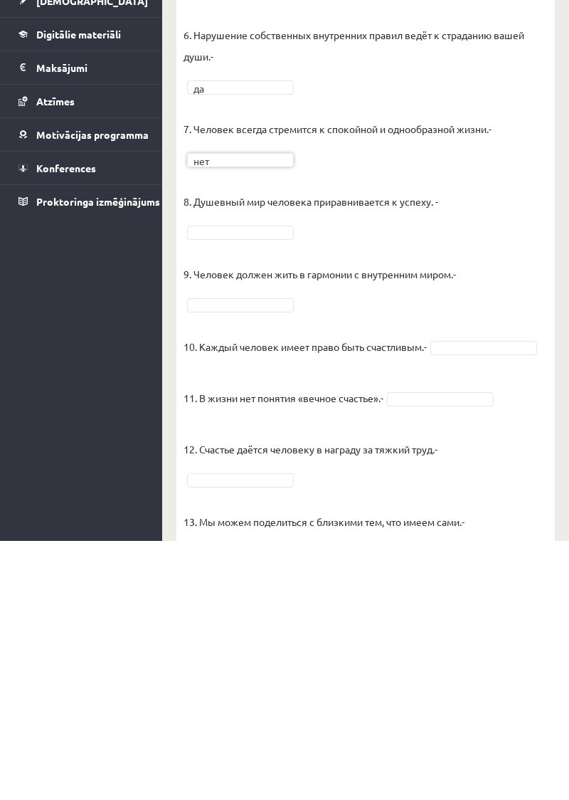
scroll to position [1282, 0]
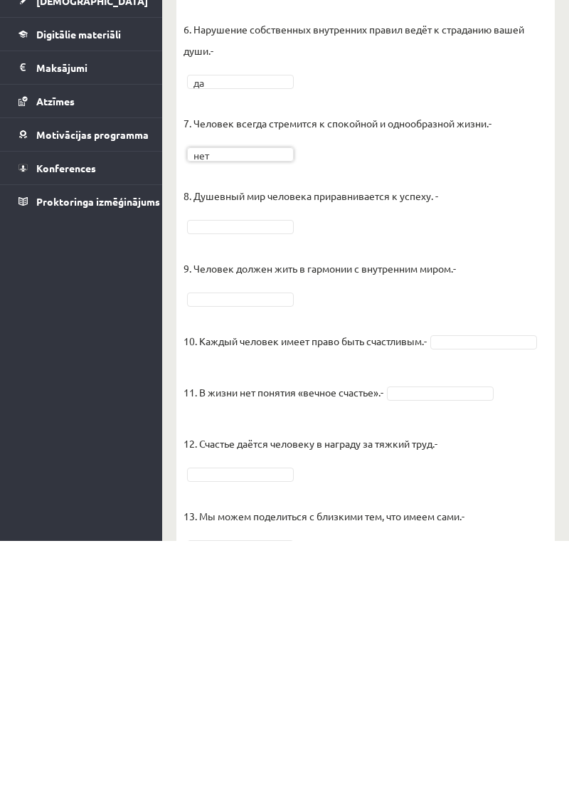
click at [271, 514] on p "9. Человек должен жить в гармонии с внутренним миром.-" at bounding box center [320, 516] width 272 height 43
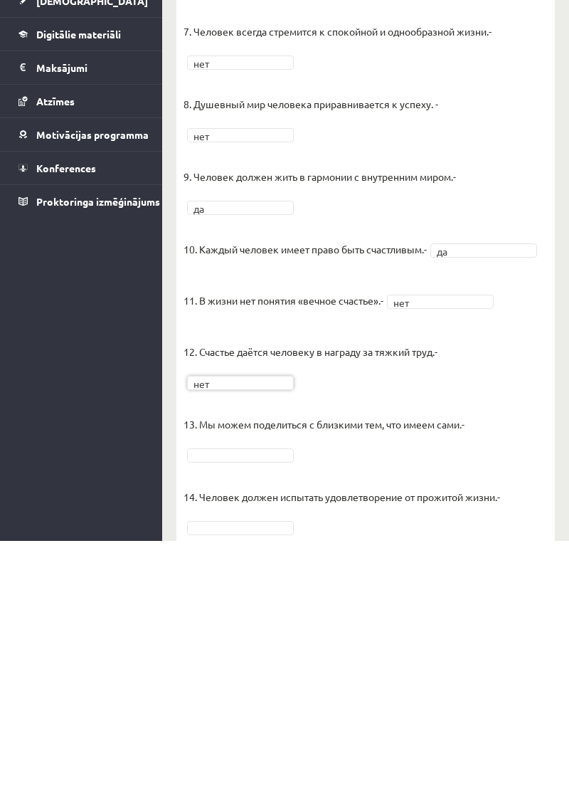
scroll to position [1384, 0]
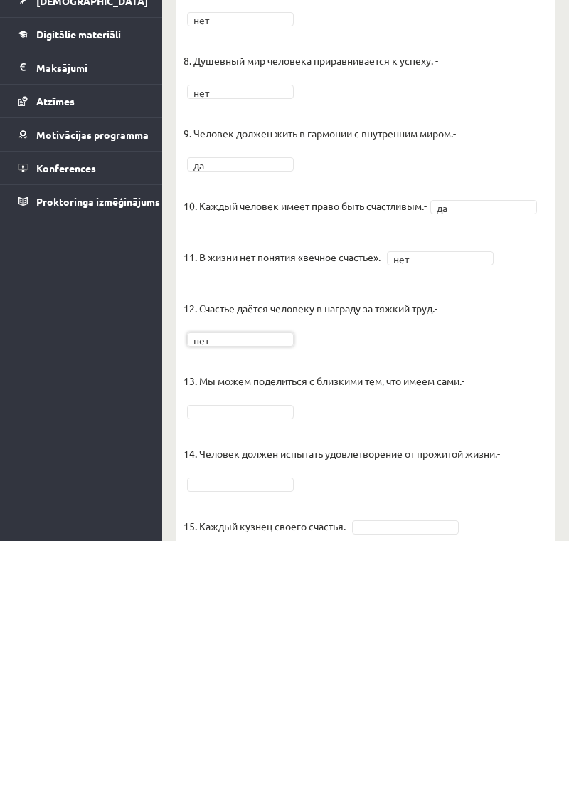
type input "*"
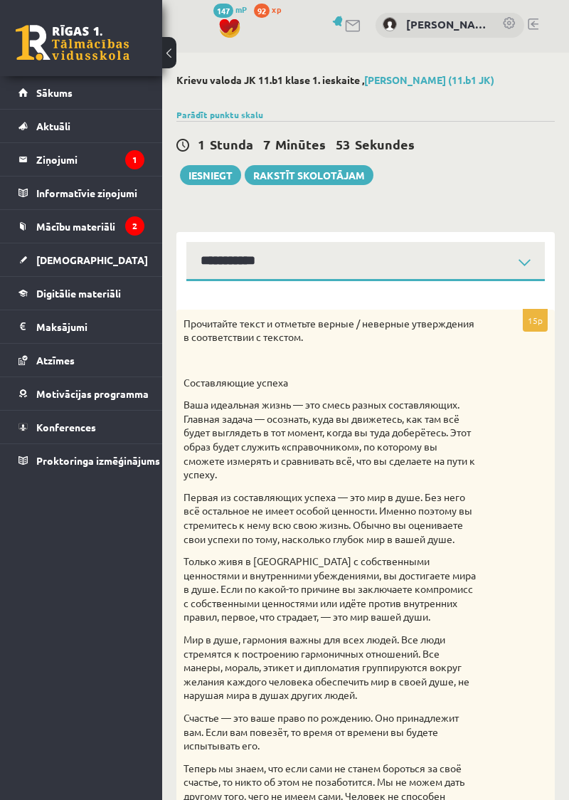
scroll to position [0, 0]
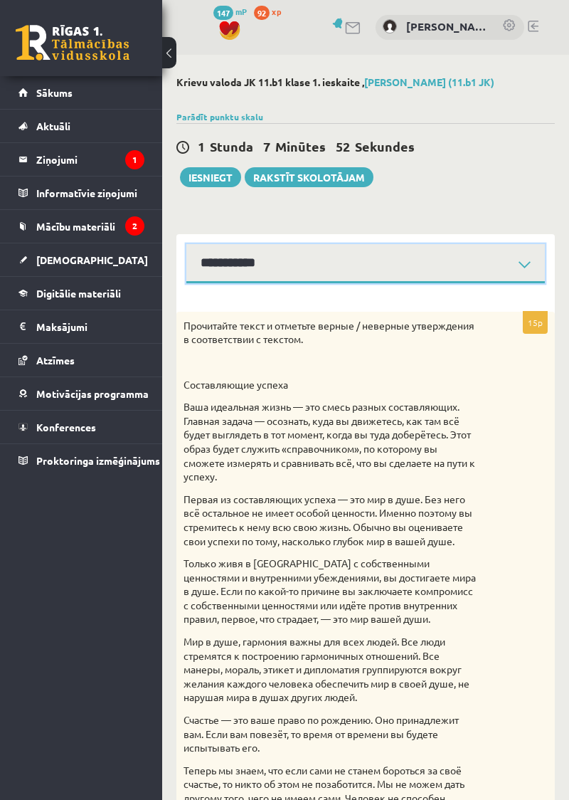
click at [435, 271] on select "**********" at bounding box center [365, 263] width 359 height 39
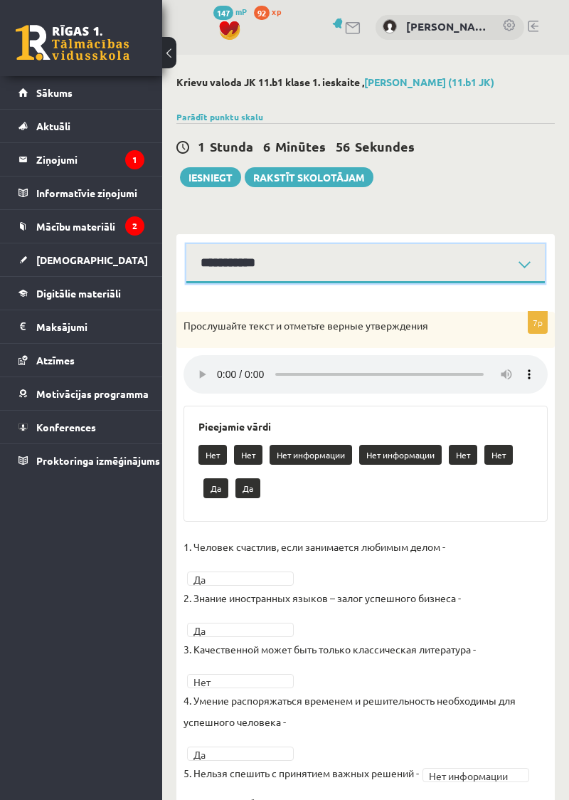
click at [456, 270] on select "**********" at bounding box center [365, 263] width 359 height 39
select select "**********"
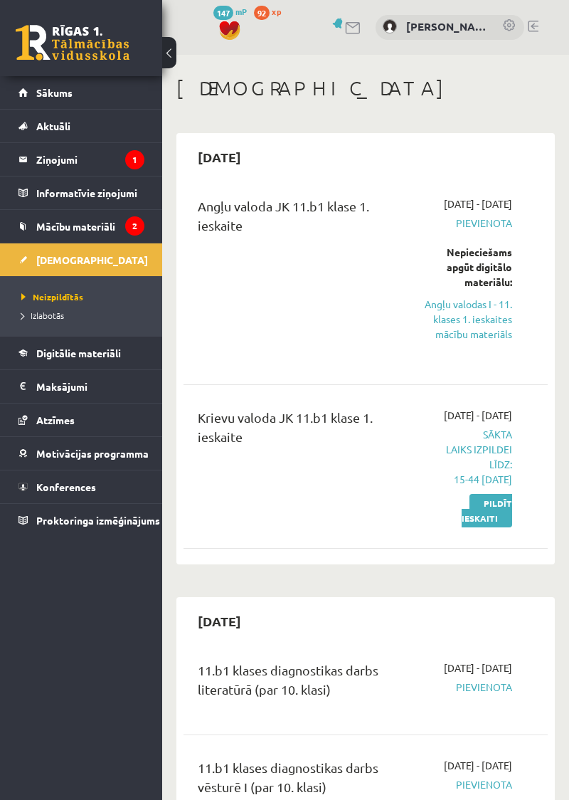
click at [495, 527] on link "Pildīt ieskaiti" at bounding box center [487, 510] width 51 height 33
click at [492, 527] on link "Pildīt ieskaiti" at bounding box center [487, 510] width 51 height 33
click at [490, 527] on link "Pildīt ieskaiti" at bounding box center [487, 510] width 51 height 33
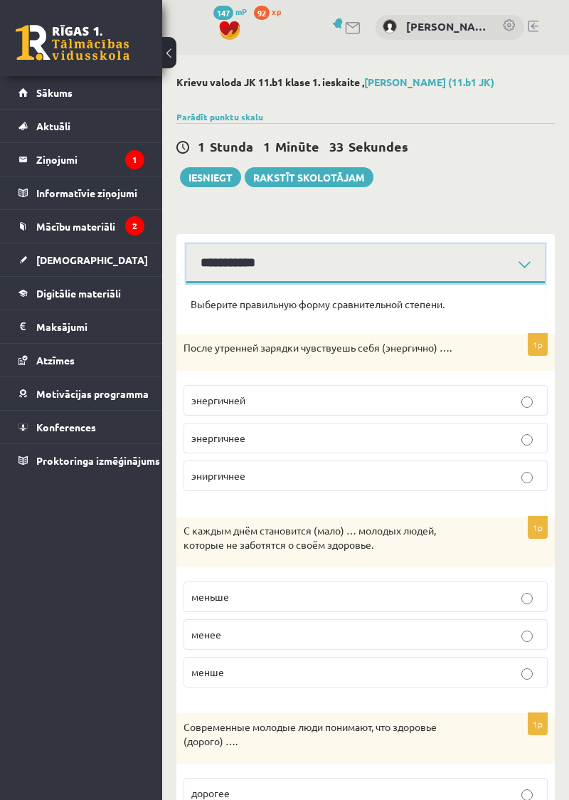
click at [386, 260] on select "**********" at bounding box center [365, 263] width 359 height 39
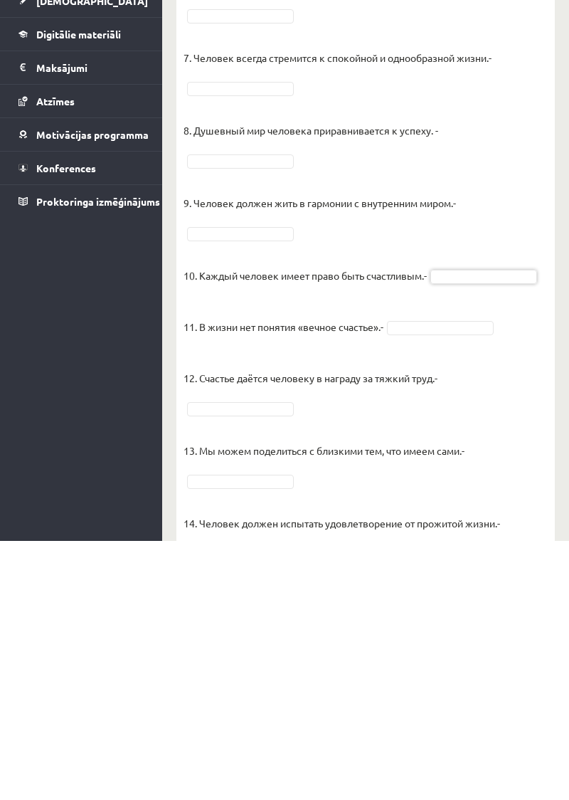
scroll to position [1451, 0]
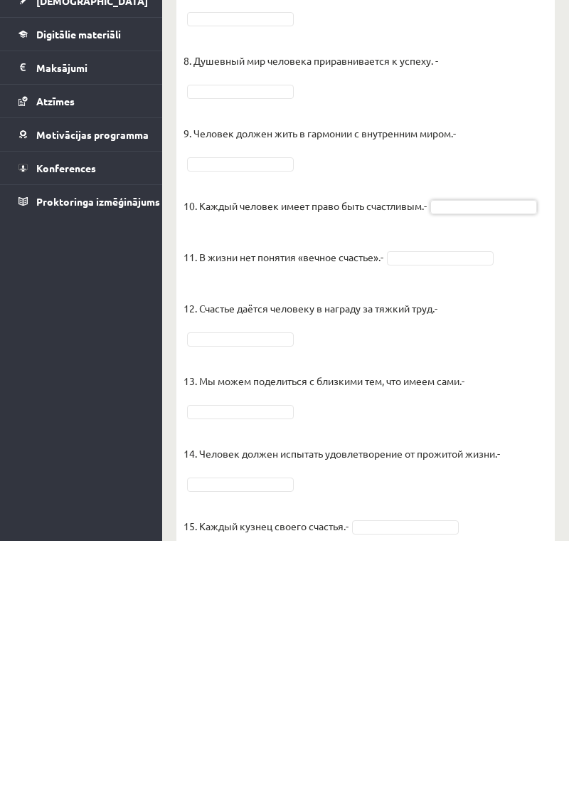
click at [517, 799] on fieldset "1. Человек должен жить по составленному плану. - 2. Если хочешь быть успешным –…" at bounding box center [366, 323] width 364 height 960
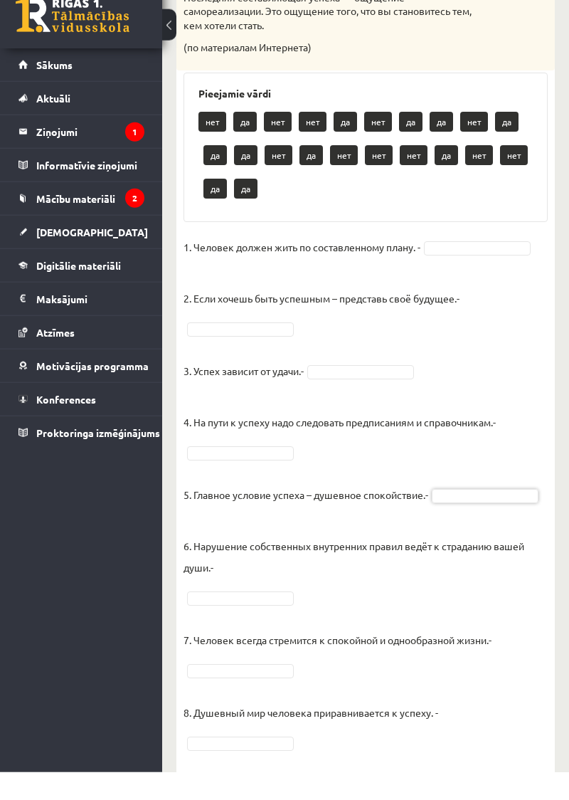
scroll to position [1030, 0]
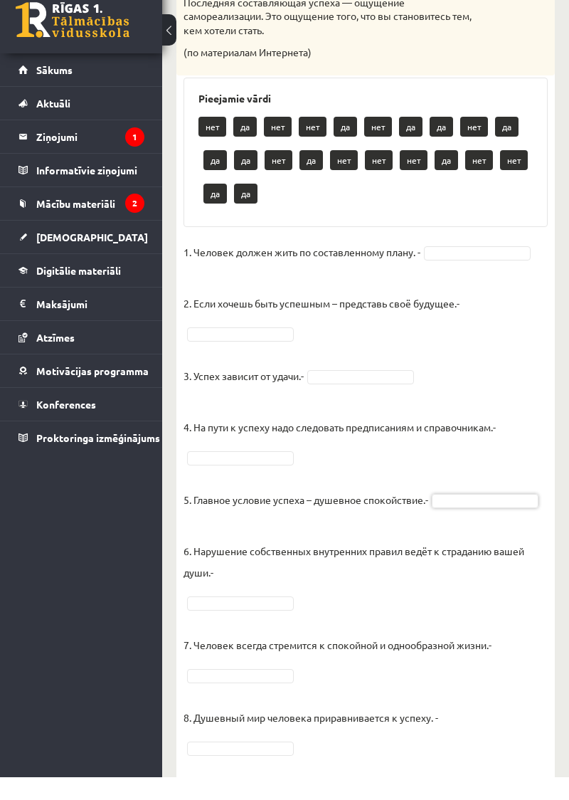
click at [481, 324] on fieldset "1. Человек должен жить по составленному плану. - 2. Если хочешь быть успешным –…" at bounding box center [366, 744] width 364 height 960
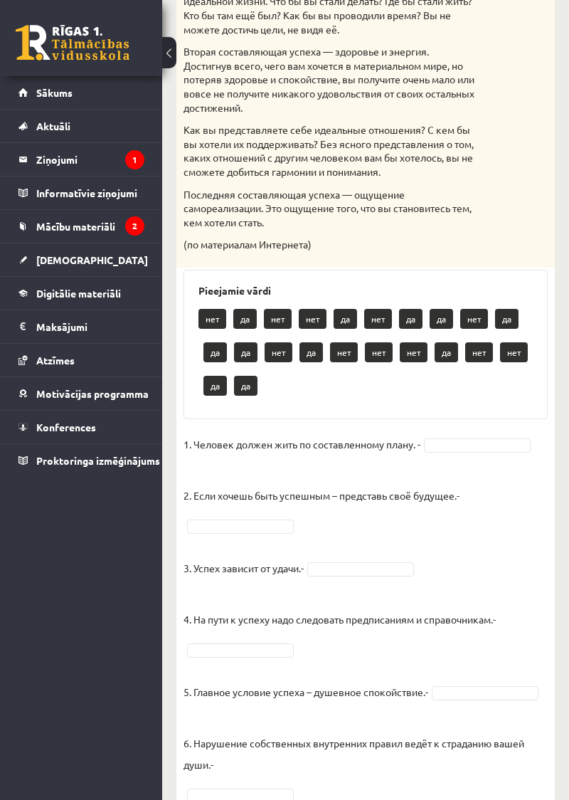
scroll to position [861, 0]
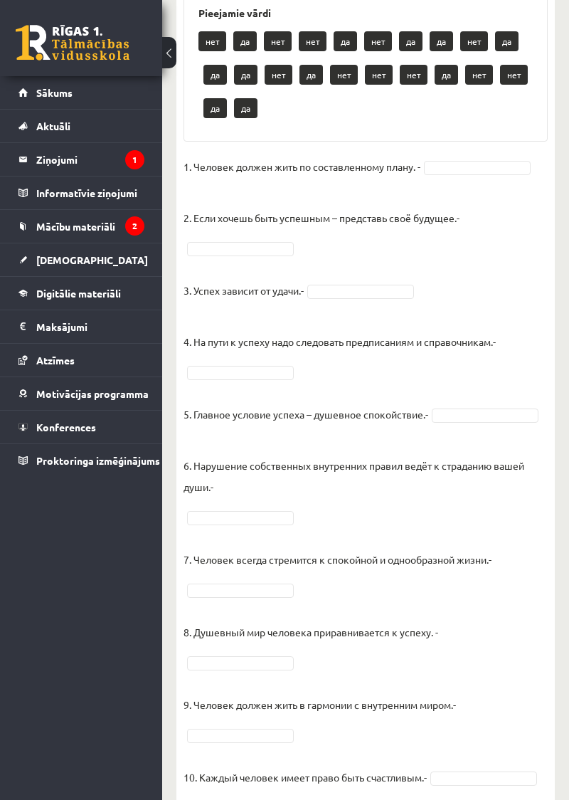
scroll to position [1149, 0]
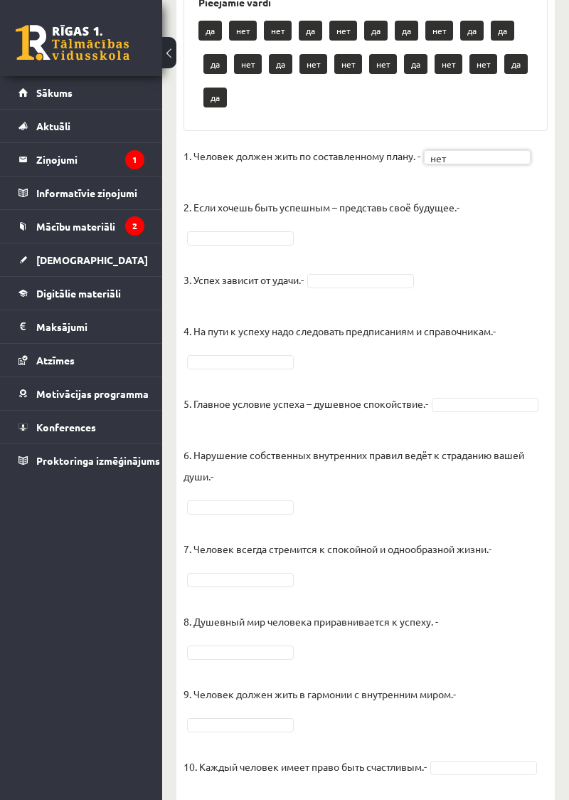
click at [255, 271] on p "3. Успех зависит от удачи.-" at bounding box center [244, 269] width 120 height 43
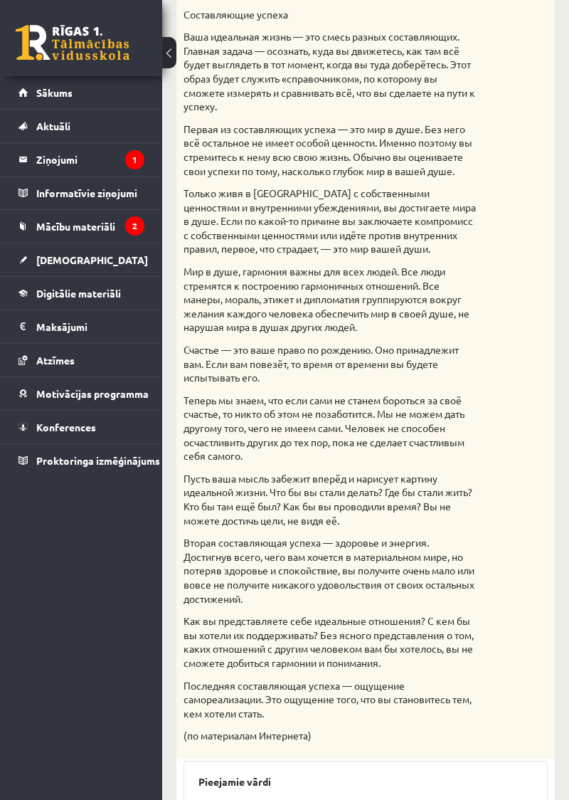
scroll to position [0, 0]
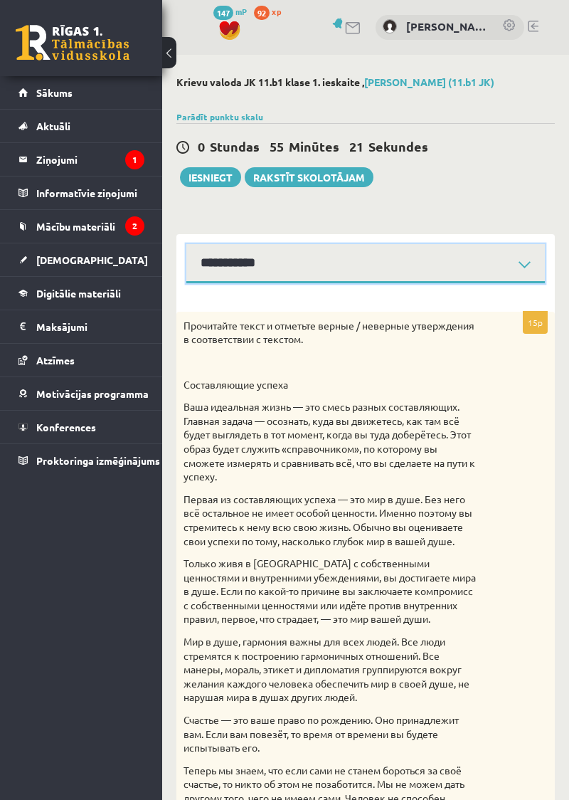
click at [336, 267] on select "**********" at bounding box center [365, 263] width 359 height 39
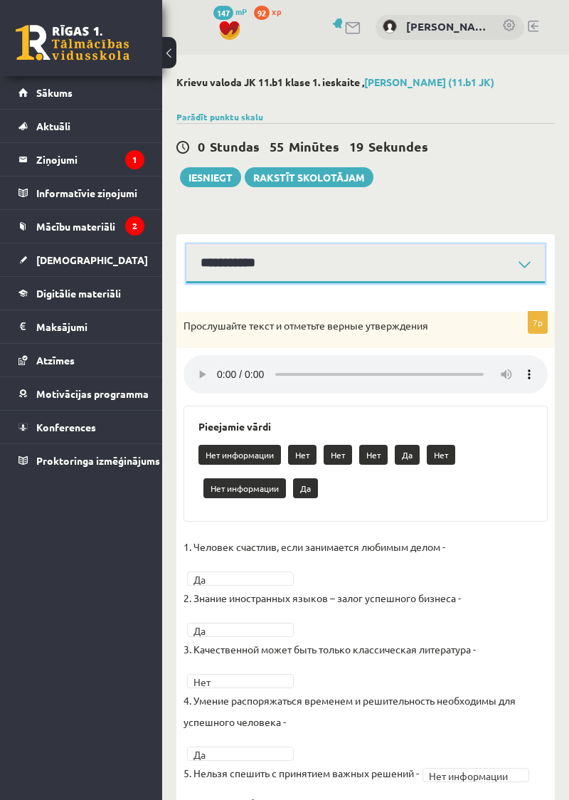
click at [348, 263] on select "**********" at bounding box center [365, 263] width 359 height 39
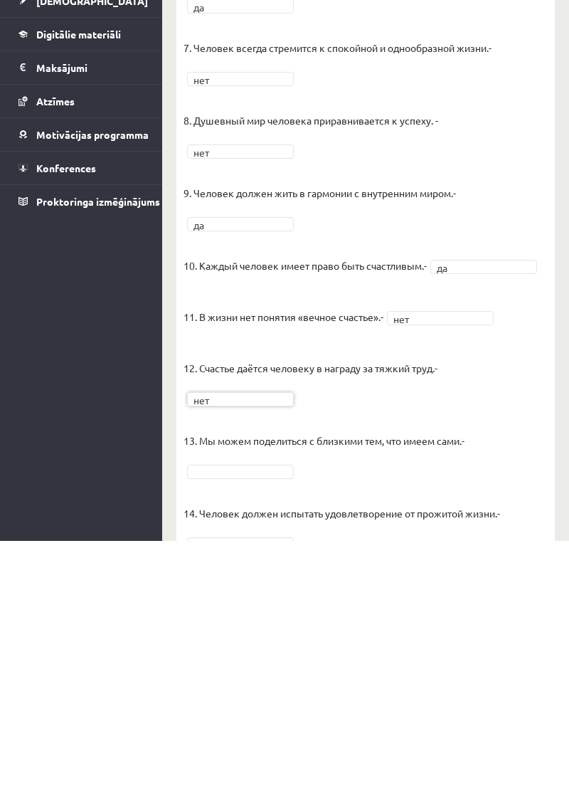
scroll to position [1384, 0]
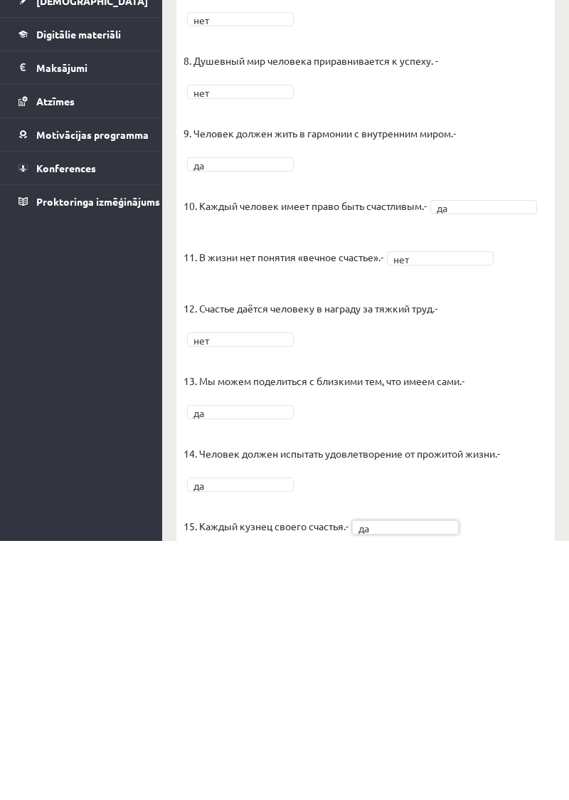
click at [525, 799] on fieldset "1. Человек должен жить по составленному плану. - нет *** 2. Если хочешь быть ус…" at bounding box center [366, 323] width 364 height 960
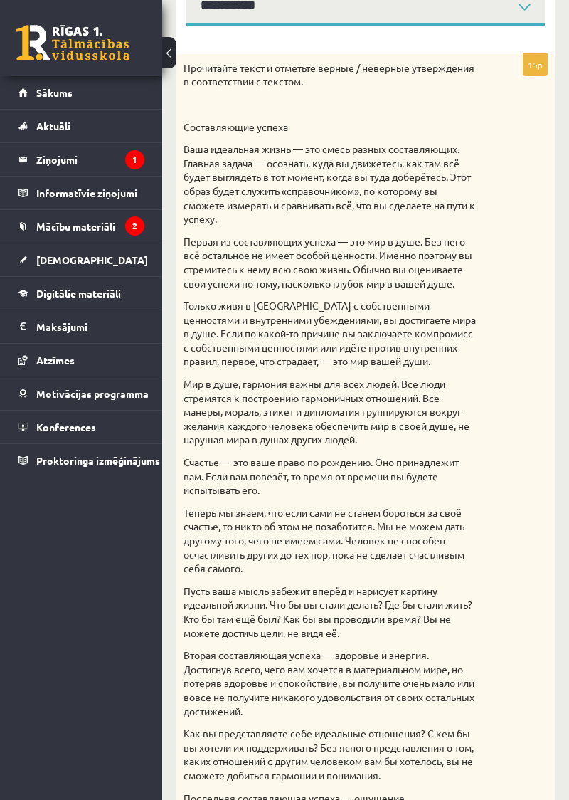
scroll to position [0, 0]
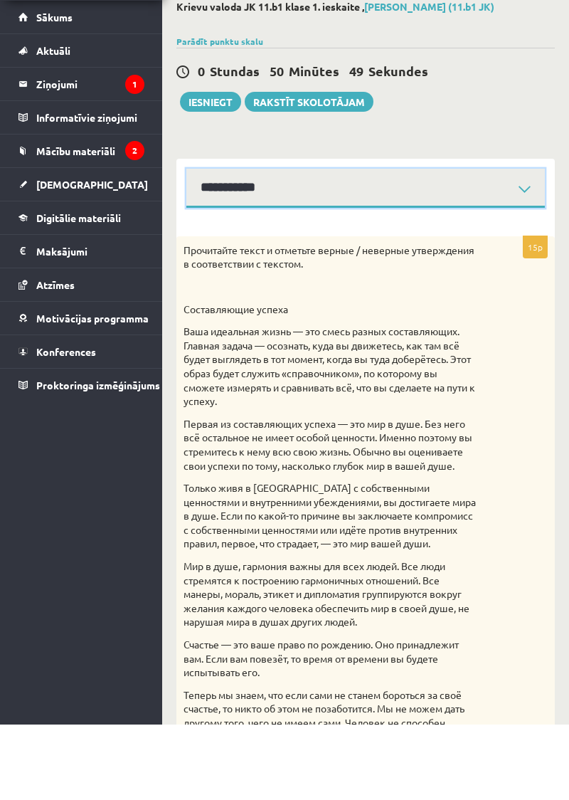
click at [509, 276] on select "**********" at bounding box center [365, 263] width 359 height 39
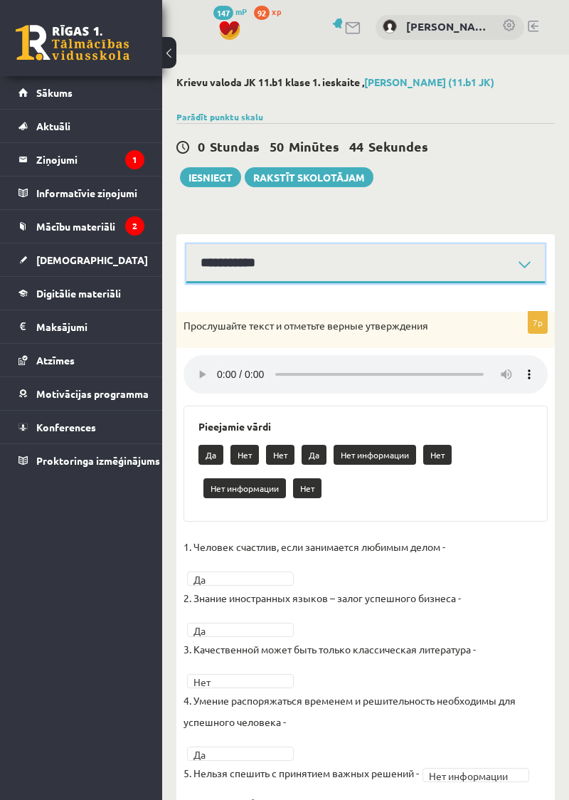
click at [526, 257] on select "**********" at bounding box center [365, 263] width 359 height 39
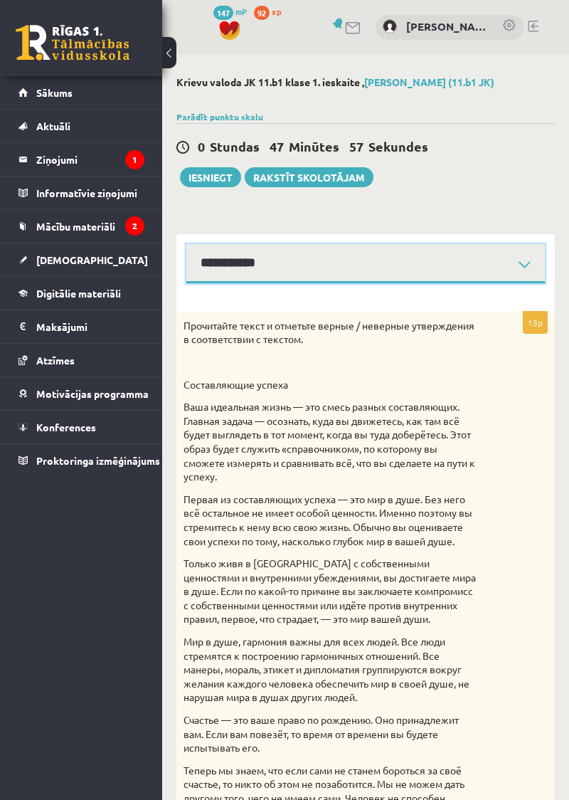
click at [360, 277] on select "**********" at bounding box center [365, 263] width 359 height 39
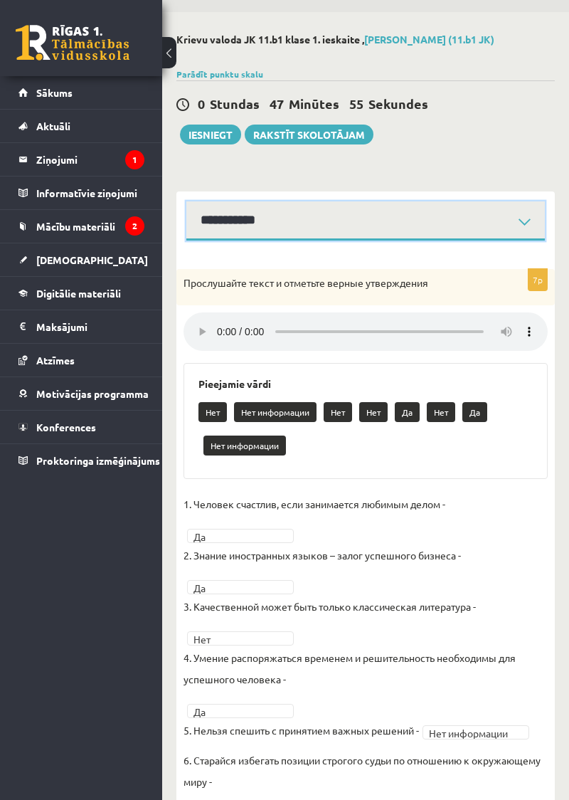
scroll to position [120, 0]
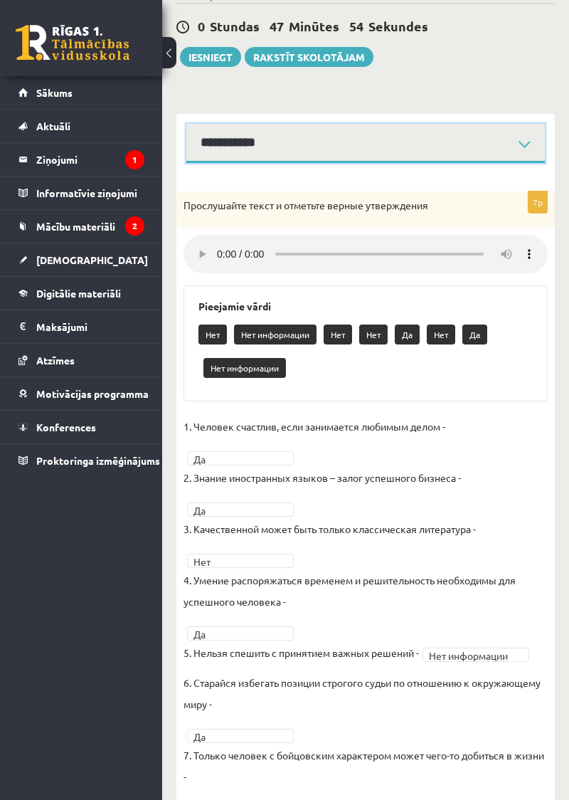
click at [459, 141] on select "**********" at bounding box center [365, 143] width 359 height 39
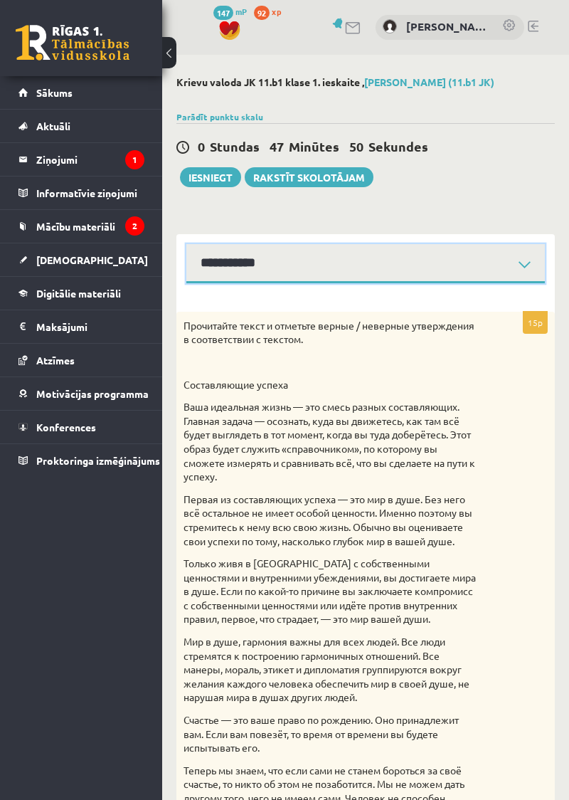
click at [373, 259] on select "**********" at bounding box center [365, 263] width 359 height 39
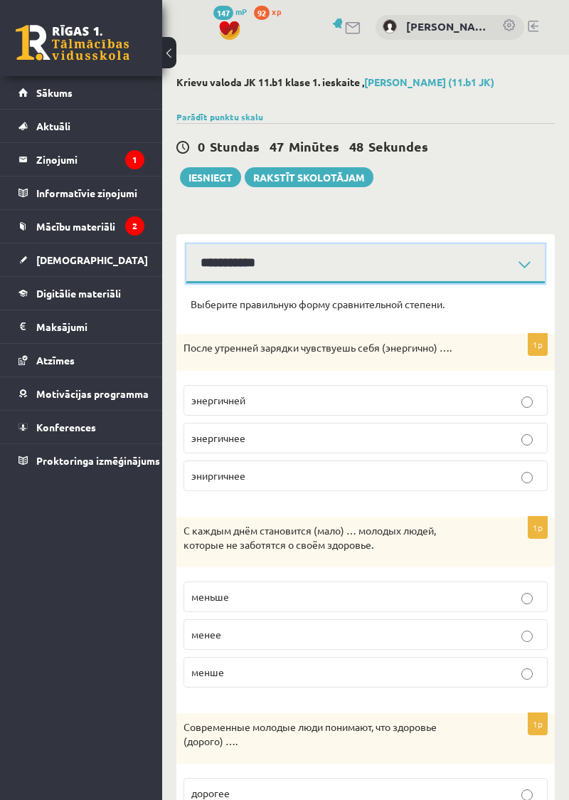
click at [394, 272] on select "**********" at bounding box center [365, 263] width 359 height 39
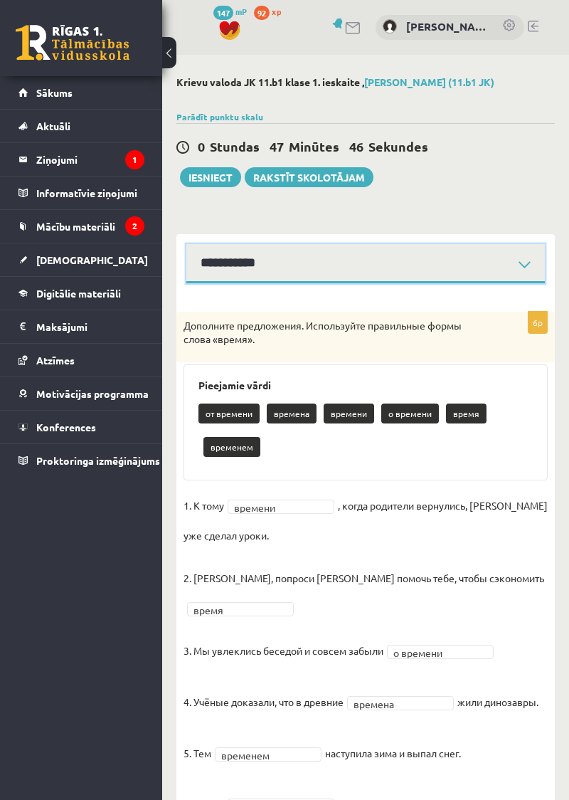
click at [418, 270] on select "**********" at bounding box center [365, 263] width 359 height 39
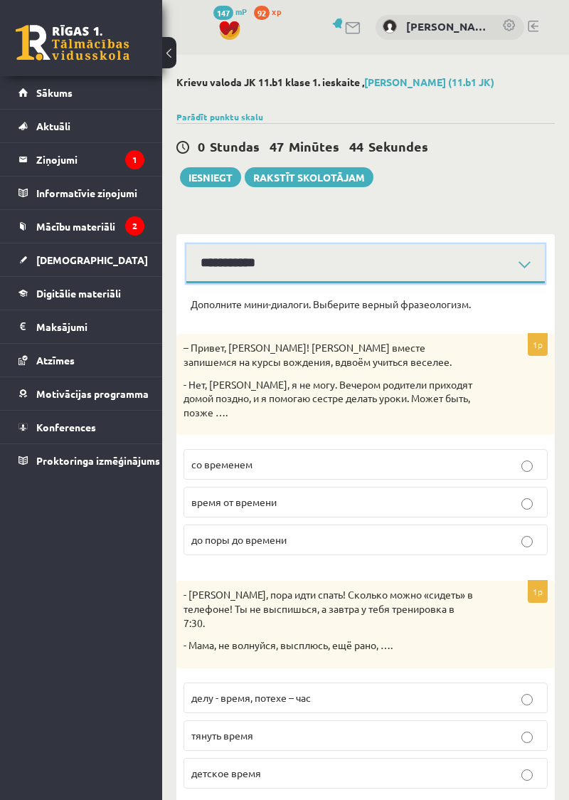
click at [427, 265] on select "**********" at bounding box center [365, 263] width 359 height 39
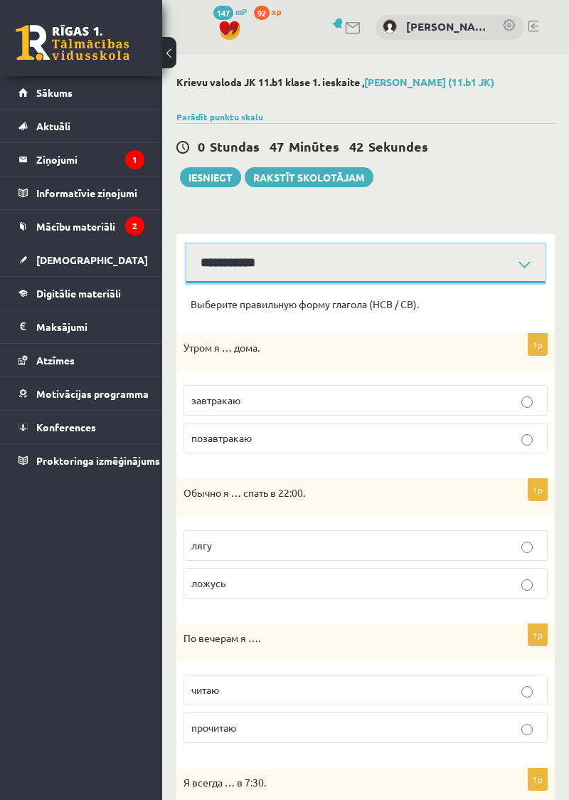
click at [477, 272] on select "**********" at bounding box center [365, 263] width 359 height 39
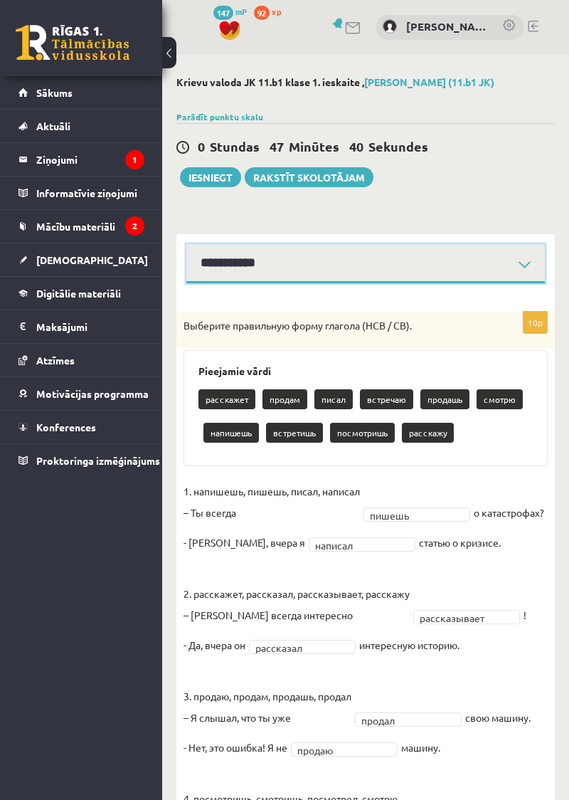
click at [504, 270] on select "**********" at bounding box center [365, 263] width 359 height 39
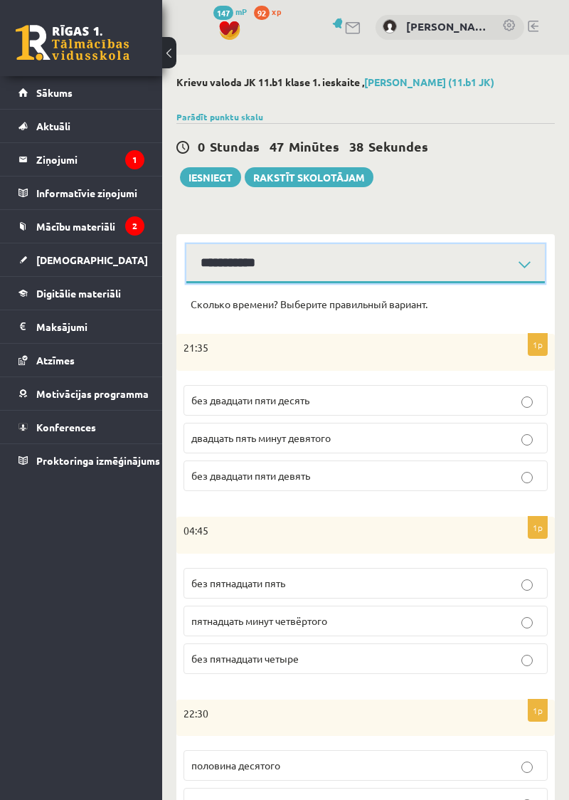
click at [497, 263] on select "**********" at bounding box center [365, 263] width 359 height 39
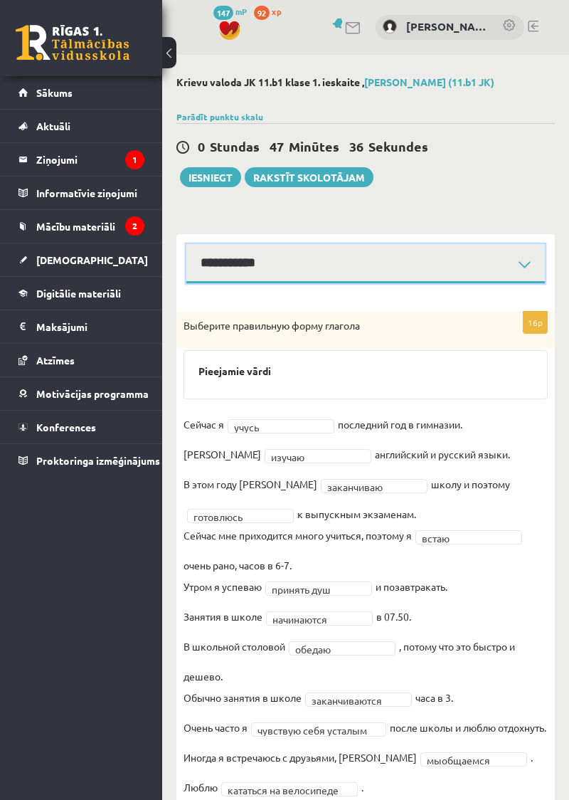
click at [486, 277] on select "**********" at bounding box center [365, 263] width 359 height 39
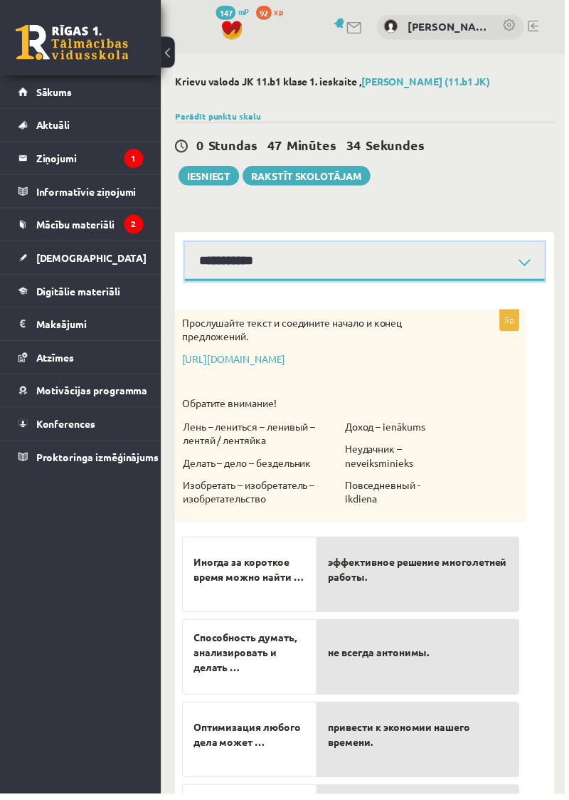
click at [467, 273] on select "**********" at bounding box center [367, 263] width 363 height 39
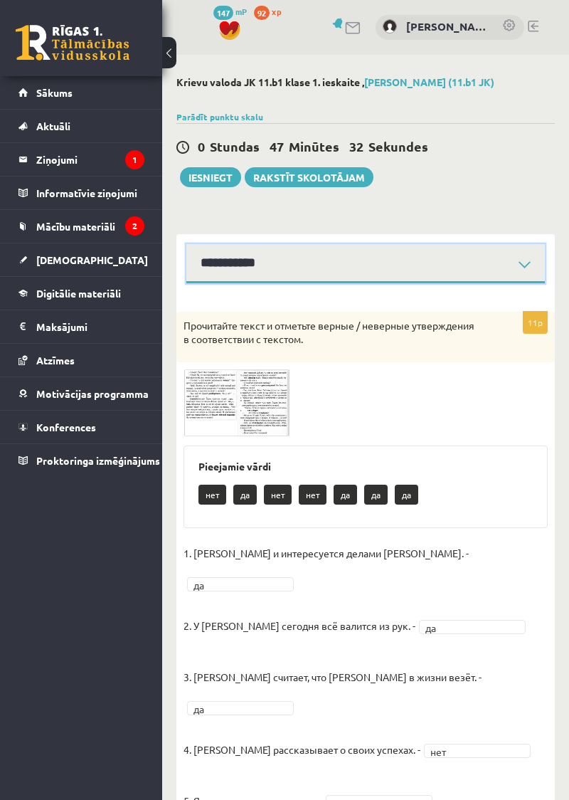
click at [479, 266] on select "**********" at bounding box center [365, 263] width 359 height 39
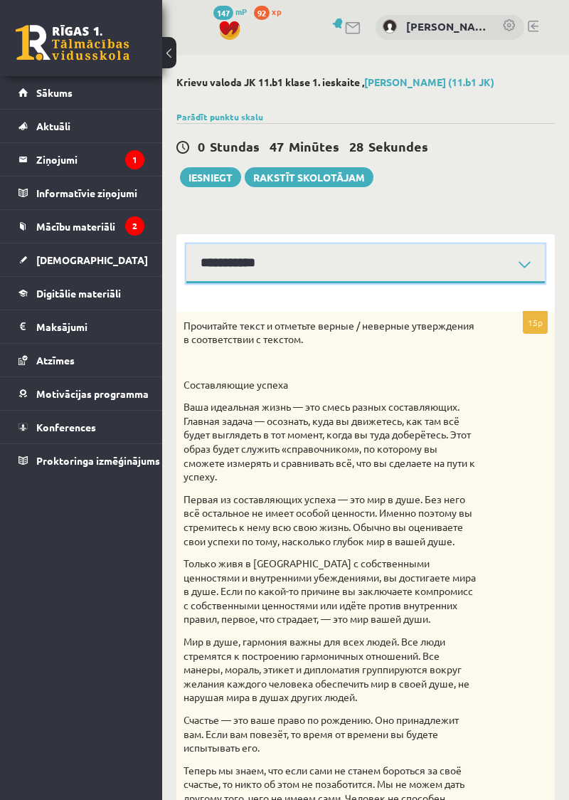
click at [401, 273] on select "**********" at bounding box center [365, 263] width 359 height 39
select select "**********"
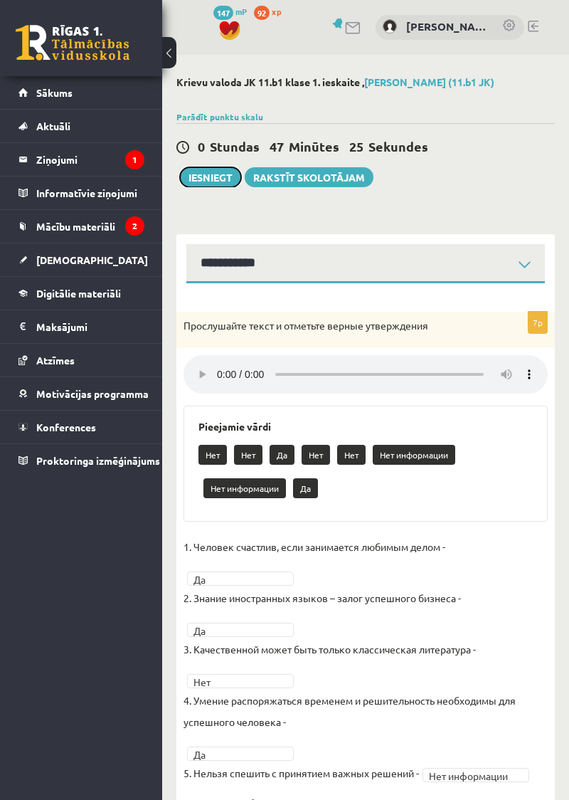
click at [216, 174] on button "Iesniegt" at bounding box center [210, 177] width 61 height 20
click at [214, 179] on button "Iesniegt" at bounding box center [210, 177] width 61 height 20
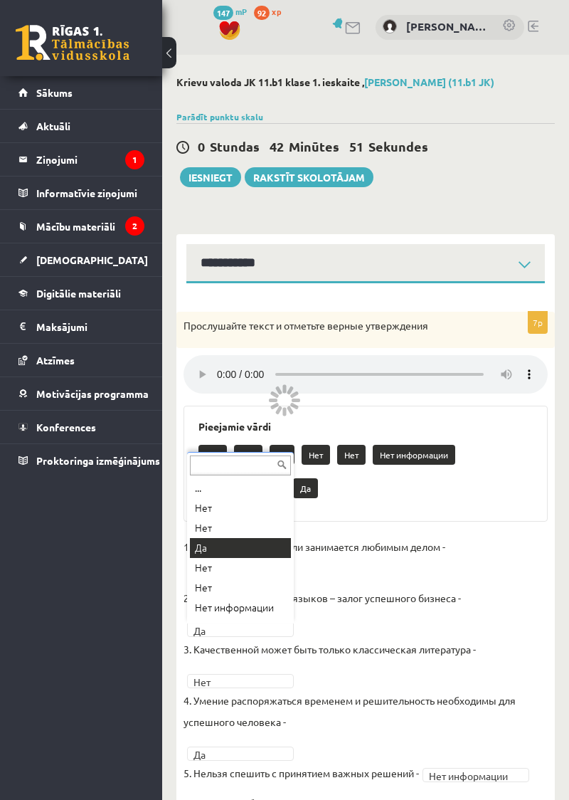
scroll to position [92, 0]
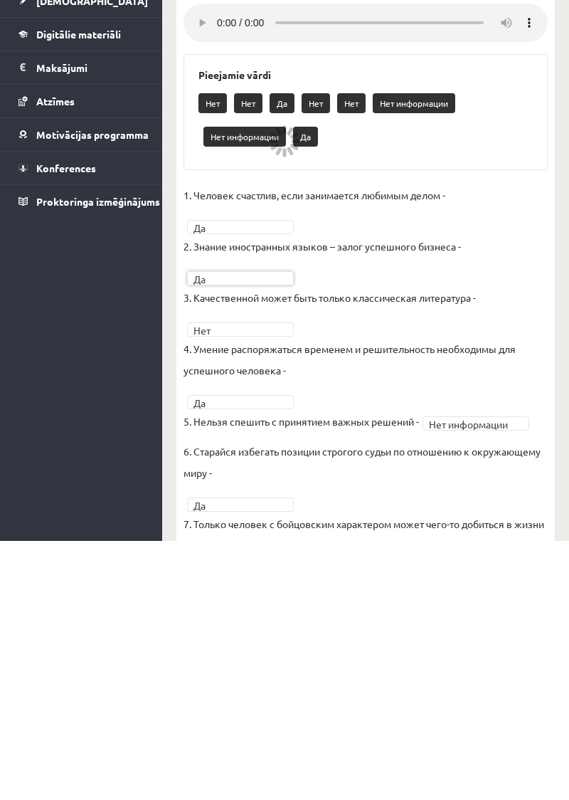
click at [70, 659] on div "0 Dāvanas 147 mP 92 xp Kristina Ishchenko Sākums Aktuāli Kā mācīties eSKOLĀ Kon…" at bounding box center [81, 400] width 162 height 800
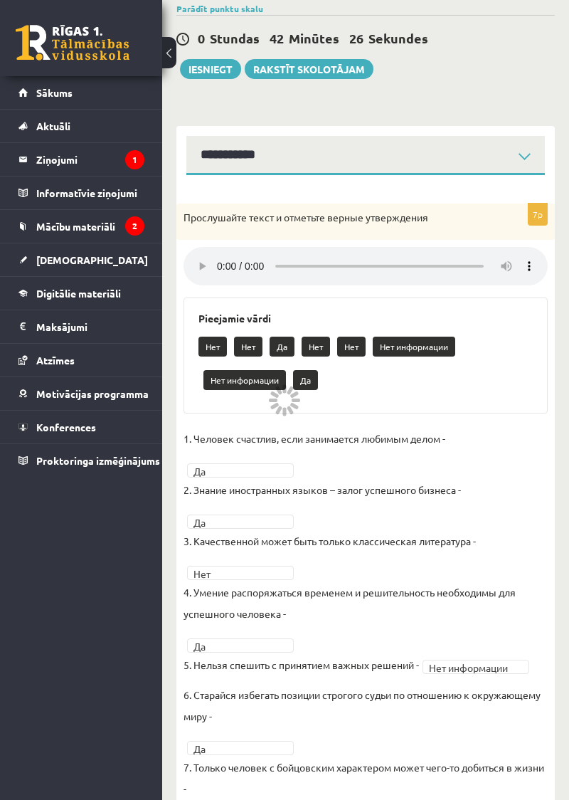
scroll to position [120, 0]
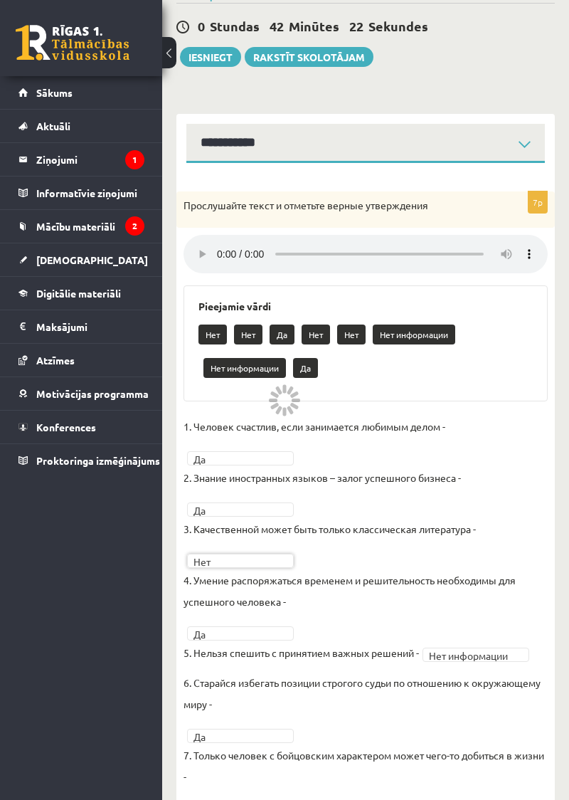
click at [76, 533] on div "0 Dāvanas 147 mP 92 xp Kristina Ishchenko Sākums Aktuāli Kā mācīties eSKOLĀ Kon…" at bounding box center [81, 400] width 162 height 800
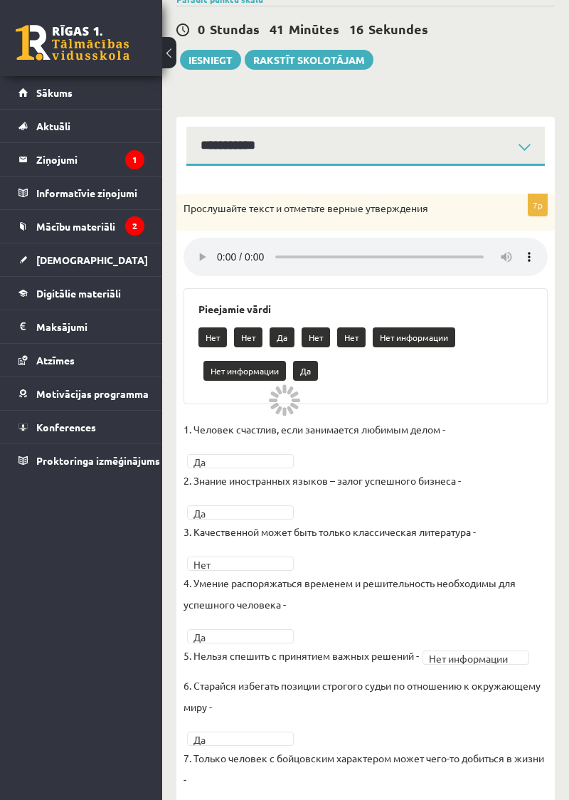
scroll to position [0, 0]
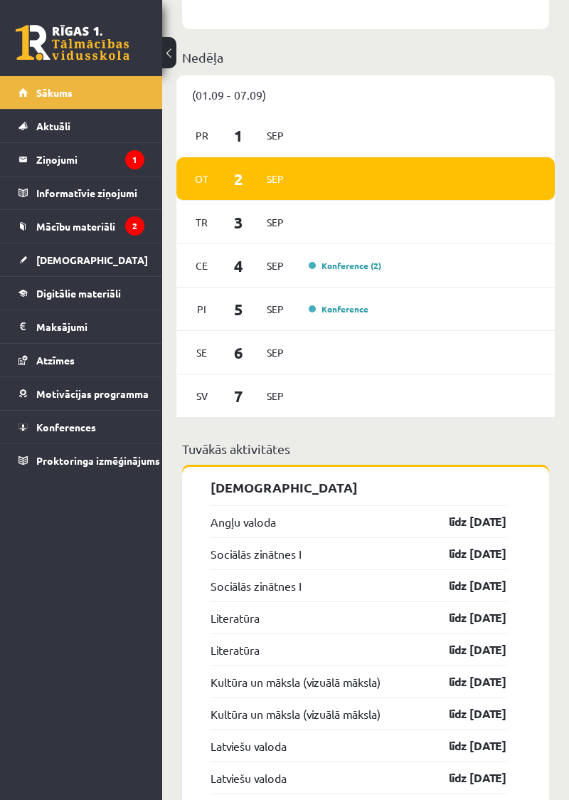
scroll to position [1249, 0]
click at [104, 265] on link "[DEMOGRAPHIC_DATA]" at bounding box center [81, 259] width 126 height 33
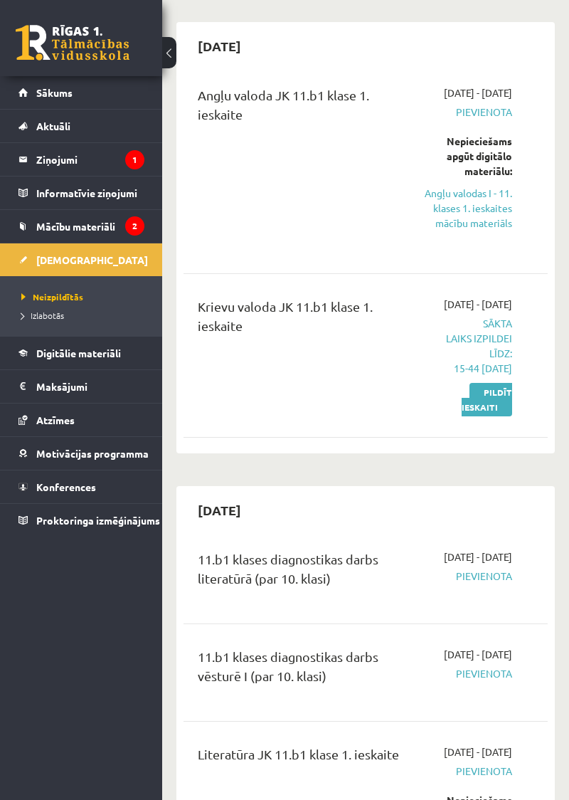
scroll to position [27, 0]
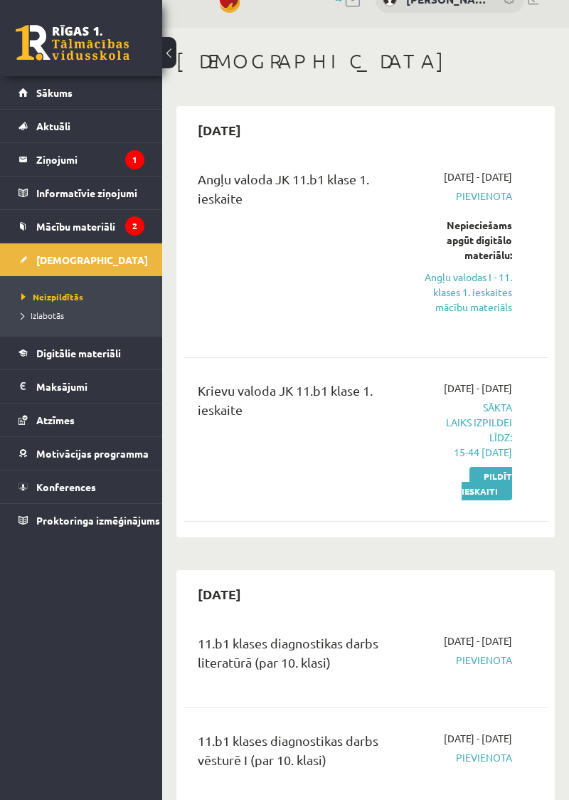
click at [491, 500] on link "Pildīt ieskaiti" at bounding box center [487, 483] width 51 height 33
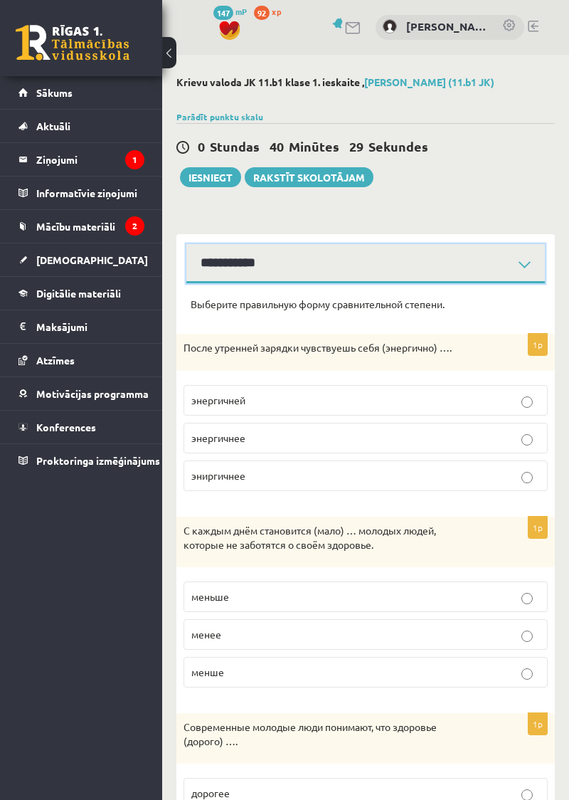
click at [313, 273] on select "**********" at bounding box center [365, 263] width 359 height 39
select select "**********"
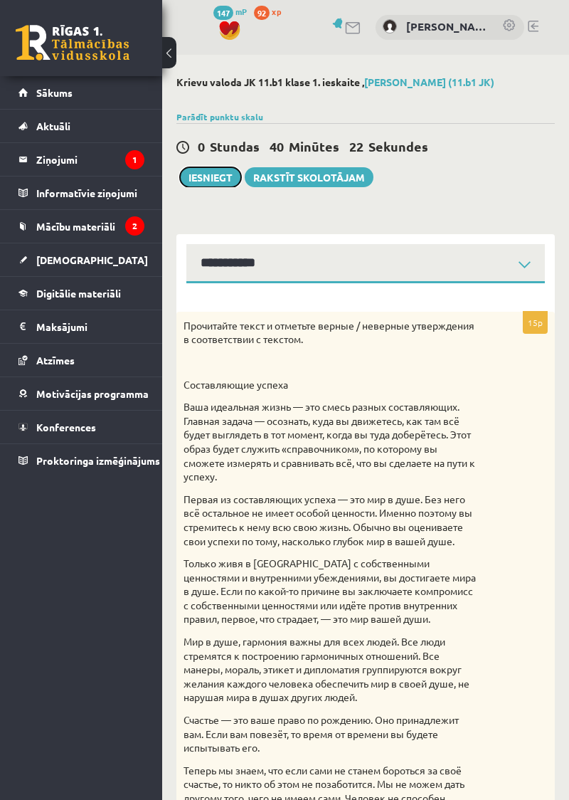
click at [218, 179] on button "Iesniegt" at bounding box center [210, 177] width 61 height 20
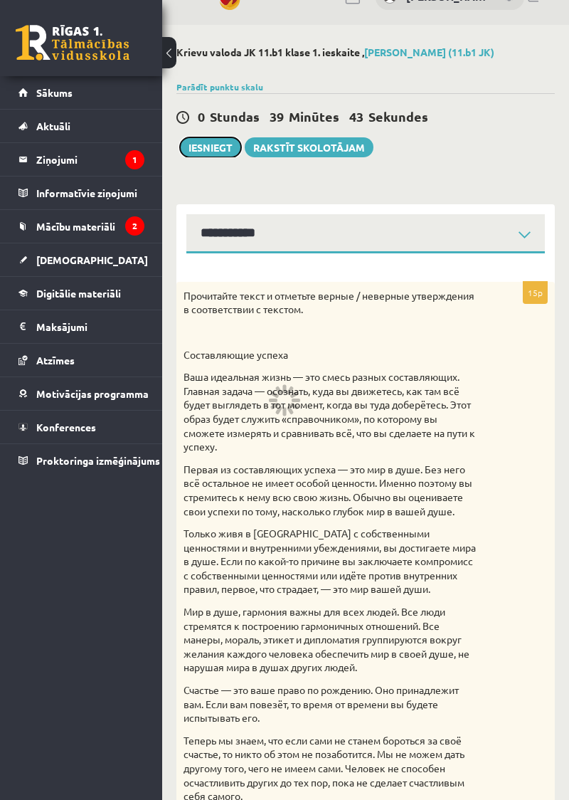
scroll to position [50, 0]
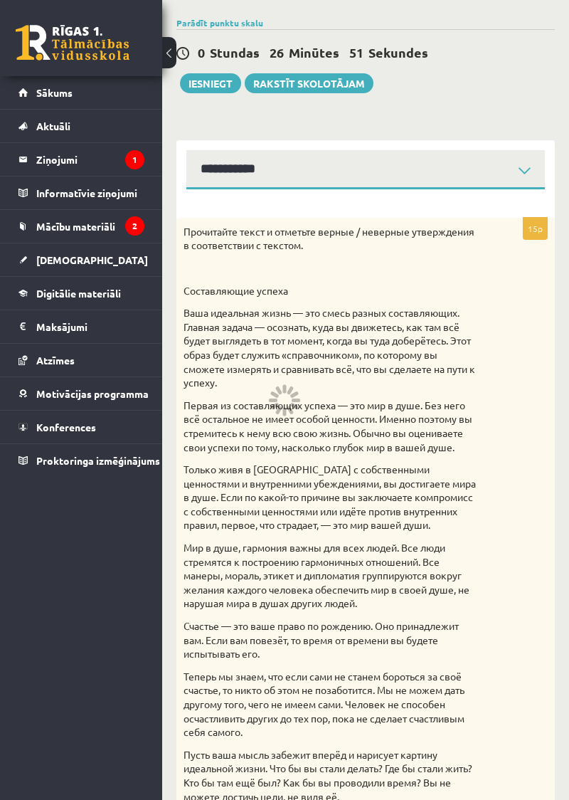
scroll to position [0, 0]
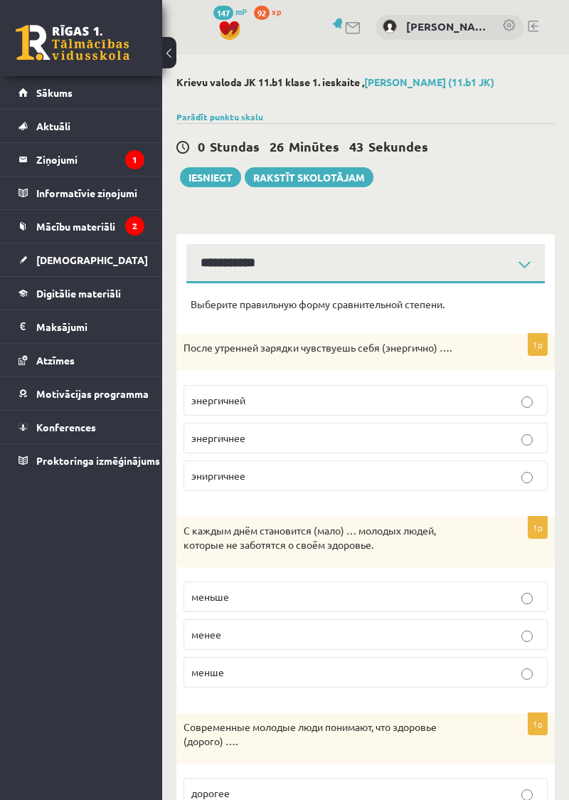
select select "**********"
click at [210, 181] on button "Iesniegt" at bounding box center [210, 177] width 61 height 20
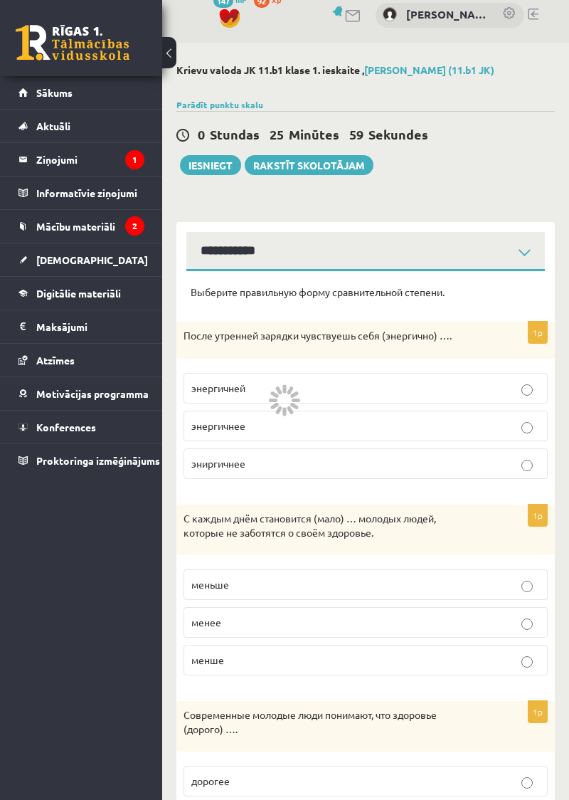
click at [217, 189] on div "Krievu valoda JK 11.b1 klase 1. ieskaite , [PERSON_NAME] (11.b1 JK) Parādīt pun…" at bounding box center [365, 677] width 407 height 1269
click at [208, 168] on button "Iesniegt" at bounding box center [210, 165] width 61 height 20
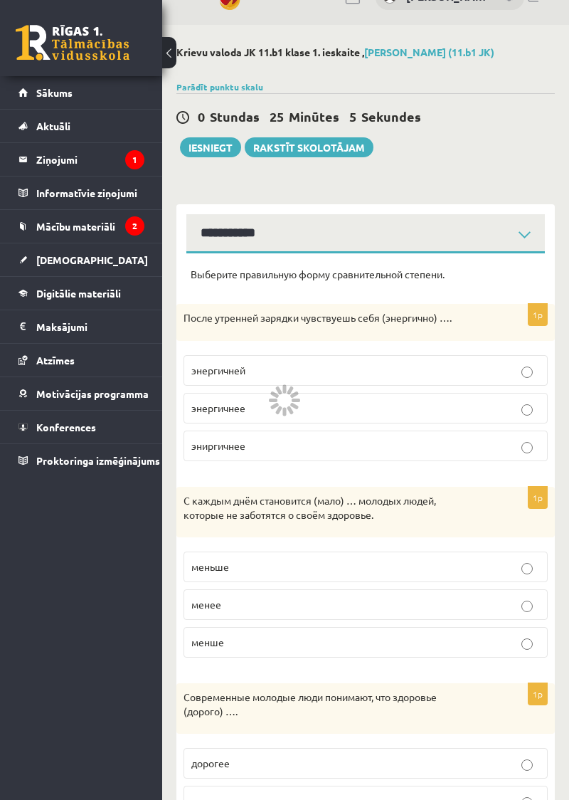
click at [107, 687] on div "0 Dāvanas 147 mP 92 xp [PERSON_NAME] Sākums Aktuāli Kā mācīties eSKOLĀ Kontakti…" at bounding box center [81, 400] width 162 height 800
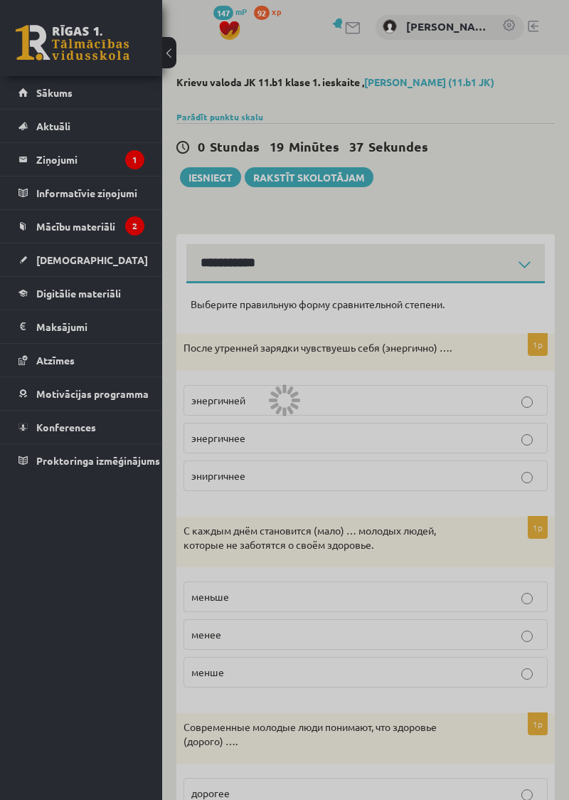
select select "**********"
click at [80, 267] on div at bounding box center [284, 400] width 569 height 800
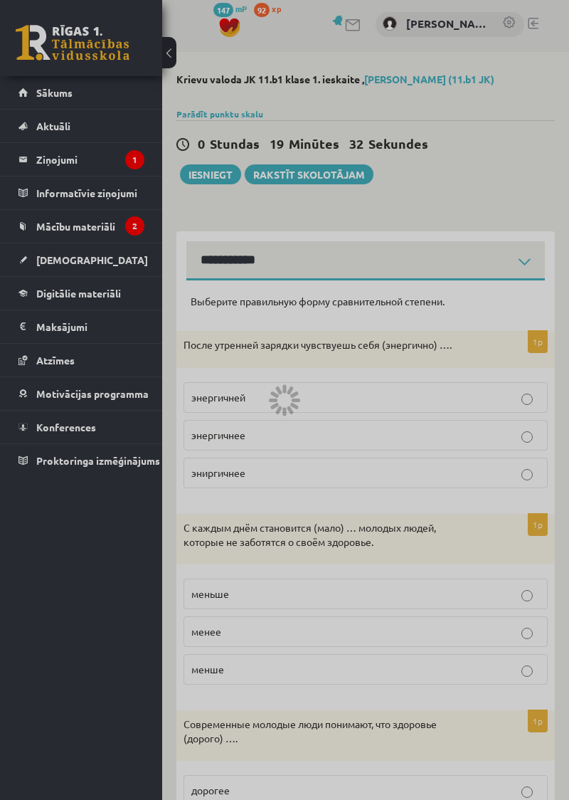
scroll to position [56, 0]
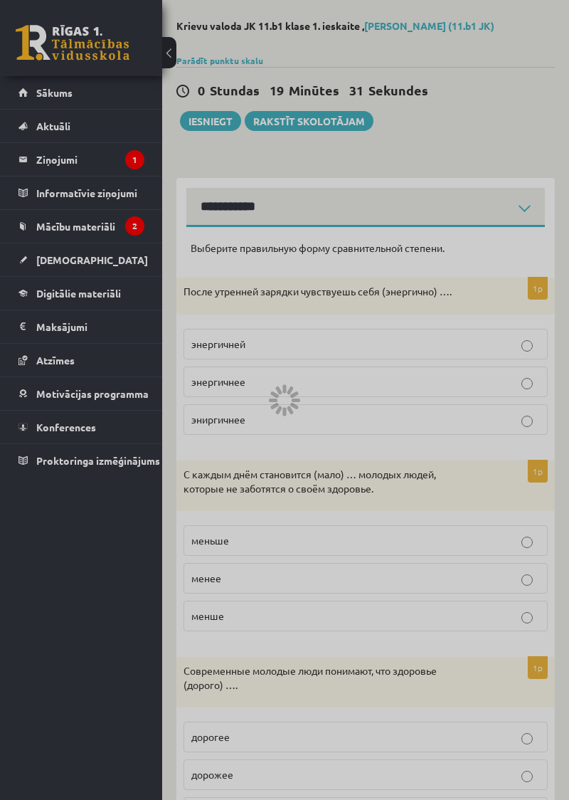
click at [106, 269] on div at bounding box center [284, 400] width 569 height 800
click at [210, 129] on div at bounding box center [284, 400] width 569 height 800
click at [378, 154] on div at bounding box center [284, 400] width 569 height 800
click at [51, 279] on div at bounding box center [284, 400] width 569 height 800
click at [57, 280] on div at bounding box center [284, 400] width 569 height 800
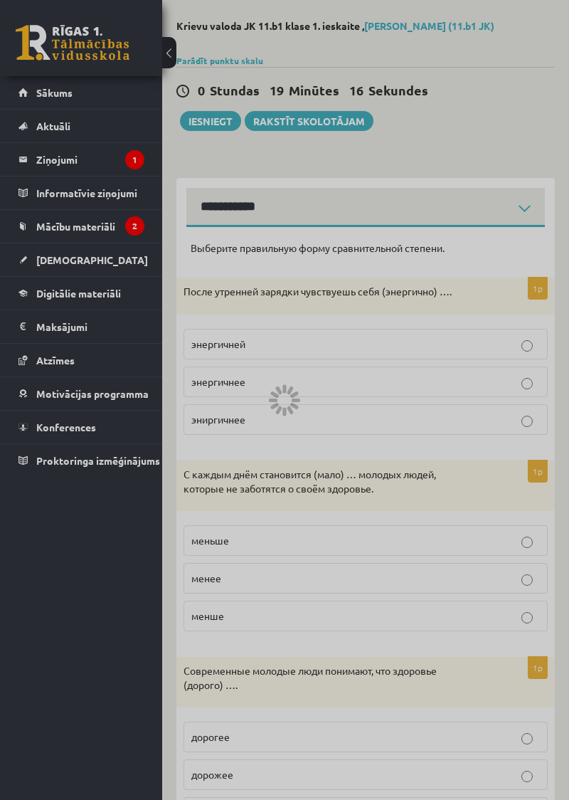
click at [57, 280] on div at bounding box center [284, 400] width 569 height 800
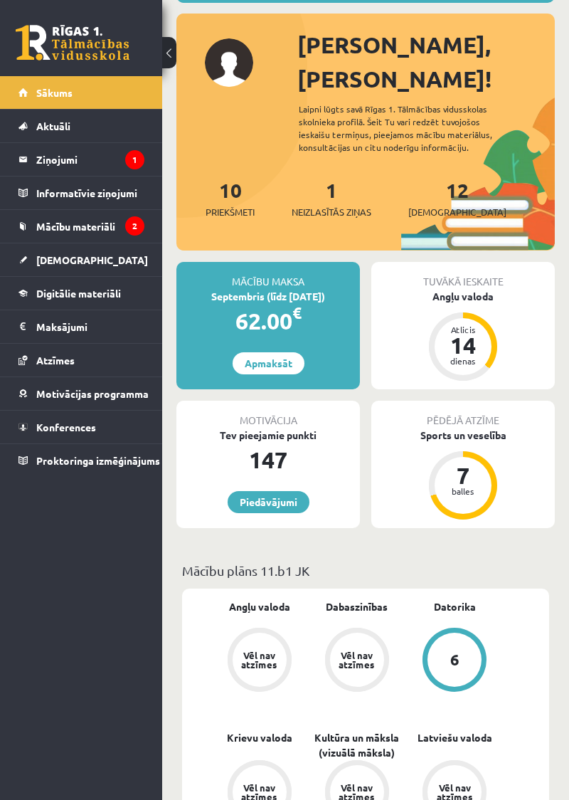
scroll to position [149, 0]
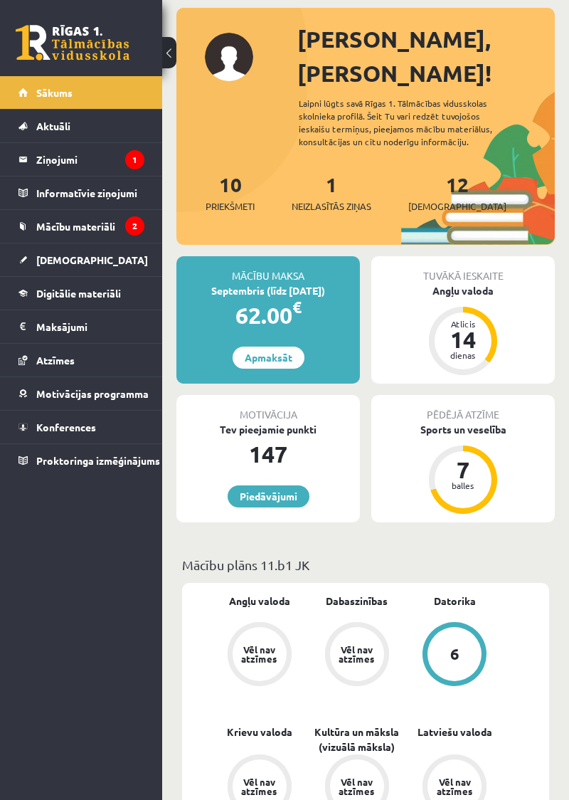
click at [131, 256] on link "[DEMOGRAPHIC_DATA]" at bounding box center [81, 259] width 126 height 33
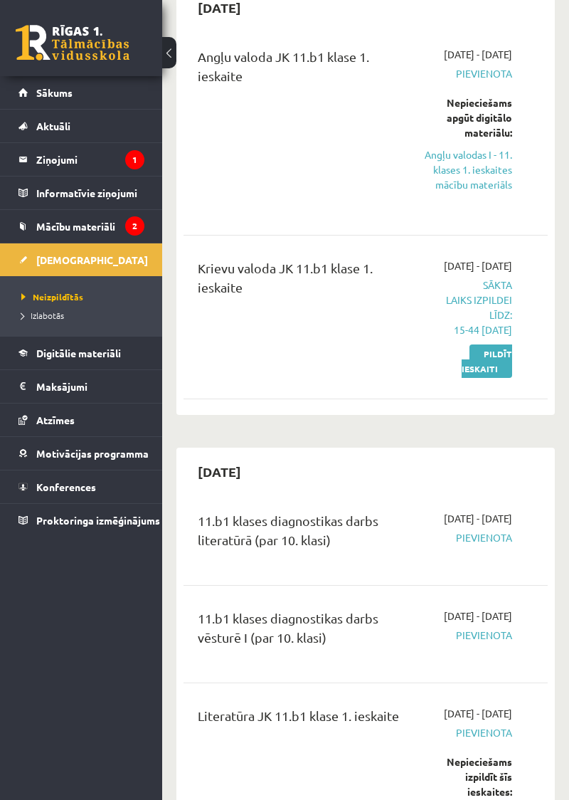
click at [494, 378] on link "Pildīt ieskaiti" at bounding box center [487, 360] width 51 height 33
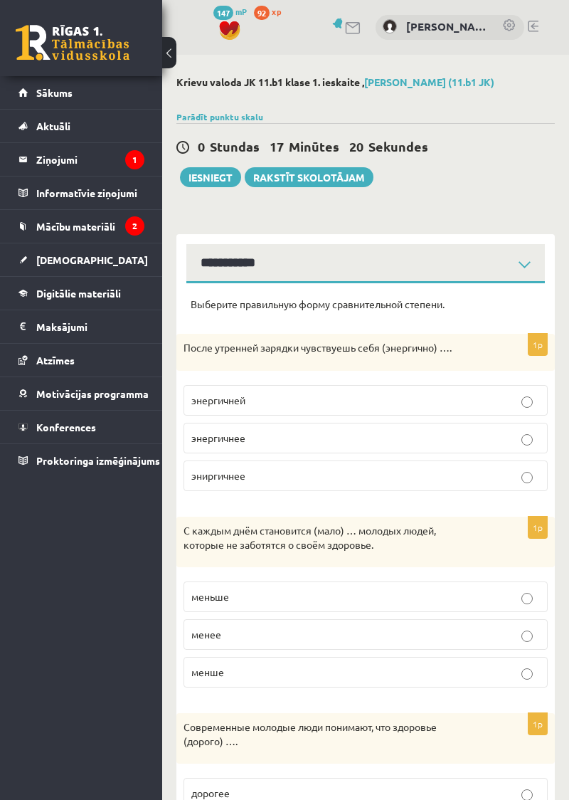
select select "**********"
click at [216, 181] on button "Iesniegt" at bounding box center [210, 177] width 61 height 20
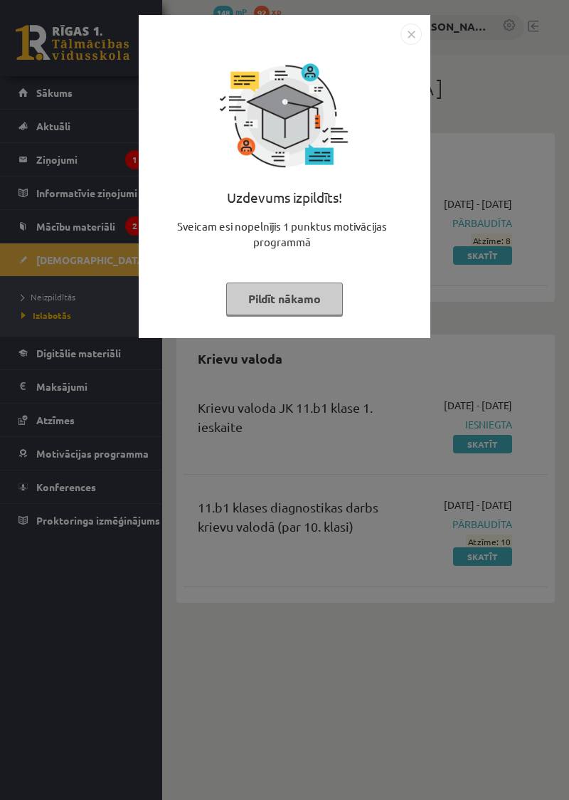
click at [415, 41] on img "Close" at bounding box center [411, 33] width 21 height 21
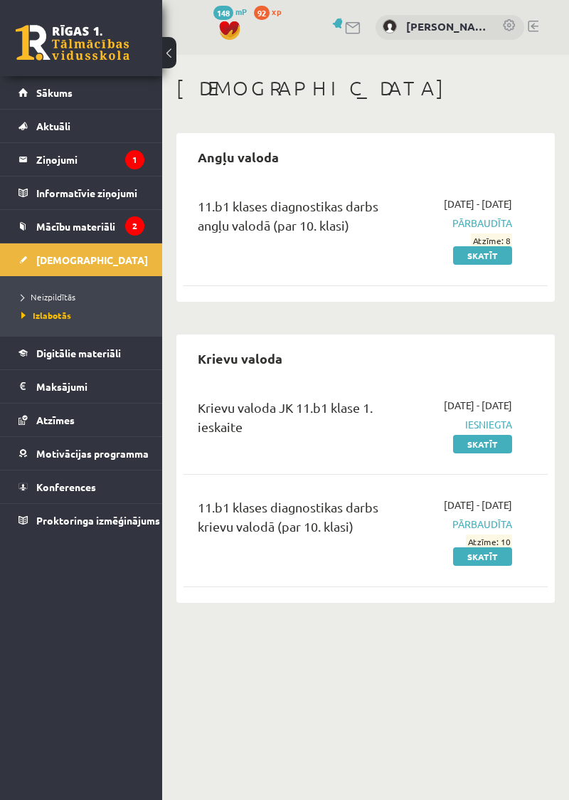
click at [68, 315] on span "Izlabotās" at bounding box center [46, 314] width 50 height 11
click at [60, 298] on span "Neizpildītās" at bounding box center [48, 296] width 54 height 11
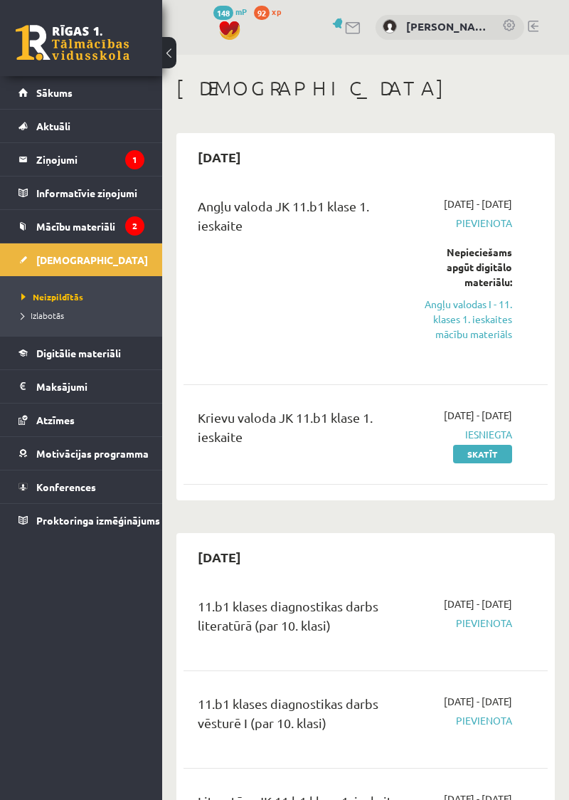
click at [101, 266] on link "[DEMOGRAPHIC_DATA]" at bounding box center [81, 259] width 126 height 33
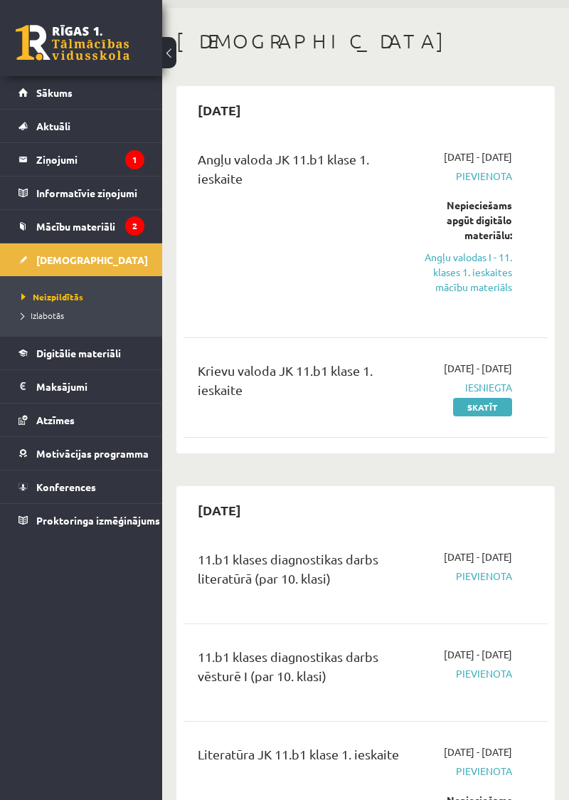
scroll to position [41, 0]
